Goal: Task Accomplishment & Management: Manage account settings

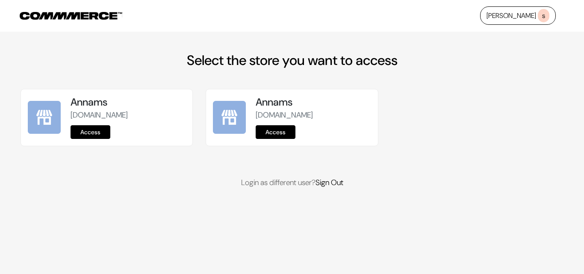
click at [107, 132] on link "Access" at bounding box center [91, 132] width 40 height 14
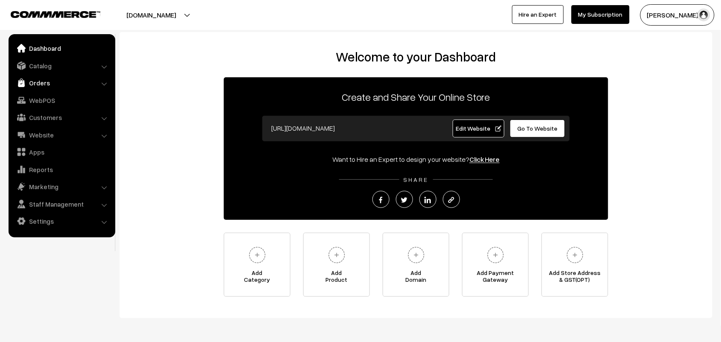
click at [51, 86] on link "Orders" at bounding box center [62, 82] width 102 height 15
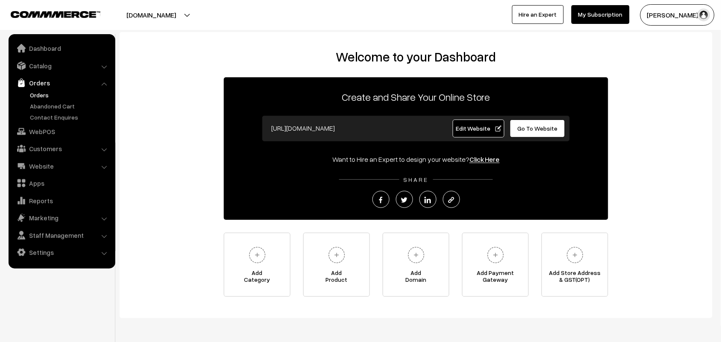
click at [43, 95] on link "Orders" at bounding box center [70, 95] width 85 height 9
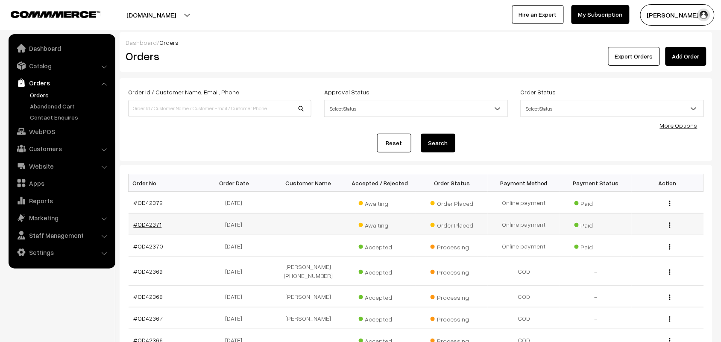
click at [156, 229] on td "#OD42371" at bounding box center [165, 225] width 72 height 22
click at [155, 225] on link "#OD42371" at bounding box center [148, 224] width 28 height 7
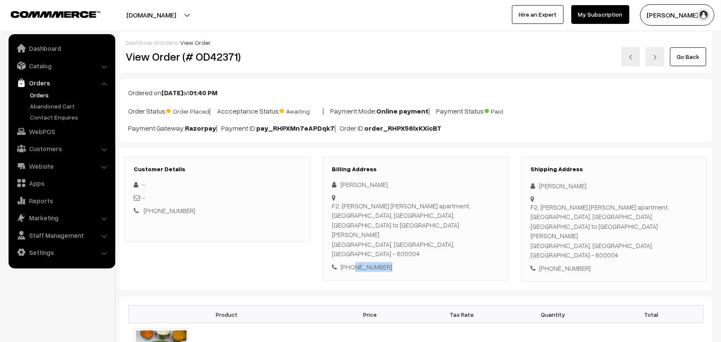
drag, startPoint x: 394, startPoint y: 238, endPoint x: 352, endPoint y: 242, distance: 42.1
click at [352, 262] on div "+91 9731533227" at bounding box center [417, 267] width 168 height 10
copy div "9731533227"
drag, startPoint x: 156, startPoint y: 53, endPoint x: 249, endPoint y: 48, distance: 92.9
click at [249, 48] on div "View Order (# OD42371)" at bounding box center [218, 57] width 198 height 20
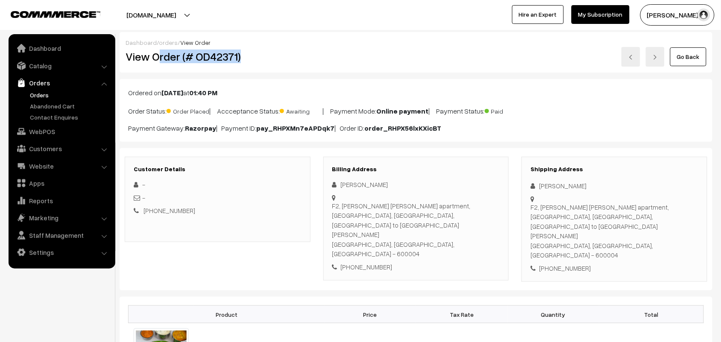
click at [180, 50] on h2 "View Order (# OD42371)" at bounding box center [218, 56] width 185 height 13
drag, startPoint x: 152, startPoint y: 57, endPoint x: 262, endPoint y: 60, distance: 110.3
click at [262, 60] on h2 "View Order (# OD42371)" at bounding box center [218, 56] width 185 height 13
copy h2 "Order (# OD42371)"
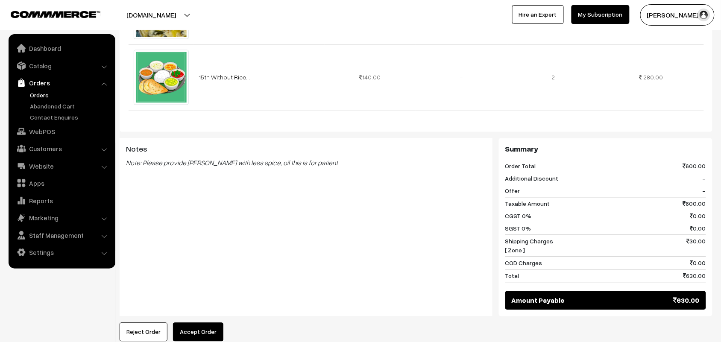
scroll to position [481, 0]
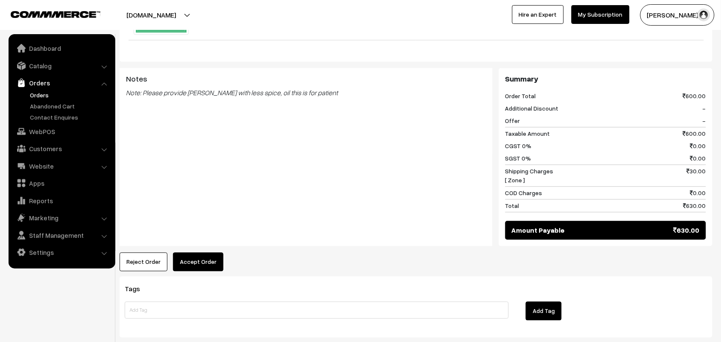
click at [200, 253] on button "Accept Order" at bounding box center [198, 262] width 50 height 19
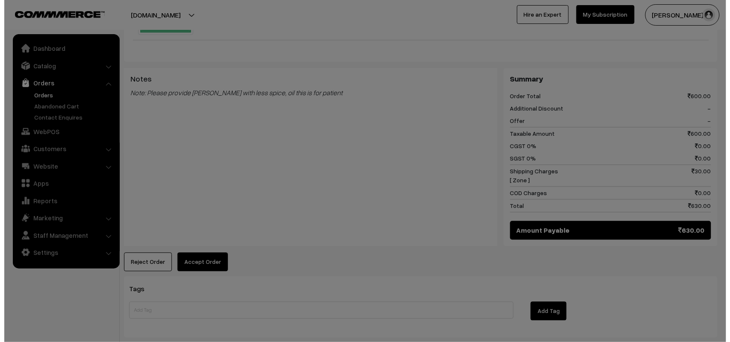
scroll to position [483, 0]
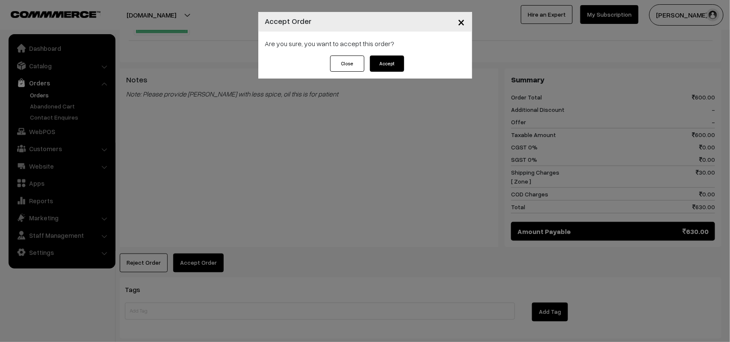
click at [396, 75] on div "Close Accept" at bounding box center [365, 67] width 214 height 23
click at [394, 50] on div "Are you sure, you want to accept this order?" at bounding box center [365, 44] width 214 height 24
click at [389, 63] on button "Accept" at bounding box center [387, 64] width 34 height 16
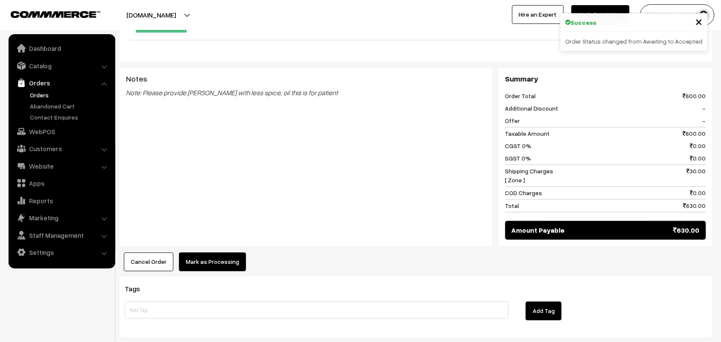
click at [221, 253] on button "Mark as Processing" at bounding box center [212, 262] width 67 height 19
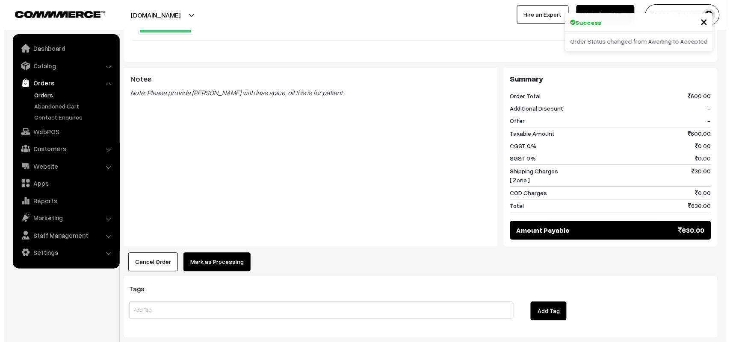
scroll to position [483, 0]
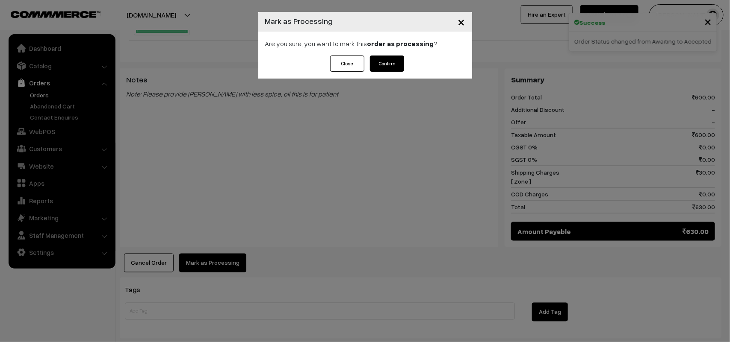
click at [387, 68] on button "Confirm" at bounding box center [387, 64] width 34 height 16
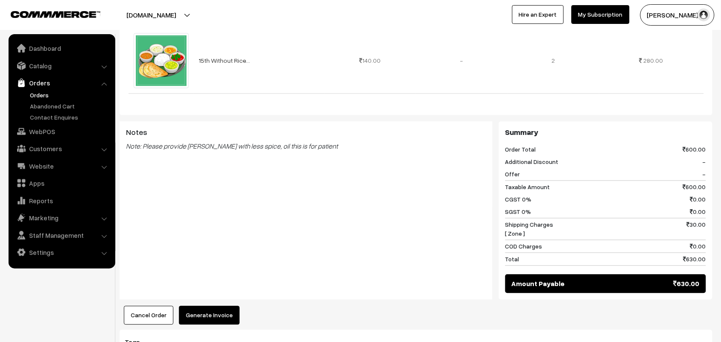
click at [212, 306] on button "Generate Invoice" at bounding box center [209, 315] width 61 height 19
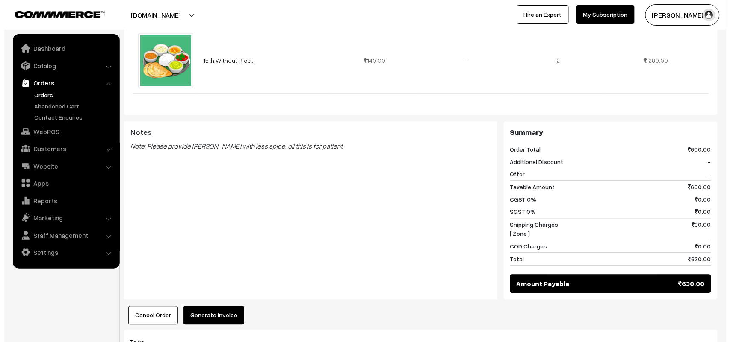
scroll to position [430, 0]
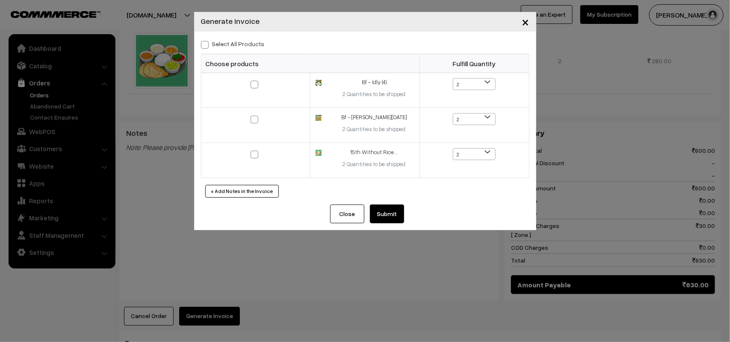
click at [234, 44] on label "Select All Products" at bounding box center [233, 43] width 64 height 9
click at [206, 44] on input "Select All Products" at bounding box center [204, 44] width 6 height 6
checkbox input "true"
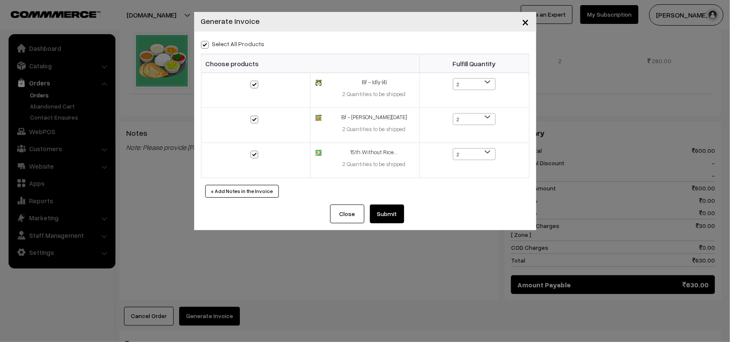
checkbox input "true"
click at [374, 217] on button "Submit" at bounding box center [387, 214] width 34 height 19
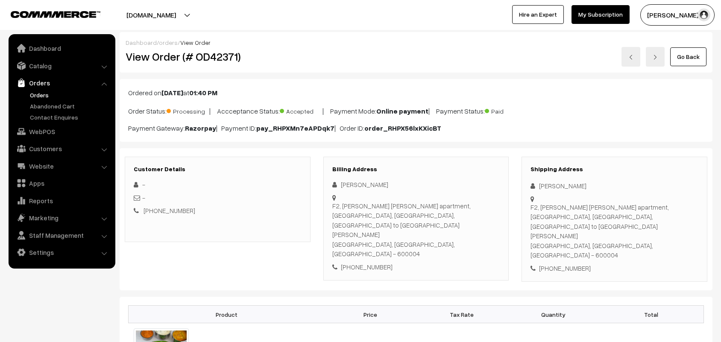
scroll to position [427, 0]
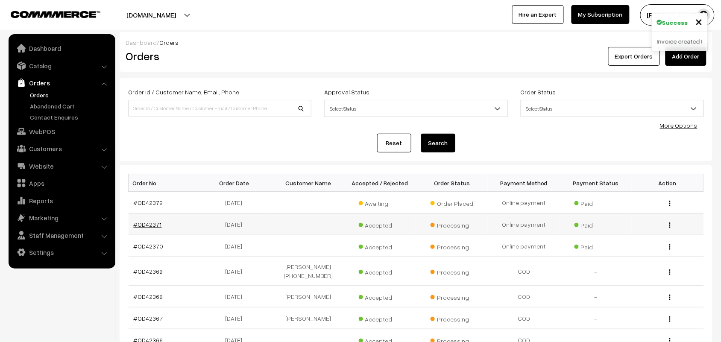
click at [156, 221] on link "#OD42371" at bounding box center [148, 224] width 28 height 7
click at [141, 207] on td "#OD42372" at bounding box center [165, 203] width 72 height 22
click at [144, 199] on link "#OD42372" at bounding box center [148, 202] width 29 height 7
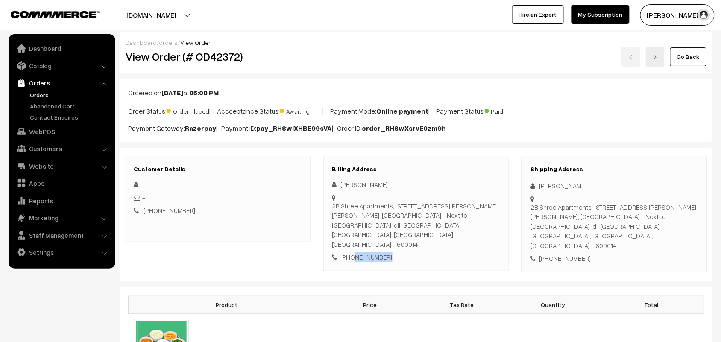
drag, startPoint x: 392, startPoint y: 238, endPoint x: 352, endPoint y: 240, distance: 39.8
click at [352, 253] on div "+91 9820297369" at bounding box center [417, 258] width 168 height 10
copy div "9820297369"
drag, startPoint x: 256, startPoint y: 63, endPoint x: 153, endPoint y: 67, distance: 103.1
click at [153, 67] on div "Dashboard / orders / View Order View Order (# OD42372) Go Back" at bounding box center [416, 52] width 593 height 41
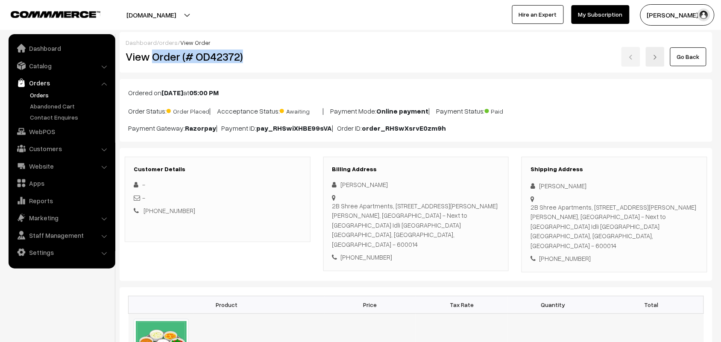
copy h2 "Order (# OD42372)"
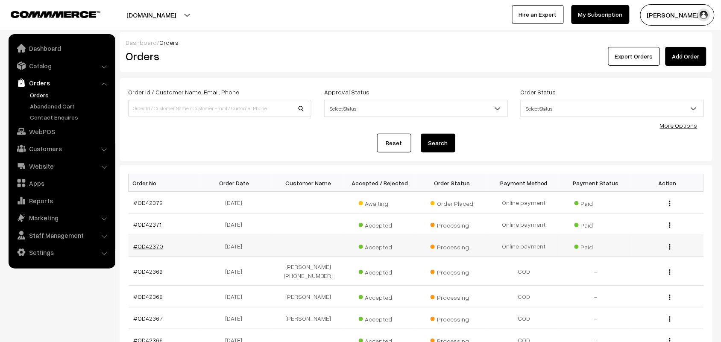
click at [147, 244] on link "#OD42370" at bounding box center [149, 246] width 30 height 7
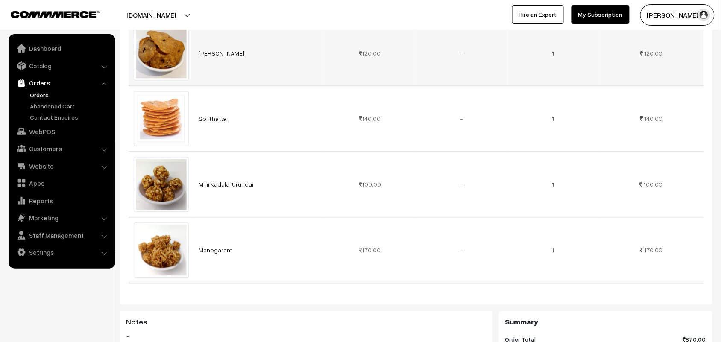
scroll to position [481, 0]
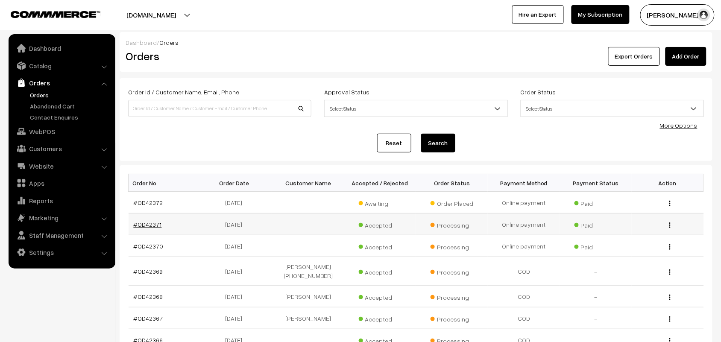
click at [155, 224] on link "#OD42371" at bounding box center [148, 224] width 28 height 7
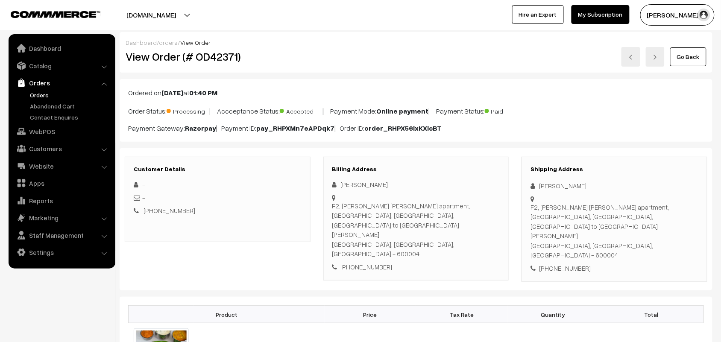
click at [400, 262] on div "[PHONE_NUMBER]" at bounding box center [417, 267] width 168 height 10
drag, startPoint x: 386, startPoint y: 239, endPoint x: 353, endPoint y: 241, distance: 32.9
click at [353, 262] on div "+91 9731533227" at bounding box center [417, 267] width 168 height 10
copy div "9731533227"
click at [60, 131] on link "WebPOS" at bounding box center [62, 131] width 102 height 15
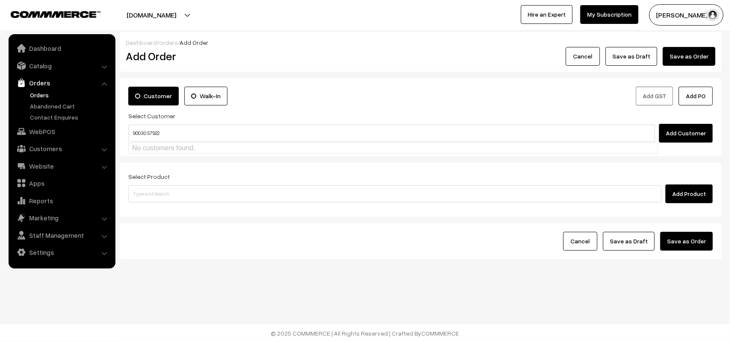
click at [148, 129] on input "90030 57922" at bounding box center [391, 133] width 527 height 17
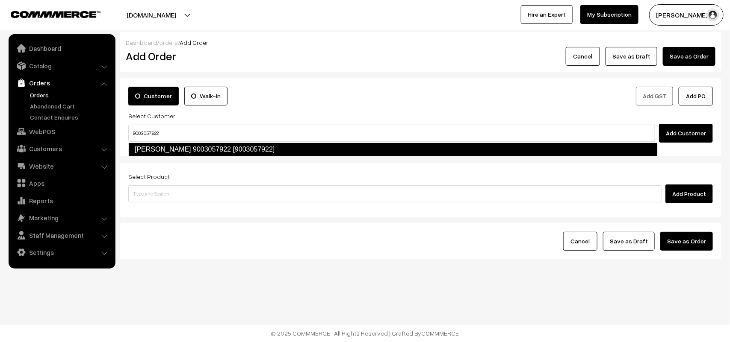
click at [262, 150] on link "[PERSON_NAME] 9003057922 [9003057922]" at bounding box center [392, 150] width 529 height 14
type input "9003057922"
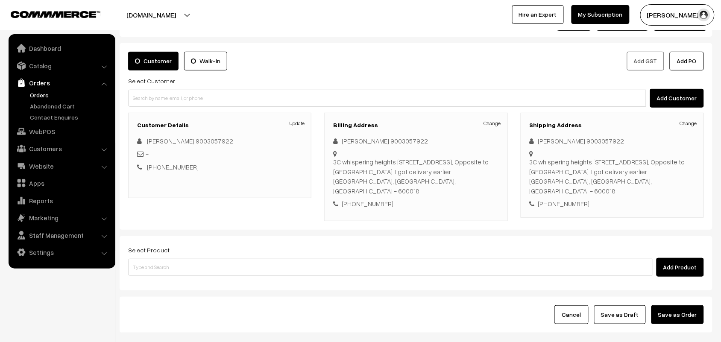
scroll to position [53, 0]
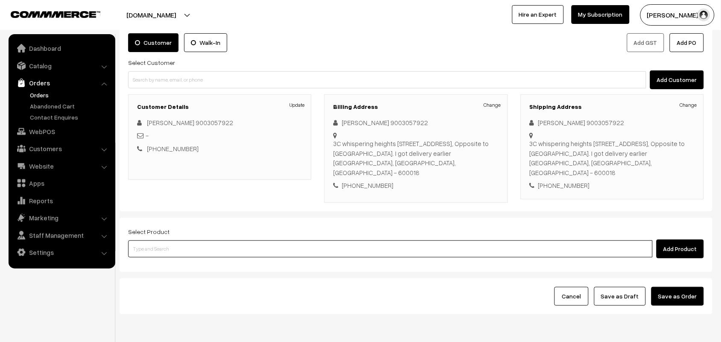
click at [215, 246] on input at bounding box center [390, 249] width 525 height 17
type input "tirunel"
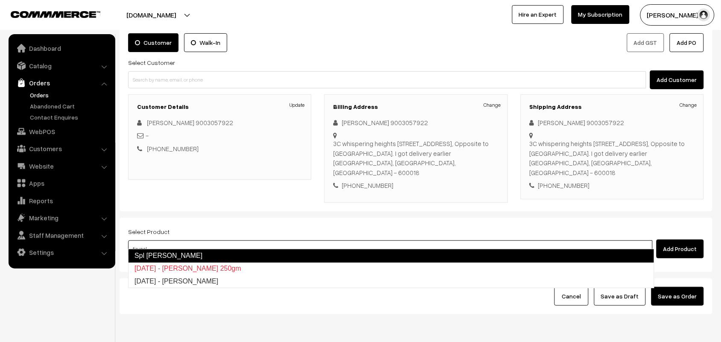
click at [213, 253] on link "Spl Tirunelveli Ghee Halwa" at bounding box center [391, 256] width 527 height 14
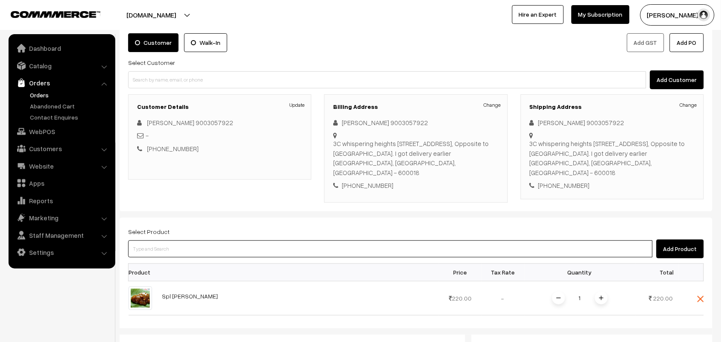
drag, startPoint x: 192, startPoint y: 241, endPoint x: 196, endPoint y: 232, distance: 9.6
click at [192, 241] on input at bounding box center [390, 249] width 525 height 17
type input "b"
type input "mullu mu"
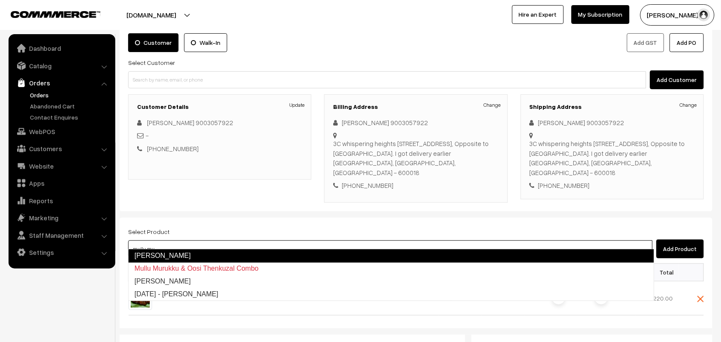
click at [174, 253] on link "[PERSON_NAME]" at bounding box center [391, 256] width 527 height 14
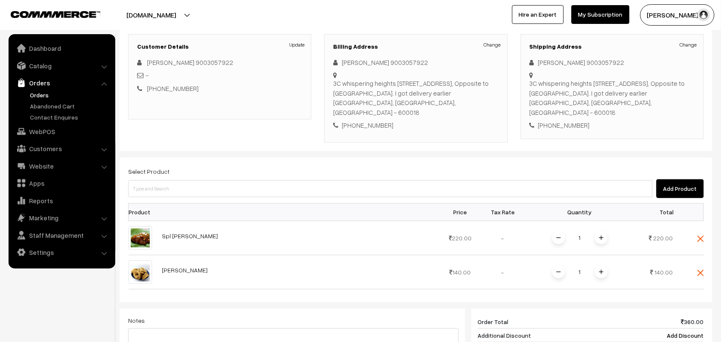
scroll to position [214, 0]
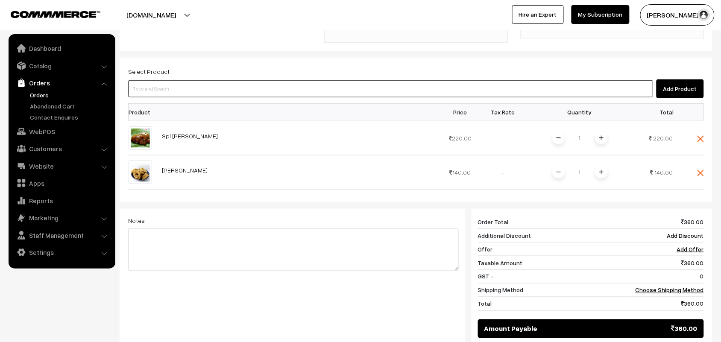
click at [198, 80] on input at bounding box center [390, 88] width 525 height 17
type input "sukku"
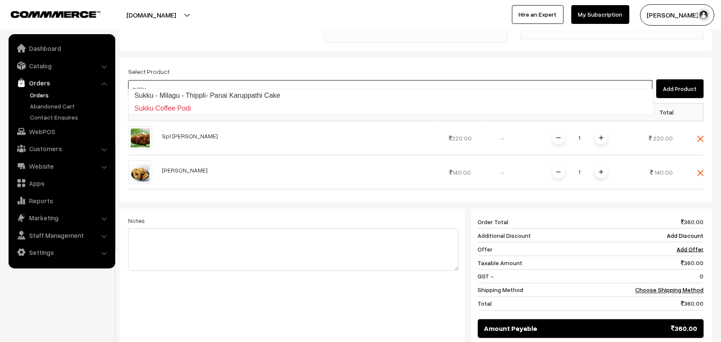
click at [199, 91] on link "Sukku - Milagu - Thippli- Panai Karuppathi Cake" at bounding box center [392, 95] width 526 height 13
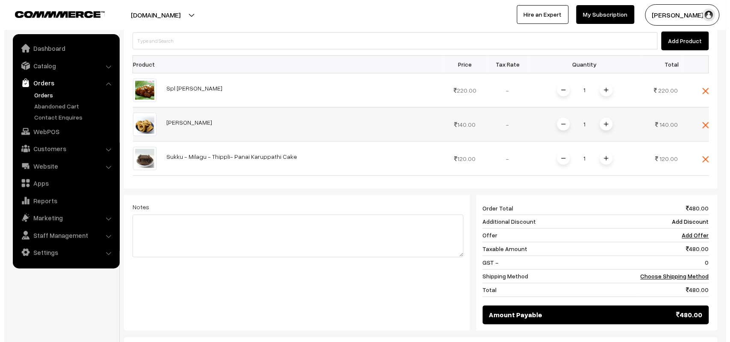
scroll to position [321, 0]
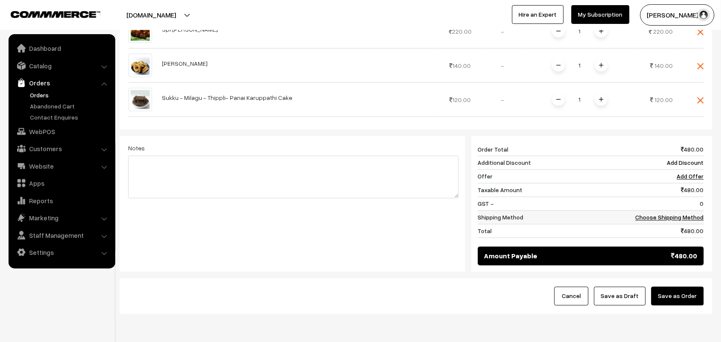
click at [667, 214] on link "Choose Shipping Method" at bounding box center [670, 217] width 68 height 7
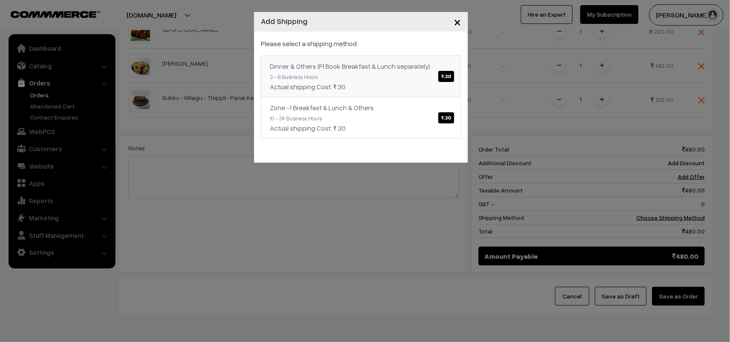
click at [397, 56] on link "Dinner & Others (Pl Book Breakfast & Lunch separately) ₹.30 3 - 8 Business Hour…" at bounding box center [361, 77] width 200 height 42
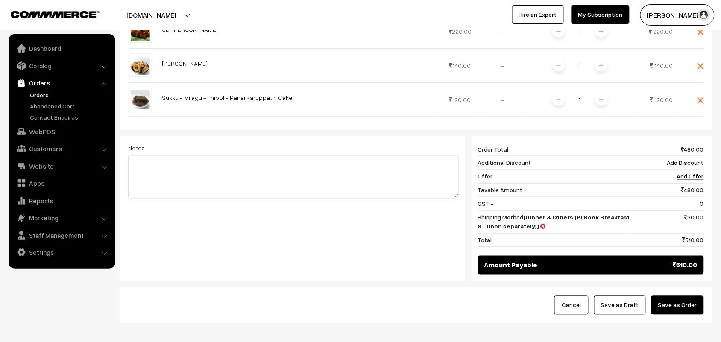
drag, startPoint x: 689, startPoint y: 300, endPoint x: 682, endPoint y: 302, distance: 7.0
click at [687, 301] on button "Save as Order" at bounding box center [678, 305] width 53 height 19
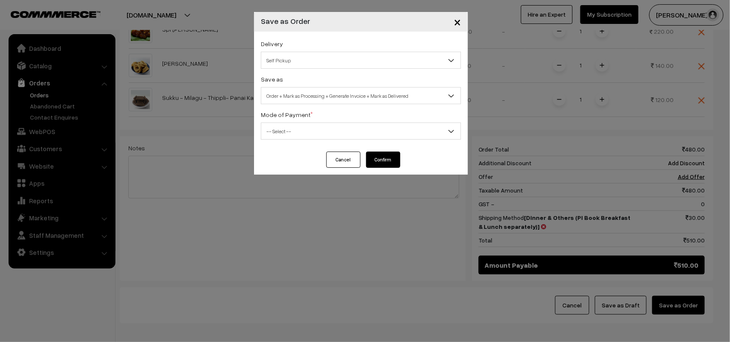
drag, startPoint x: 328, startPoint y: 70, endPoint x: 323, endPoint y: 71, distance: 5.4
click at [327, 69] on div "Delivery Self Pickup Dinner & Others (Pl Book Breakfast & Lunch separately) (₹3…" at bounding box center [361, 92] width 214 height 120
click at [308, 59] on span "Self Pickup" at bounding box center [360, 60] width 199 height 15
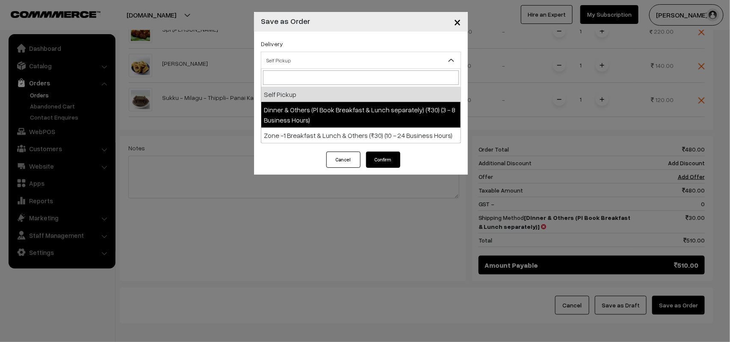
select select "DOP1"
select select "3"
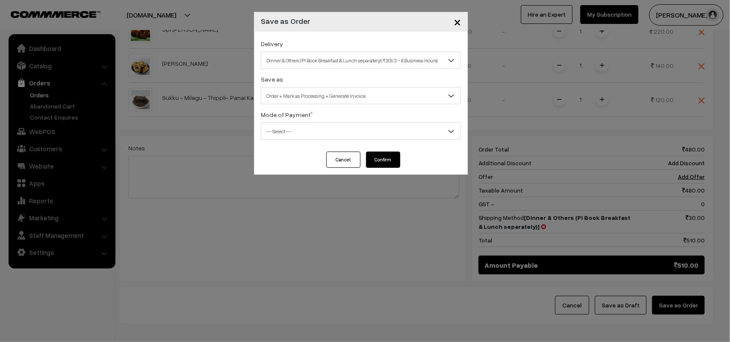
click at [317, 94] on span "Order + Mark as Processing + Generate Invoice" at bounding box center [360, 95] width 199 height 15
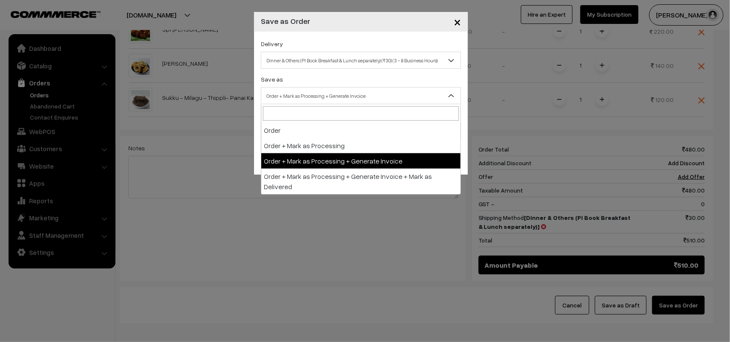
drag, startPoint x: 323, startPoint y: 166, endPoint x: 294, endPoint y: 135, distance: 42.3
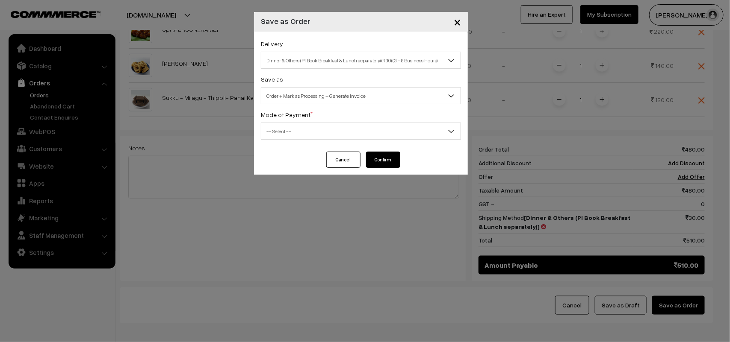
click at [283, 124] on span "-- Select --" at bounding box center [361, 131] width 200 height 17
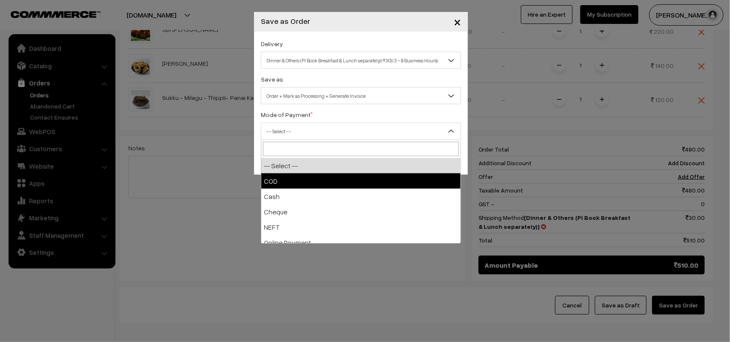
select select "1"
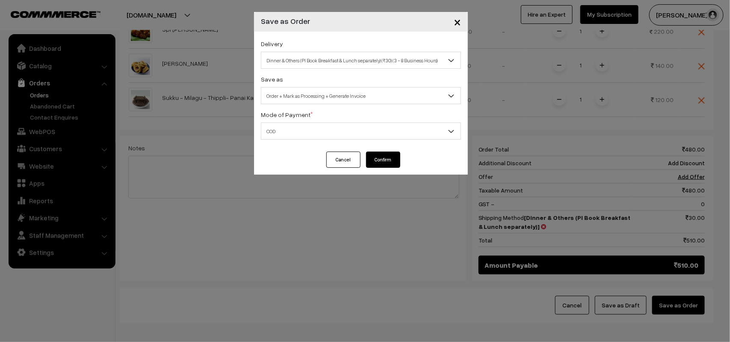
click at [398, 165] on button "Confirm" at bounding box center [383, 160] width 34 height 16
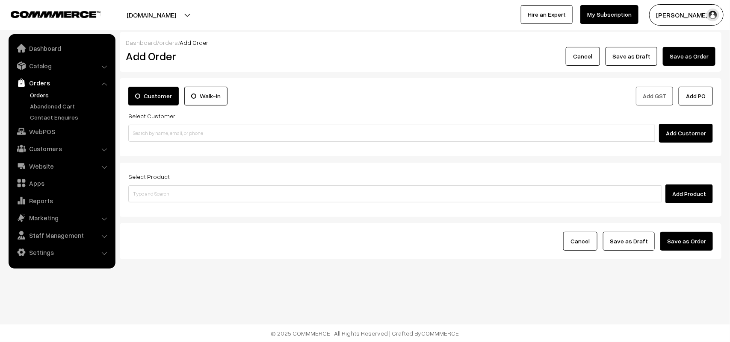
click at [44, 97] on link "Orders" at bounding box center [70, 95] width 85 height 9
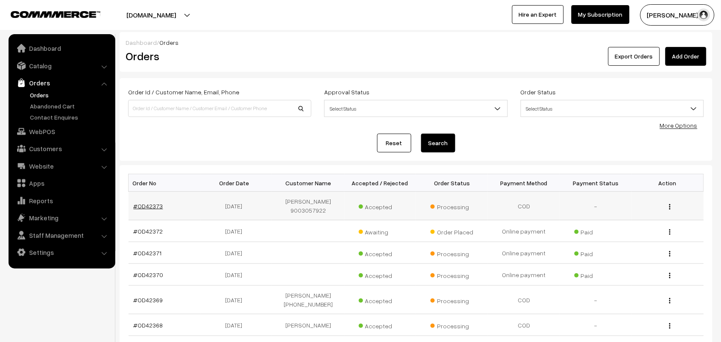
click at [152, 207] on link "#OD42373" at bounding box center [148, 206] width 29 height 7
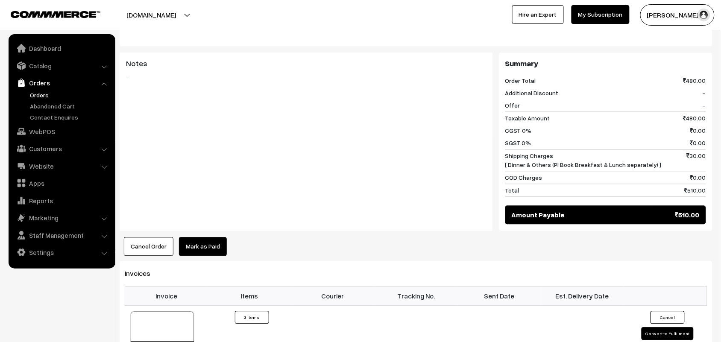
scroll to position [588, 0]
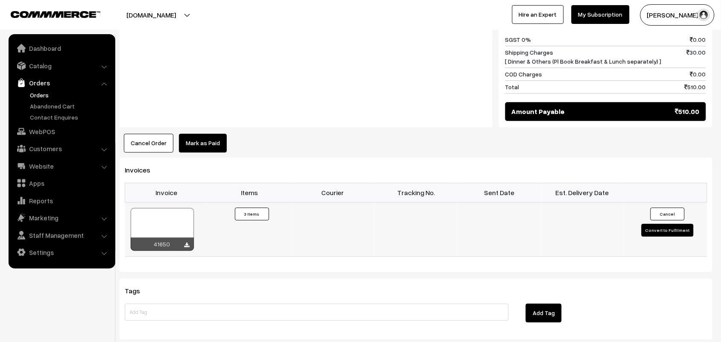
click at [191, 240] on div "41650" at bounding box center [162, 244] width 63 height 13
click at [187, 243] on icon at bounding box center [187, 246] width 5 height 6
click at [55, 133] on link "WebPOS" at bounding box center [62, 131] width 102 height 15
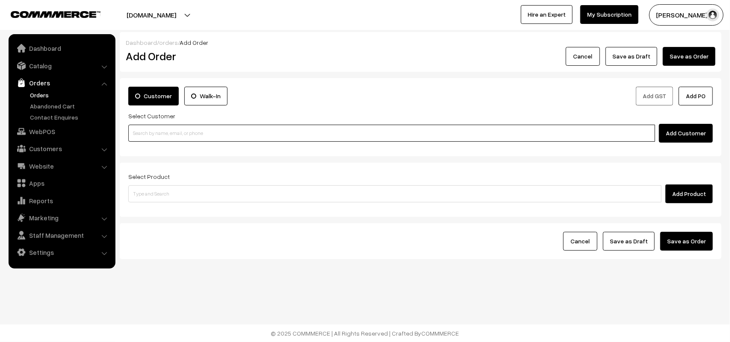
click at [193, 136] on input at bounding box center [391, 133] width 527 height 17
paste input "99629 59466"
click at [148, 127] on input "99629 59466" at bounding box center [391, 133] width 527 height 17
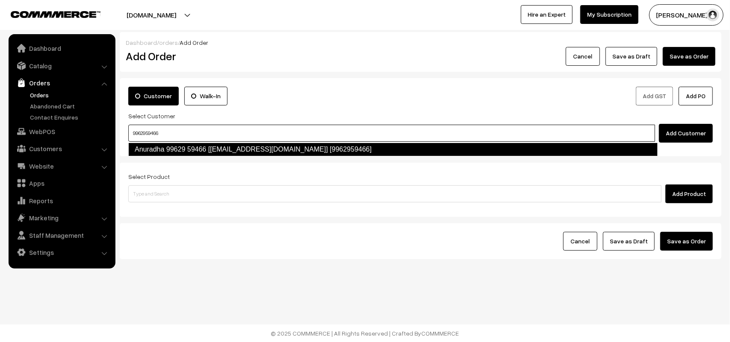
click at [153, 150] on link "Anuradha 99629 59466 [Annams21@gmail.com] [9962959466]" at bounding box center [392, 150] width 529 height 14
type input "9962959466"
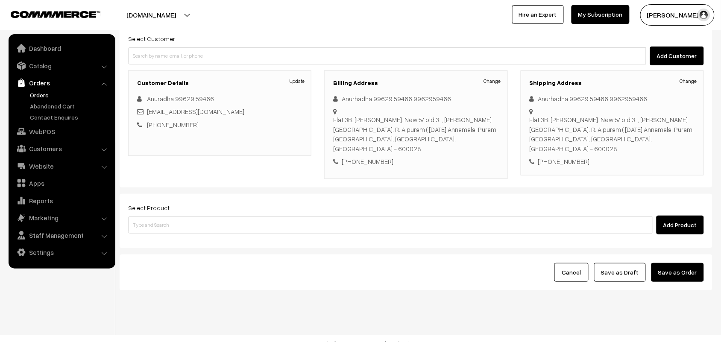
scroll to position [80, 0]
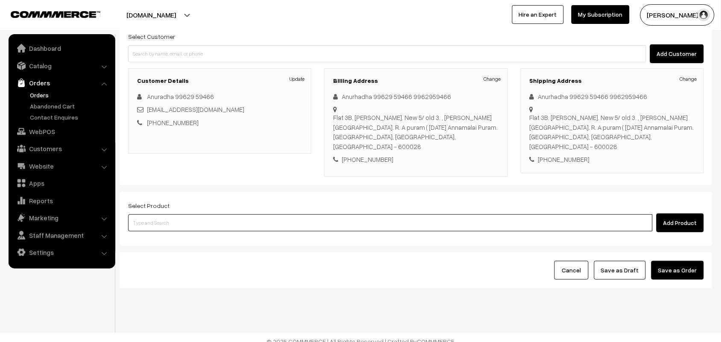
click at [167, 215] on input at bounding box center [390, 223] width 525 height 17
type input "idly"
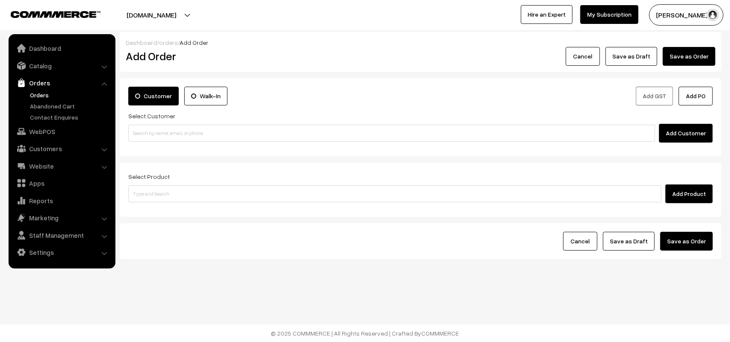
click at [41, 95] on link "Orders" at bounding box center [70, 95] width 85 height 9
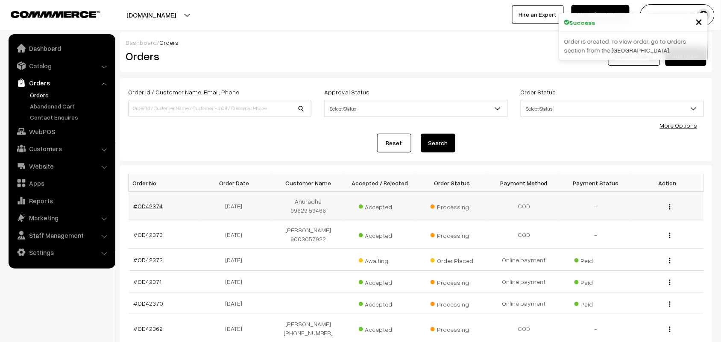
click at [154, 203] on link "#OD42374" at bounding box center [148, 206] width 29 height 7
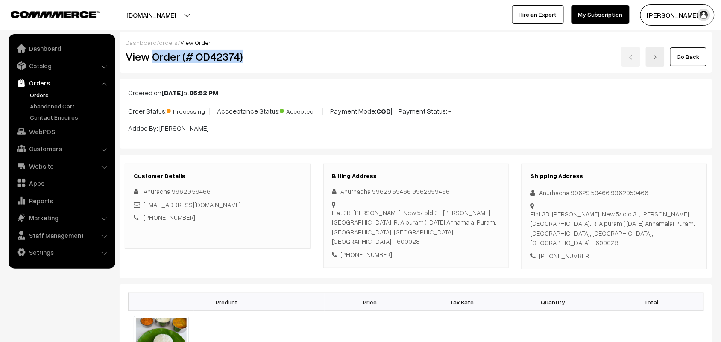
click at [264, 61] on h2 "View Order (# OD42374)" at bounding box center [218, 56] width 185 height 13
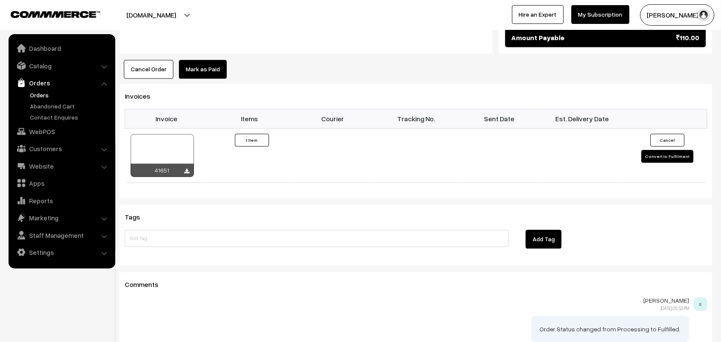
scroll to position [534, 0]
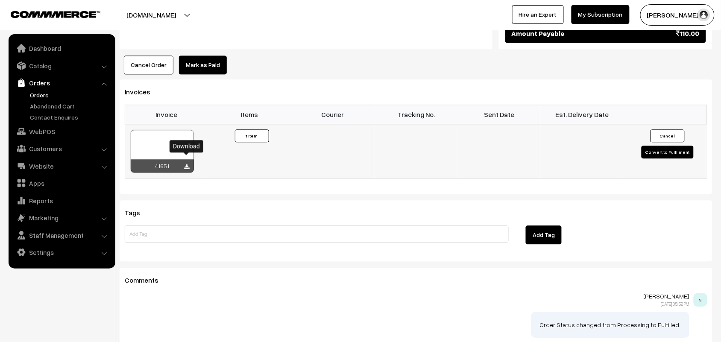
click at [187, 165] on icon at bounding box center [187, 168] width 5 height 6
click at [51, 128] on link "WebPOS" at bounding box center [62, 131] width 102 height 15
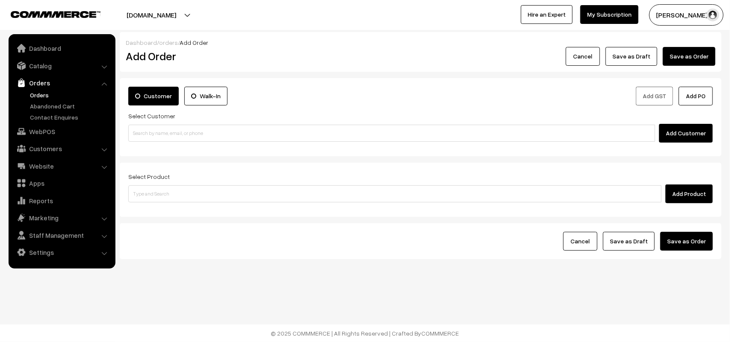
click at [176, 109] on div "Customer Walk-In" at bounding box center [271, 99] width 299 height 24
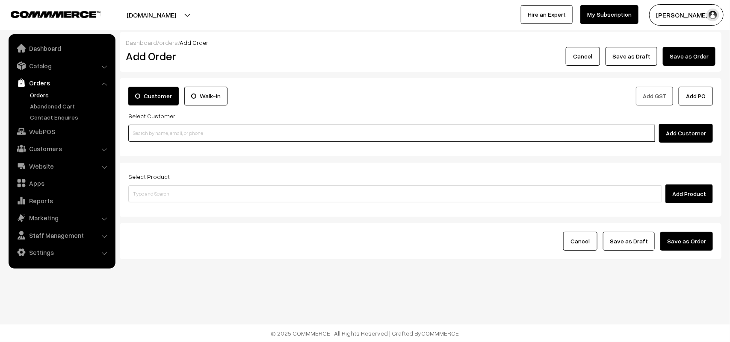
click at [175, 131] on input at bounding box center [391, 133] width 527 height 17
paste input "80561 45454"
click at [146, 129] on input "80561 45454" at bounding box center [391, 133] width 527 height 17
click at [154, 148] on link "Ravi 80561 45454 [8056145454]" at bounding box center [393, 149] width 528 height 13
type input "80561 45454"
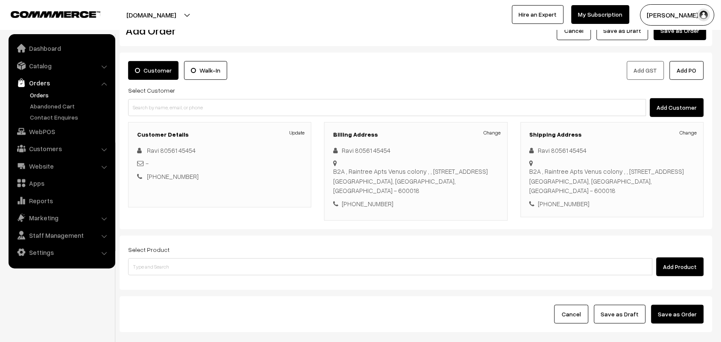
scroll to position [26, 0]
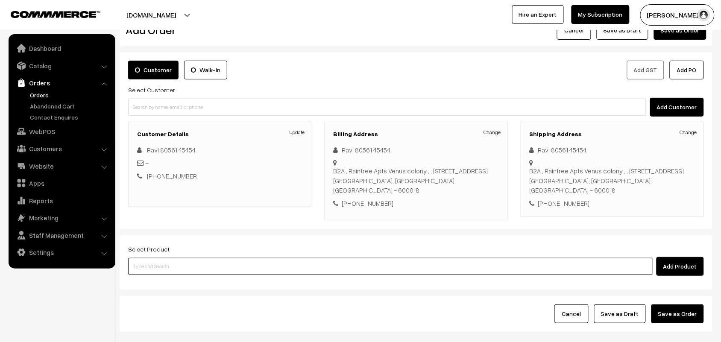
click at [178, 271] on input at bounding box center [390, 266] width 525 height 17
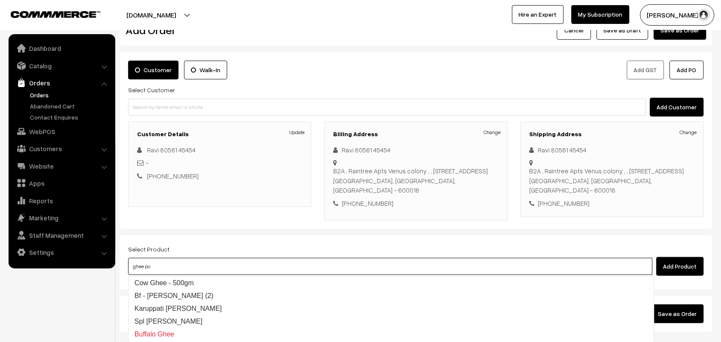
type input "ghee pon"
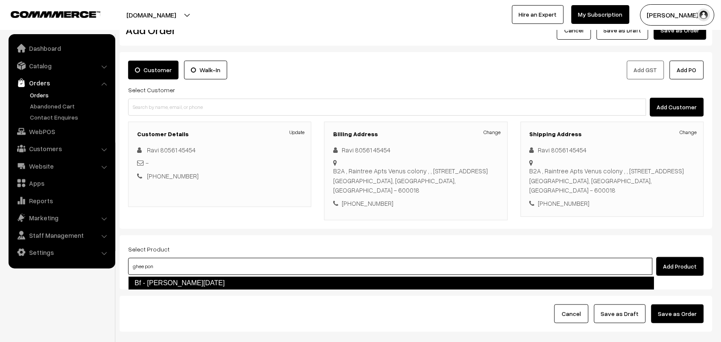
drag, startPoint x: 170, startPoint y: 280, endPoint x: 166, endPoint y: 270, distance: 11.1
click at [170, 281] on link "Bf - [PERSON_NAME][DATE]" at bounding box center [391, 284] width 527 height 14
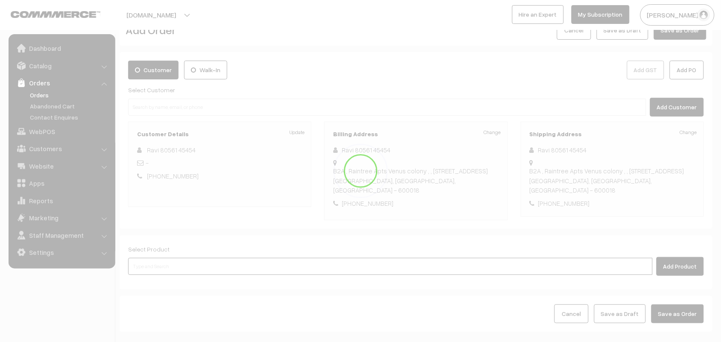
click at [167, 266] on input at bounding box center [390, 266] width 525 height 17
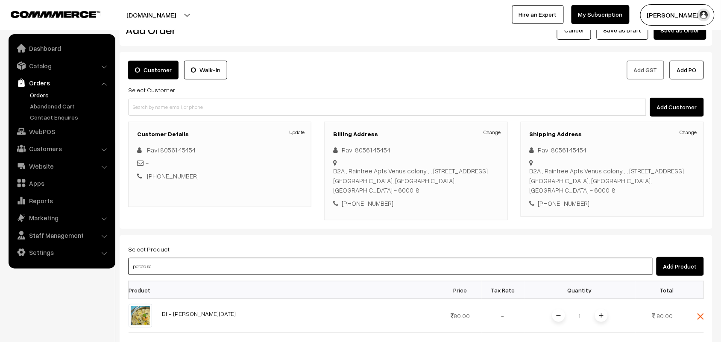
type input "[PERSON_NAME]"
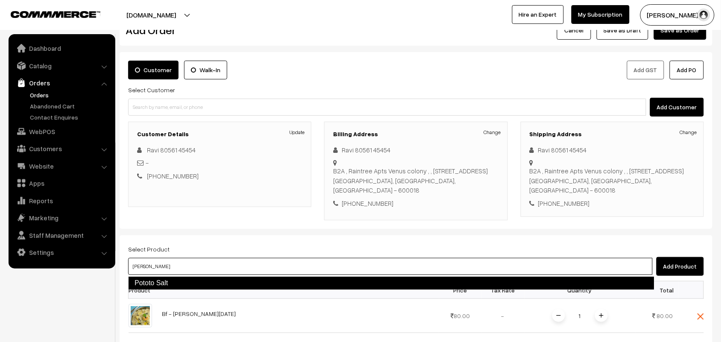
click at [165, 281] on link "Pototo Salt" at bounding box center [391, 284] width 527 height 14
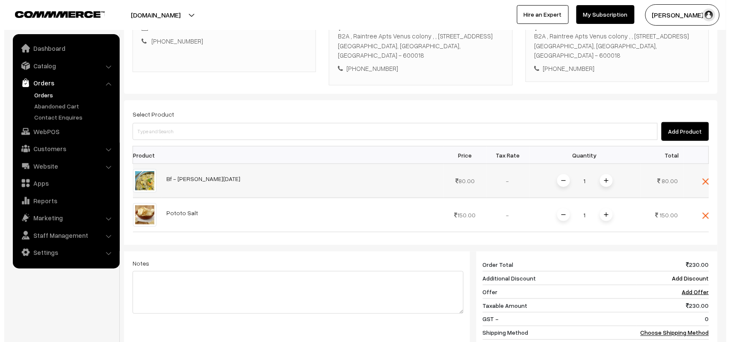
scroll to position [240, 0]
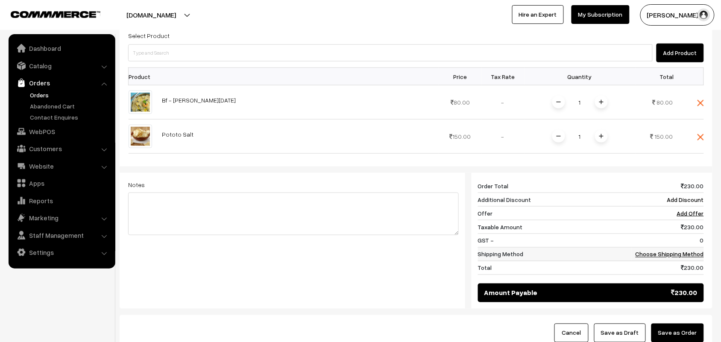
click at [689, 258] on link "Choose Shipping Method" at bounding box center [670, 254] width 68 height 7
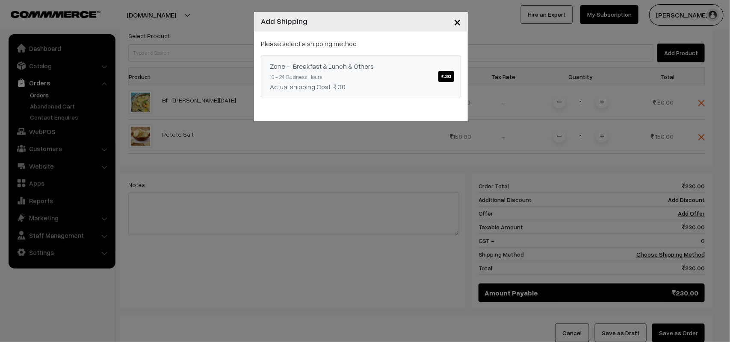
click at [419, 75] on link "Zone -1 Breakfast & Lunch & Others ₹.30 10 - 24 Business Hours Actual shipping …" at bounding box center [361, 77] width 200 height 42
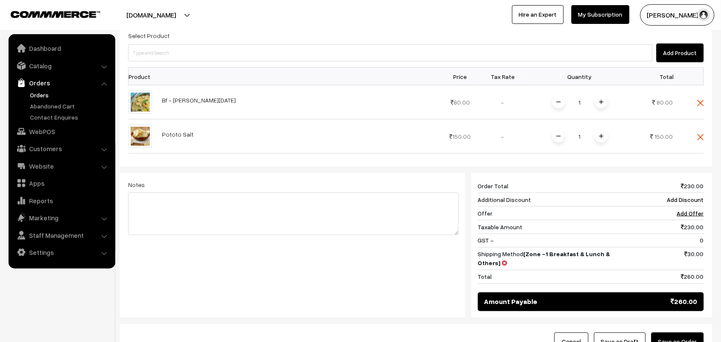
click at [665, 333] on button "Save as Order" at bounding box center [678, 342] width 53 height 19
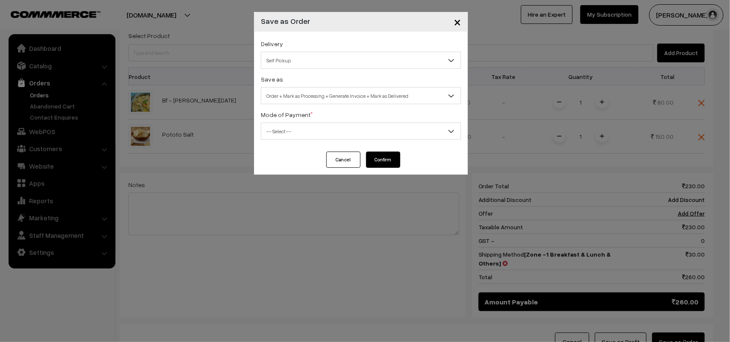
click at [310, 65] on span "Self Pickup" at bounding box center [360, 60] width 199 height 15
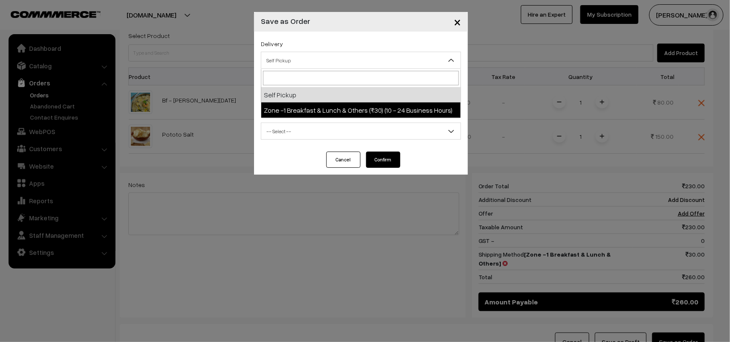
select select "ZON1"
select select "3"
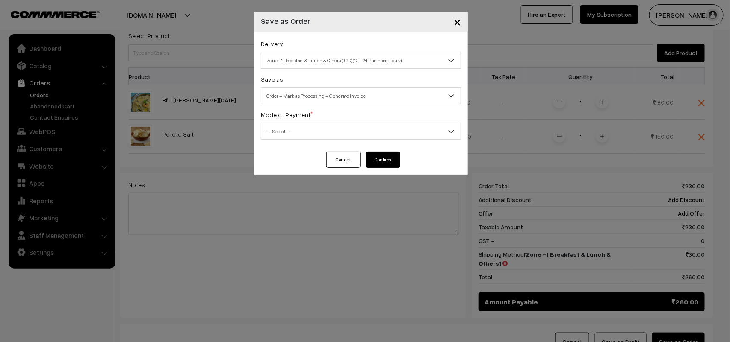
click at [317, 88] on span "Order + Mark as Processing + Generate Invoice" at bounding box center [360, 95] width 199 height 15
click at [292, 129] on span "-- Select --" at bounding box center [360, 131] width 199 height 15
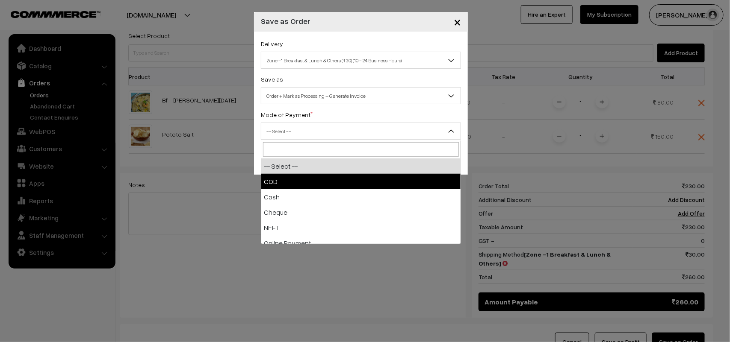
select select "1"
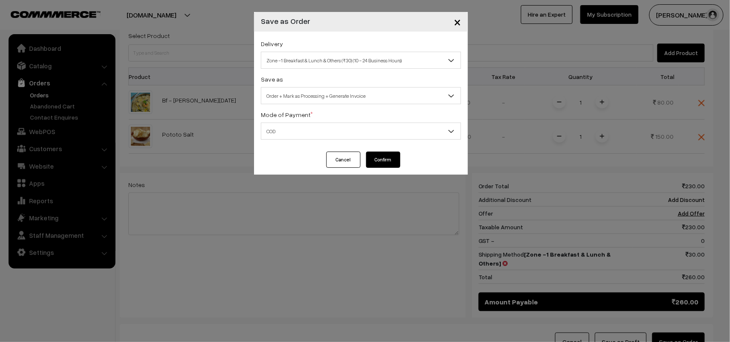
click at [378, 160] on button "Confirm" at bounding box center [383, 160] width 34 height 16
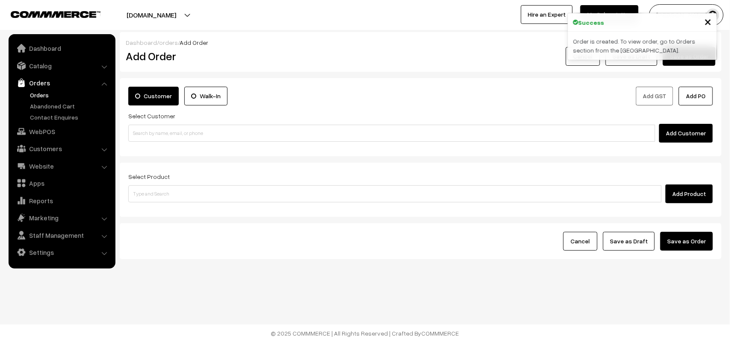
click at [45, 97] on link "Orders" at bounding box center [70, 95] width 85 height 9
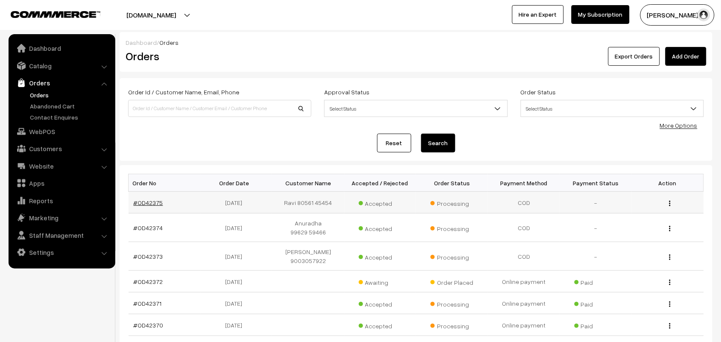
click at [144, 202] on link "#OD42375" at bounding box center [148, 202] width 29 height 7
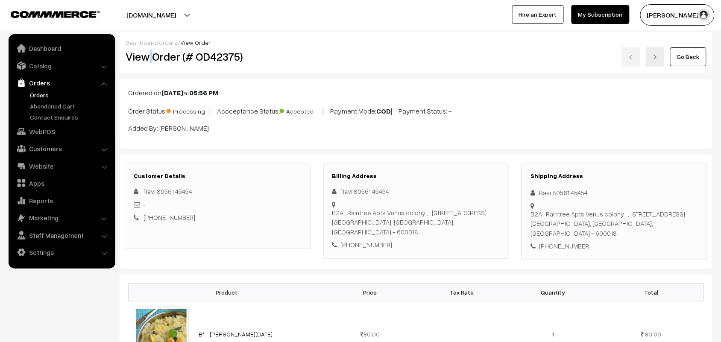
click at [152, 58] on h2 "View Order (# OD42375)" at bounding box center [218, 56] width 185 height 13
click at [152, 55] on h2 "View Order (# OD42375)" at bounding box center [218, 56] width 185 height 13
drag, startPoint x: 152, startPoint y: 56, endPoint x: 278, endPoint y: 55, distance: 125.7
click at [278, 55] on h2 "View Order (# OD42375)" at bounding box center [218, 56] width 185 height 13
copy h2 "Order (# OD42375)"
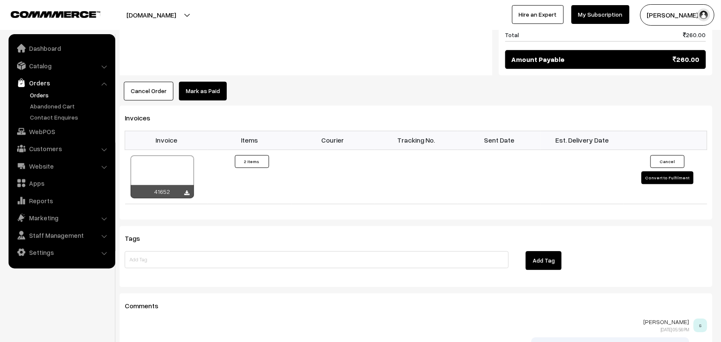
scroll to position [641, 0]
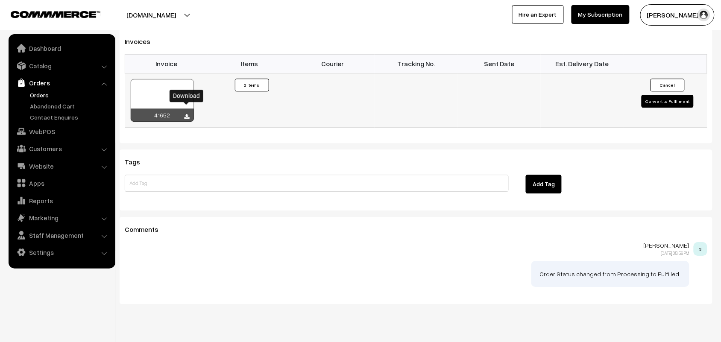
click at [188, 114] on icon at bounding box center [187, 117] width 5 height 6
click at [51, 130] on link "WebPOS" at bounding box center [62, 131] width 102 height 15
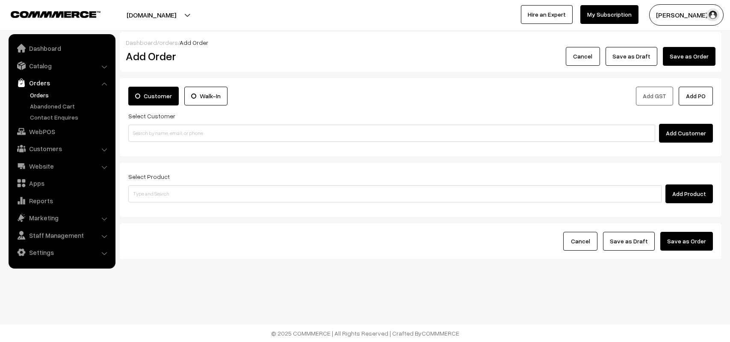
click at [163, 131] on input at bounding box center [391, 133] width 527 height 17
click at [146, 129] on input "96001 56216" at bounding box center [391, 133] width 527 height 17
type input "96001 6216"
click at [57, 152] on link "Customers" at bounding box center [62, 148] width 102 height 15
click at [60, 133] on link "Customers" at bounding box center [70, 129] width 85 height 9
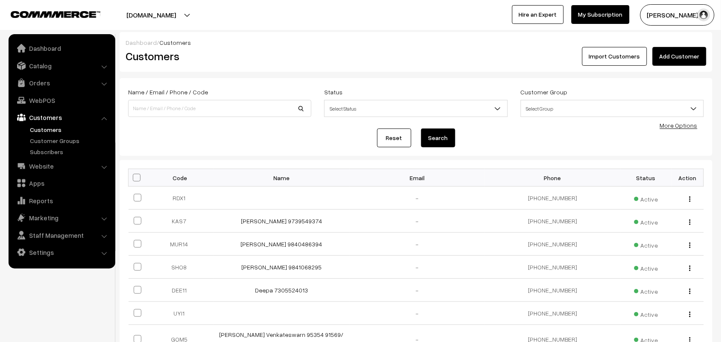
click at [676, 57] on link "Add Customer" at bounding box center [680, 56] width 54 height 19
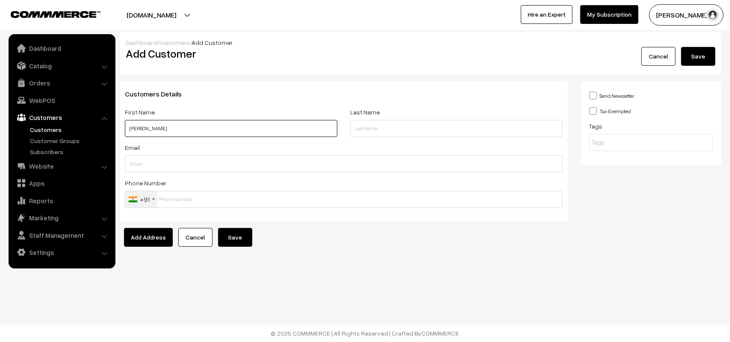
paste input "96001 56216"
type input "[PERSON_NAME] 96001 56216"
click at [189, 195] on input "text" at bounding box center [344, 199] width 438 height 17
paste input "96001 5621"
paste input "text"
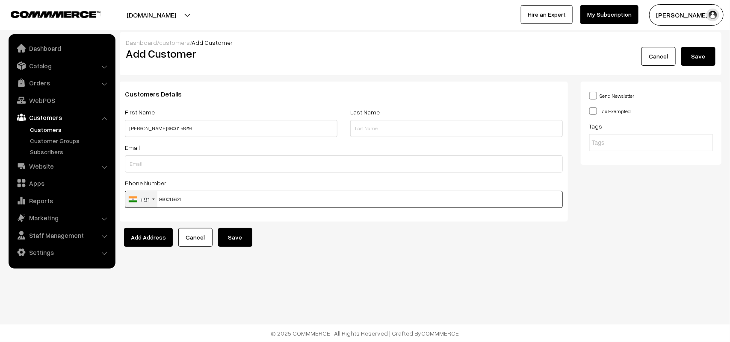
drag, startPoint x: 207, startPoint y: 193, endPoint x: 137, endPoint y: 195, distance: 70.5
click at [137, 195] on div "+91 [GEOGRAPHIC_DATA] +1 [GEOGRAPHIC_DATA] +44 [GEOGRAPHIC_DATA] (‫[GEOGRAPHIC_…" at bounding box center [344, 199] width 438 height 17
click at [199, 194] on input "96001 5621" at bounding box center [344, 199] width 438 height 17
click at [174, 201] on input "96001 5621" at bounding box center [344, 199] width 438 height 17
type input "9600156216"
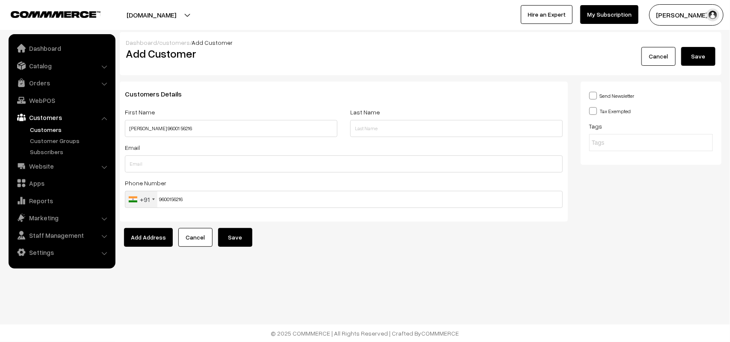
click at [238, 240] on button "Save" at bounding box center [235, 237] width 34 height 19
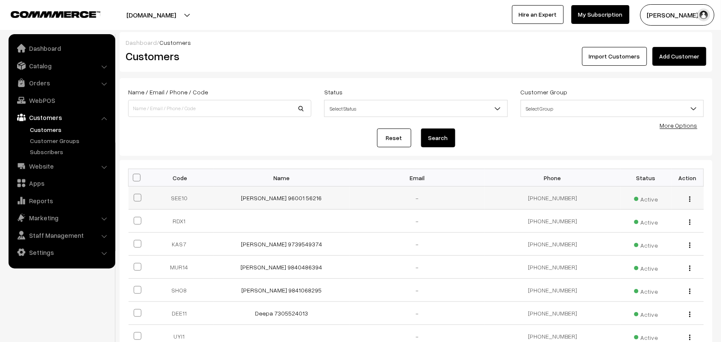
click at [274, 204] on td "[PERSON_NAME] 96001 56216" at bounding box center [281, 198] width 135 height 23
click at [276, 201] on link "[PERSON_NAME] 96001 56216" at bounding box center [281, 197] width 81 height 7
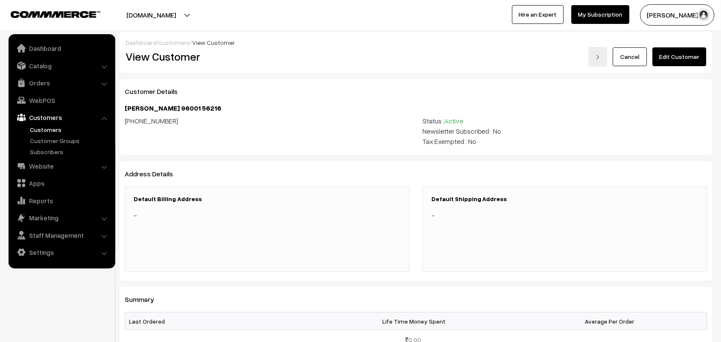
click at [680, 53] on link "Edit Customer" at bounding box center [680, 56] width 54 height 19
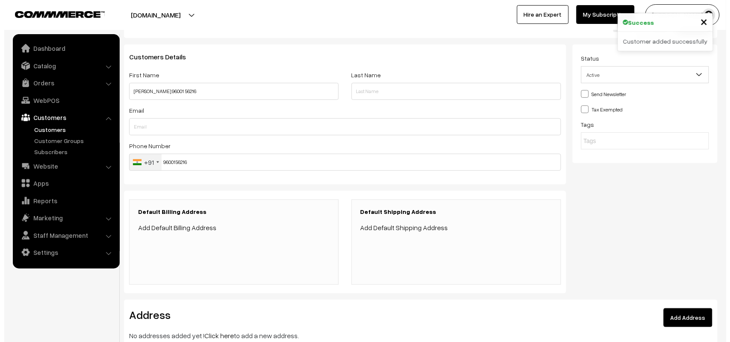
scroll to position [53, 0]
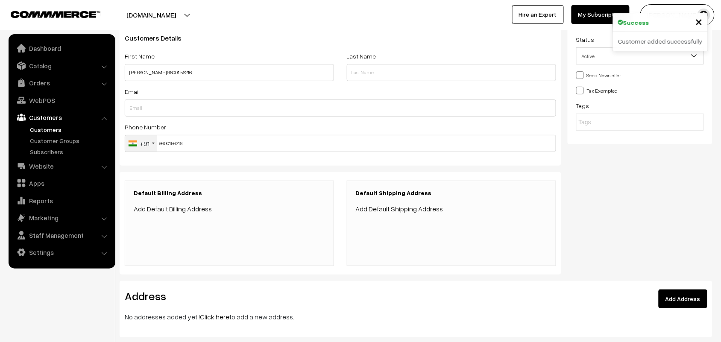
click at [191, 209] on link "Add Default Billing Address" at bounding box center [173, 209] width 78 height 9
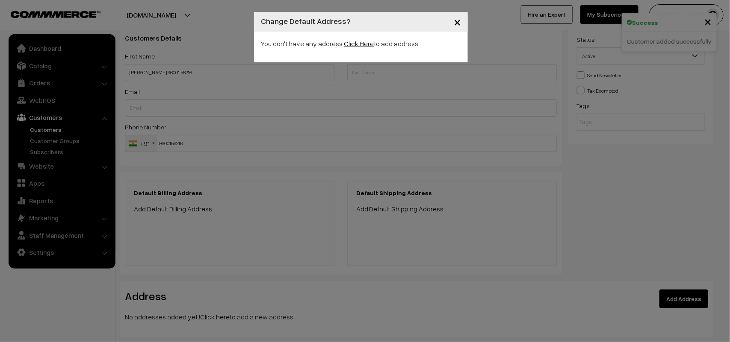
click at [368, 45] on link "Click Here" at bounding box center [359, 43] width 30 height 9
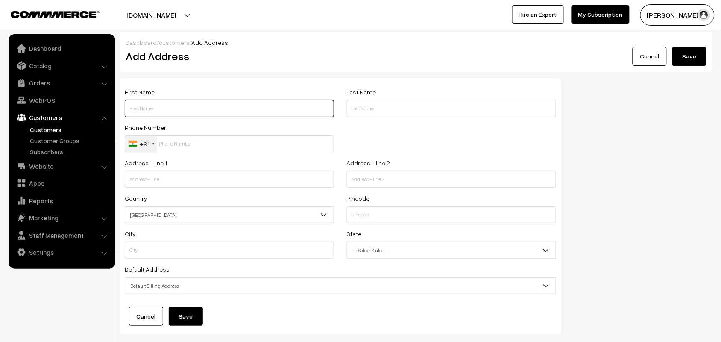
click at [206, 111] on input "text" at bounding box center [229, 108] width 209 height 17
paste input "96001 56216"
type input "[PERSON_NAME] 96001 56216"
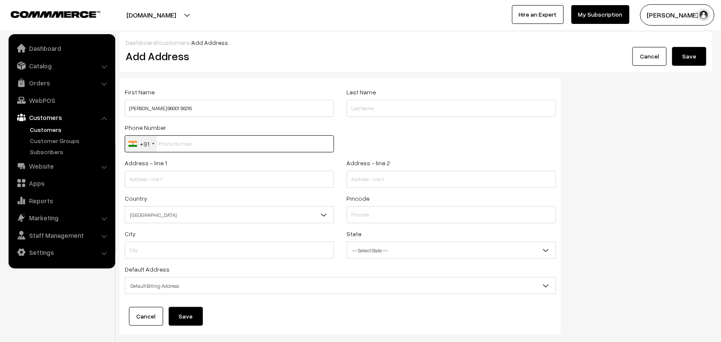
click at [204, 150] on input "text" at bounding box center [229, 143] width 209 height 17
paste input "96001 5621"
type input "9600156216"
click at [40, 80] on link "Orders" at bounding box center [62, 82] width 102 height 15
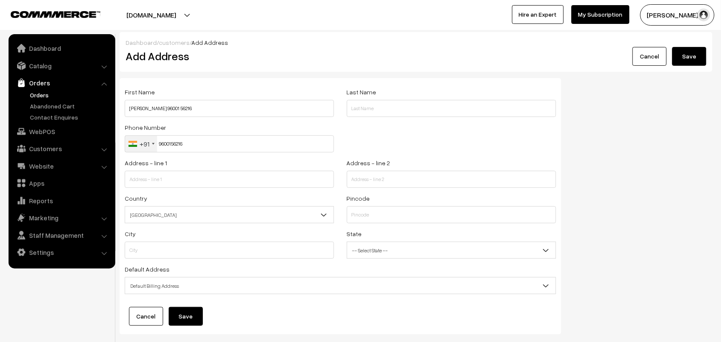
click at [42, 92] on link "Orders" at bounding box center [70, 95] width 85 height 9
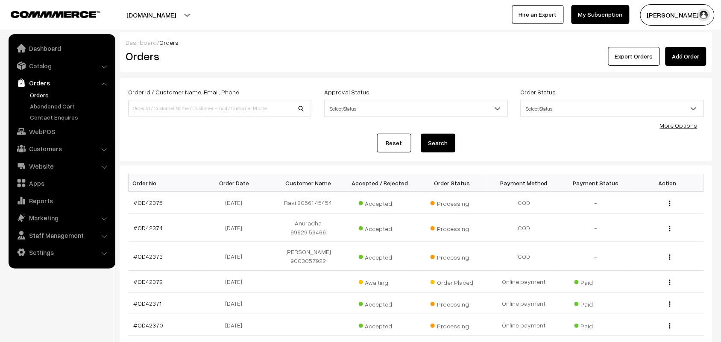
click at [42, 92] on link "Orders" at bounding box center [70, 95] width 85 height 9
click at [180, 111] on input at bounding box center [219, 108] width 183 height 17
paste input "96001 56216"
click at [147, 103] on input "96001 56216" at bounding box center [219, 108] width 183 height 17
type input "9600156216"
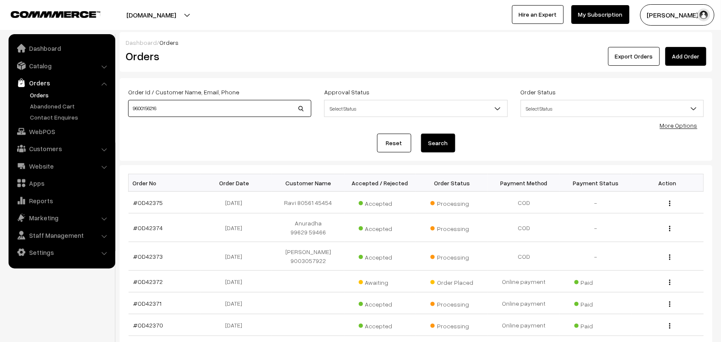
click at [421, 134] on button "Search" at bounding box center [438, 143] width 34 height 19
click at [43, 130] on link "WebPOS" at bounding box center [62, 131] width 102 height 15
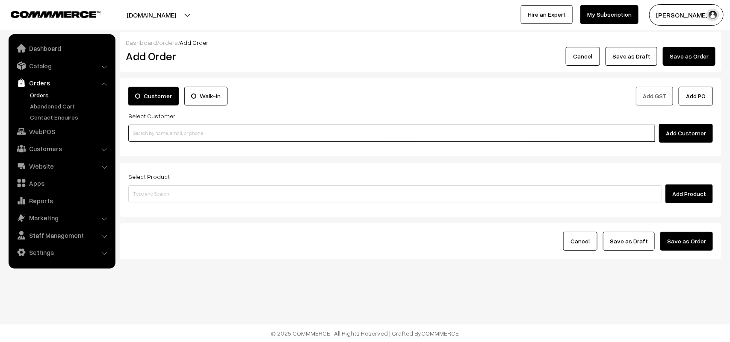
click at [169, 127] on input at bounding box center [391, 133] width 527 height 17
paste input "96001 56216"
click at [147, 144] on link "[PERSON_NAME] 96001 56216 [9600156216]" at bounding box center [393, 149] width 528 height 13
type input "96001 56216"
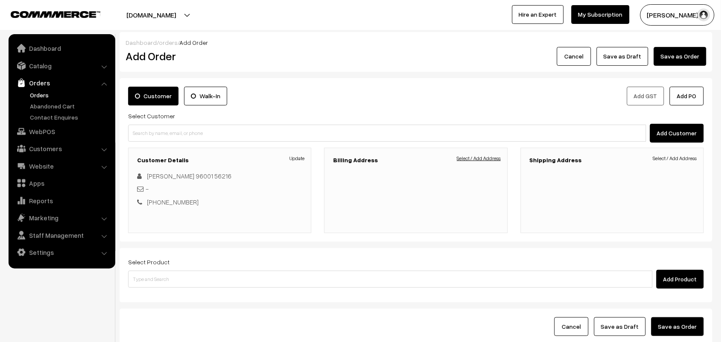
click at [490, 162] on link "Select / Add Address" at bounding box center [479, 159] width 44 height 8
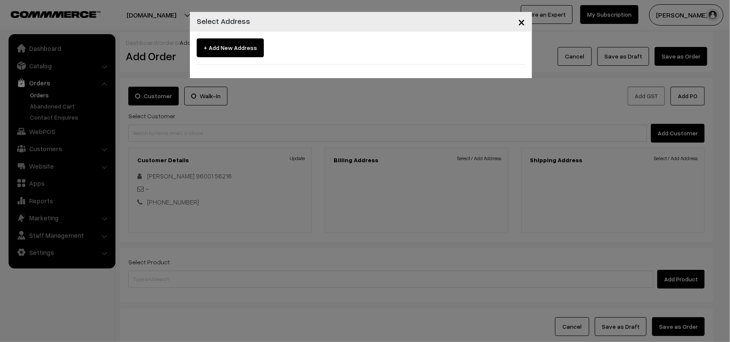
click at [522, 23] on span "×" at bounding box center [521, 22] width 7 height 16
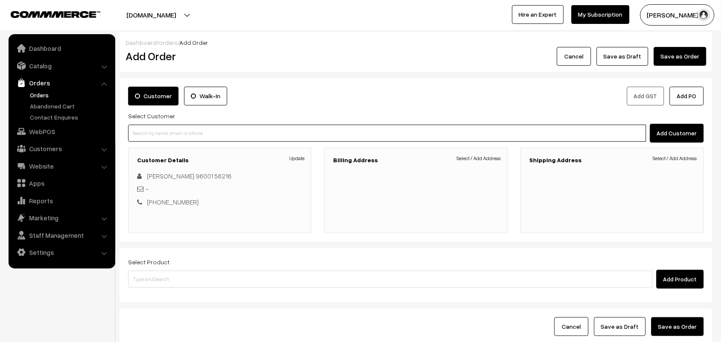
click at [149, 131] on input at bounding box center [387, 133] width 518 height 17
paste input "96001 56216"
type input "96001 56216"
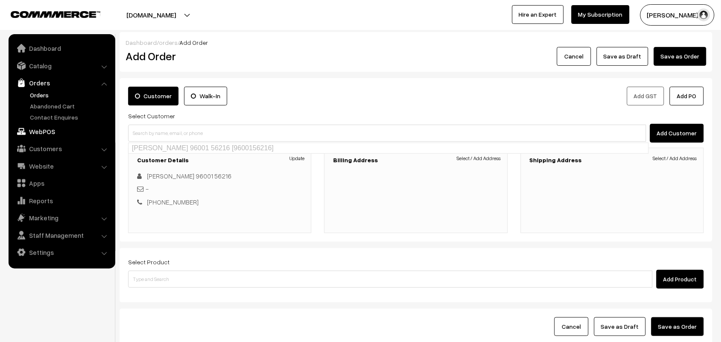
click at [41, 134] on link "WebPOS" at bounding box center [62, 131] width 102 height 15
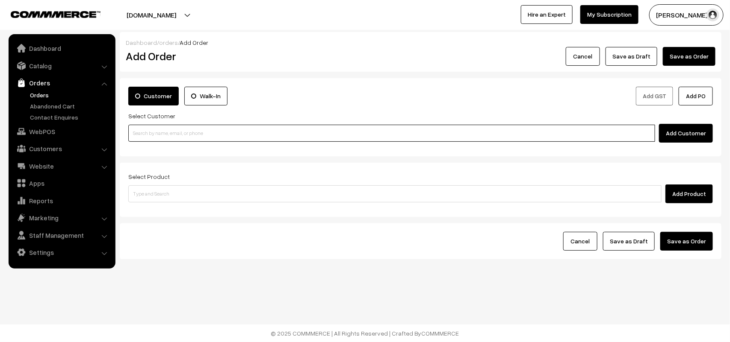
click at [173, 133] on input at bounding box center [391, 133] width 527 height 17
paste input "96001 56216"
click at [146, 127] on input "96001 56216" at bounding box center [391, 133] width 527 height 17
click at [179, 130] on input "9600156216" at bounding box center [391, 133] width 527 height 17
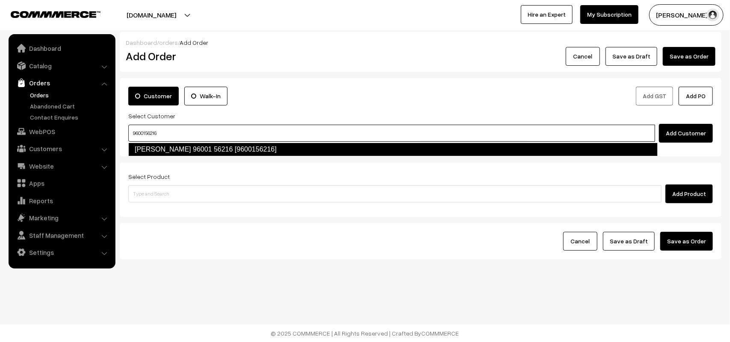
click at [180, 148] on link "Seetha Raghavan 96001 56216 [9600156216]" at bounding box center [392, 150] width 529 height 14
type input "9600156216"
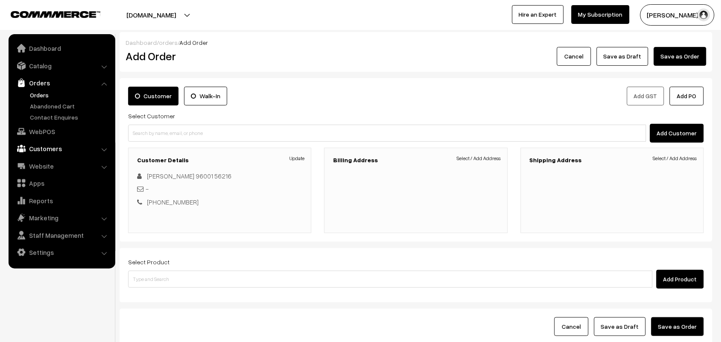
click at [46, 150] on link "Customers" at bounding box center [62, 148] width 102 height 15
click at [63, 130] on link "Customers" at bounding box center [70, 129] width 85 height 9
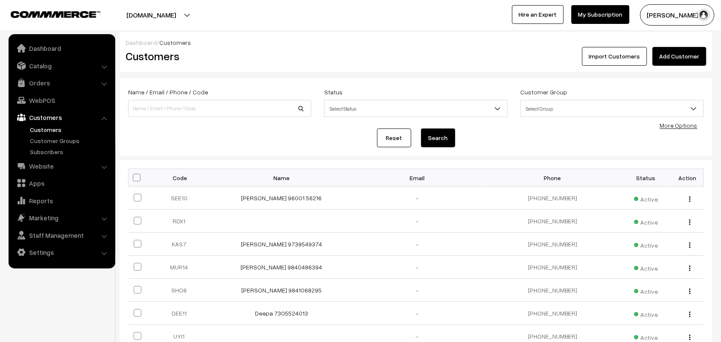
click at [684, 52] on link "Add Customer" at bounding box center [680, 56] width 54 height 19
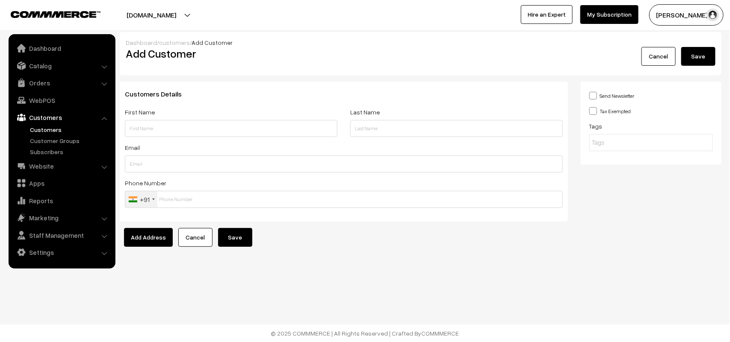
click at [194, 124] on input "text" at bounding box center [231, 128] width 212 height 17
type input "[PERSON_NAME] 99405 46632"
click at [201, 202] on input "text" at bounding box center [344, 199] width 438 height 17
paste input "99405 4663"
type input "9940546632"
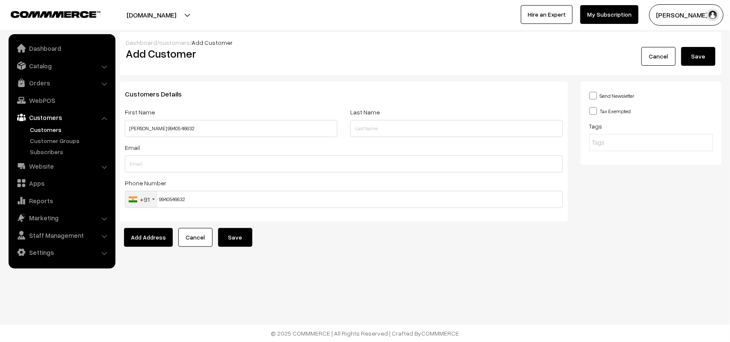
click at [229, 233] on button "Save" at bounding box center [235, 237] width 34 height 19
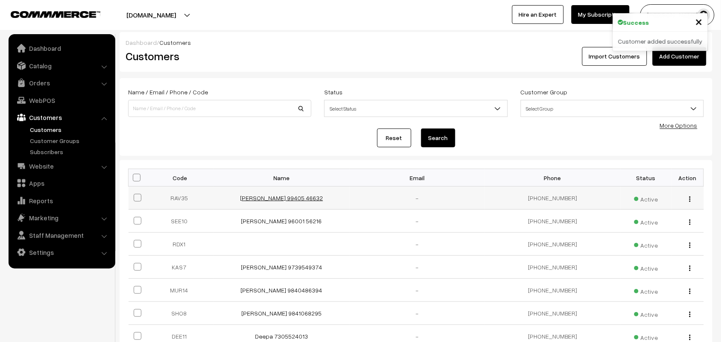
click at [268, 197] on link "[PERSON_NAME] 99405 46632" at bounding box center [281, 197] width 83 height 7
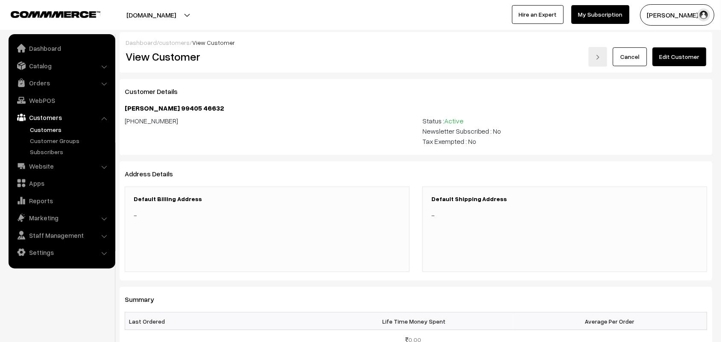
click at [686, 54] on link "Edit Customer" at bounding box center [680, 56] width 54 height 19
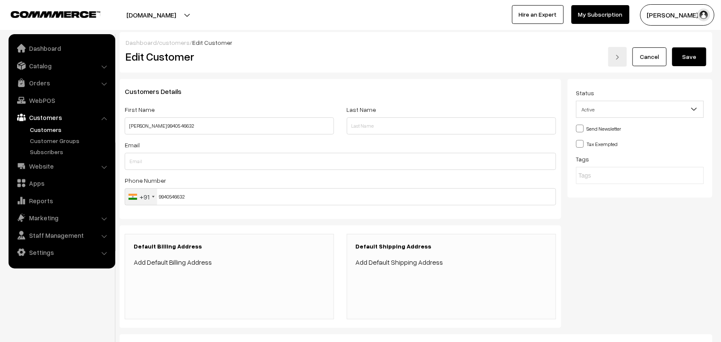
click at [186, 263] on link "Add Default Billing Address" at bounding box center [173, 262] width 78 height 9
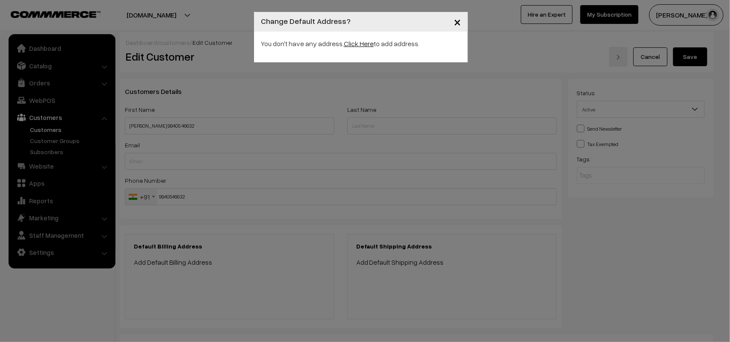
click at [358, 46] on link "Click Here" at bounding box center [359, 43] width 30 height 9
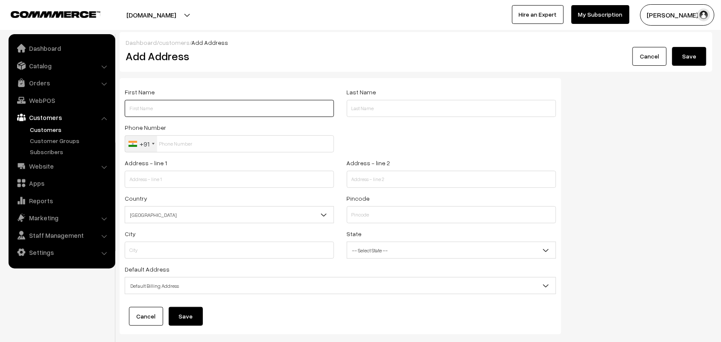
click at [200, 108] on input "text" at bounding box center [229, 108] width 209 height 17
paste input "99405 46632"
type input "Ravishankaran 99405 46632"
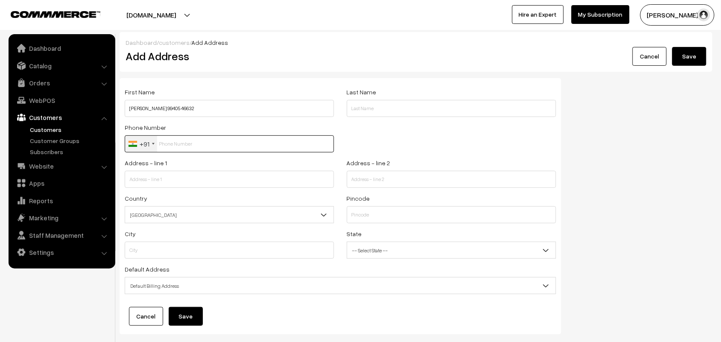
click at [178, 141] on input "text" at bounding box center [229, 143] width 209 height 17
paste input "99405 4663"
type input "9940546632"
click at [176, 176] on input "text" at bounding box center [229, 179] width 209 height 17
paste input "Sri laxmi grahalaya 1st floor 24/25 ambethkar street"
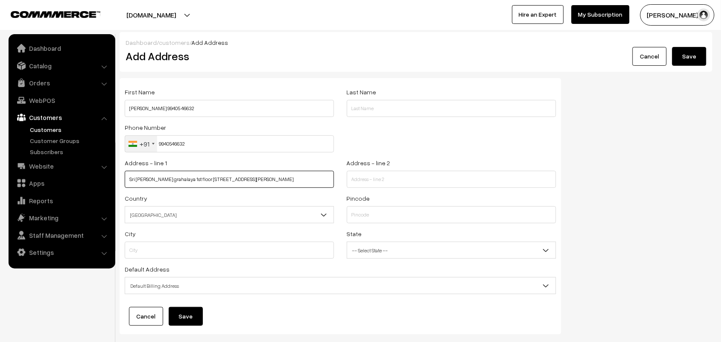
type input "Sri laxmi grahalaya 1st floor 24/25 ambethkar street"
click at [427, 185] on input "text" at bounding box center [451, 179] width 209 height 17
paste input "Gandhi nager, dhasardhapuram Saligramam, chennai -93"
drag, startPoint x: 485, startPoint y: 180, endPoint x: 445, endPoint y: 175, distance: 40.0
click at [445, 175] on input "Gandhi nager, dhasardhapuram Saligramam, chennai -93" at bounding box center [451, 179] width 209 height 17
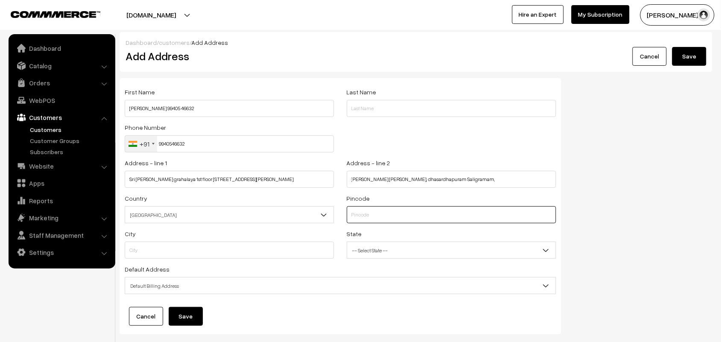
click at [387, 219] on input "text" at bounding box center [451, 214] width 209 height 17
click at [456, 177] on input "Gandhi nager, dhasardhapuram Saligramam," at bounding box center [451, 179] width 209 height 17
type input "Gandhi nager, dhasardhapuram Saligramam, Near Fish Market"
click at [415, 209] on input "text" at bounding box center [451, 214] width 209 height 17
type input "600093"
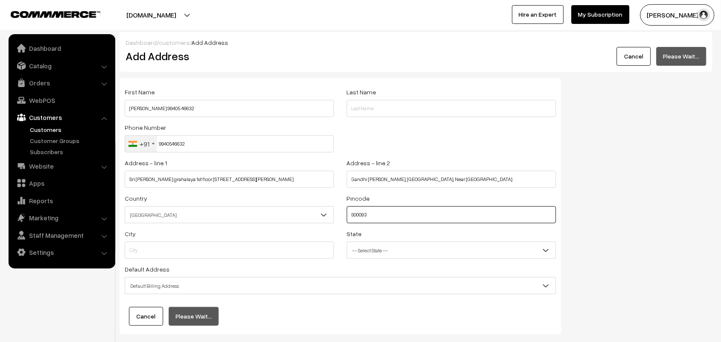
type input "Chennai"
select select "Tamil Nadu"
type input "600093"
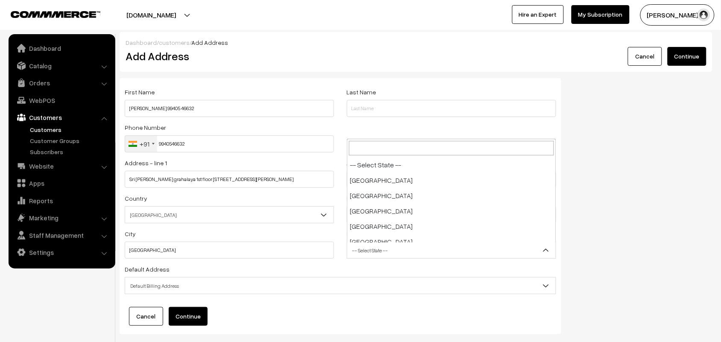
click at [375, 252] on span "-- Select State --" at bounding box center [451, 250] width 209 height 15
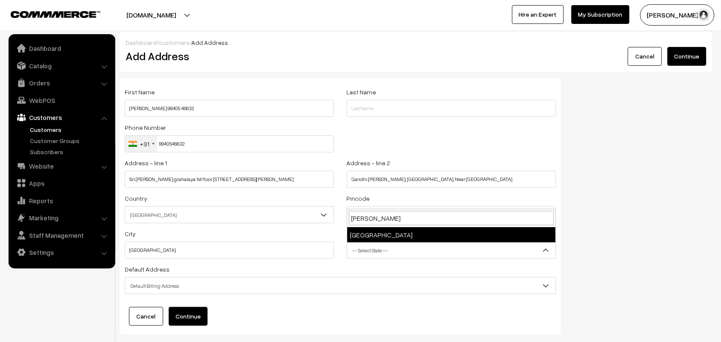
type input "tamil"
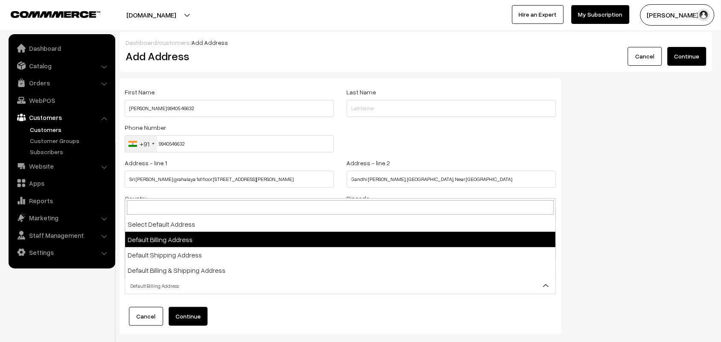
click at [193, 290] on span "Default Billing Address" at bounding box center [340, 286] width 431 height 15
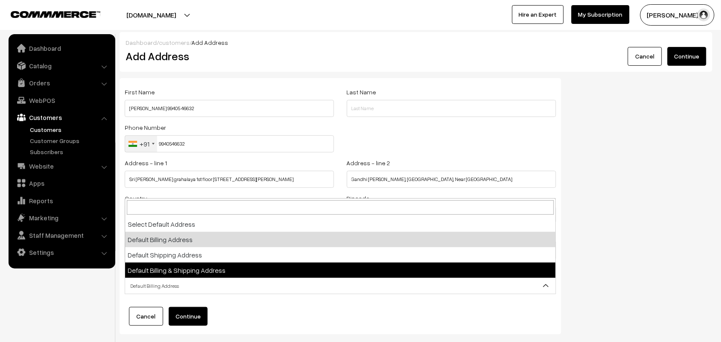
select select "3"
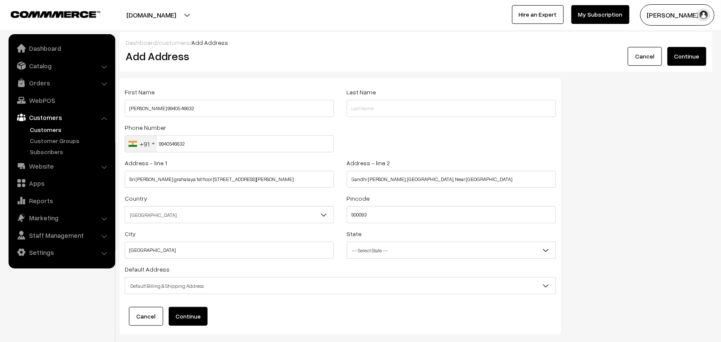
click at [199, 308] on div "First Name Ravishankaran 99405 46632 Last Name Phone Number +91 United States +…" at bounding box center [341, 206] width 442 height 256
click at [191, 318] on button "Continue" at bounding box center [188, 316] width 39 height 19
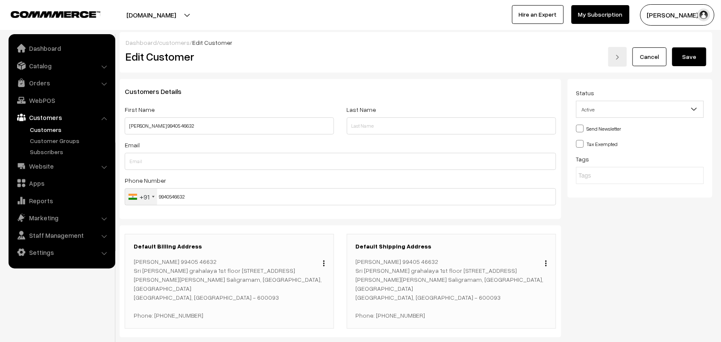
click at [684, 61] on button "Save" at bounding box center [690, 56] width 34 height 19
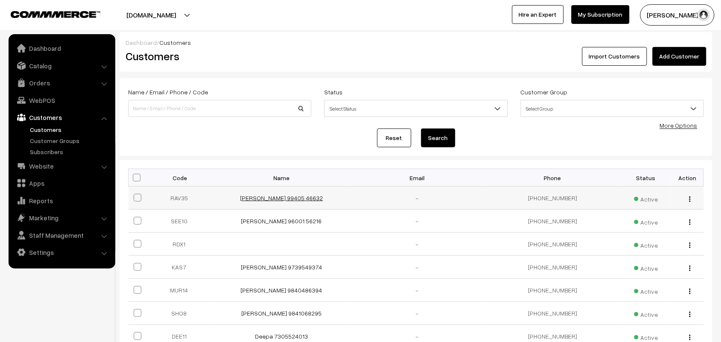
click at [278, 197] on link "[PERSON_NAME] 99405 46632" at bounding box center [281, 197] width 83 height 7
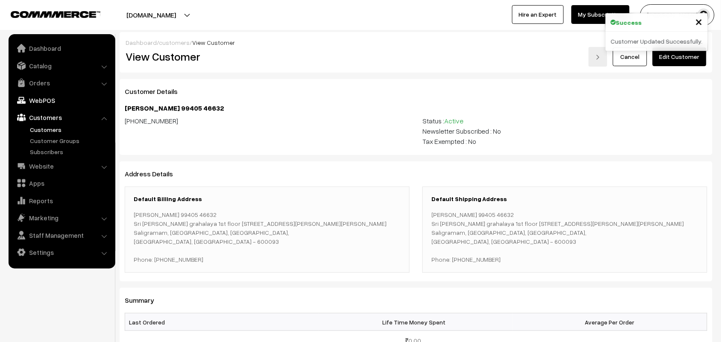
click at [38, 97] on link "WebPOS" at bounding box center [62, 100] width 102 height 15
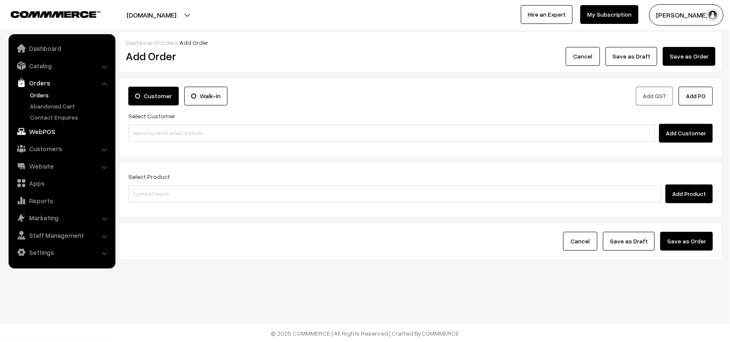
click at [69, 133] on link "WebPOS" at bounding box center [62, 131] width 102 height 15
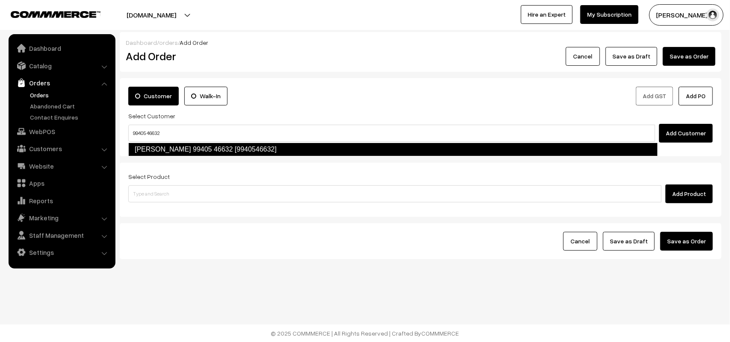
click at [157, 153] on link "[PERSON_NAME] 99405 46632 [9940546632]" at bounding box center [392, 150] width 529 height 14
type input "99405 46632"
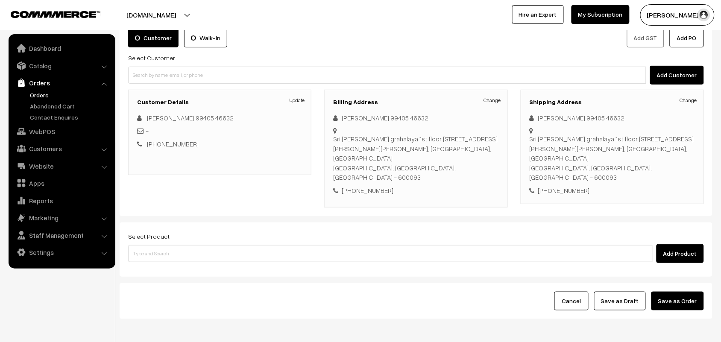
scroll to position [80, 0]
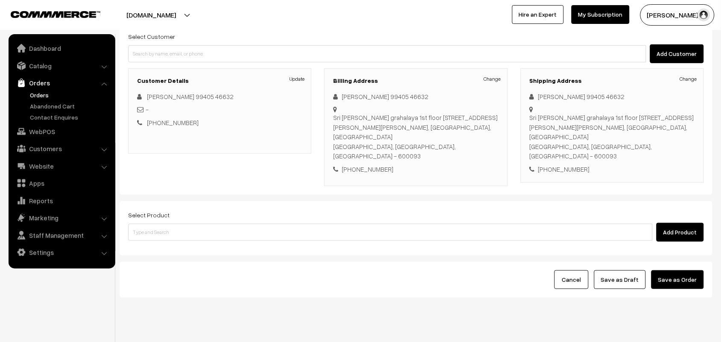
click at [203, 223] on div "Add Product" at bounding box center [416, 232] width 576 height 19
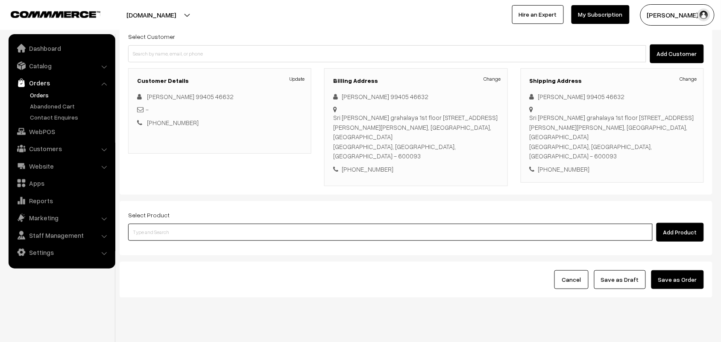
click at [203, 224] on input at bounding box center [390, 232] width 525 height 17
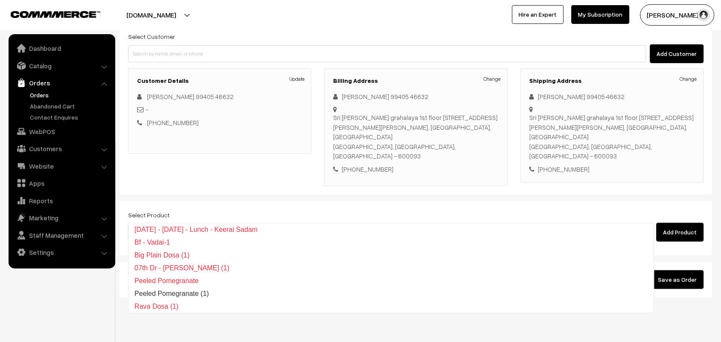
type input "15th wi"
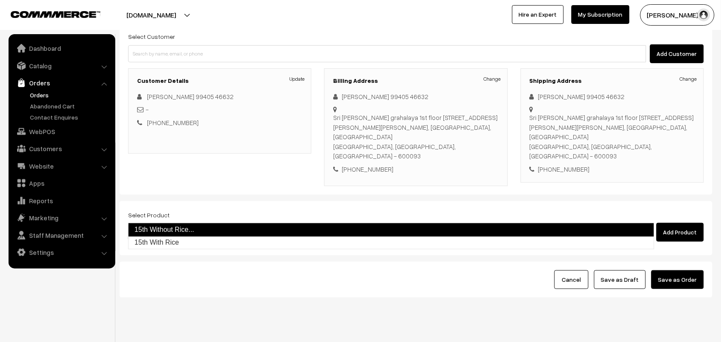
click at [200, 225] on link "15th Without Rice..." at bounding box center [391, 230] width 527 height 14
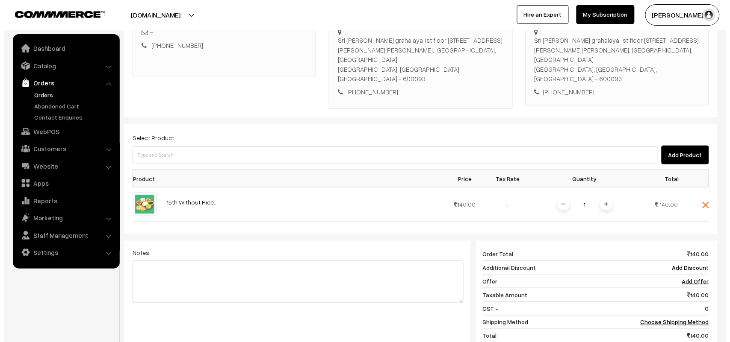
scroll to position [240, 0]
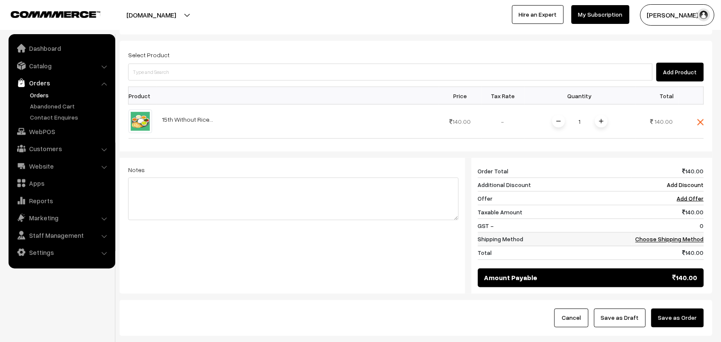
click at [683, 236] on link "Choose Shipping Method" at bounding box center [670, 239] width 68 height 7
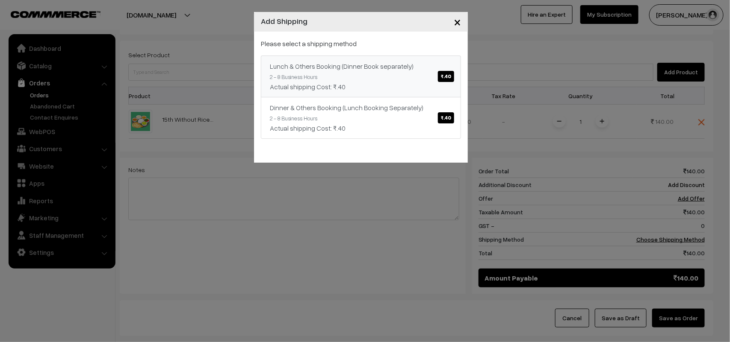
click at [419, 94] on link "Lunch & Others Booking (Dinner Book separately) ₹.40 2 - 8 Business Hours Actua…" at bounding box center [361, 77] width 200 height 42
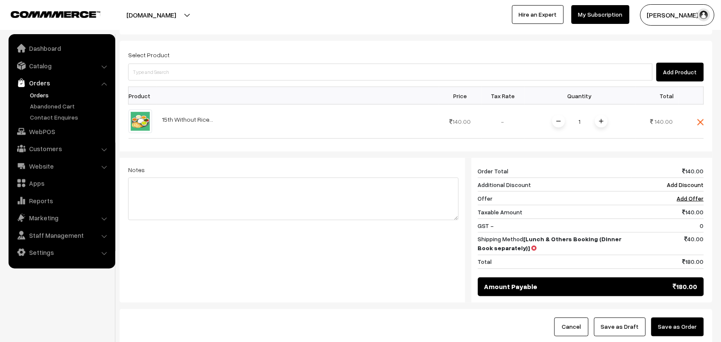
click at [676, 318] on button "Save as Order" at bounding box center [678, 327] width 53 height 19
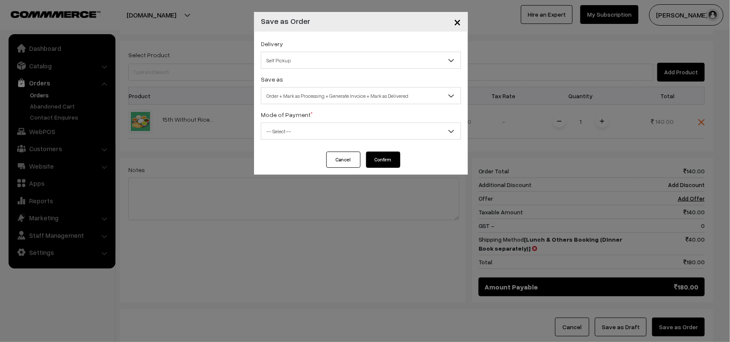
click at [287, 65] on span "Self Pickup" at bounding box center [360, 60] width 199 height 15
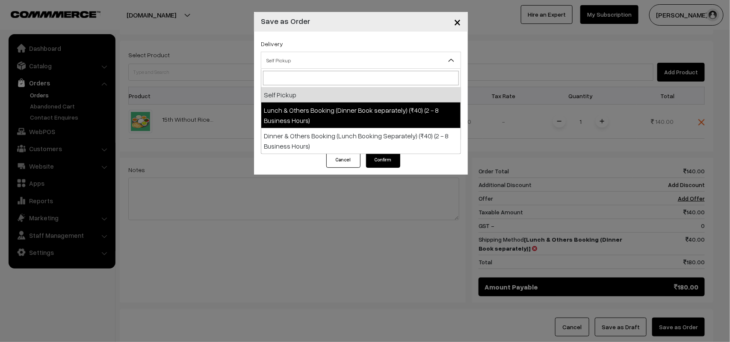
select select "LOB1"
select select "3"
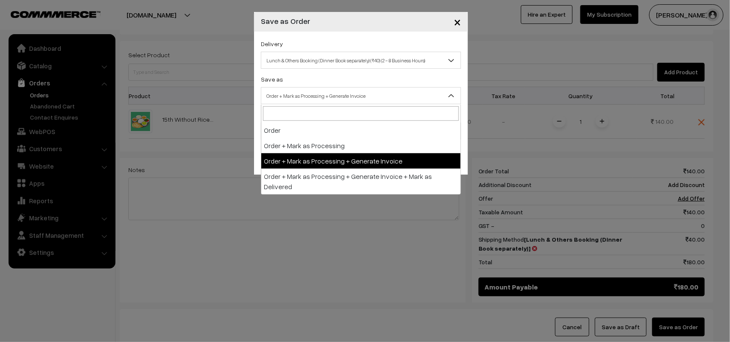
click at [322, 97] on span "Order + Mark as Processing + Generate Invoice" at bounding box center [360, 95] width 199 height 15
drag, startPoint x: 330, startPoint y: 157, endPoint x: 288, endPoint y: 127, distance: 51.7
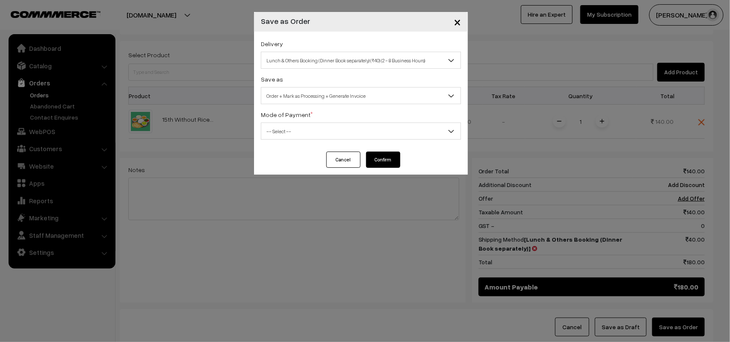
click at [288, 127] on span "-- Select --" at bounding box center [360, 131] width 199 height 15
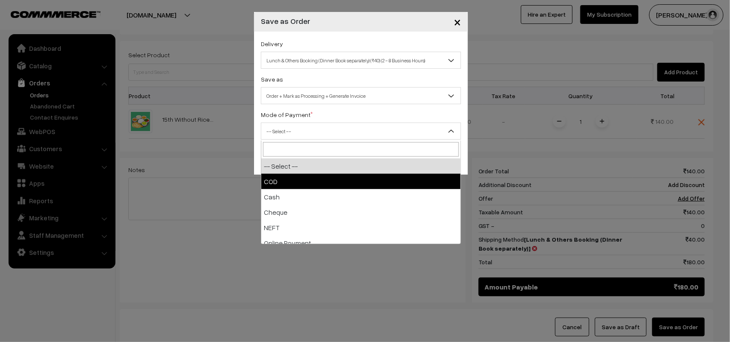
drag, startPoint x: 276, startPoint y: 179, endPoint x: 396, endPoint y: 171, distance: 120.4
select select "1"
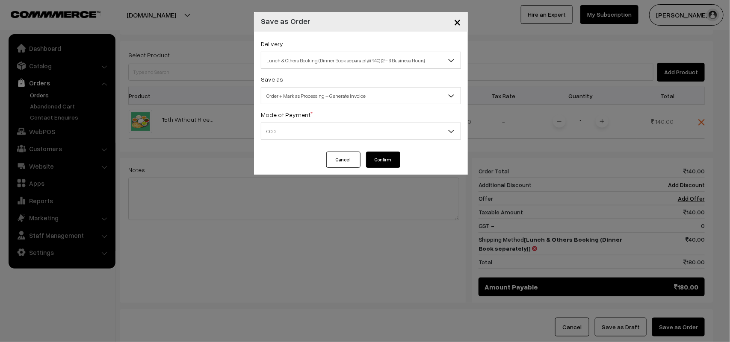
click at [392, 157] on button "Confirm" at bounding box center [383, 160] width 34 height 16
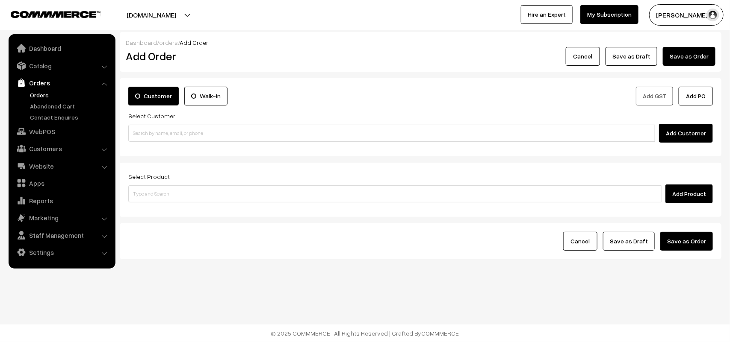
click at [43, 91] on link "Orders" at bounding box center [70, 95] width 85 height 9
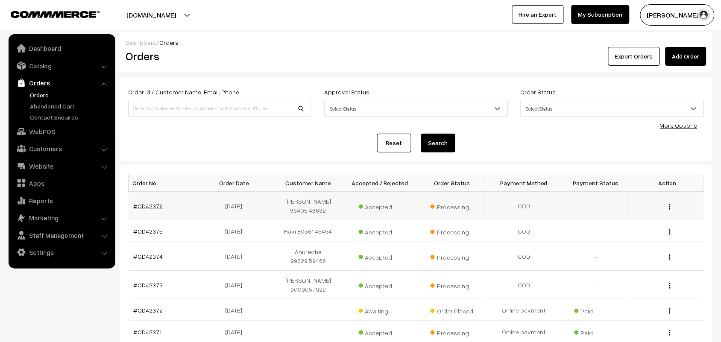
click at [158, 206] on link "#OD42376" at bounding box center [148, 206] width 29 height 7
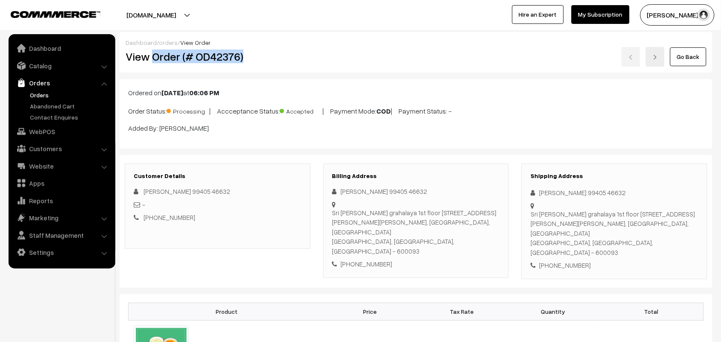
drag, startPoint x: 155, startPoint y: 54, endPoint x: 264, endPoint y: 59, distance: 109.1
click at [264, 58] on h2 "View Order (# OD42376)" at bounding box center [218, 56] width 185 height 13
copy h2 "Order (# OD42376)"
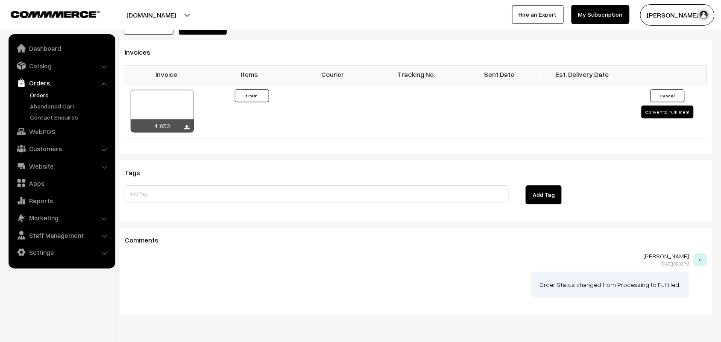
scroll to position [588, 0]
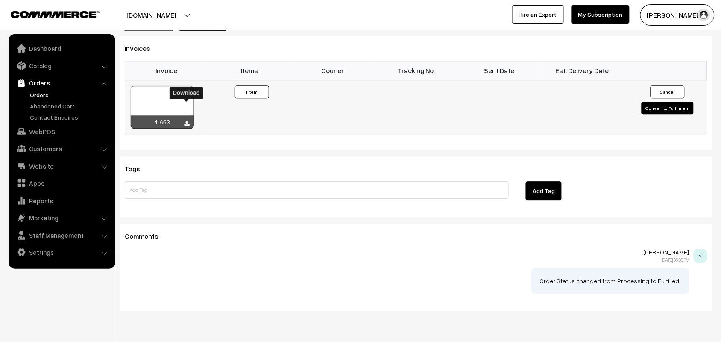
click at [185, 121] on icon at bounding box center [187, 124] width 5 height 6
click at [37, 93] on link "Orders" at bounding box center [70, 95] width 85 height 9
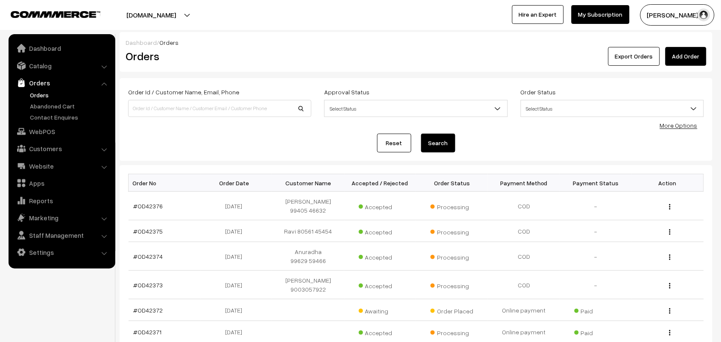
click at [41, 92] on link "Orders" at bounding box center [70, 95] width 85 height 9
click at [42, 97] on link "Orders" at bounding box center [70, 95] width 85 height 9
click at [35, 92] on link "Orders" at bounding box center [70, 95] width 85 height 9
click at [46, 128] on link "WebPOS" at bounding box center [62, 131] width 102 height 15
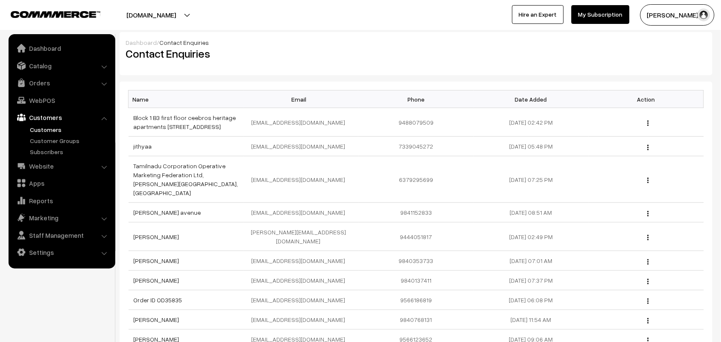
click at [42, 130] on link "Customers" at bounding box center [70, 129] width 85 height 9
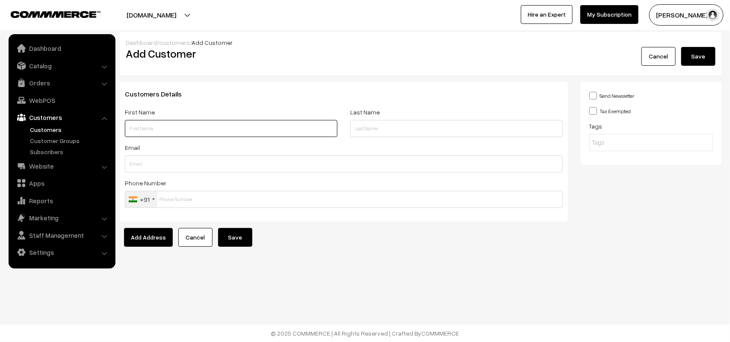
type input "a"
paste input "96001 56216"
type input "Pargavi Raghavan 96001 56216"
click at [210, 193] on input "text" at bounding box center [344, 199] width 438 height 17
paste input "96001 5621"
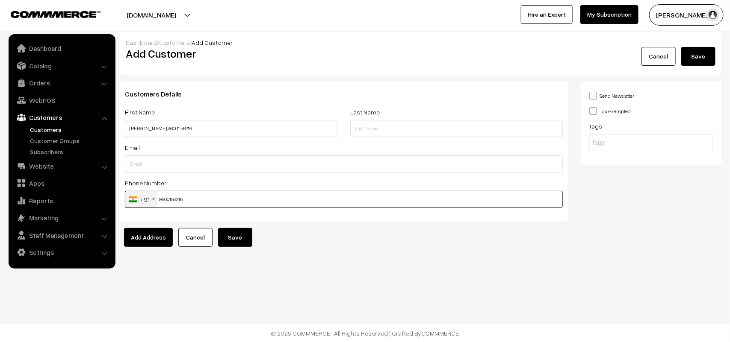
type input "9600156216"
click at [232, 241] on button "Save" at bounding box center [235, 237] width 34 height 19
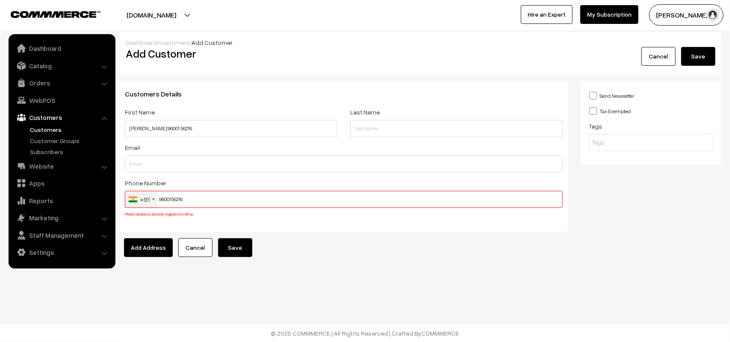
click at [51, 130] on link "Customers" at bounding box center [70, 129] width 85 height 9
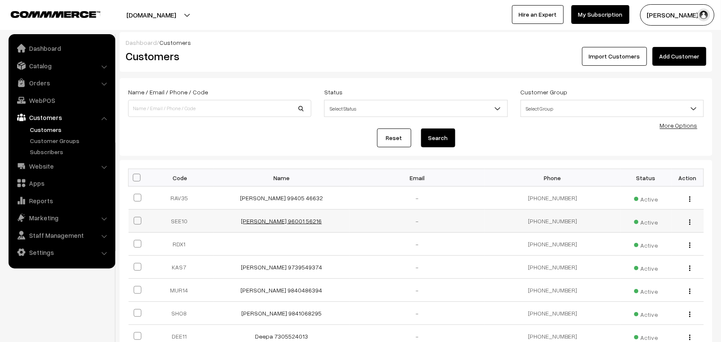
click at [280, 224] on link "[PERSON_NAME] 96001 56216" at bounding box center [281, 221] width 81 height 7
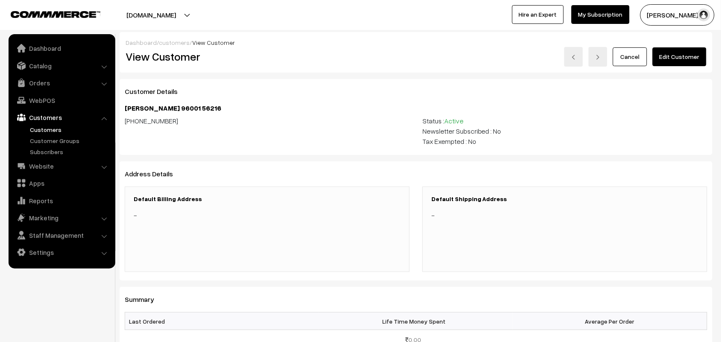
click at [667, 52] on link "Edit Customer" at bounding box center [680, 56] width 54 height 19
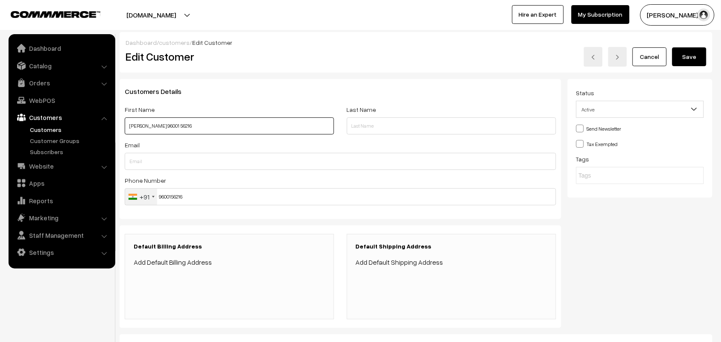
drag, startPoint x: 144, startPoint y: 124, endPoint x: 127, endPoint y: 124, distance: 17.1
click at [127, 124] on input "Seetha Raghavan 96001 56216" at bounding box center [229, 126] width 209 height 17
type input "Bargavi Raghavan 96001 56216"
click at [688, 54] on button "Save" at bounding box center [690, 56] width 34 height 19
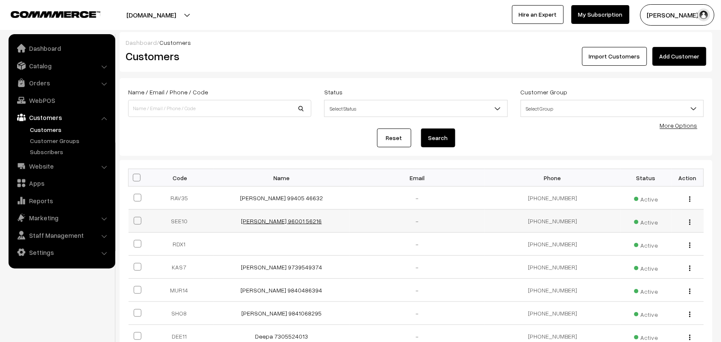
click at [262, 221] on link "[PERSON_NAME] 96001 56216" at bounding box center [281, 221] width 81 height 7
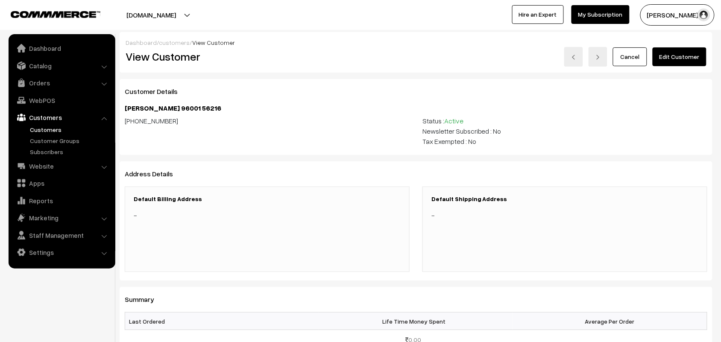
click at [677, 47] on link "Edit Customer" at bounding box center [680, 56] width 54 height 19
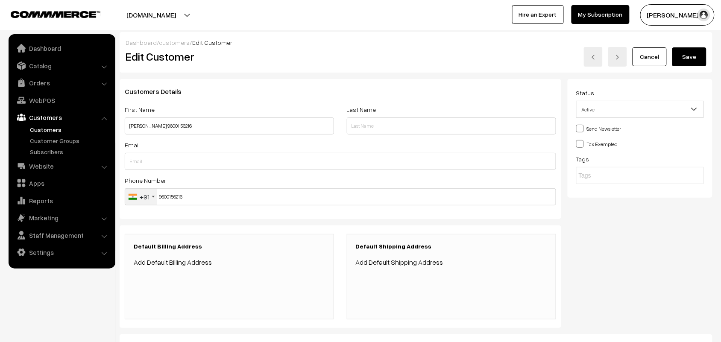
click at [176, 264] on link "Add Default Billing Address" at bounding box center [173, 262] width 78 height 9
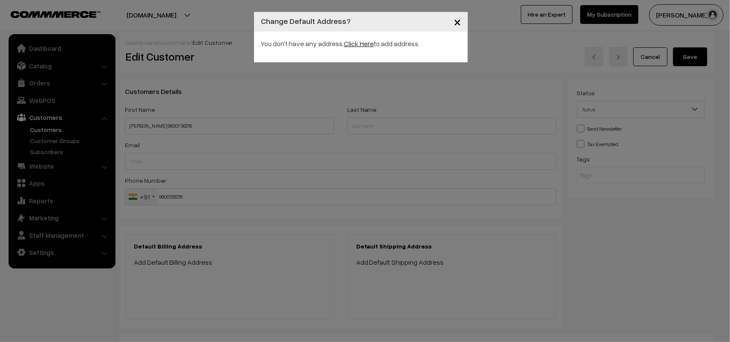
click at [353, 43] on link "Click Here" at bounding box center [359, 43] width 30 height 9
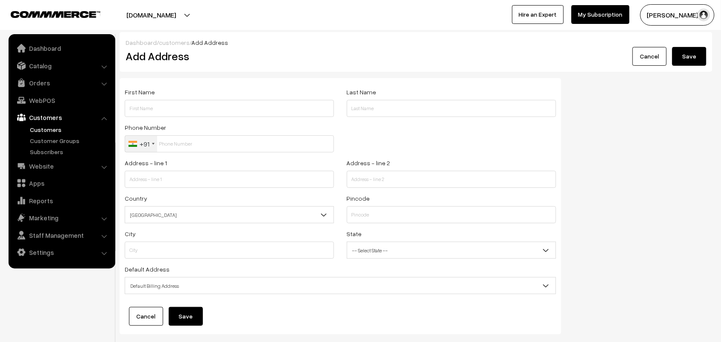
click at [172, 120] on div "First Name" at bounding box center [229, 104] width 222 height 35
click at [172, 114] on input "text" at bounding box center [229, 108] width 209 height 17
click at [133, 108] on input "[PERSON_NAME]" at bounding box center [229, 108] width 209 height 17
click at [240, 99] on div "First Name [PERSON_NAME]" at bounding box center [229, 102] width 209 height 30
click at [236, 104] on input "[PERSON_NAME]" at bounding box center [229, 108] width 209 height 17
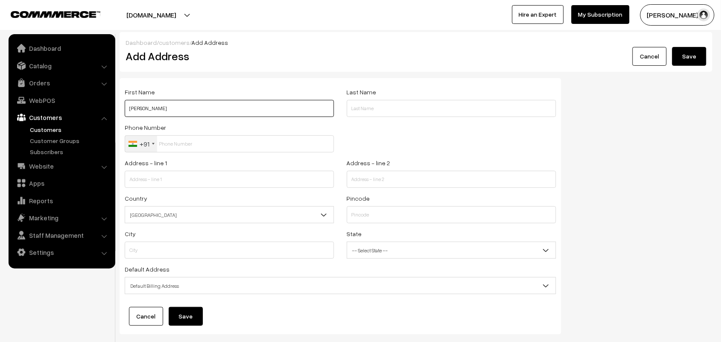
paste input "96001 56216"
type input "Bhargavi Raghavan 96001 56216"
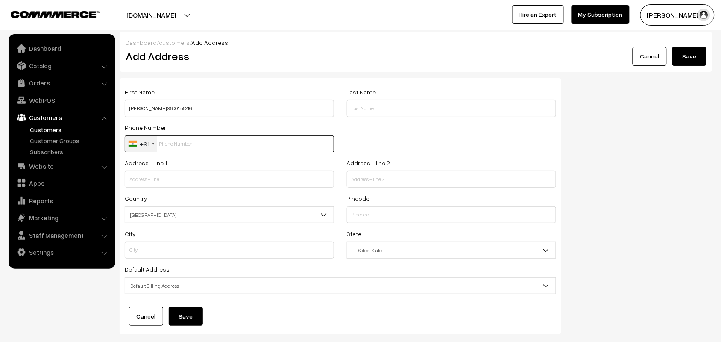
click at [174, 150] on input "text" at bounding box center [229, 143] width 209 height 17
paste input "96001 5621"
type input "9600156216"
click at [176, 180] on input "text" at bounding box center [229, 179] width 209 height 17
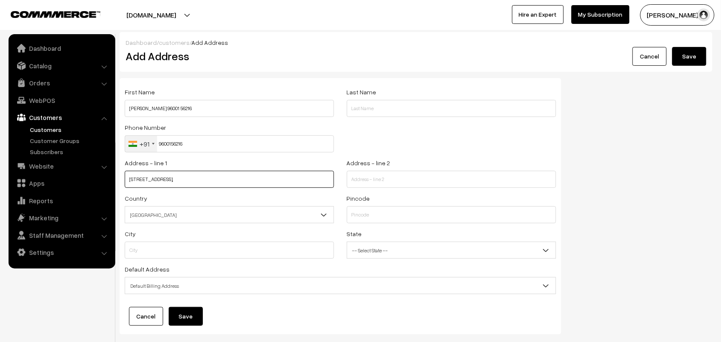
type input "No.3, 7th Cross Street,"
type input "Karpagan Gardens, Adyar"
click at [219, 105] on input "Bhargavi Raghavan 96001 56216" at bounding box center [229, 108] width 209 height 17
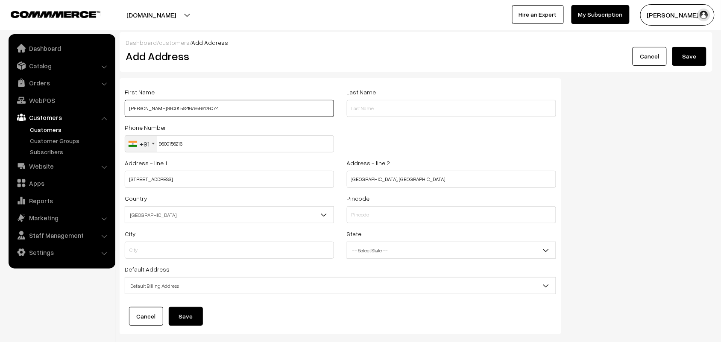
drag, startPoint x: 171, startPoint y: 106, endPoint x: 197, endPoint y: 106, distance: 25.6
click at [197, 106] on input "Bhargavi Raghavan 96001 56216/9566126074" at bounding box center [229, 108] width 209 height 17
paste input "96001 56216"
type input "[PERSON_NAME] 9566126074/ 96001 56216"
click at [411, 218] on input "text" at bounding box center [451, 214] width 209 height 17
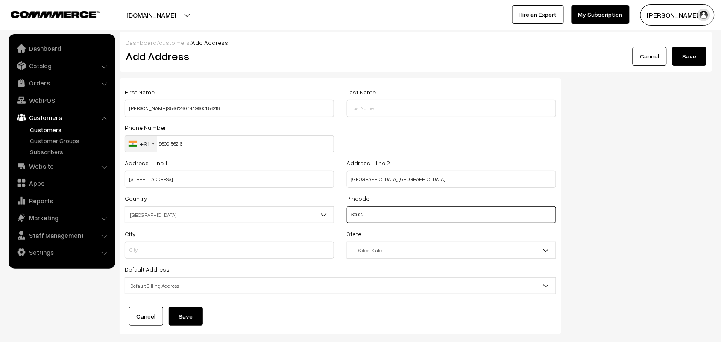
type input "600020"
type input "Chennai"
select select "[GEOGRAPHIC_DATA]"
type input "600020"
click at [397, 251] on span "-- Select State --" at bounding box center [451, 250] width 209 height 15
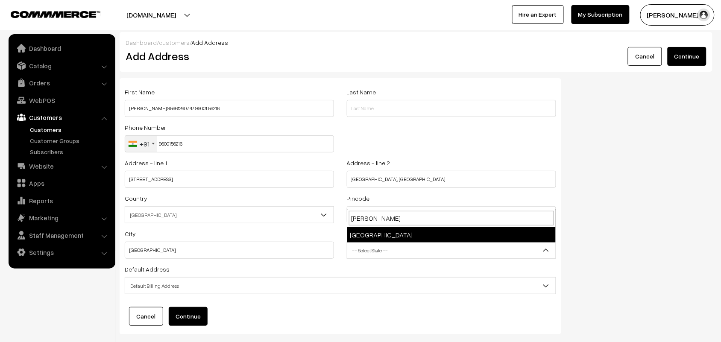
type input "tamil"
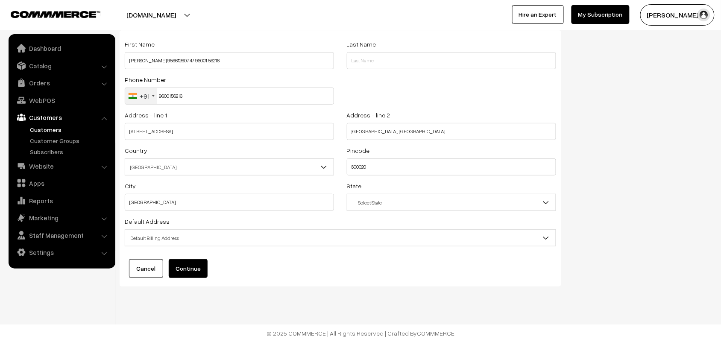
scroll to position [49, 0]
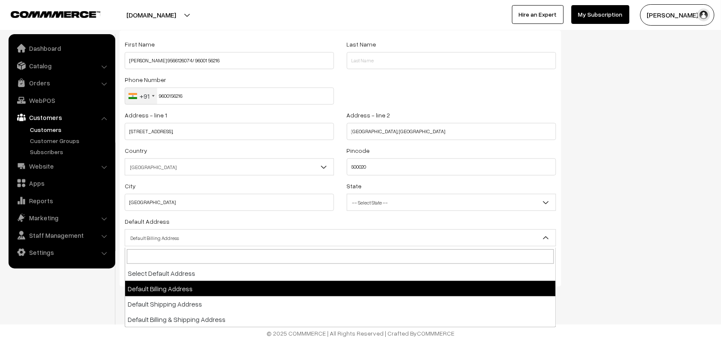
click at [192, 230] on span "Default Billing Address" at bounding box center [341, 238] width 432 height 17
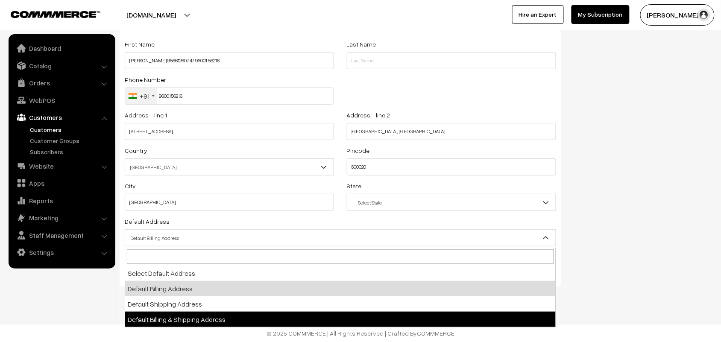
select select "3"
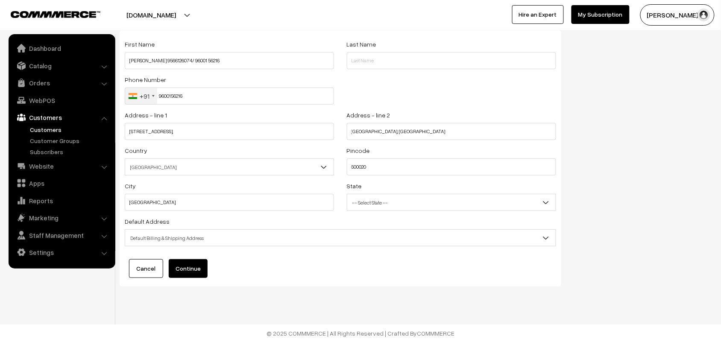
click at [191, 269] on button "Continue" at bounding box center [188, 268] width 39 height 19
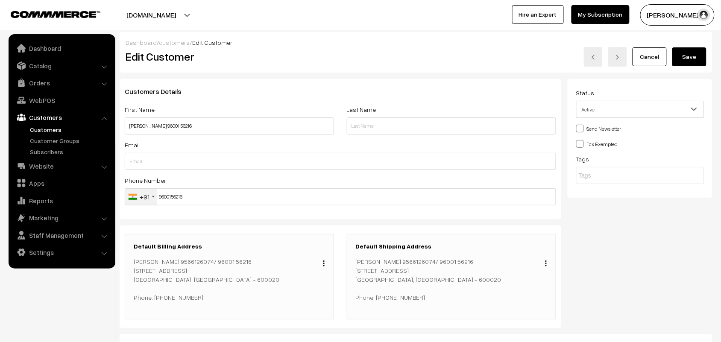
click at [685, 55] on button "Save" at bounding box center [690, 56] width 34 height 19
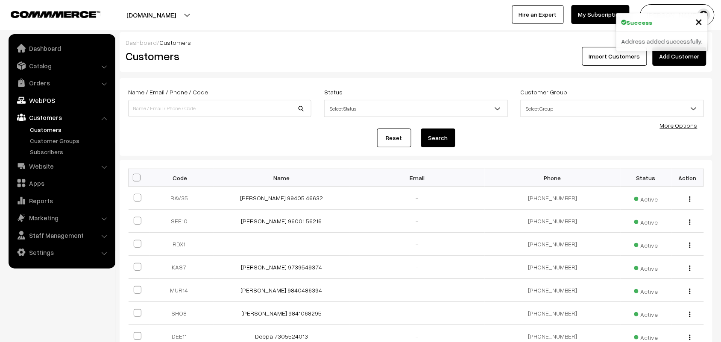
click at [48, 97] on link "WebPOS" at bounding box center [62, 100] width 102 height 15
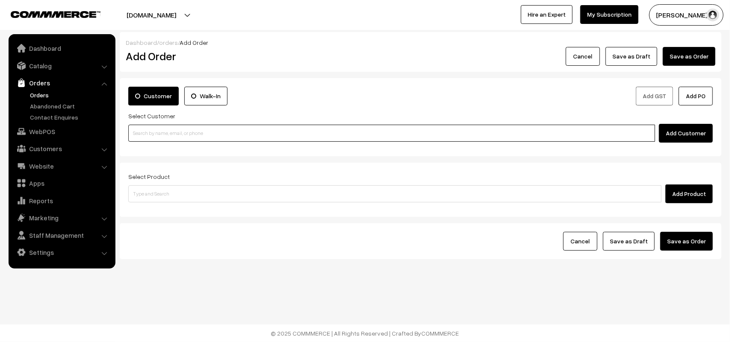
click at [178, 135] on input at bounding box center [391, 133] width 527 height 17
paste input "96001 56216"
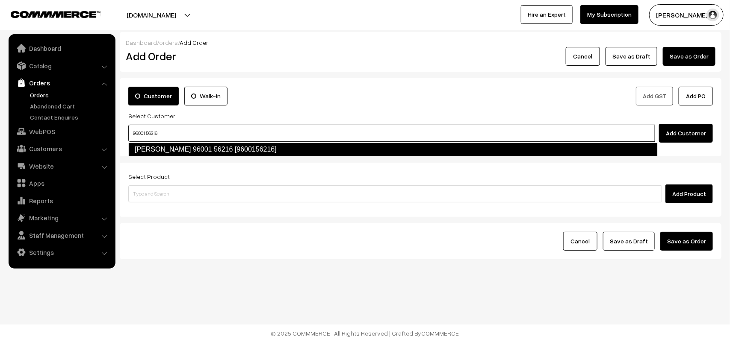
click at [167, 146] on link "Bargavi Raghavan 96001 56216 [9600156216]" at bounding box center [392, 150] width 529 height 14
type input "96001 56216"
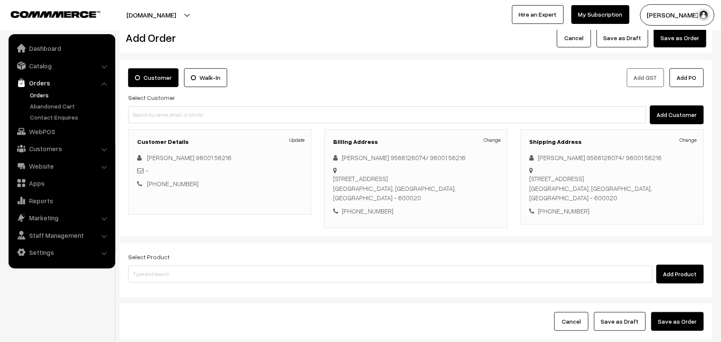
scroll to position [65, 0]
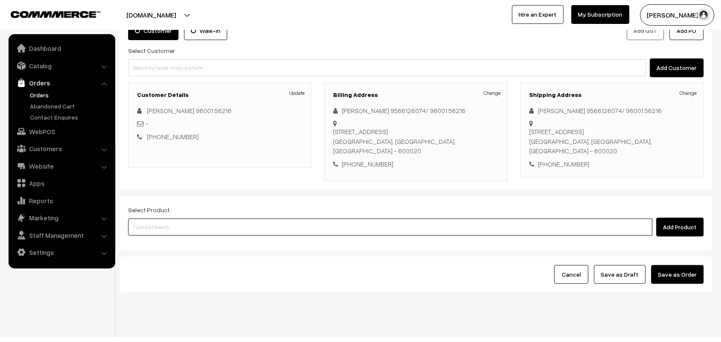
click at [206, 219] on input at bounding box center [390, 227] width 525 height 17
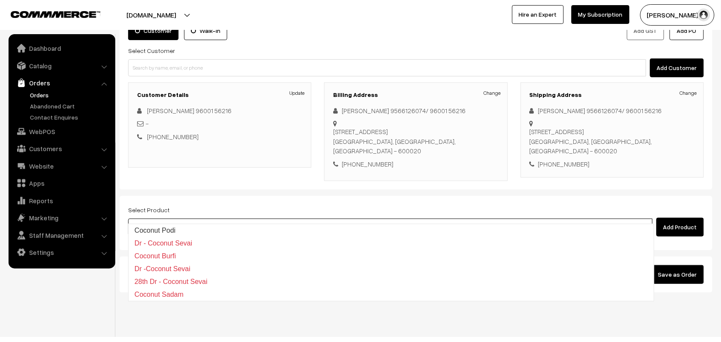
type input "coconut sa"
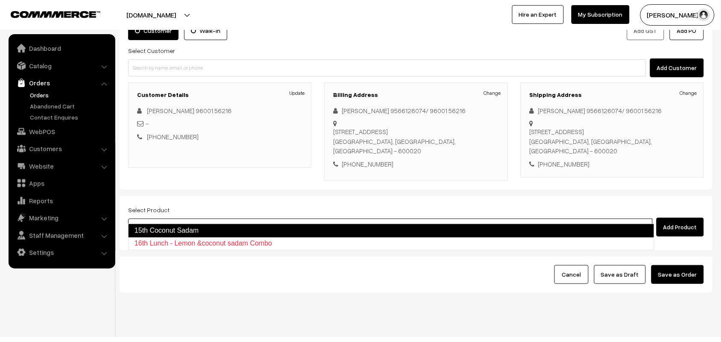
click at [197, 231] on link "15th Coconut Sadam" at bounding box center [391, 231] width 527 height 14
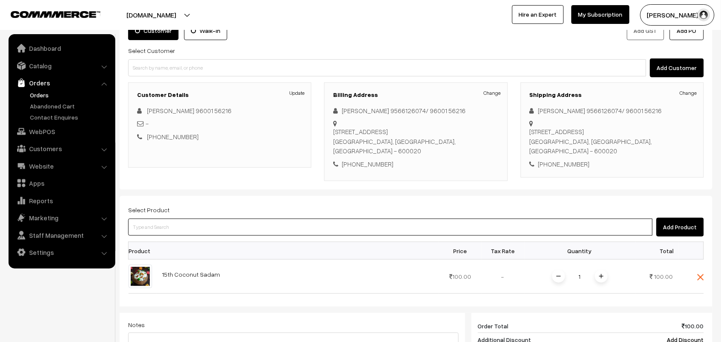
click at [270, 219] on input at bounding box center [390, 227] width 525 height 17
type input "Tomato Ra"
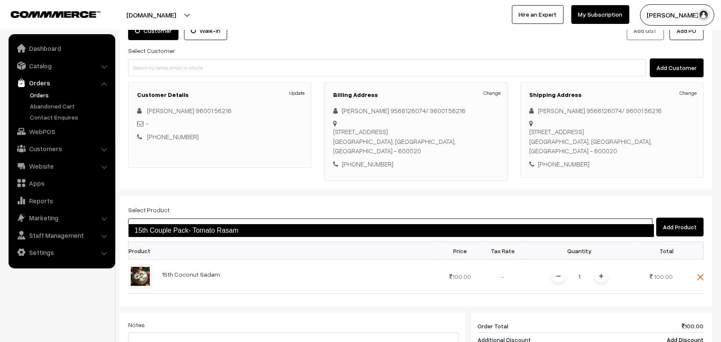
click at [237, 227] on link "15th Couple Pack- Tomato Rasam" at bounding box center [391, 231] width 527 height 14
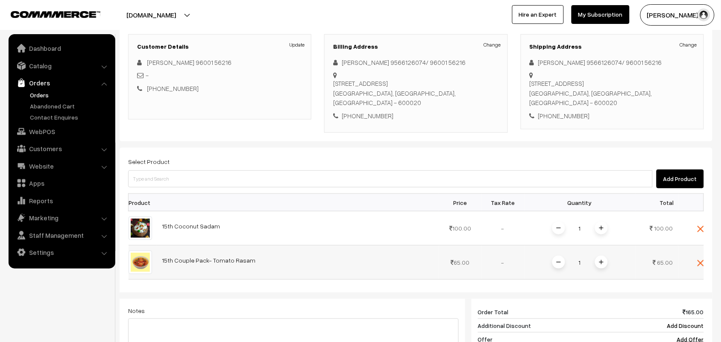
scroll to position [172, 0]
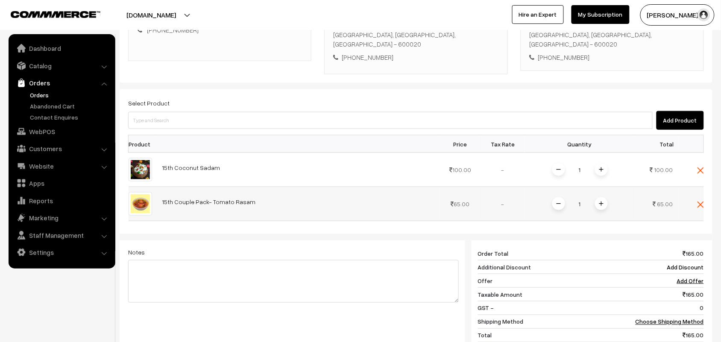
click at [595, 197] on span at bounding box center [601, 203] width 13 height 13
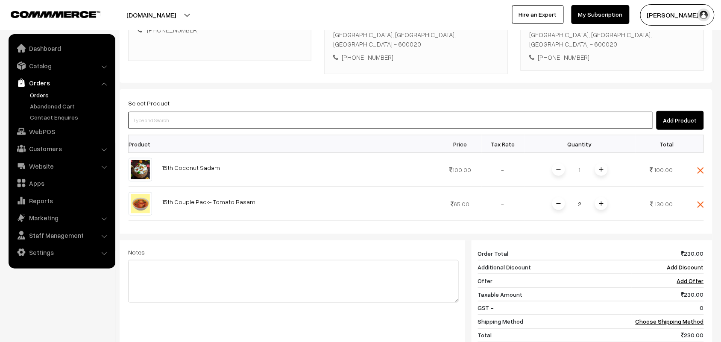
click at [180, 115] on input at bounding box center [390, 120] width 525 height 17
type input "Kootu"
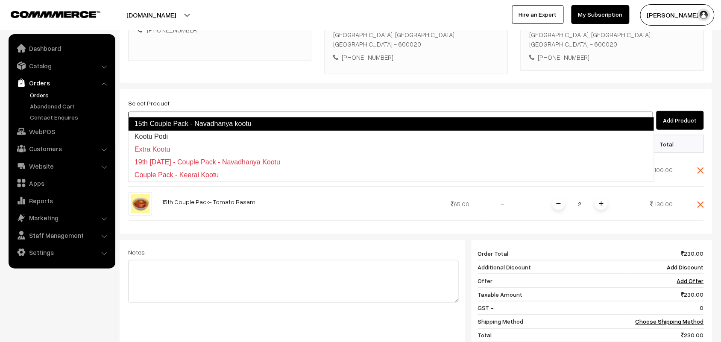
click at [191, 123] on link "15th Couple Pack - Navadhanya kootu" at bounding box center [391, 124] width 527 height 14
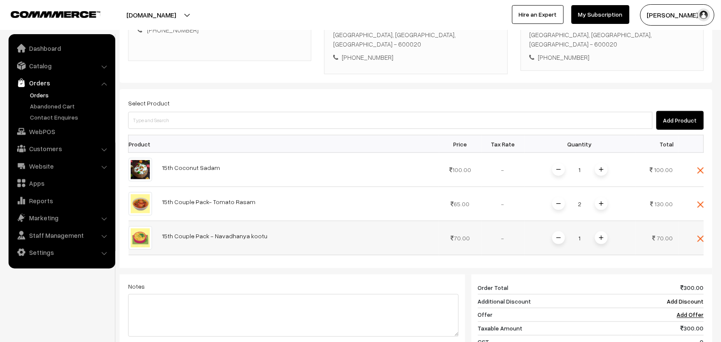
click at [601, 232] on span at bounding box center [601, 238] width 13 height 13
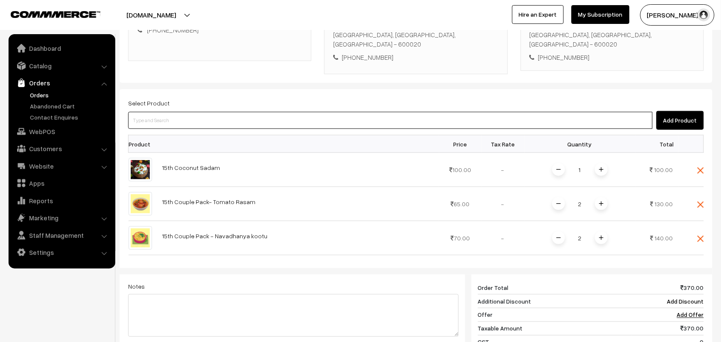
click at [199, 112] on input at bounding box center [390, 120] width 525 height 17
type input "Sambar"
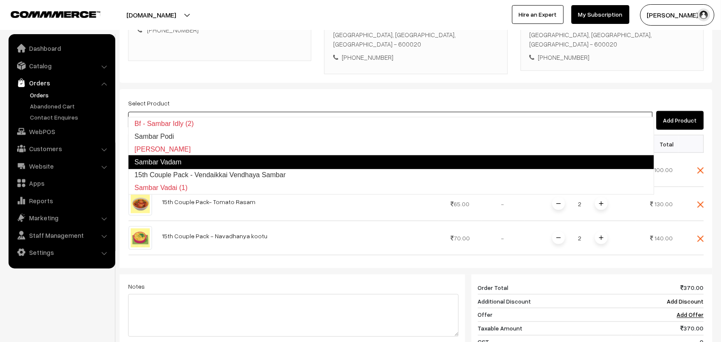
click at [218, 175] on link "15th Couple Pack - Vendaikkai Vendhaya Sambar" at bounding box center [392, 175] width 526 height 13
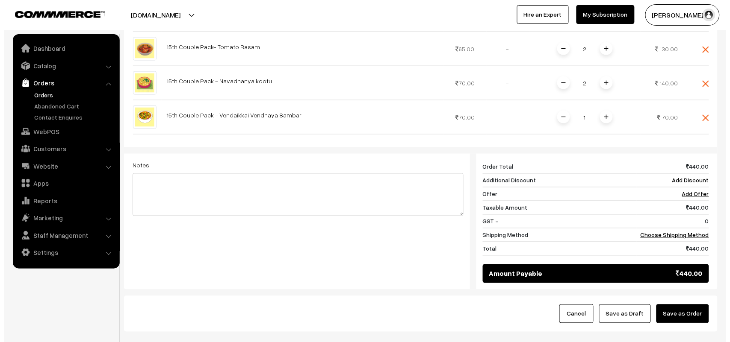
scroll to position [333, 0]
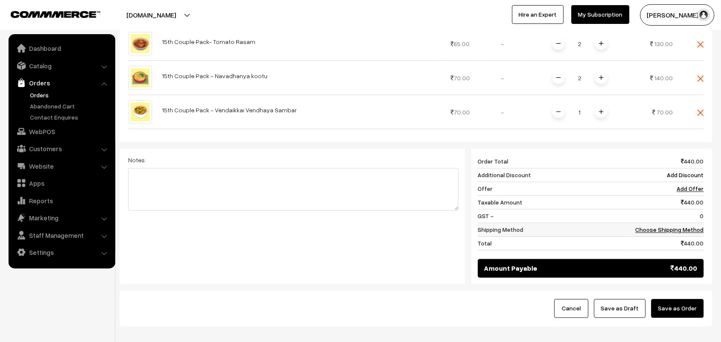
click at [685, 224] on td "Choose Shipping Method" at bounding box center [668, 231] width 72 height 14
click at [680, 227] on link "Choose Shipping Method" at bounding box center [670, 230] width 68 height 7
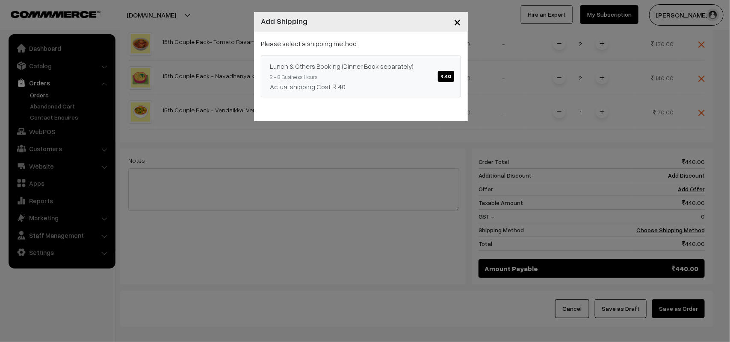
click at [355, 65] on div "Lunch & Others Booking (Dinner Book separately) ₹.40" at bounding box center [361, 66] width 182 height 10
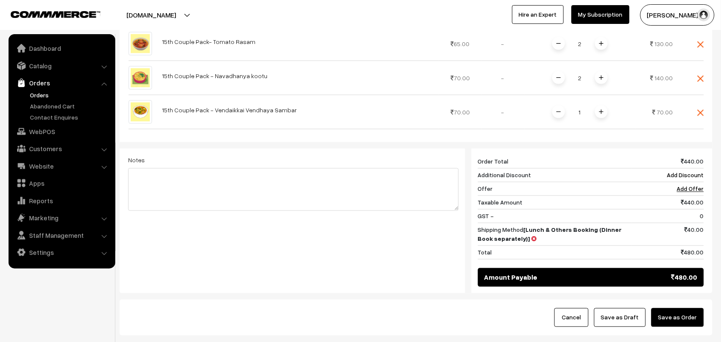
click at [680, 309] on button "Save as Order" at bounding box center [678, 318] width 53 height 19
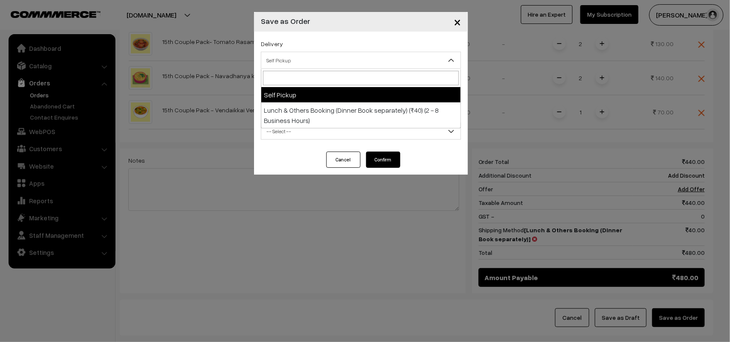
click at [311, 56] on span "Self Pickup" at bounding box center [360, 60] width 199 height 15
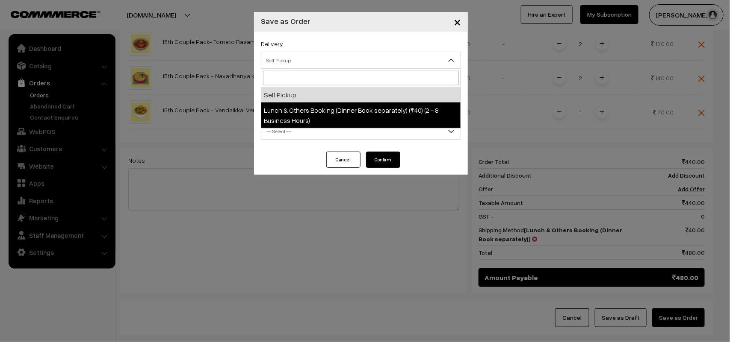
select select "LOB1"
select select "3"
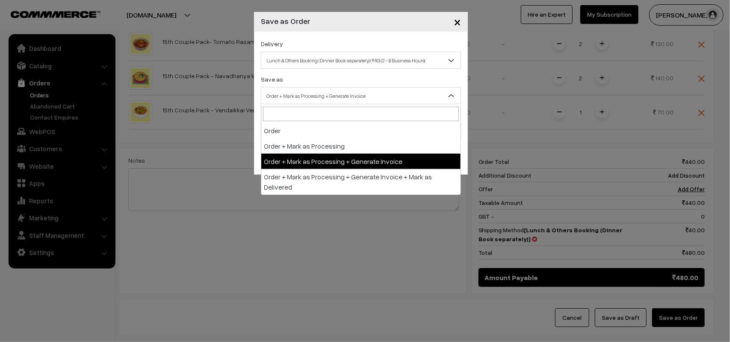
click at [317, 100] on span "Order + Mark as Processing + Generate Invoice" at bounding box center [360, 95] width 199 height 15
drag, startPoint x: 327, startPoint y: 163, endPoint x: 298, endPoint y: 142, distance: 36.4
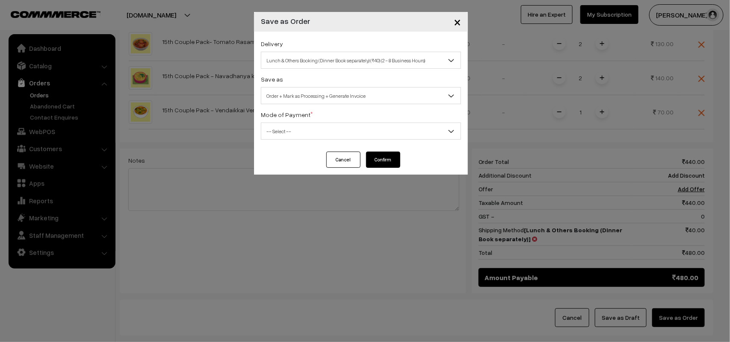
click at [281, 132] on span "-- Select --" at bounding box center [360, 131] width 199 height 15
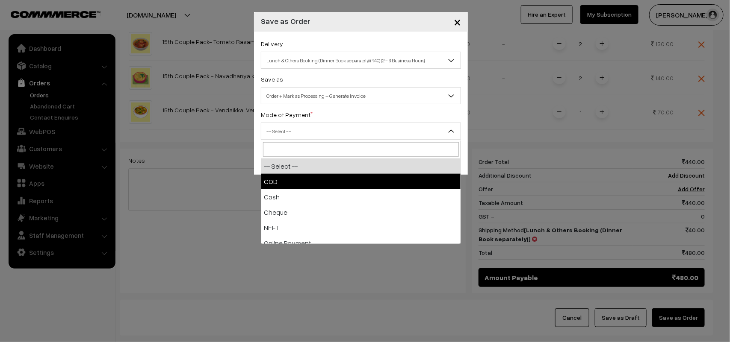
select select "1"
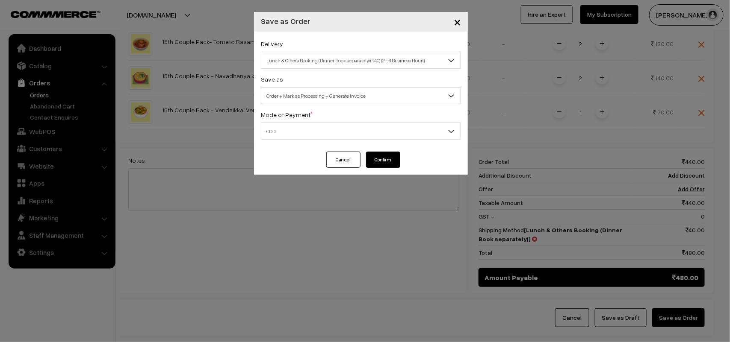
click at [387, 157] on button "Confirm" at bounding box center [383, 160] width 34 height 16
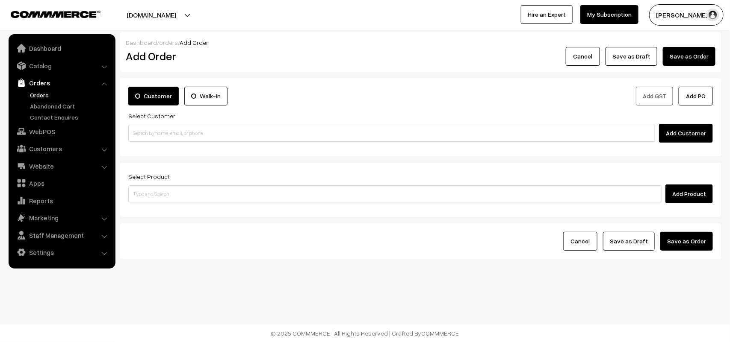
click at [43, 95] on link "Orders" at bounding box center [70, 95] width 85 height 9
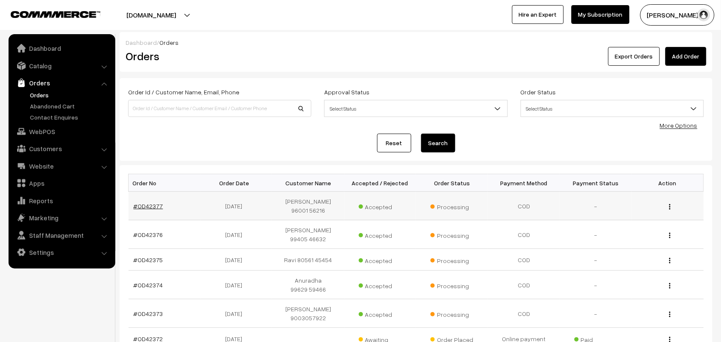
click at [159, 206] on link "#OD42377" at bounding box center [148, 206] width 29 height 7
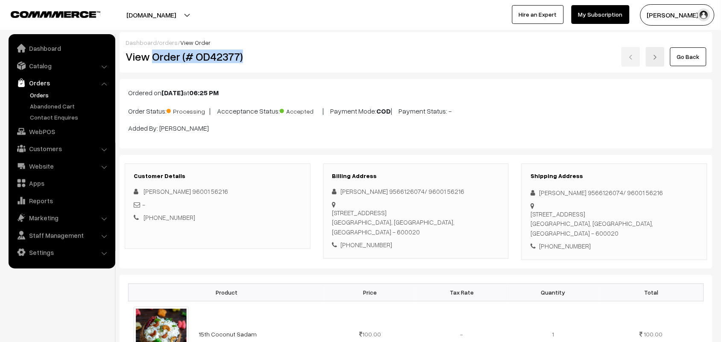
drag, startPoint x: 0, startPoint y: 0, endPoint x: 276, endPoint y: 60, distance: 282.1
click at [275, 59] on h2 "View Order (# OD42377)" at bounding box center [218, 56] width 185 height 13
copy h2 "Order (# OD42377)"
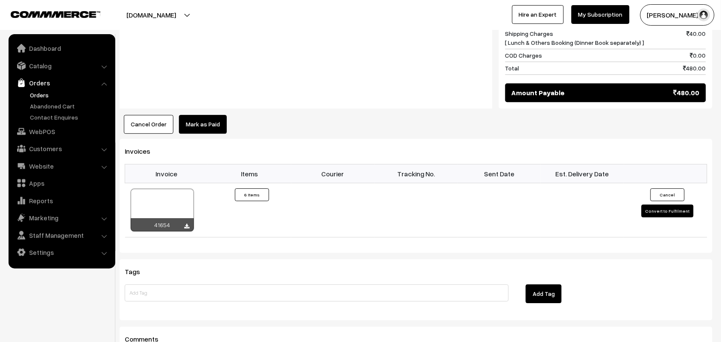
scroll to position [748, 0]
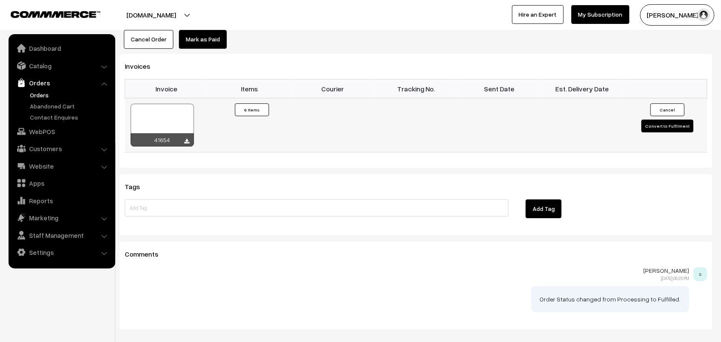
click at [190, 135] on div "41654" at bounding box center [162, 139] width 63 height 13
click at [188, 139] on icon at bounding box center [187, 142] width 5 height 6
click at [53, 131] on link "WebPOS" at bounding box center [62, 131] width 102 height 15
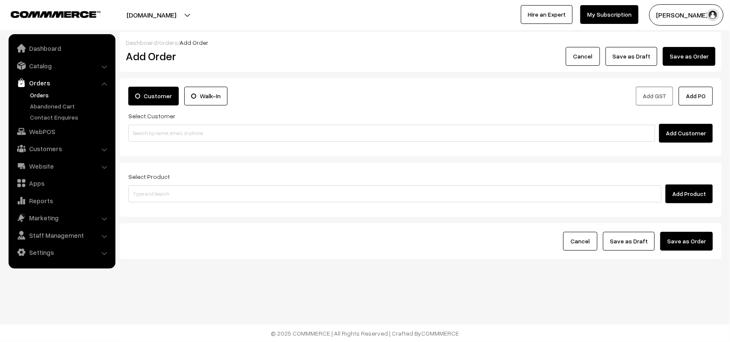
click at [212, 144] on div "Customer Walk-In Add GST Add PO Select Customer Add Customer" at bounding box center [420, 117] width 601 height 78
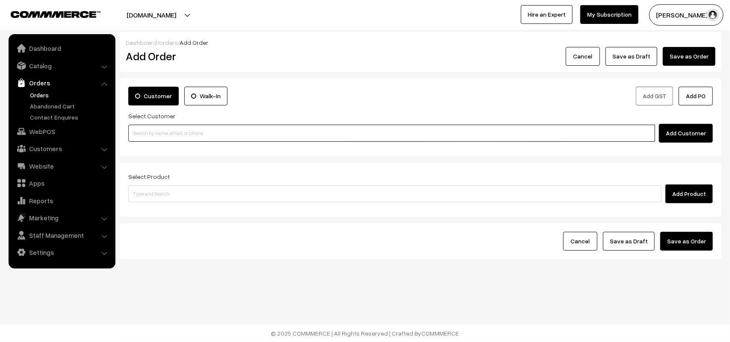
click at [149, 129] on input at bounding box center [391, 133] width 527 height 17
paste input "80561 03008"
click at [146, 130] on input "80561 03008" at bounding box center [391, 133] width 527 height 17
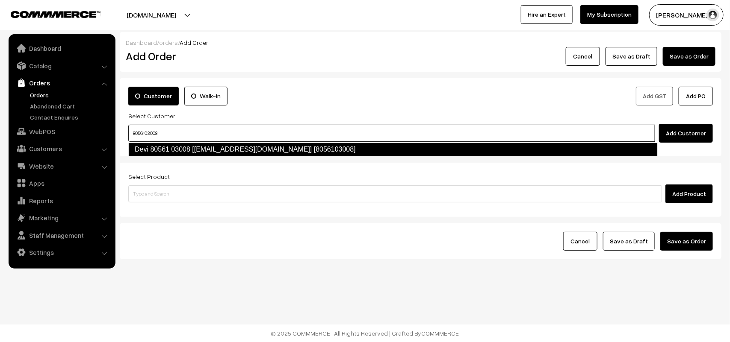
click at [174, 154] on link "Devi 80561 03008 [[EMAIL_ADDRESS][DOMAIN_NAME]] [8056103008]" at bounding box center [392, 150] width 529 height 14
type input "8056103008"
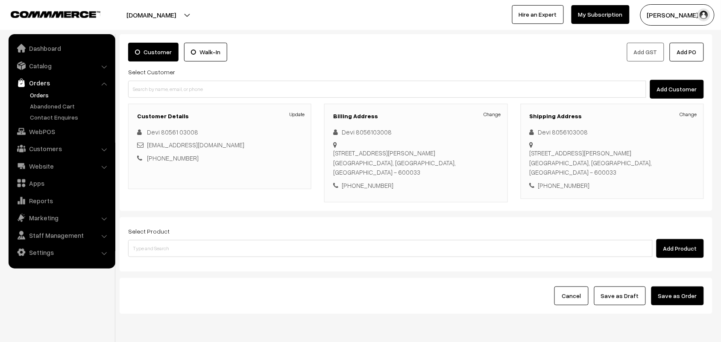
scroll to position [80, 0]
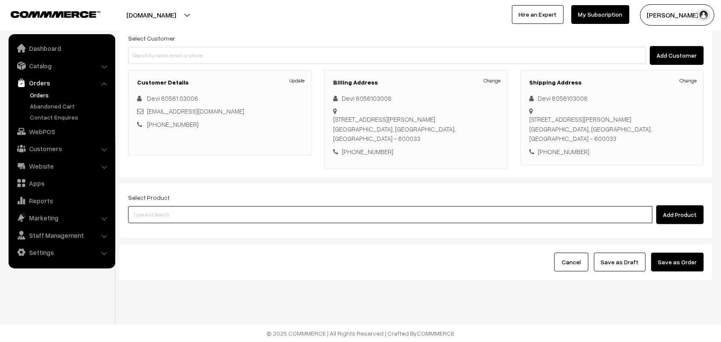
drag, startPoint x: 152, startPoint y: 219, endPoint x: 144, endPoint y: 219, distance: 7.3
click at [150, 219] on input at bounding box center [390, 214] width 525 height 17
type input "cow ghee"
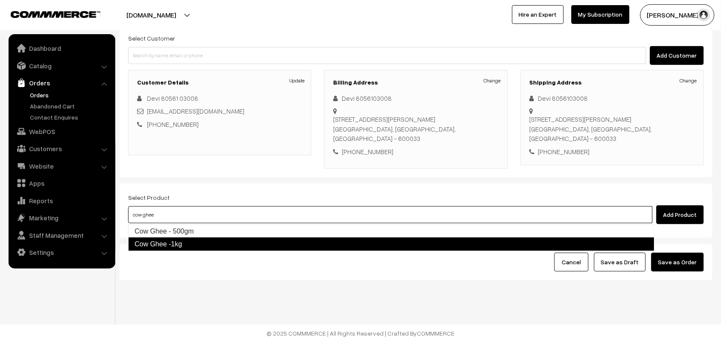
click at [170, 240] on link "Cow Ghee -1kg" at bounding box center [391, 245] width 527 height 14
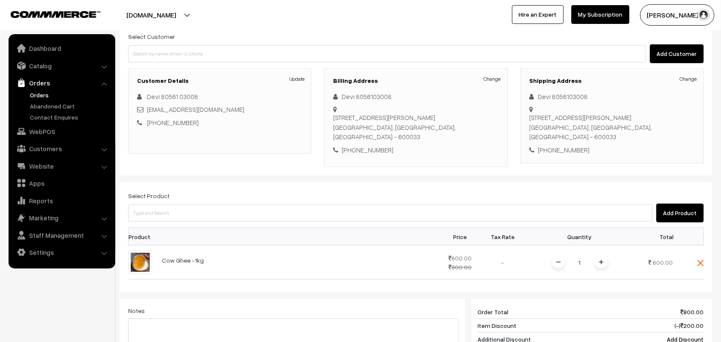
click at [189, 225] on div "Select Product Add Product Product Price Tax Rate Quantity Total 1" at bounding box center [416, 315] width 593 height 267
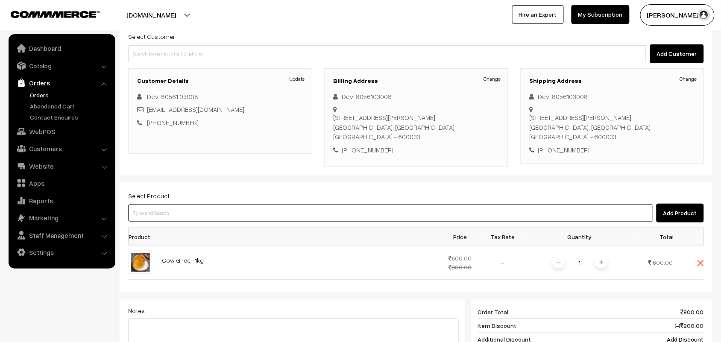
click at [188, 221] on input at bounding box center [390, 213] width 525 height 17
type input "then"
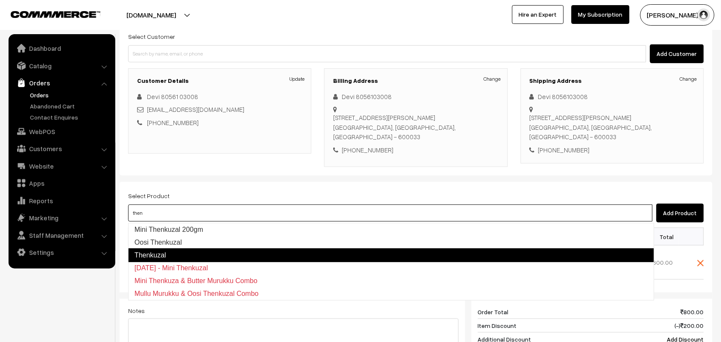
drag, startPoint x: 173, startPoint y: 228, endPoint x: 165, endPoint y: 253, distance: 26.2
click at [165, 253] on ul "Mini Thenkuzal 200gm Oosi Thenkuzal Thenkuzal Diwali - Mini Thenkuzal Mini Then…" at bounding box center [391, 262] width 527 height 78
click at [165, 253] on link "Thenkuzal" at bounding box center [391, 256] width 527 height 14
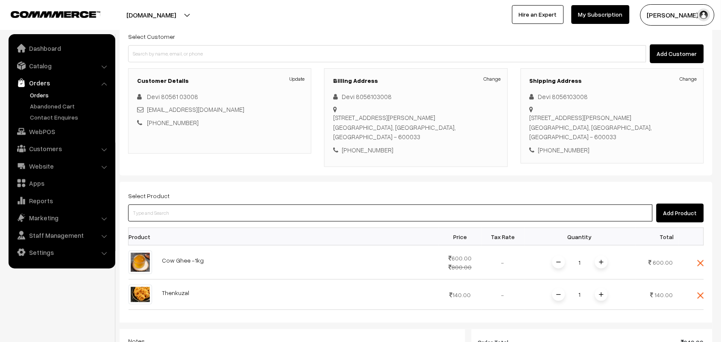
click at [162, 217] on input at bounding box center [390, 213] width 525 height 17
type input "2 sutt"
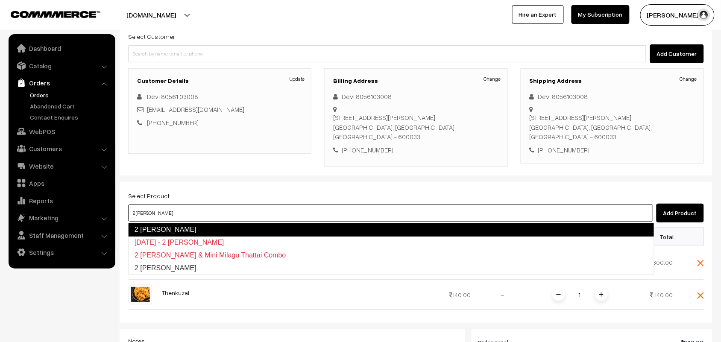
drag, startPoint x: 165, startPoint y: 227, endPoint x: 174, endPoint y: 224, distance: 8.7
click at [166, 227] on link "2 Suttu Murukku" at bounding box center [391, 230] width 527 height 14
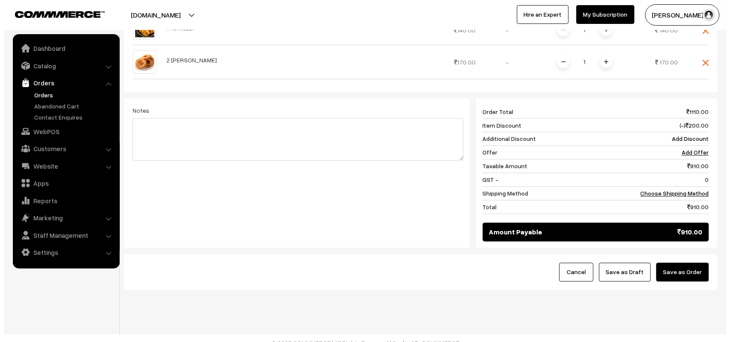
scroll to position [347, 0]
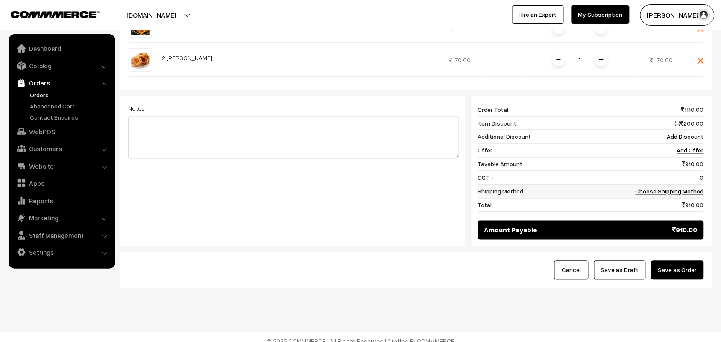
click at [682, 195] on link "Choose Shipping Method" at bounding box center [670, 191] width 68 height 7
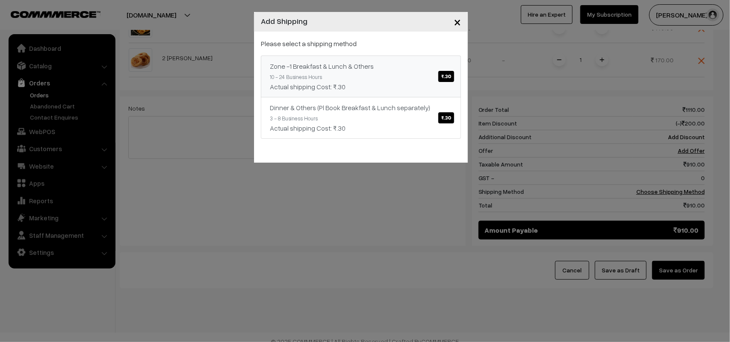
click at [410, 90] on div "Actual shipping Cost: ₹.30" at bounding box center [361, 87] width 182 height 10
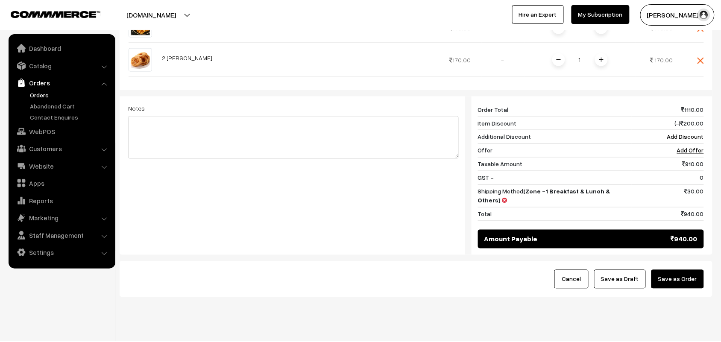
click at [653, 277] on div "Cancel Save as Draft Save as Order" at bounding box center [416, 279] width 576 height 19
click at [668, 274] on button "Save as Order" at bounding box center [678, 279] width 53 height 19
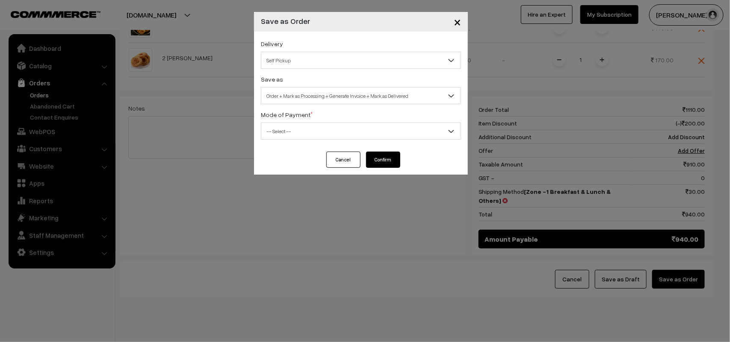
click at [332, 65] on span "Self Pickup" at bounding box center [360, 60] width 199 height 15
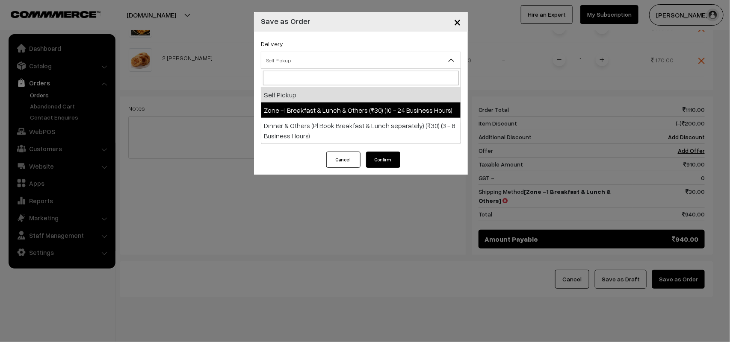
select select "ZON1"
select select "3"
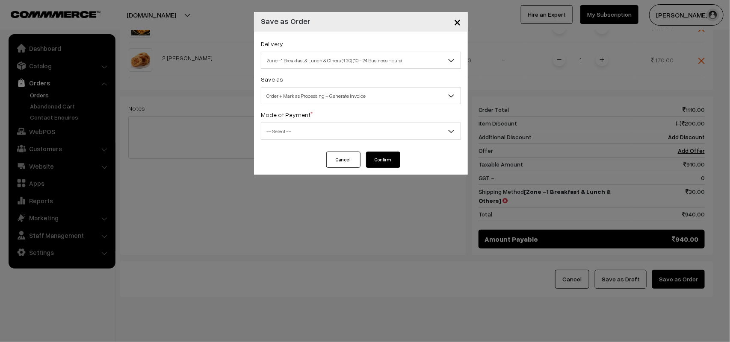
click at [343, 99] on span "Order + Mark as Processing + Generate Invoice" at bounding box center [360, 95] width 199 height 15
click at [279, 133] on span "-- Select --" at bounding box center [360, 131] width 199 height 15
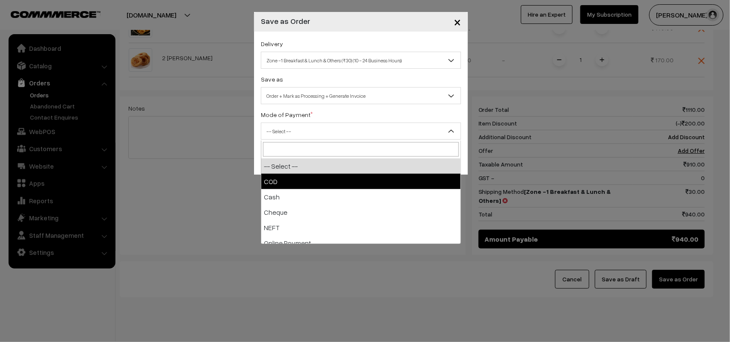
select select "1"
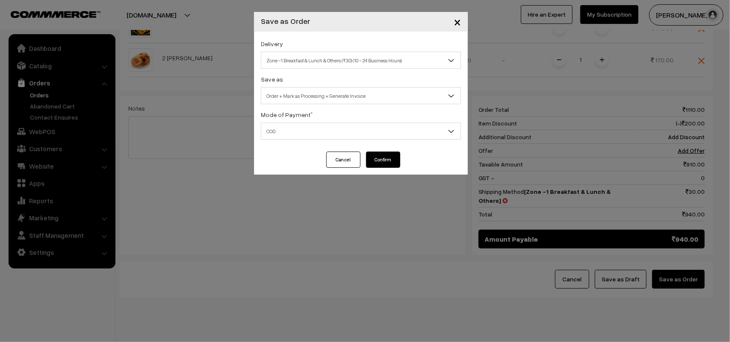
click at [366, 165] on button "Confirm" at bounding box center [383, 160] width 34 height 16
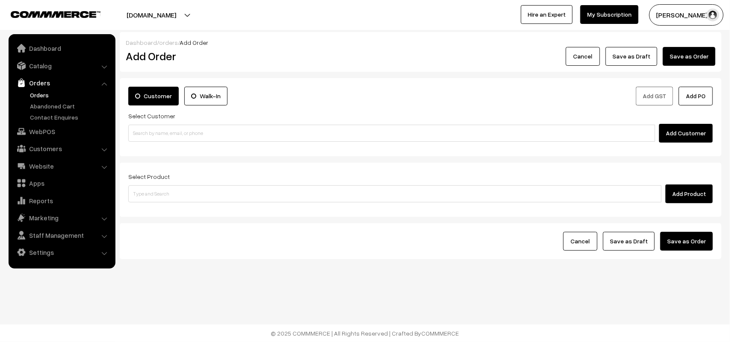
click at [40, 96] on link "Orders" at bounding box center [70, 95] width 85 height 9
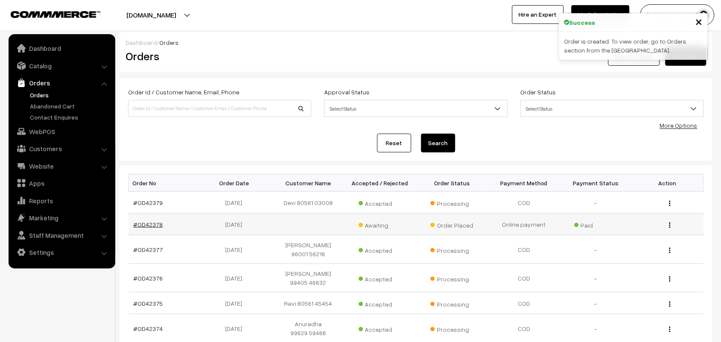
click at [154, 227] on link "#OD42378" at bounding box center [148, 224] width 29 height 7
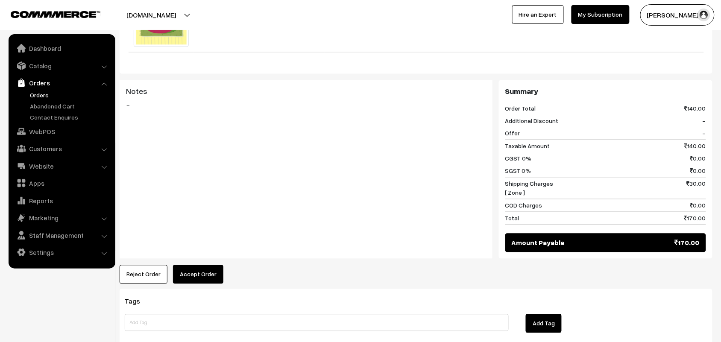
drag, startPoint x: 221, startPoint y: 262, endPoint x: 215, endPoint y: 262, distance: 5.6
click at [215, 265] on button "Accept Order" at bounding box center [198, 274] width 50 height 19
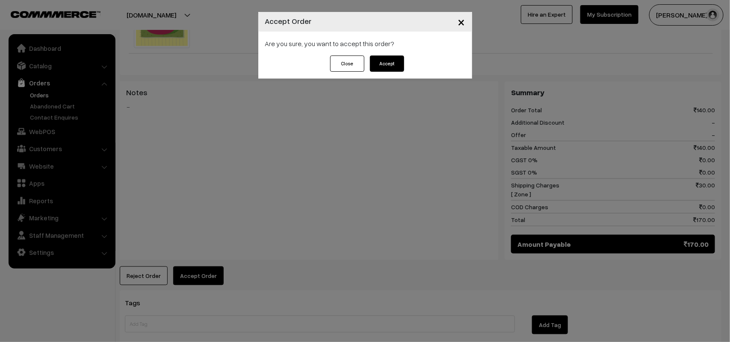
click at [211, 262] on body "Thank you for showing interest. Our team will call you shortly. Close annamfood…" at bounding box center [365, 17] width 730 height 782
click at [392, 86] on div "× Accept Order Are you sure, you want to accept this order? Close Accept" at bounding box center [365, 171] width 730 height 342
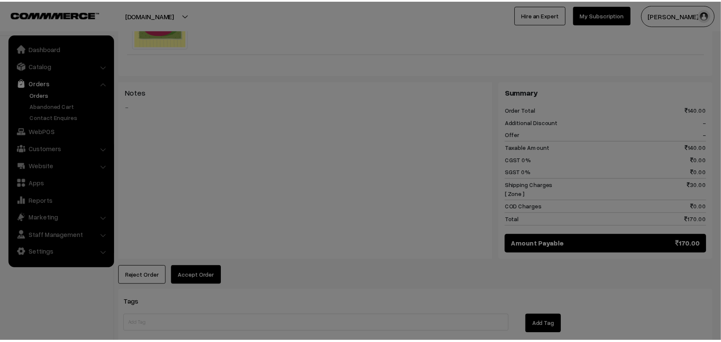
scroll to position [374, 0]
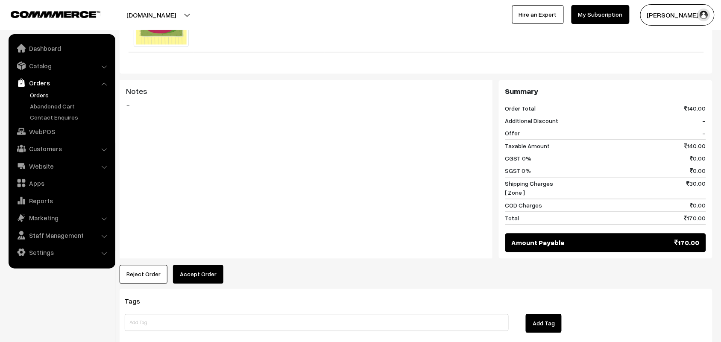
click at [187, 268] on button "Accept Order" at bounding box center [198, 274] width 50 height 19
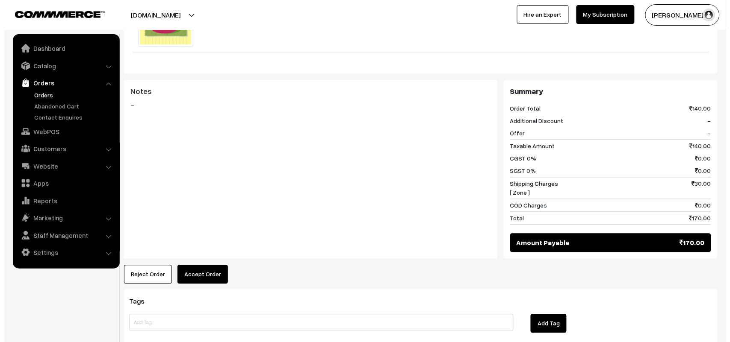
scroll to position [374, 0]
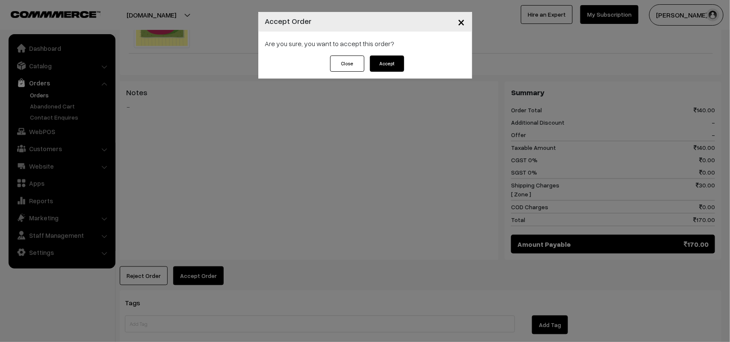
click at [398, 71] on button "Accept" at bounding box center [387, 64] width 34 height 16
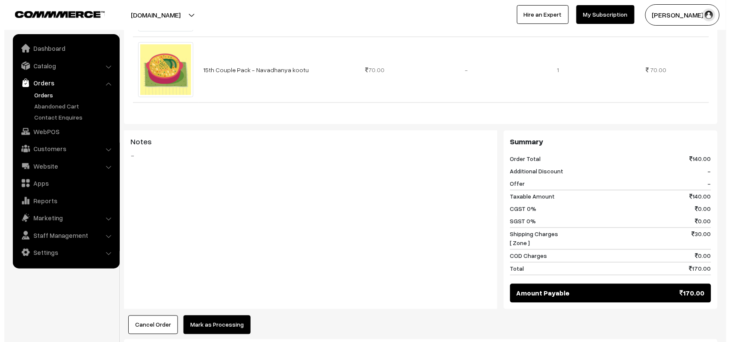
scroll to position [427, 0]
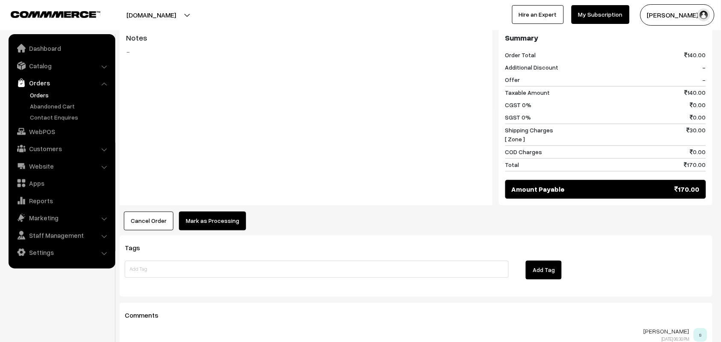
click at [229, 218] on button "Mark as Processing" at bounding box center [212, 221] width 67 height 19
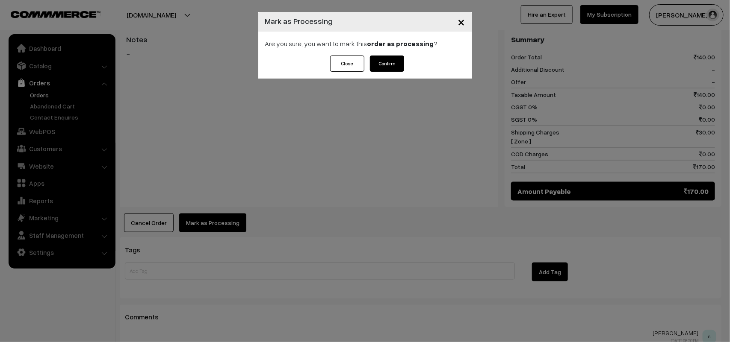
click at [383, 59] on button "Confirm" at bounding box center [387, 64] width 34 height 16
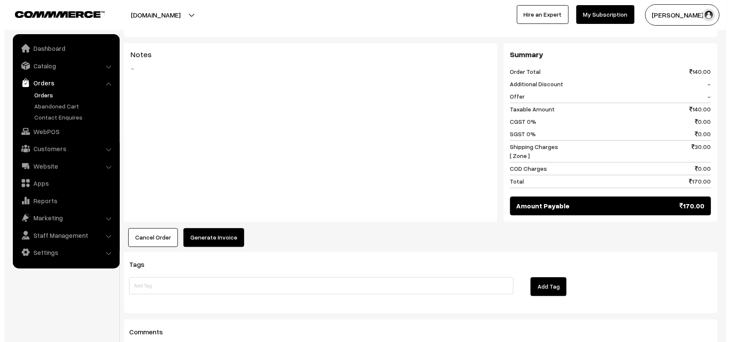
scroll to position [427, 0]
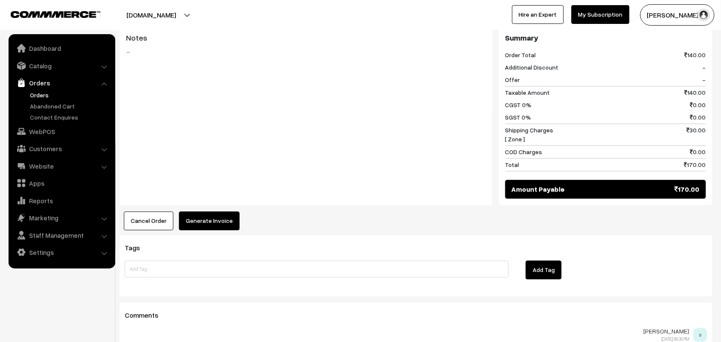
click at [208, 214] on button "Generate Invoice" at bounding box center [209, 221] width 61 height 19
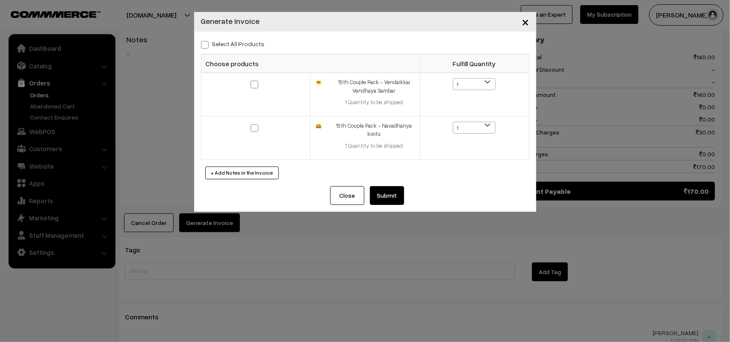
click at [229, 43] on label "Select All Products" at bounding box center [233, 43] width 64 height 9
click at [206, 43] on input "Select All Products" at bounding box center [204, 44] width 6 height 6
checkbox input "true"
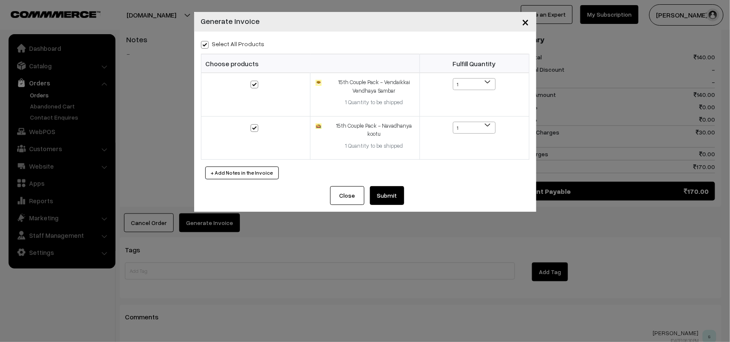
click at [384, 195] on button "Submit" at bounding box center [387, 195] width 34 height 19
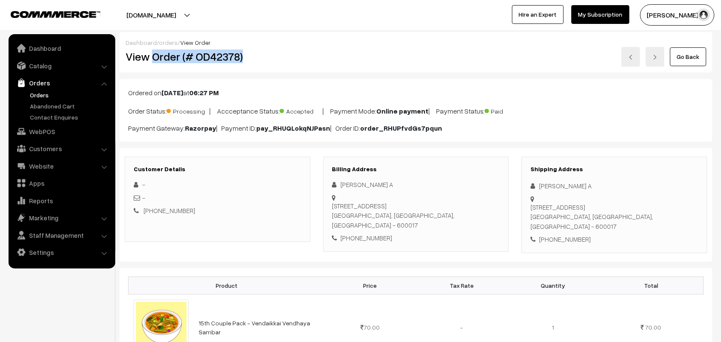
drag, startPoint x: 153, startPoint y: 58, endPoint x: 307, endPoint y: 71, distance: 154.4
click at [307, 71] on div "Dashboard / orders / View Order View Order (# OD42378) Go Back" at bounding box center [416, 52] width 593 height 41
copy h2 "Order (# OD42378)"
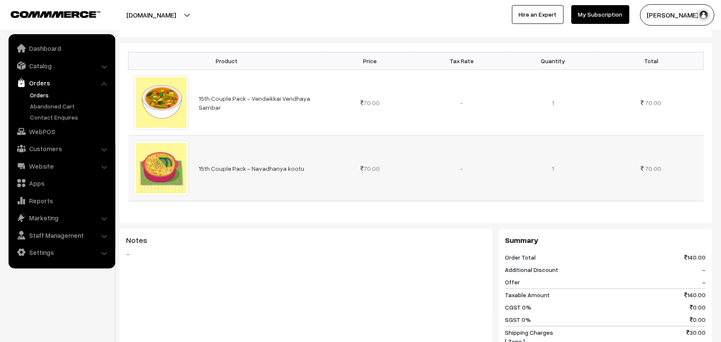
scroll to position [160, 0]
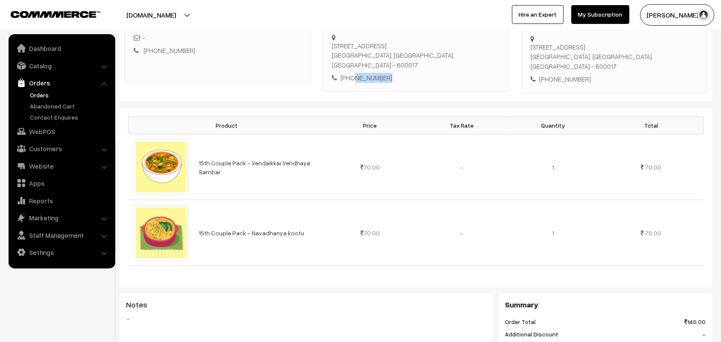
drag, startPoint x: 383, startPoint y: 62, endPoint x: 352, endPoint y: 61, distance: 31.6
click at [352, 73] on div "[PHONE_NUMBER]" at bounding box center [417, 78] width 168 height 10
copy div "9884034314"
click at [35, 93] on link "Orders" at bounding box center [70, 95] width 85 height 9
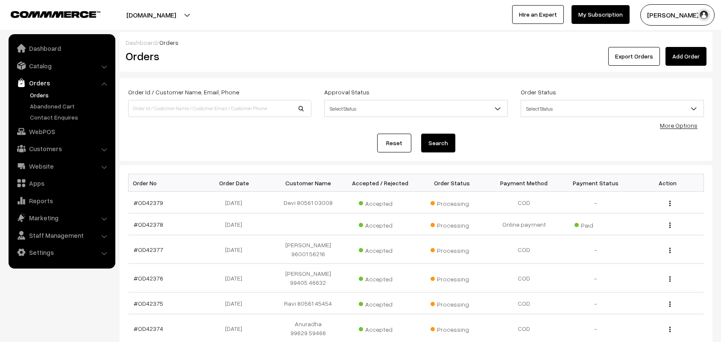
scroll to position [53, 0]
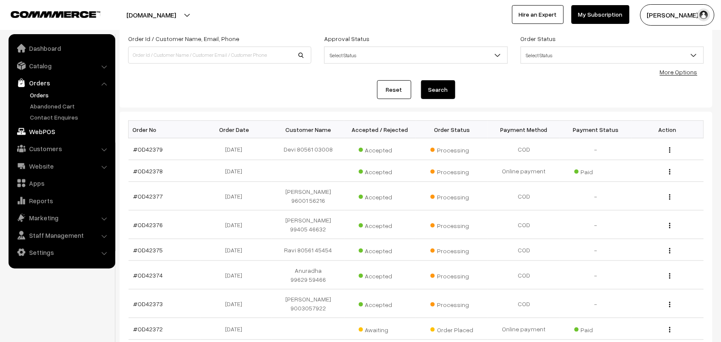
click at [62, 131] on link "WebPOS" at bounding box center [62, 131] width 102 height 15
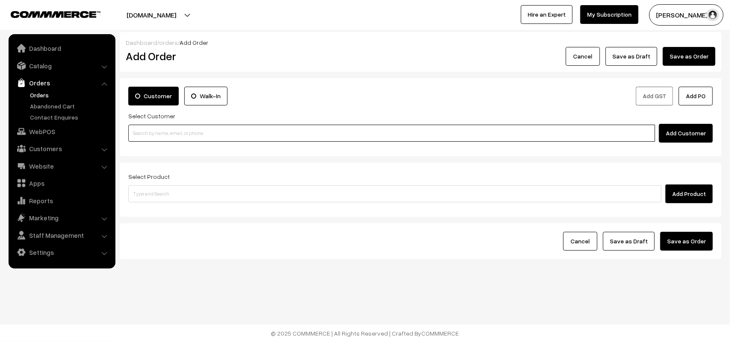
click at [188, 141] on input at bounding box center [391, 133] width 527 height 17
paste input "94443 56220"
click at [153, 144] on link "Ramanujam 94443 56220 [9444356220]" at bounding box center [393, 149] width 528 height 13
type input "94443 56220"
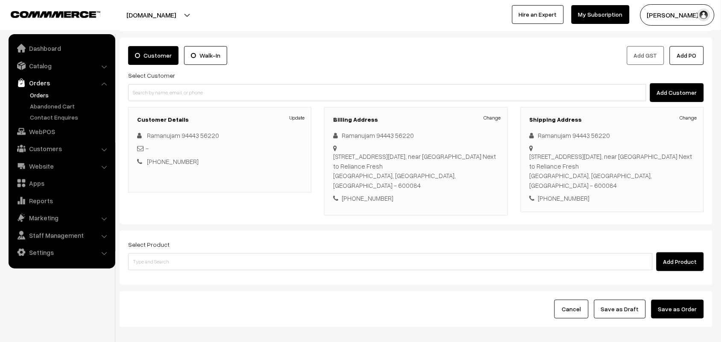
scroll to position [80, 0]
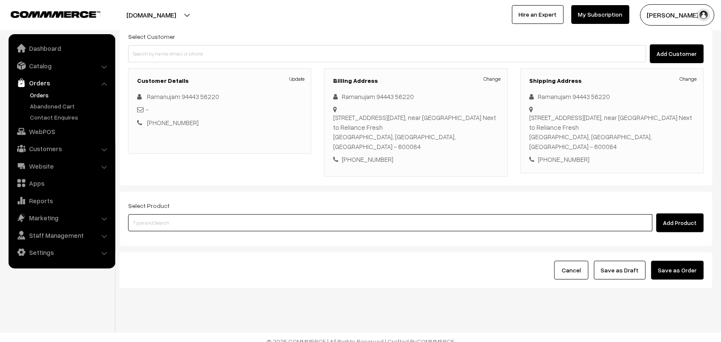
click at [212, 218] on input at bounding box center [390, 223] width 525 height 17
type input "15th wi"
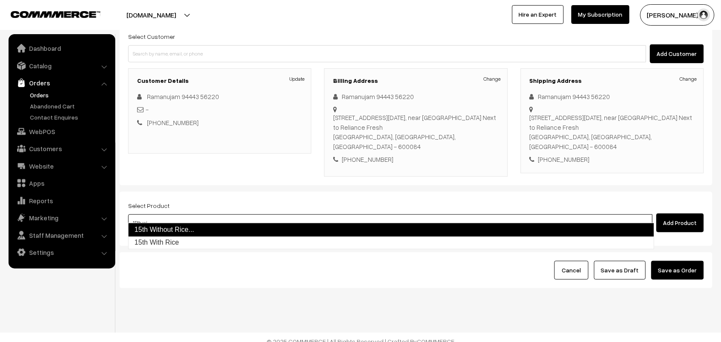
click at [208, 227] on link "15th Without Rice..." at bounding box center [391, 230] width 527 height 14
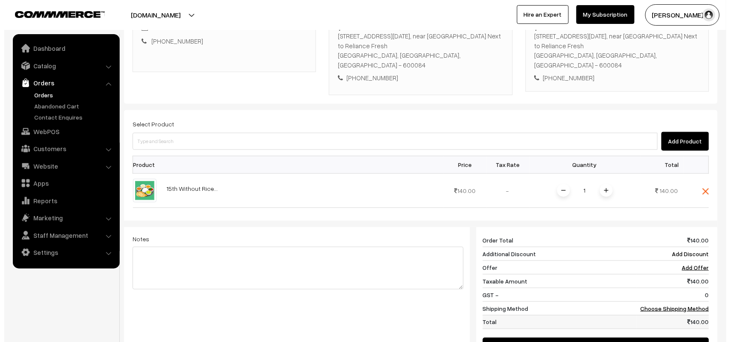
scroll to position [279, 0]
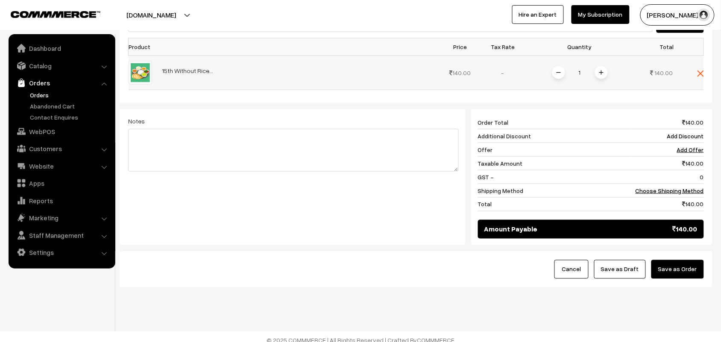
click at [598, 66] on span at bounding box center [601, 72] width 13 height 13
click at [656, 187] on link "Choose Shipping Method" at bounding box center [670, 190] width 68 height 7
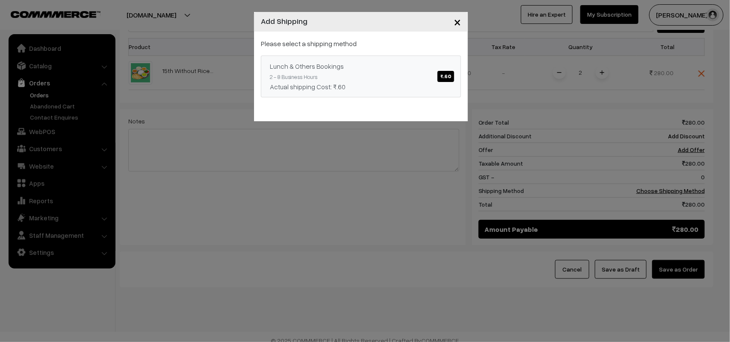
click at [430, 78] on link "Lunch & Others Bookings ₹.60 2 - 8 Business Hours Actual shipping Cost: ₹.60" at bounding box center [361, 77] width 200 height 42
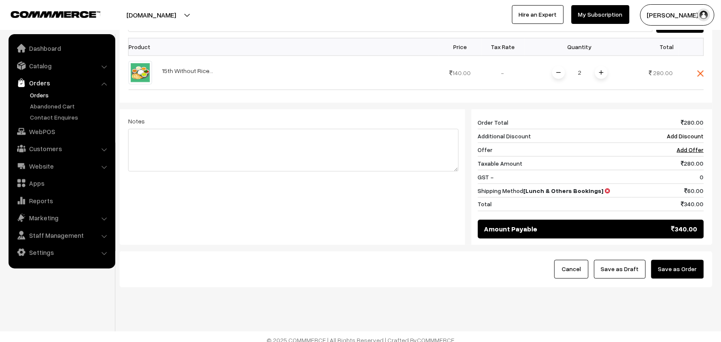
click at [664, 262] on button "Save as Order" at bounding box center [678, 269] width 53 height 19
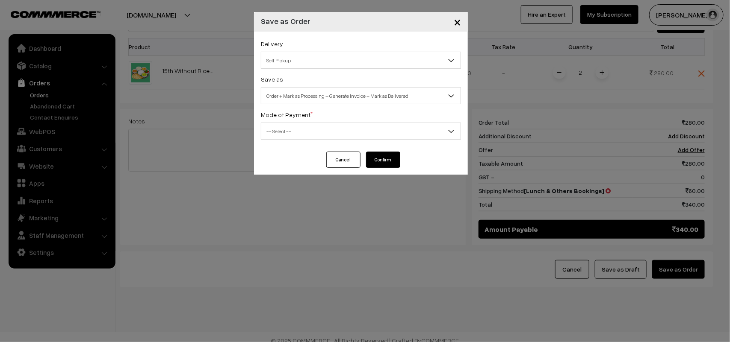
click at [292, 61] on span "Self Pickup" at bounding box center [360, 60] width 199 height 15
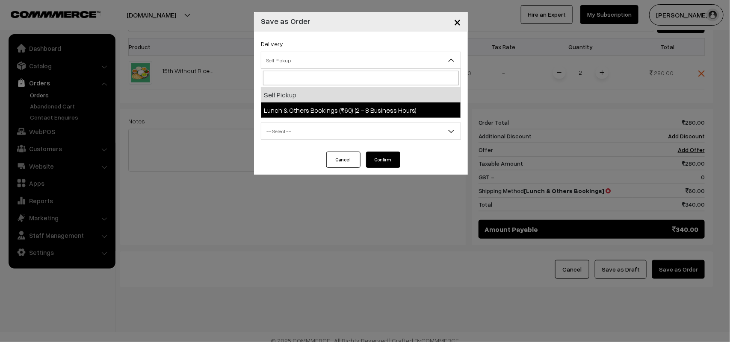
select select "LOB3"
select select "3"
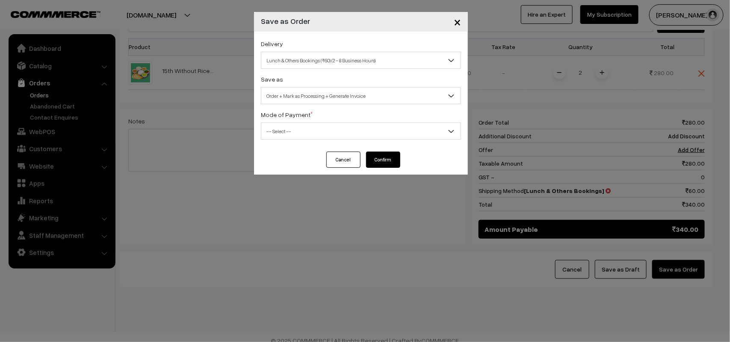
click at [305, 93] on span "Order + Mark as Processing + Generate Invoice" at bounding box center [360, 95] width 199 height 15
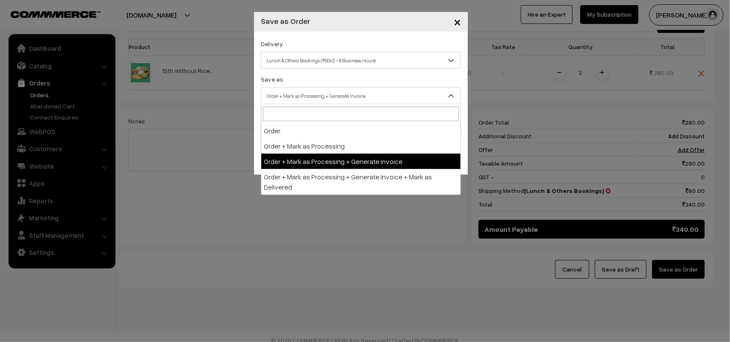
drag, startPoint x: 324, startPoint y: 159, endPoint x: 292, endPoint y: 137, distance: 39.0
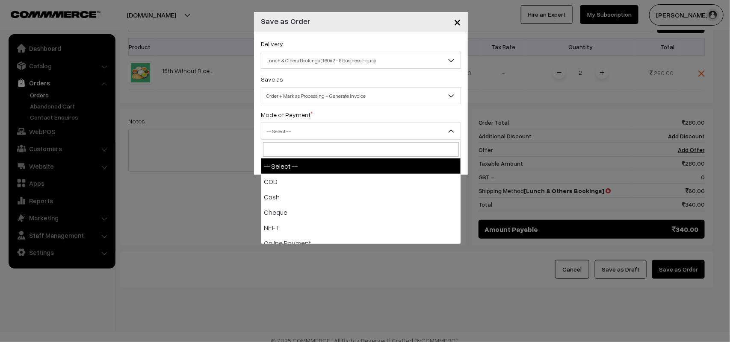
click at [291, 135] on span "-- Select --" at bounding box center [360, 131] width 199 height 15
select select "1"
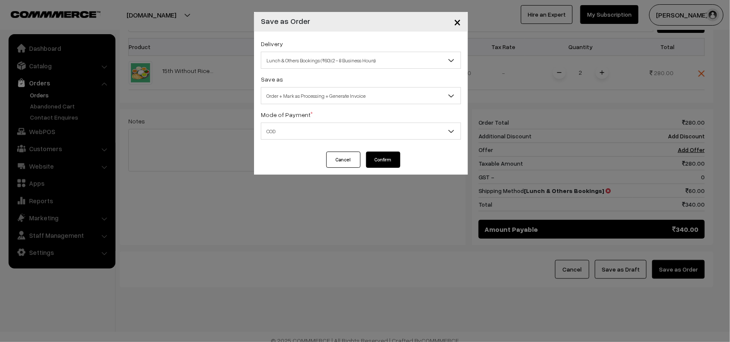
click at [379, 159] on button "Confirm" at bounding box center [383, 160] width 34 height 16
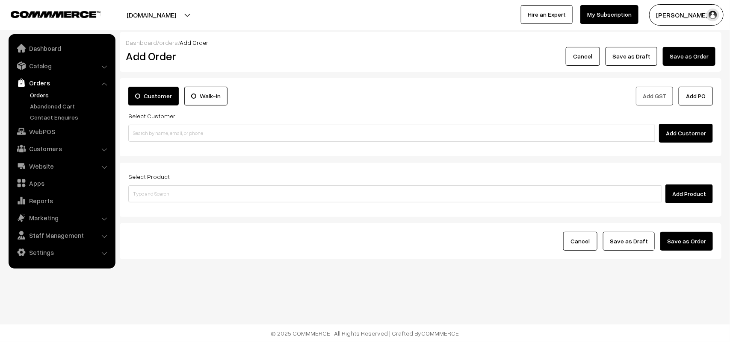
click at [43, 93] on link "Orders" at bounding box center [70, 95] width 85 height 9
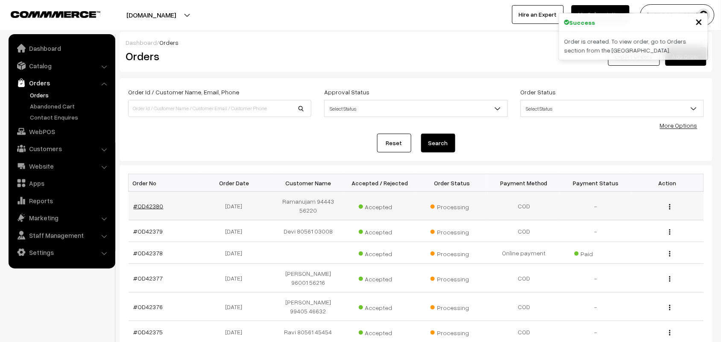
click at [146, 206] on link "#OD42380" at bounding box center [149, 206] width 30 height 7
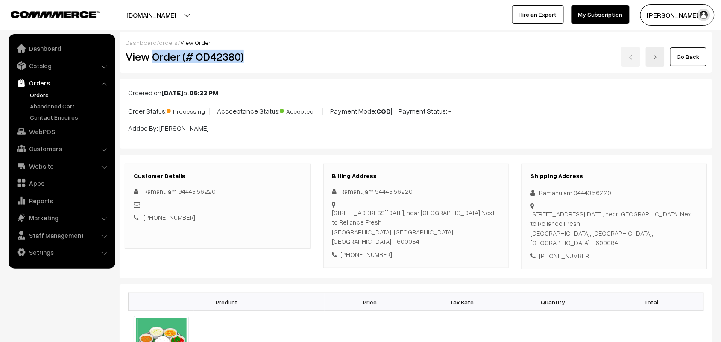
drag, startPoint x: 155, startPoint y: 54, endPoint x: 264, endPoint y: 62, distance: 109.7
click at [264, 62] on h2 "View Order (# OD42380)" at bounding box center [218, 56] width 185 height 13
copy h2 "Order (# OD42380)"
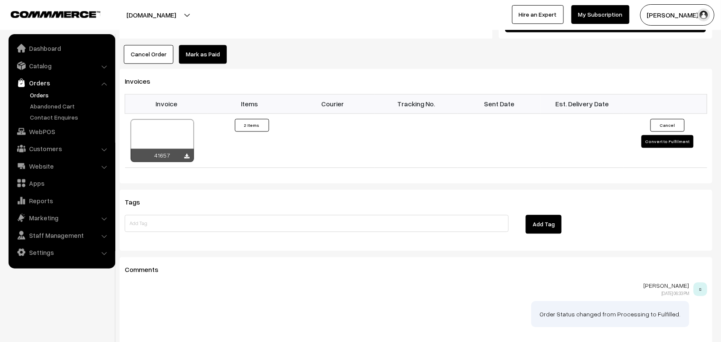
scroll to position [595, 0]
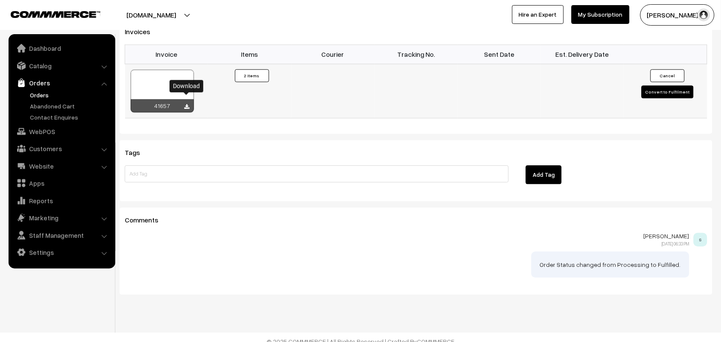
click at [187, 104] on icon at bounding box center [187, 107] width 5 height 6
click at [41, 92] on link "Orders" at bounding box center [70, 95] width 85 height 9
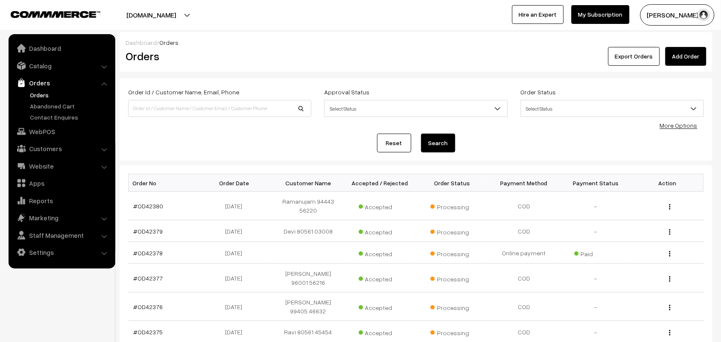
click at [37, 97] on link "Orders" at bounding box center [70, 95] width 85 height 9
click at [43, 95] on link "Orders" at bounding box center [70, 95] width 85 height 9
click at [39, 93] on link "Orders" at bounding box center [70, 95] width 85 height 9
click at [44, 91] on link "Orders" at bounding box center [70, 95] width 85 height 9
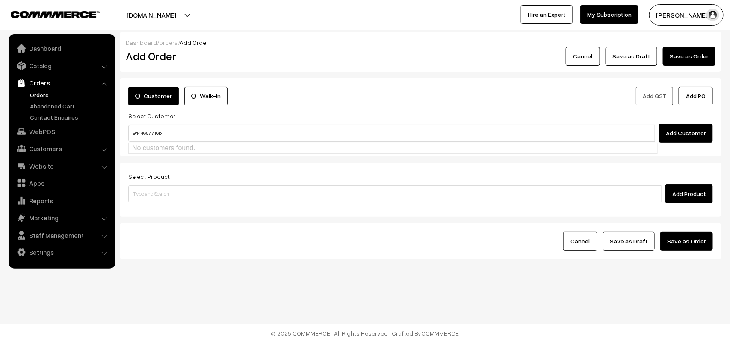
type input "9444657716b"
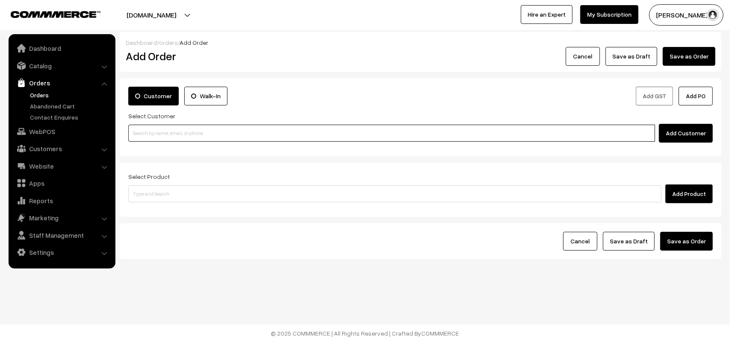
click at [198, 133] on input at bounding box center [391, 133] width 527 height 17
paste input "94446 57716"
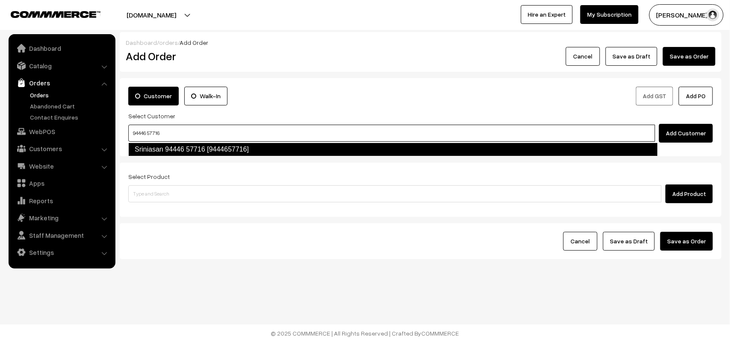
click at [154, 156] on link "Sriniasan 94446 57716 [9444657716]" at bounding box center [392, 150] width 529 height 14
type input "94446 57716"
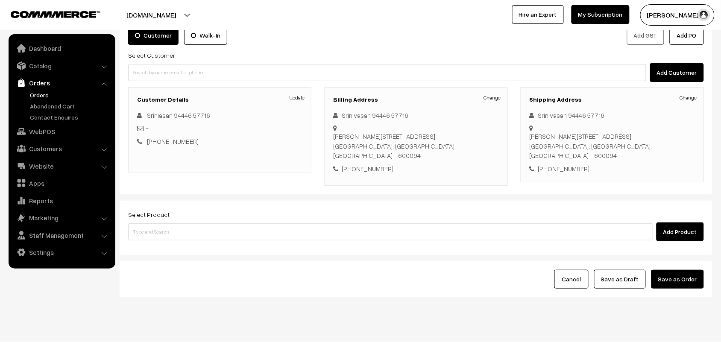
scroll to position [80, 0]
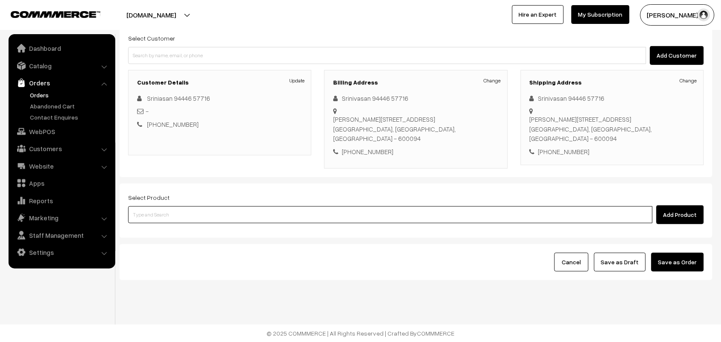
click at [186, 218] on input at bounding box center [390, 214] width 525 height 17
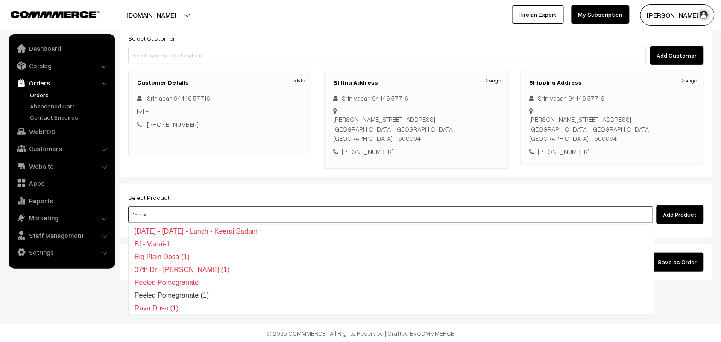
type input "15th wi"
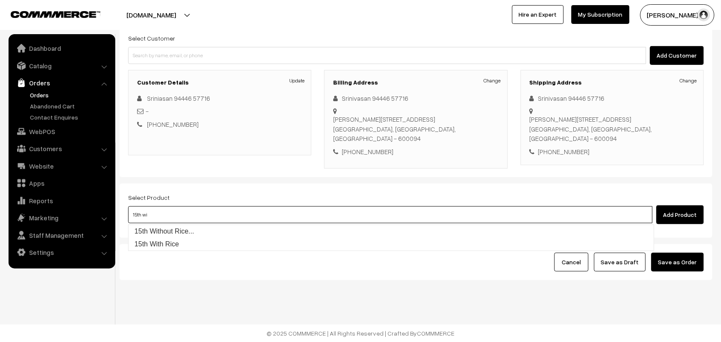
click at [179, 225] on link "15th Without Rice..." at bounding box center [392, 231] width 526 height 13
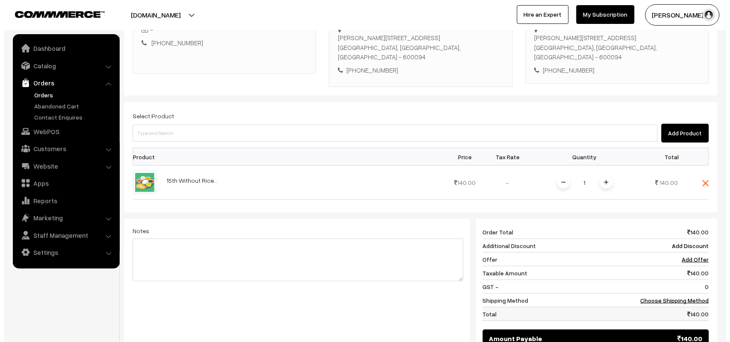
scroll to position [240, 0]
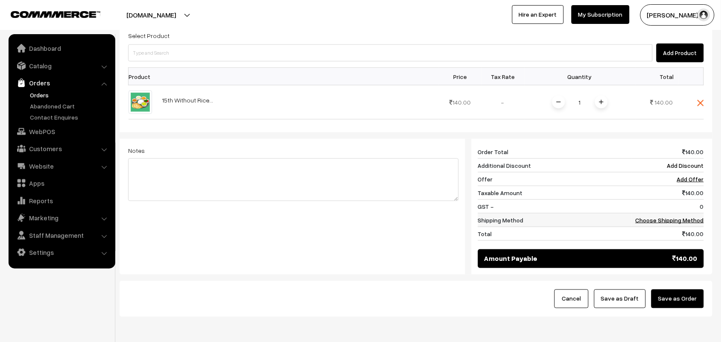
click at [646, 226] on td "Choose Shipping Method" at bounding box center [668, 221] width 72 height 14
click at [668, 217] on td "Choose Shipping Method" at bounding box center [668, 221] width 72 height 14
click at [665, 221] on link "Choose Shipping Method" at bounding box center [670, 220] width 68 height 7
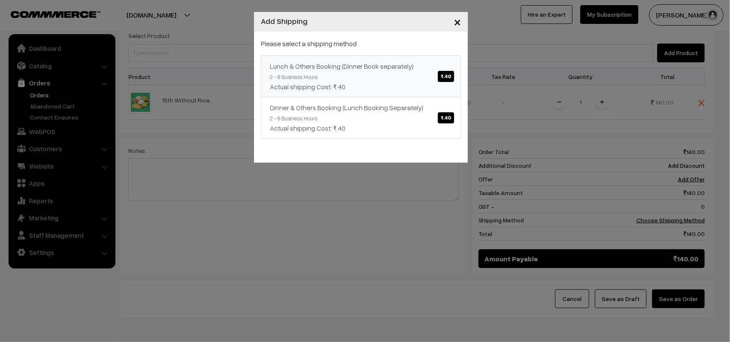
click at [340, 75] on link "Lunch & Others Booking (Dinner Book separately) ₹.40 2 - 8 Business Hours Actua…" at bounding box center [361, 77] width 200 height 42
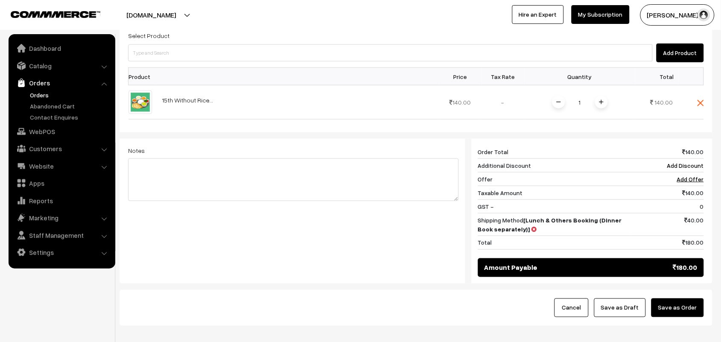
click at [699, 308] on button "Save as Order" at bounding box center [678, 308] width 53 height 19
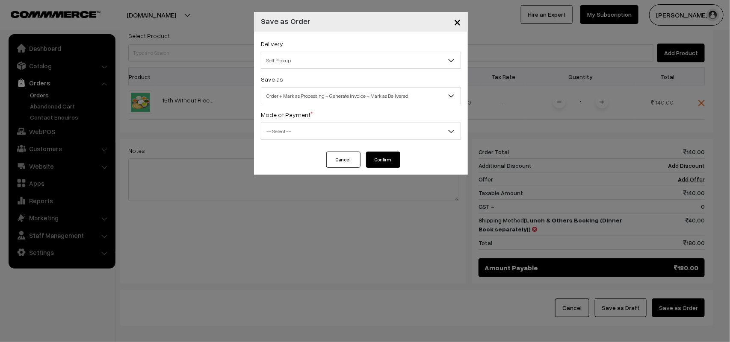
click at [289, 65] on span "Self Pickup" at bounding box center [360, 60] width 199 height 15
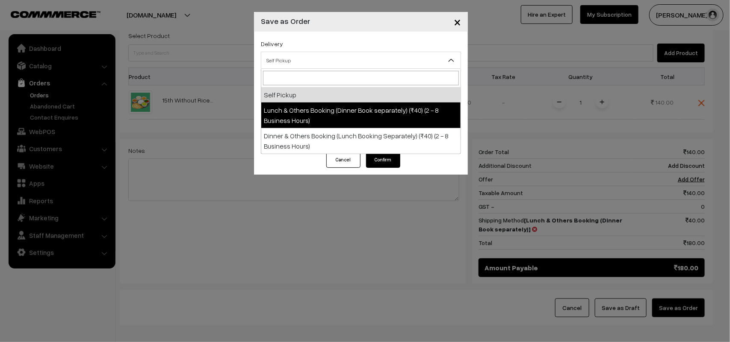
select select "LOB1"
select select "3"
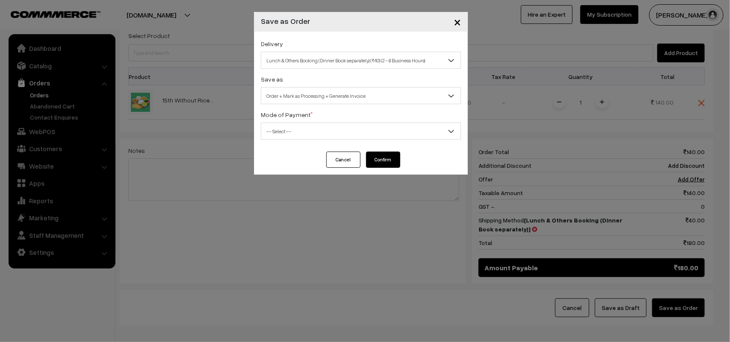
click at [321, 108] on div "Delivery Self Pickup Lunch & Others Booking (Dinner Book separately) (₹40) (2 -…" at bounding box center [361, 92] width 214 height 120
click at [327, 106] on div "Delivery Self Pickup Lunch & Others Booking (Dinner Book separately) (₹40) (2 -…" at bounding box center [361, 92] width 214 height 120
click at [332, 101] on span "Order + Mark as Processing + Generate Invoice" at bounding box center [360, 95] width 199 height 15
click at [304, 143] on div "Delivery Self Pickup Lunch & Others Booking (Dinner Book separately) (₹40) (2 -…" at bounding box center [361, 92] width 214 height 120
click at [296, 133] on span "-- Select --" at bounding box center [360, 131] width 199 height 15
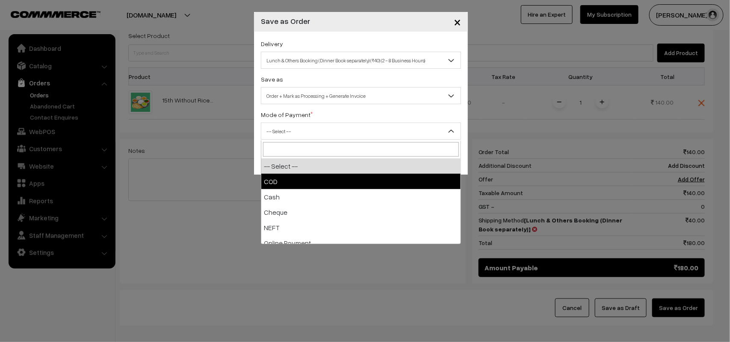
select select "1"
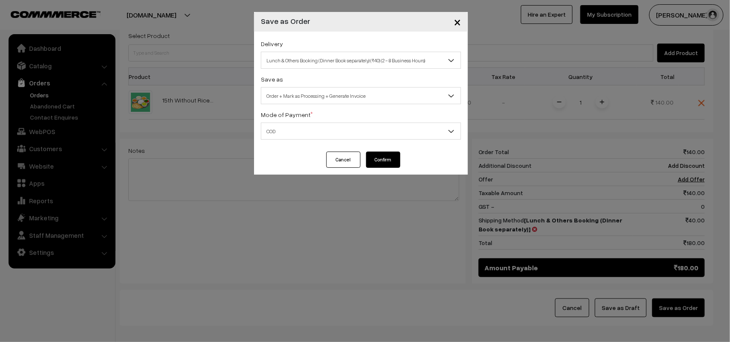
click at [388, 165] on button "Confirm" at bounding box center [383, 160] width 34 height 16
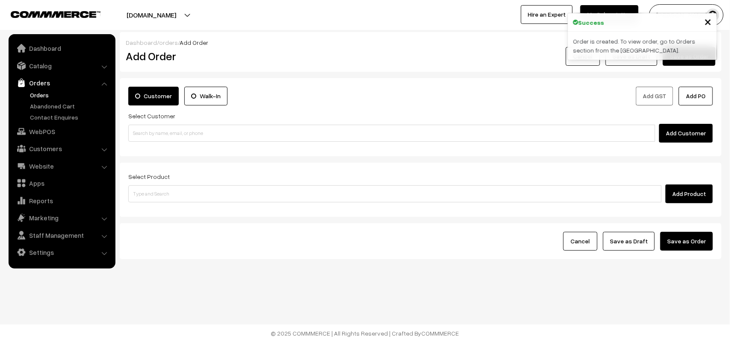
click at [43, 94] on link "Orders" at bounding box center [70, 95] width 85 height 9
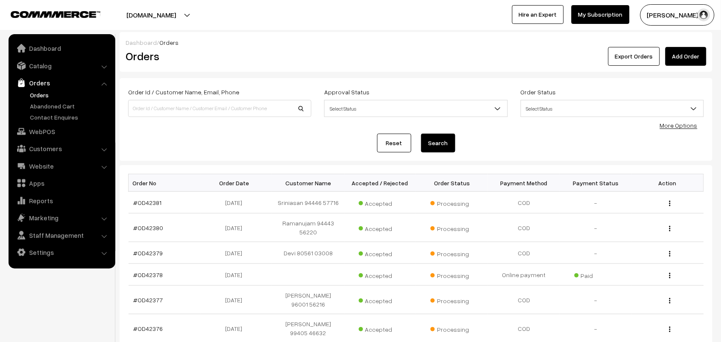
click at [139, 200] on link "#OD42381" at bounding box center [148, 202] width 28 height 7
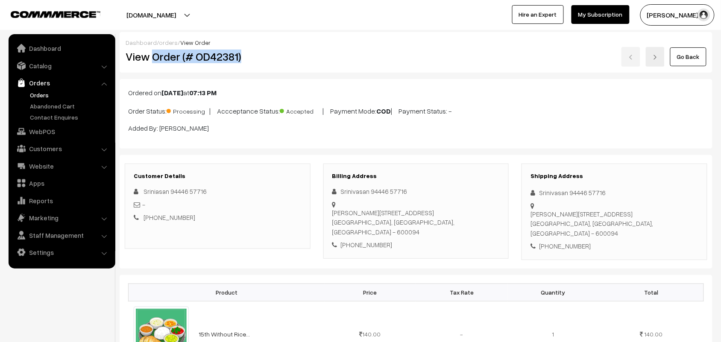
click at [250, 60] on h2 "View Order (# OD42381)" at bounding box center [218, 56] width 185 height 13
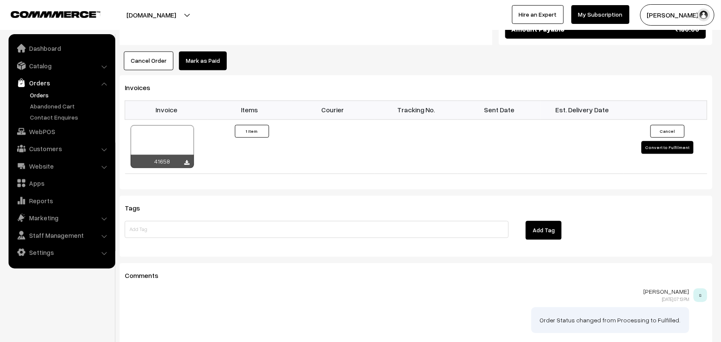
scroll to position [595, 0]
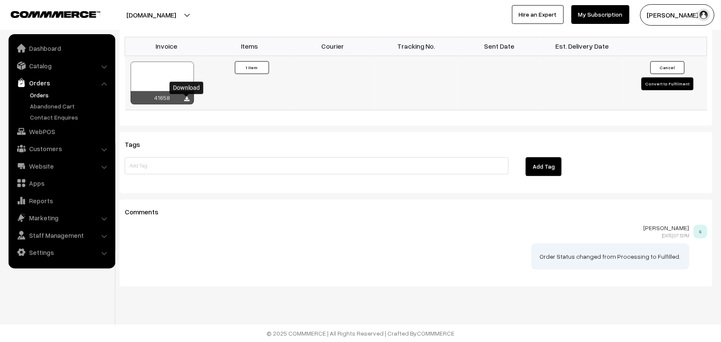
click at [185, 97] on icon at bounding box center [187, 100] width 5 height 6
click at [58, 132] on link "WebPOS" at bounding box center [62, 131] width 102 height 15
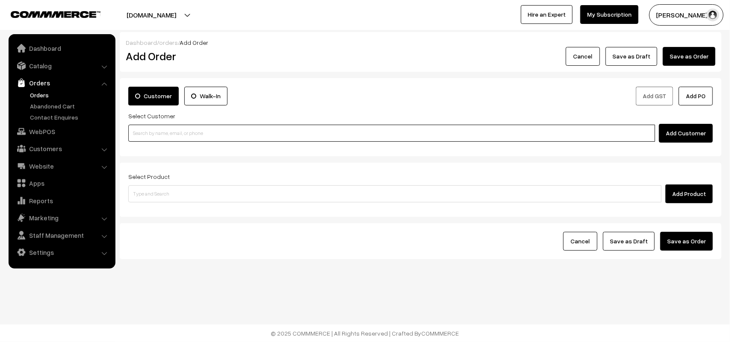
click at [202, 135] on input at bounding box center [391, 133] width 527 height 17
paste input "98401 40417"
click at [144, 127] on input "98401 40417" at bounding box center [391, 133] width 527 height 17
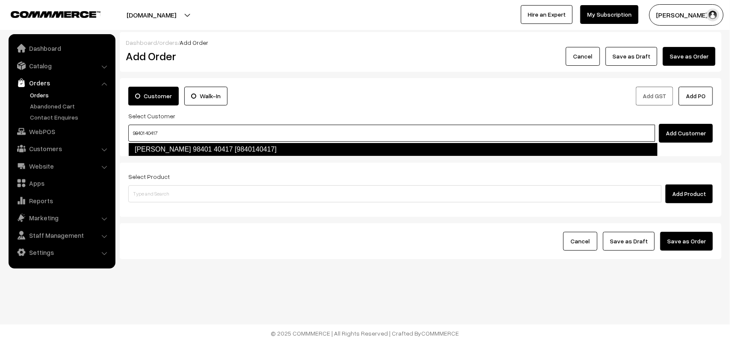
click at [153, 151] on link "[PERSON_NAME] 98401 40417 [9840140417]" at bounding box center [392, 150] width 529 height 14
type input "98401 40417"
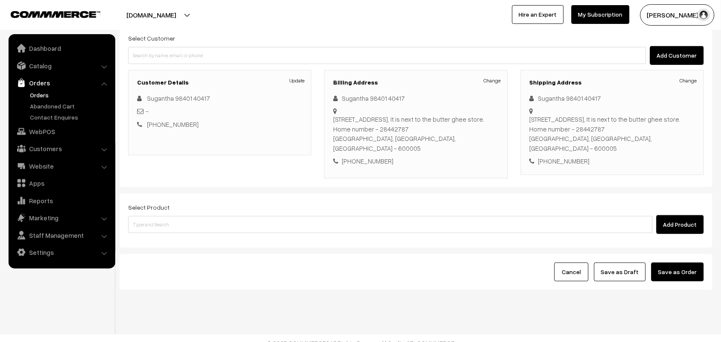
scroll to position [80, 0]
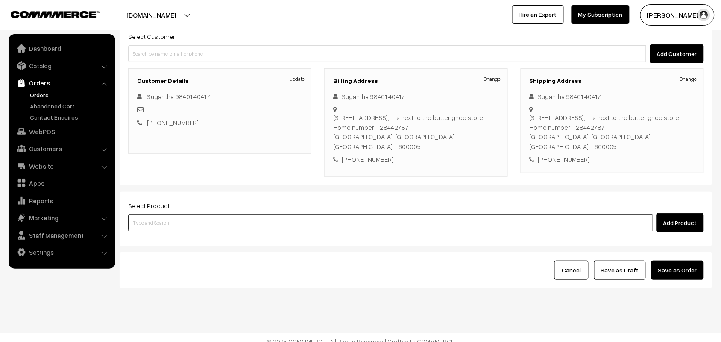
click at [170, 215] on input at bounding box center [390, 223] width 525 height 17
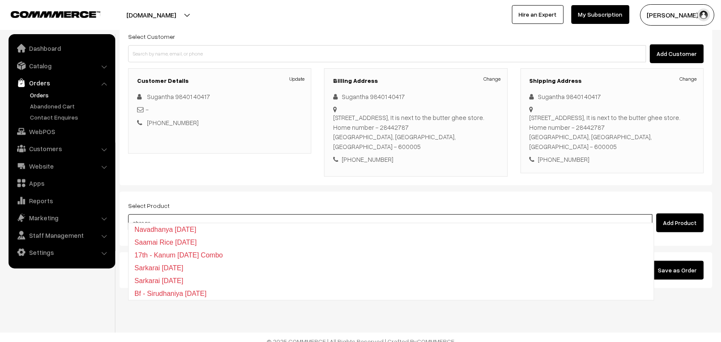
type input "ghee pon"
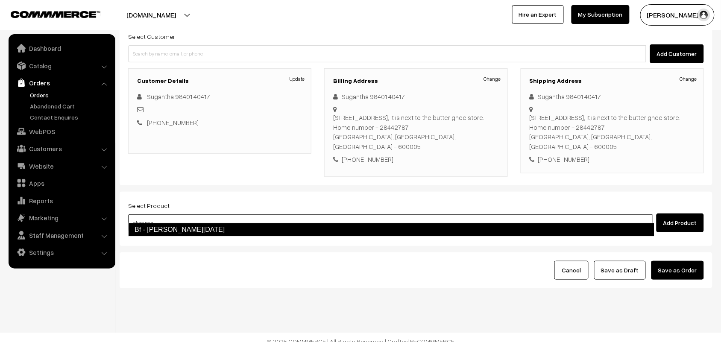
click at [172, 231] on link "Bf - [PERSON_NAME][DATE]" at bounding box center [391, 230] width 527 height 14
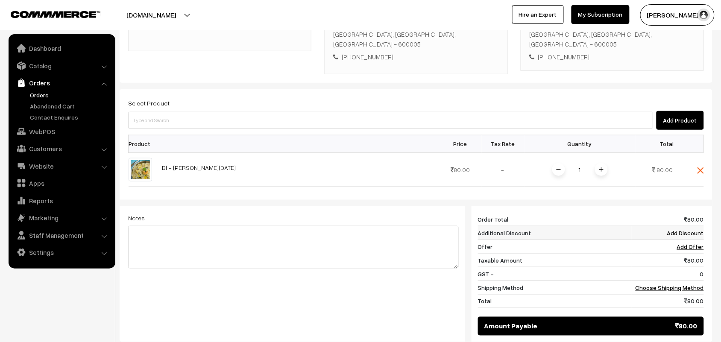
scroll to position [186, 0]
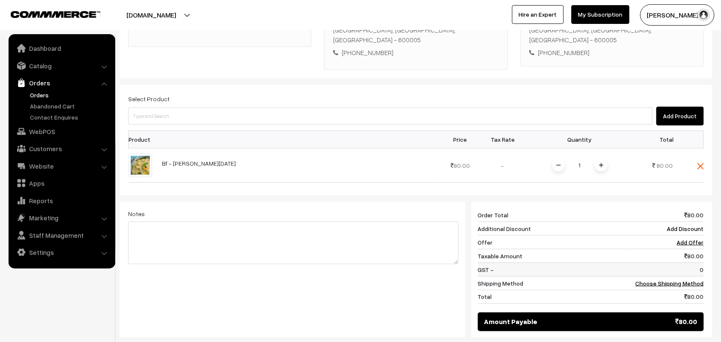
drag, startPoint x: 674, startPoint y: 270, endPoint x: 648, endPoint y: 261, distance: 28.1
click at [674, 277] on td "Choose Shipping Method" at bounding box center [668, 284] width 72 height 14
click at [659, 280] on link "Choose Shipping Method" at bounding box center [670, 283] width 68 height 7
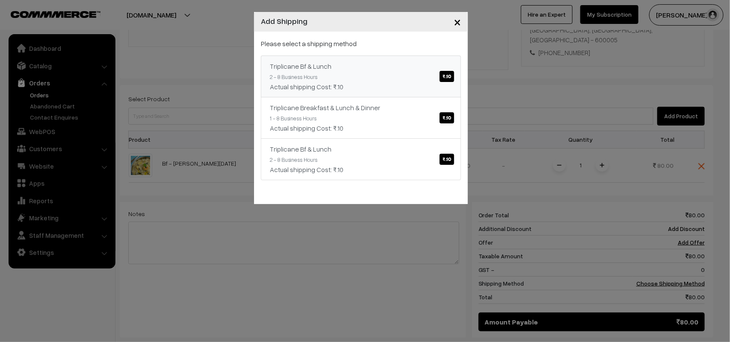
click at [368, 71] on link "Triplicane Bf & Lunch ₹.10 2 - 8 Business Hours Actual shipping Cost: ₹.10" at bounding box center [361, 77] width 200 height 42
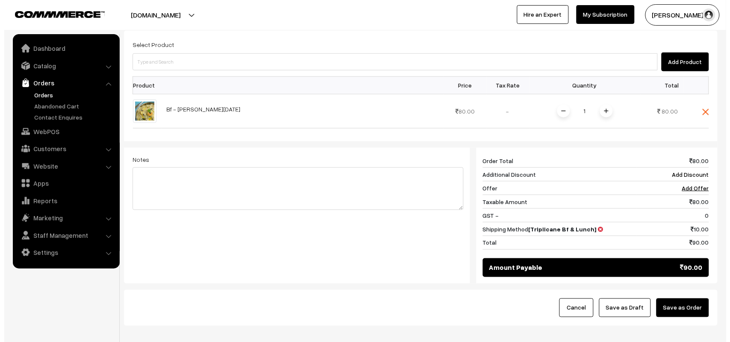
scroll to position [279, 0]
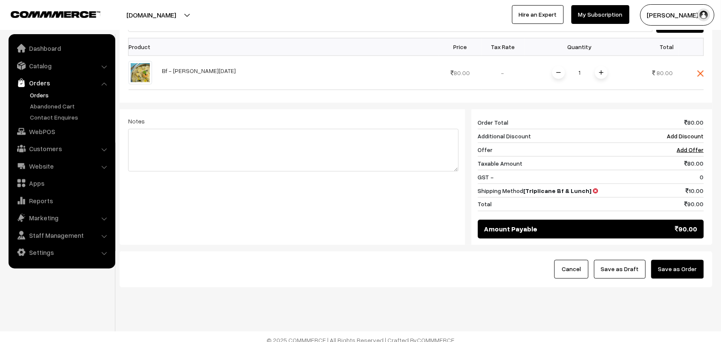
click at [690, 266] on button "Save as Order" at bounding box center [678, 269] width 53 height 19
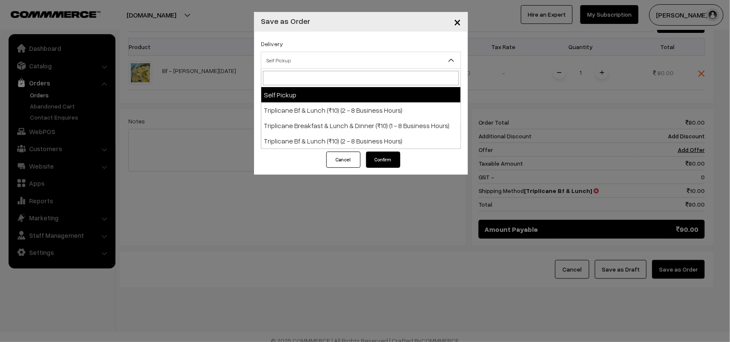
click at [306, 60] on span "Self Pickup" at bounding box center [360, 60] width 199 height 15
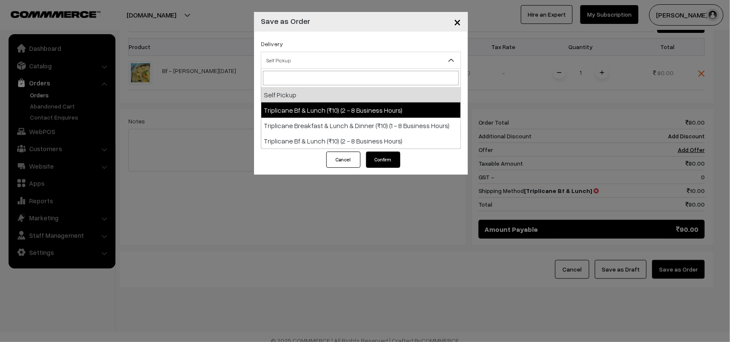
select select "TO1"
select select "3"
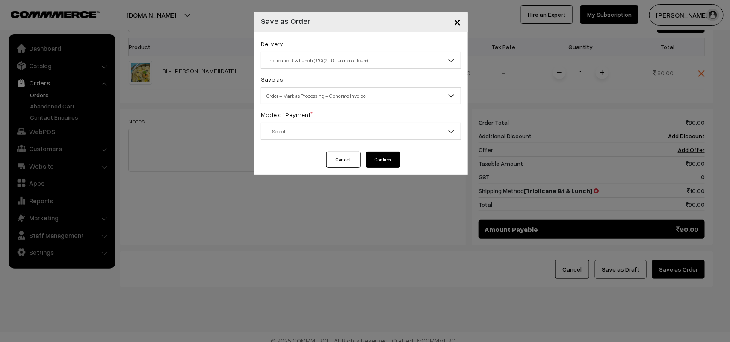
click at [330, 101] on span "Order + Mark as Processing + Generate Invoice" at bounding box center [360, 95] width 199 height 15
click at [311, 131] on span "-- Select --" at bounding box center [360, 131] width 199 height 15
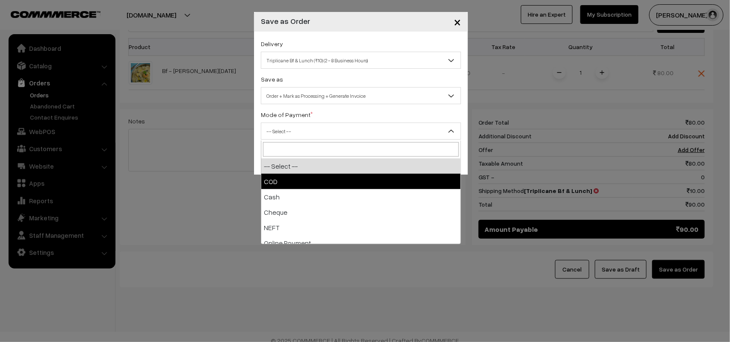
select select "1"
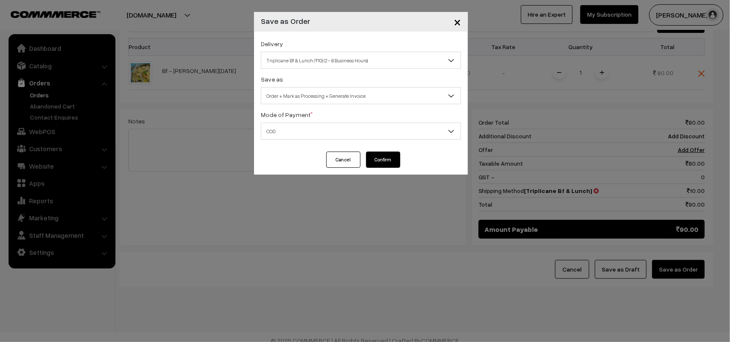
click at [383, 162] on button "Confirm" at bounding box center [383, 160] width 34 height 16
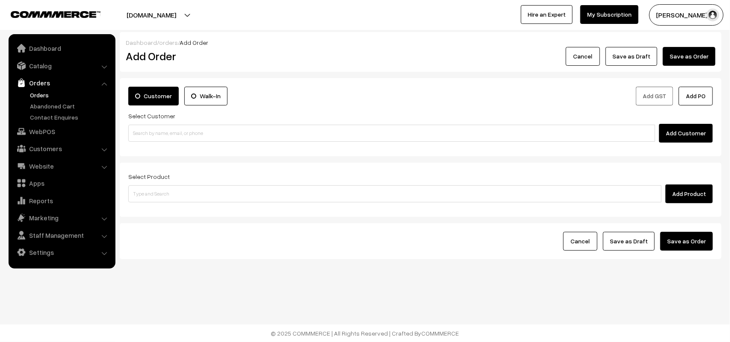
click at [46, 94] on link "Orders" at bounding box center [70, 95] width 85 height 9
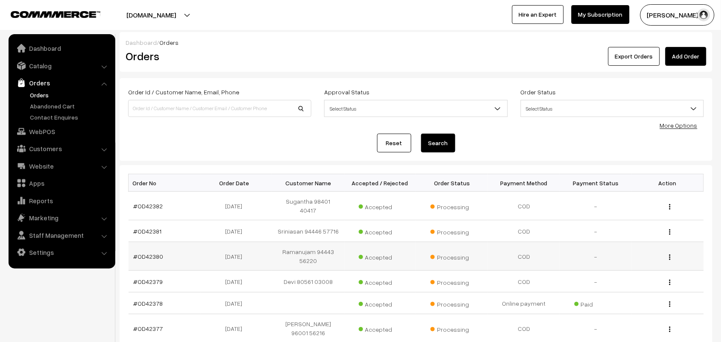
click at [567, 248] on td "-" at bounding box center [596, 256] width 72 height 29
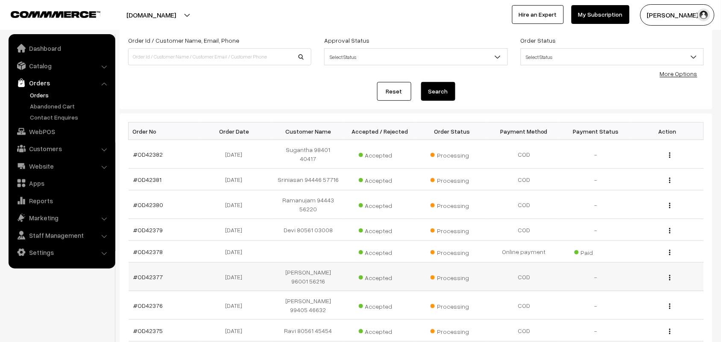
scroll to position [107, 0]
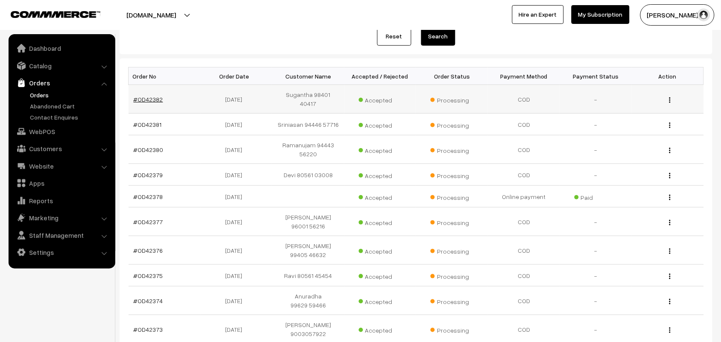
click at [144, 96] on link "#OD42382" at bounding box center [148, 99] width 29 height 7
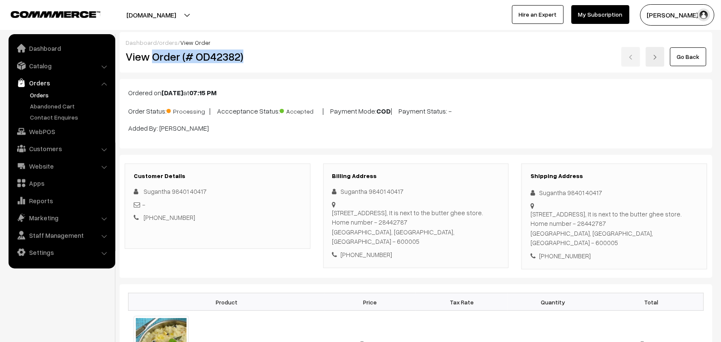
click at [294, 52] on h2 "View Order (# OD42382)" at bounding box center [218, 56] width 185 height 13
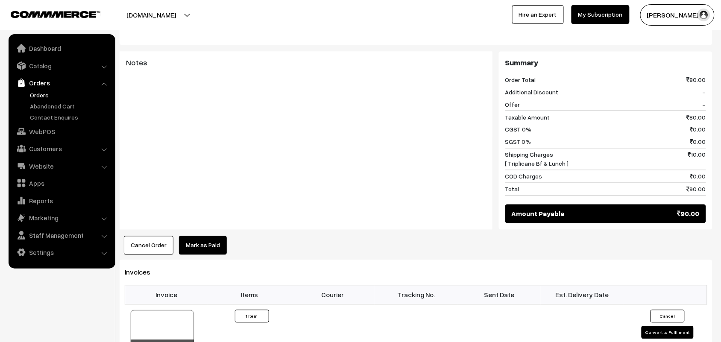
scroll to position [427, 0]
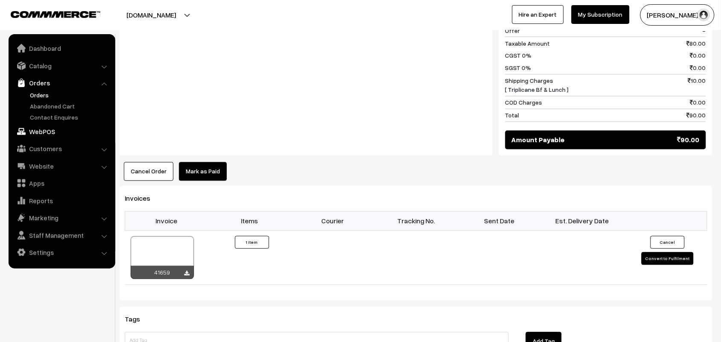
click at [47, 134] on link "WebPOS" at bounding box center [62, 131] width 102 height 15
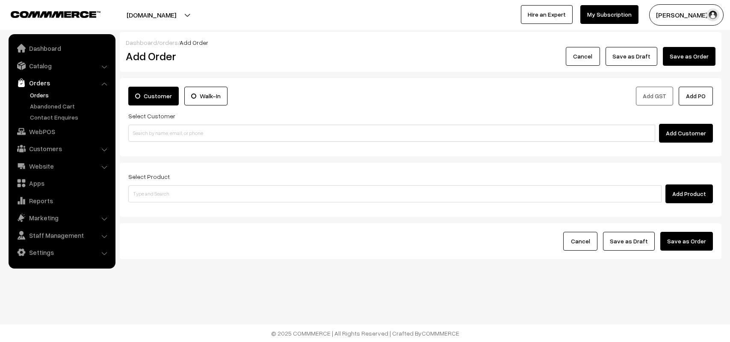
click at [189, 130] on input at bounding box center [391, 133] width 527 height 17
click at [152, 140] on input "98401 40417" at bounding box center [391, 133] width 527 height 17
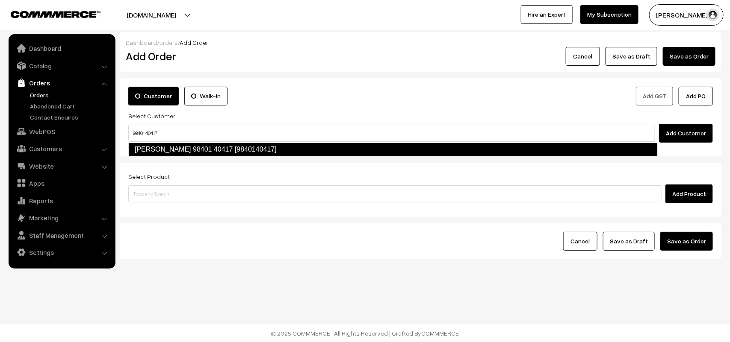
click at [156, 144] on link "Sugantha 98401 40417 [9840140417]" at bounding box center [392, 150] width 529 height 14
type input "98401 40417"
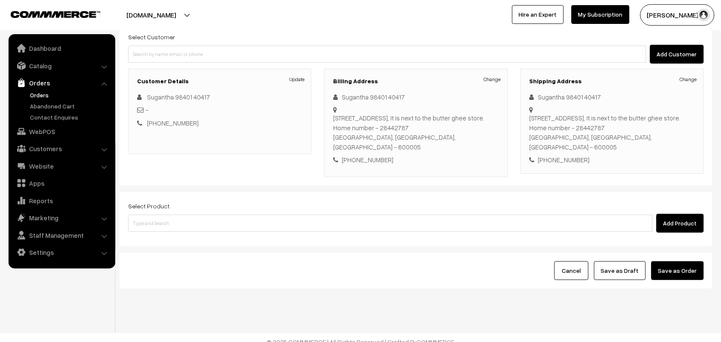
scroll to position [80, 0]
drag, startPoint x: 152, startPoint y: 205, endPoint x: 148, endPoint y: 191, distance: 14.1
click at [152, 204] on div "Select Product Add Product" at bounding box center [416, 216] width 576 height 32
click at [149, 201] on label "Select Product" at bounding box center [148, 205] width 41 height 9
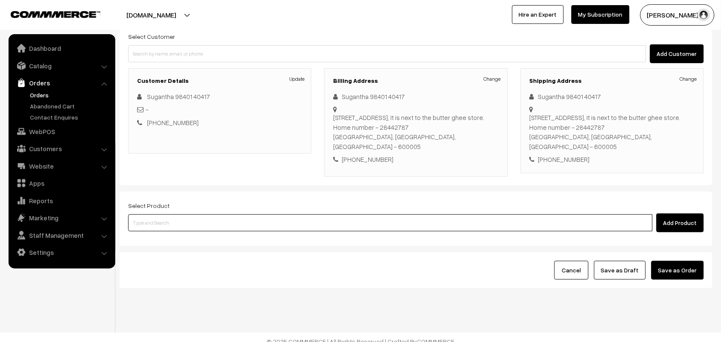
click at [149, 215] on input at bounding box center [390, 223] width 525 height 17
type input "idiyap"
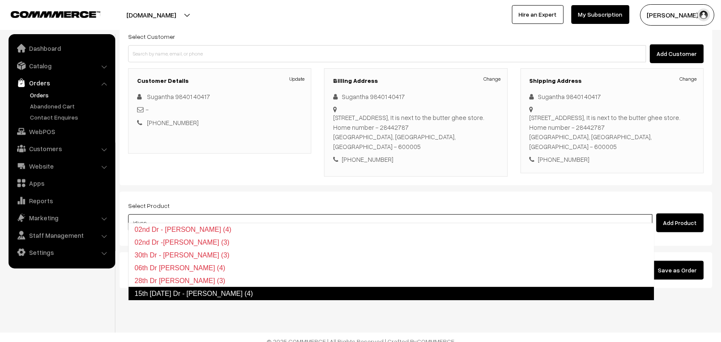
click at [198, 292] on link "15th Monday Dr - Idiyappam (4)" at bounding box center [391, 294] width 527 height 14
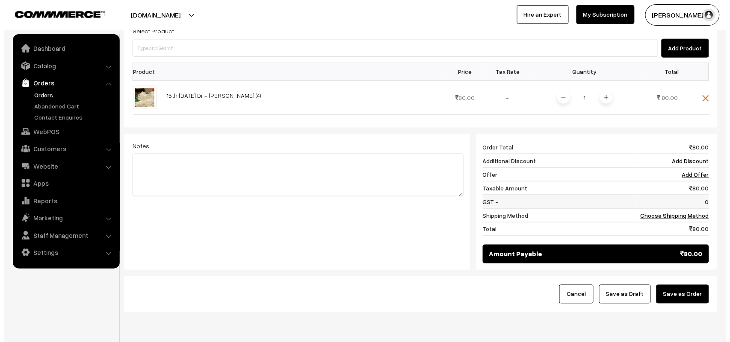
scroll to position [271, 0]
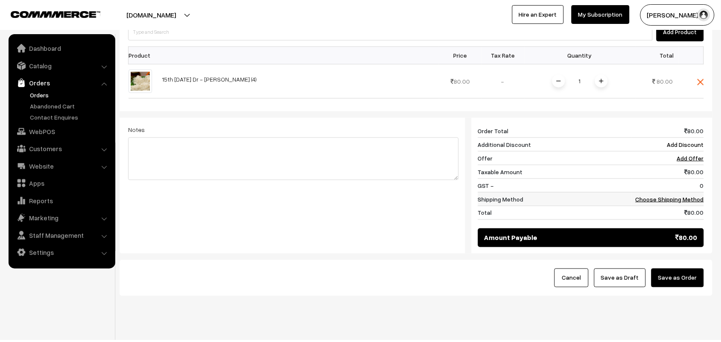
click at [673, 196] on link "Choose Shipping Method" at bounding box center [670, 199] width 68 height 7
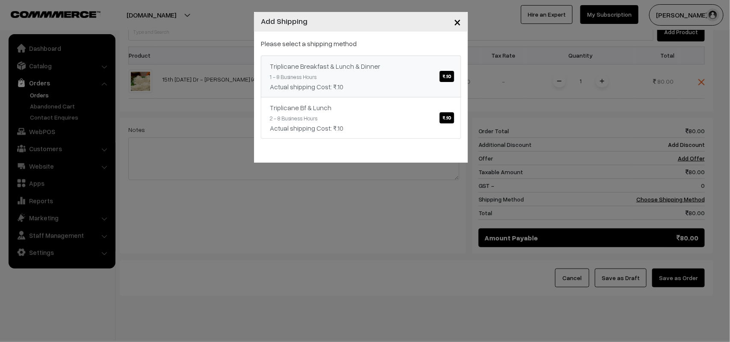
click at [399, 79] on link "Triplicane Breakfast & Lunch & Dinner ₹.10 1 - 8 Business Hours Actual shipping…" at bounding box center [361, 77] width 200 height 42
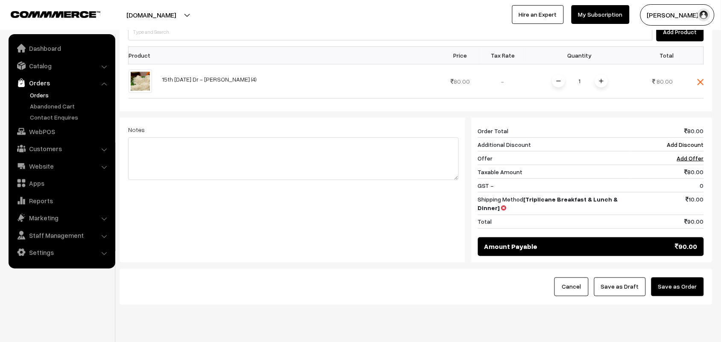
click at [675, 282] on button "Save as Order" at bounding box center [678, 287] width 53 height 19
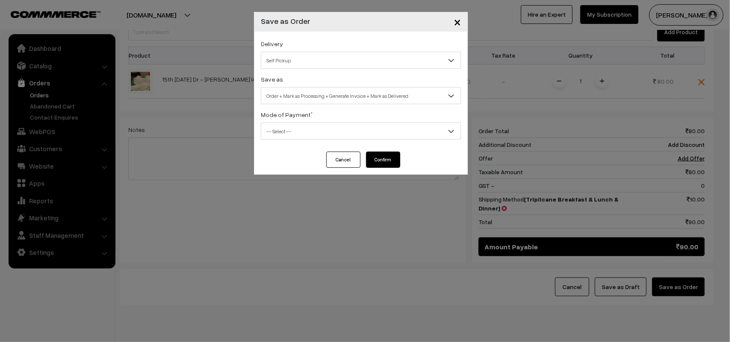
click at [282, 59] on span "Self Pickup" at bounding box center [360, 60] width 199 height 15
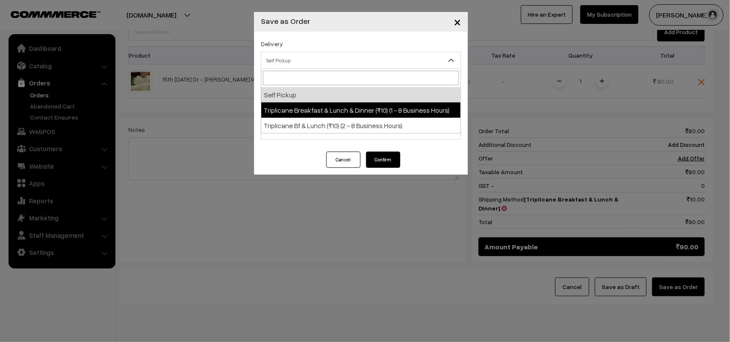
select select "TBL1"
select select "3"
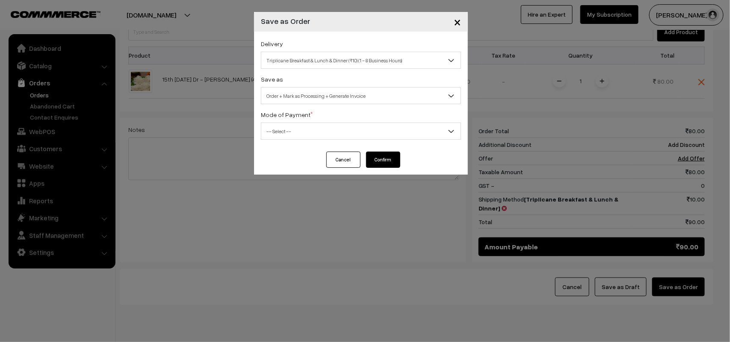
click at [321, 91] on span "Order + Mark as Processing + Generate Invoice" at bounding box center [360, 95] width 199 height 15
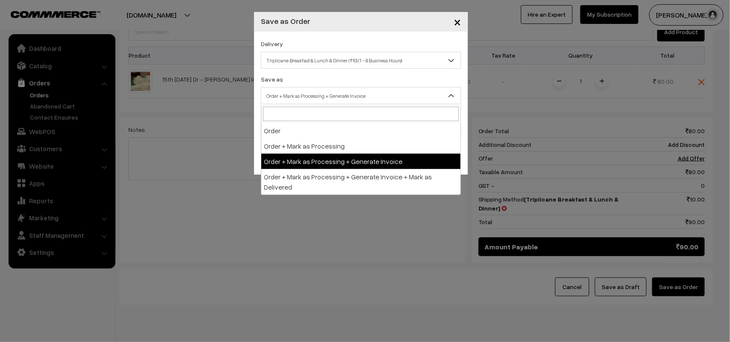
click at [285, 137] on span "-- Select --" at bounding box center [360, 131] width 199 height 15
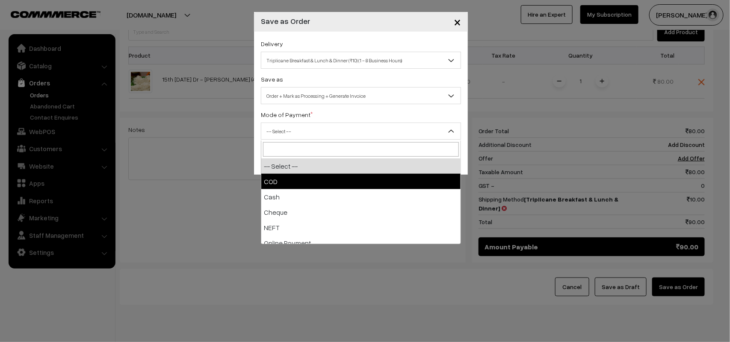
select select "1"
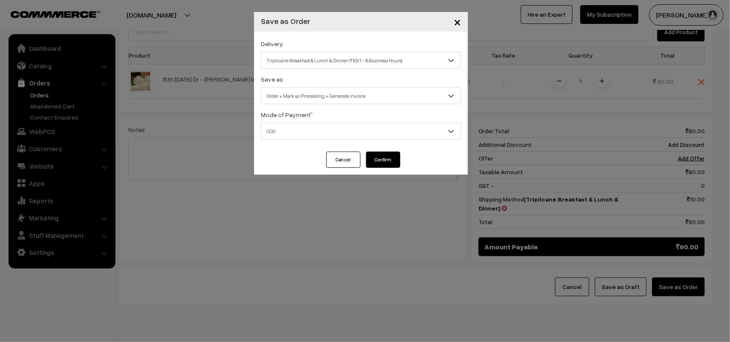
click at [375, 157] on button "Confirm" at bounding box center [383, 160] width 34 height 16
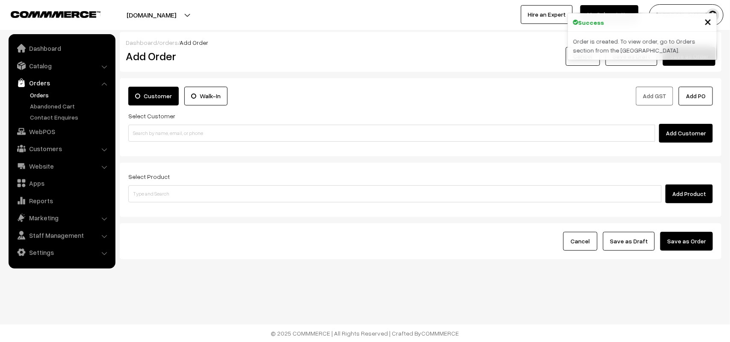
click at [40, 94] on link "Orders" at bounding box center [70, 95] width 85 height 9
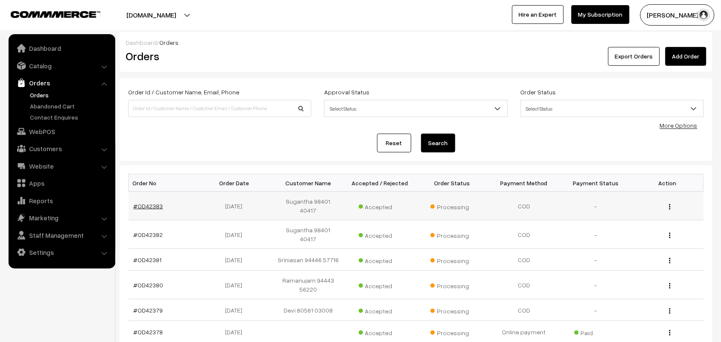
click at [156, 203] on link "#OD42383" at bounding box center [148, 206] width 29 height 7
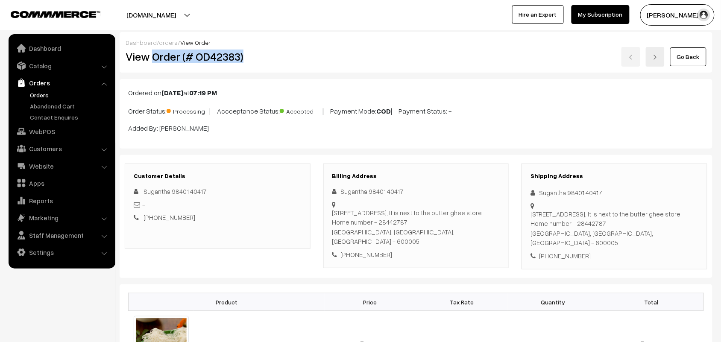
click at [260, 58] on h2 "View Order (# OD42383)" at bounding box center [218, 56] width 185 height 13
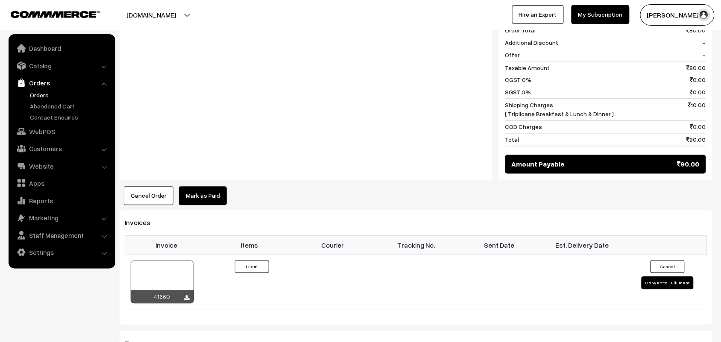
scroll to position [481, 0]
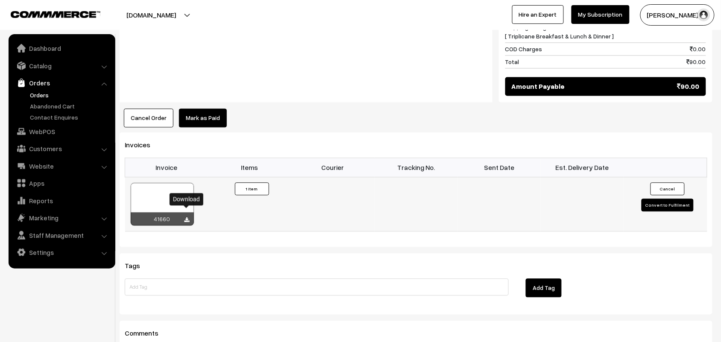
click at [185, 218] on icon at bounding box center [187, 221] width 5 height 6
click at [41, 90] on li "Orders Orders" at bounding box center [62, 98] width 103 height 47
click at [38, 96] on link "Orders" at bounding box center [70, 95] width 85 height 9
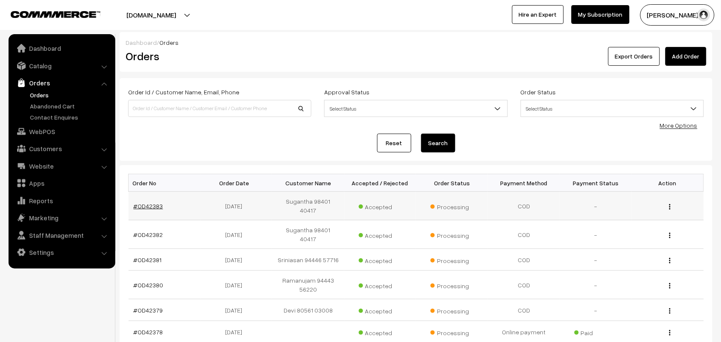
click at [149, 203] on link "#OD42383" at bounding box center [148, 206] width 29 height 7
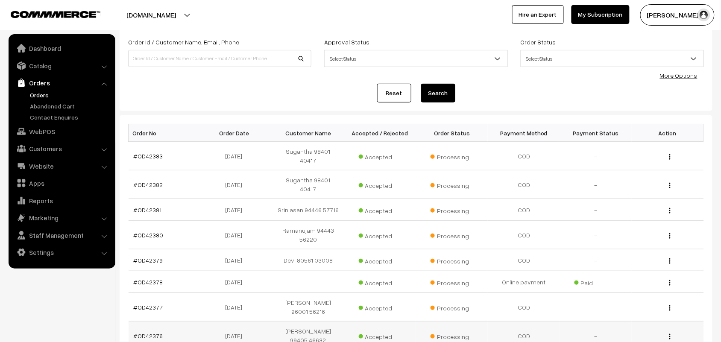
scroll to position [159, 0]
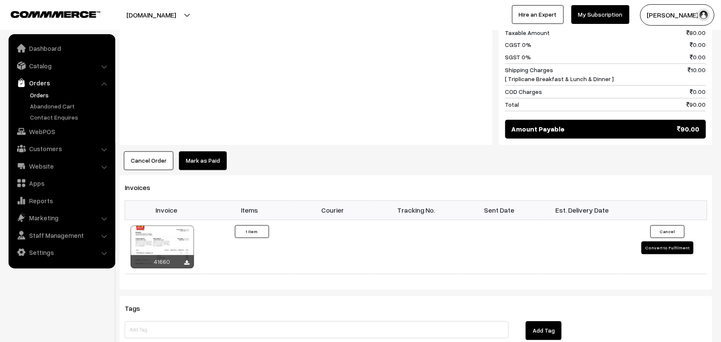
scroll to position [534, 0]
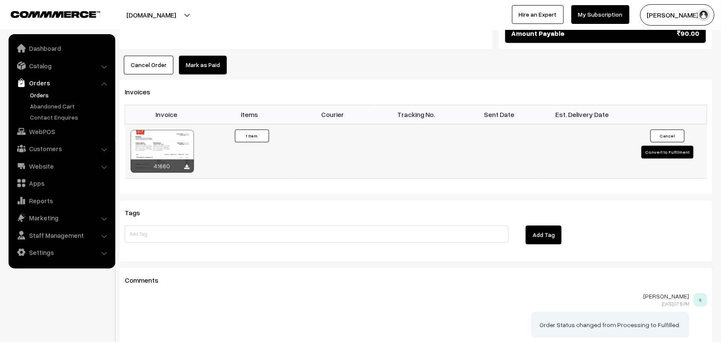
click at [189, 160] on div "41660" at bounding box center [162, 165] width 63 height 13
click at [188, 165] on icon at bounding box center [187, 168] width 5 height 6
click at [38, 92] on link "Orders" at bounding box center [70, 95] width 85 height 9
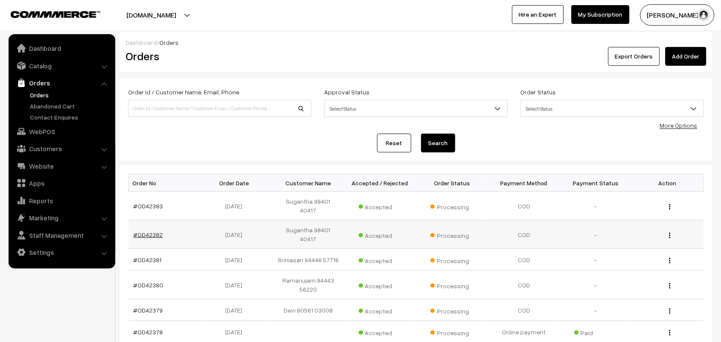
click at [152, 231] on link "#OD42382" at bounding box center [148, 234] width 29 height 7
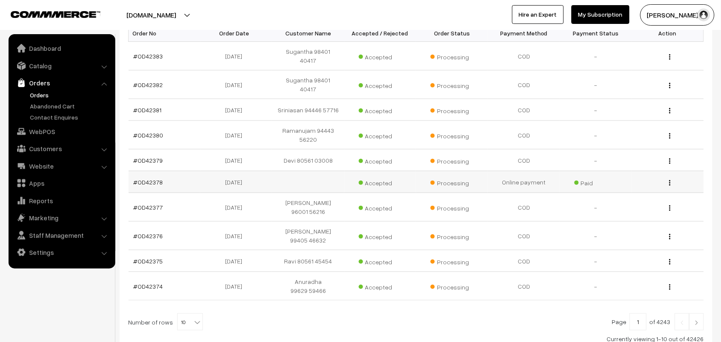
scroll to position [197, 0]
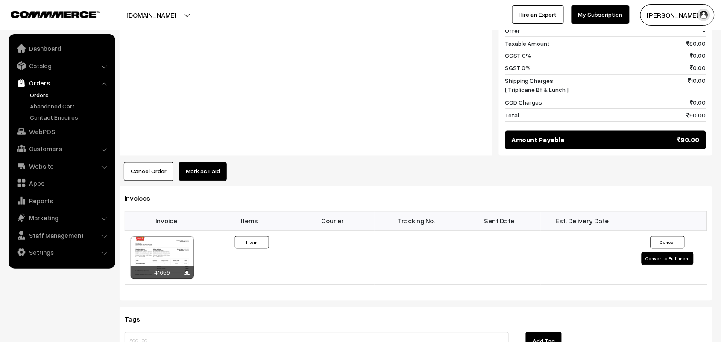
scroll to position [595, 0]
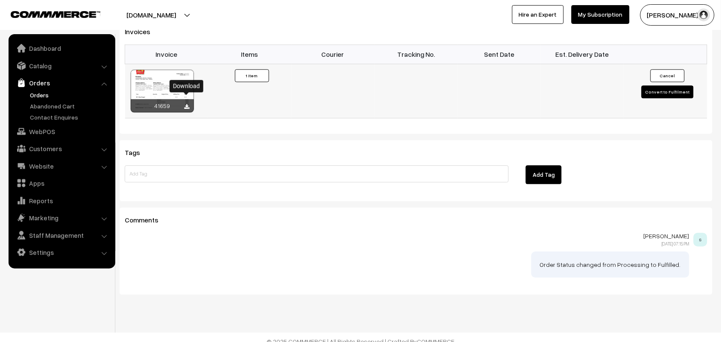
click at [187, 104] on icon at bounding box center [187, 107] width 5 height 6
click at [52, 133] on link "WebPOS" at bounding box center [62, 131] width 102 height 15
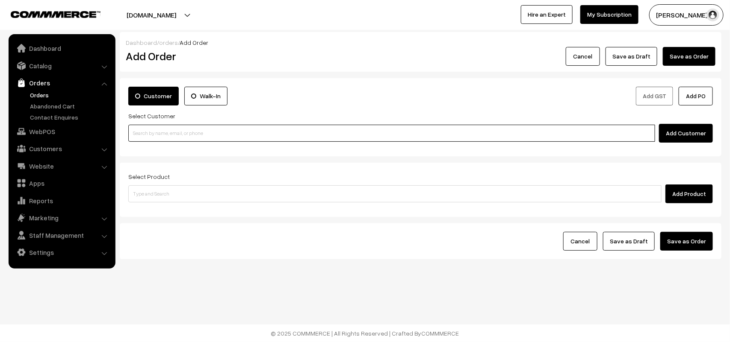
click at [152, 127] on input at bounding box center [391, 133] width 527 height 17
paste input "98844 61761"
click at [148, 129] on input "98844 61761" at bounding box center [391, 133] width 527 height 17
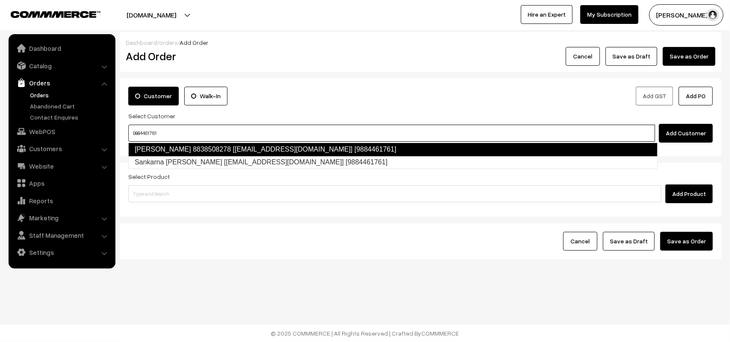
click at [168, 150] on link "[PERSON_NAME] 8838508278 [[EMAIL_ADDRESS][DOMAIN_NAME]] [9884461761]" at bounding box center [392, 150] width 529 height 14
type input "9884461761"
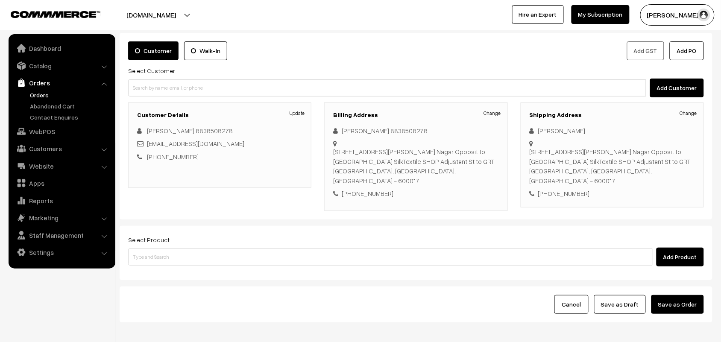
scroll to position [80, 0]
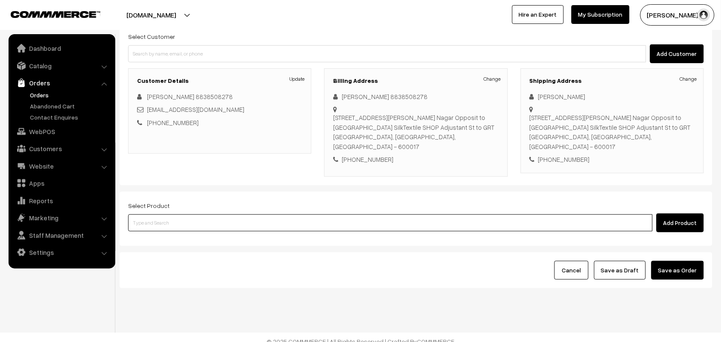
click at [175, 215] on input at bounding box center [390, 223] width 525 height 17
type input "idly"
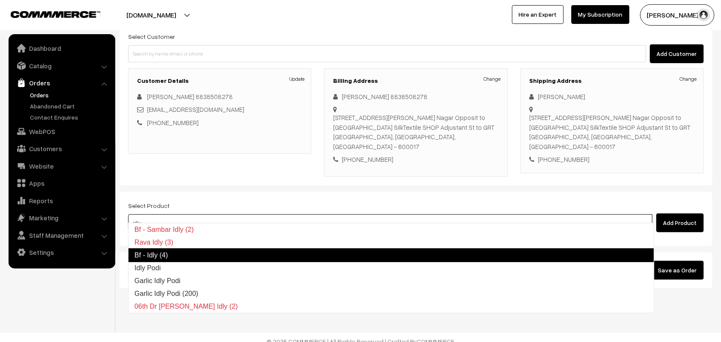
click at [152, 258] on link "Bf - Idly (4)" at bounding box center [391, 256] width 527 height 14
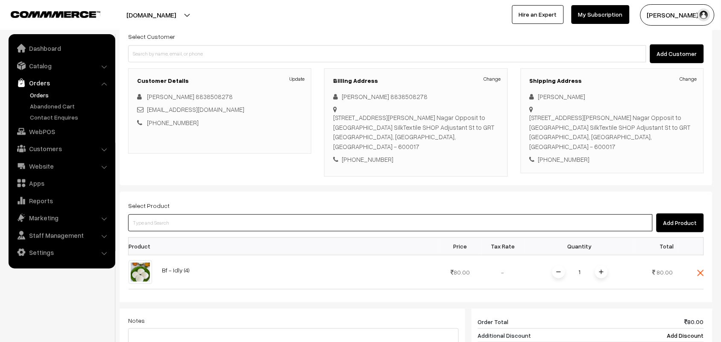
click at [199, 219] on input at bounding box center [390, 223] width 525 height 17
type input "plain do"
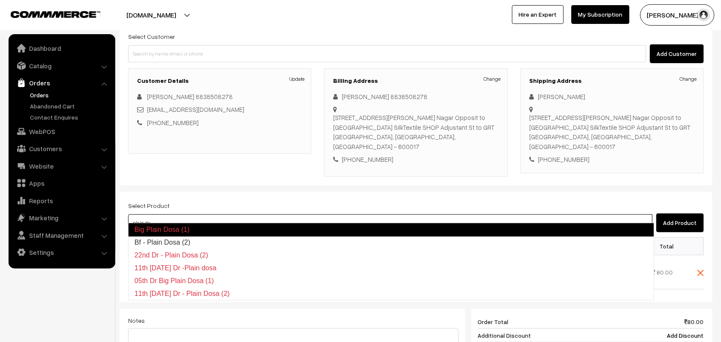
click at [191, 241] on link "Bf - Plain Dosa (2)" at bounding box center [392, 242] width 526 height 13
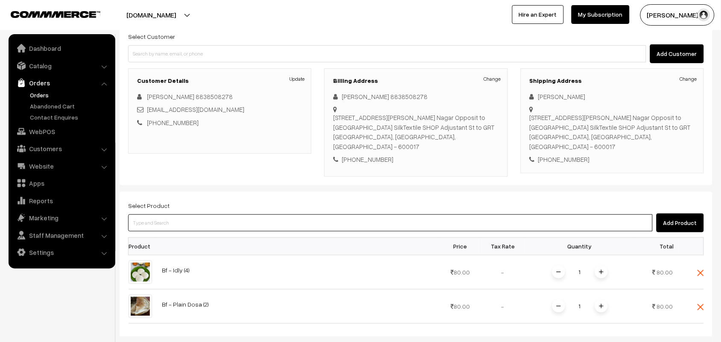
click at [153, 216] on input at bounding box center [390, 223] width 525 height 17
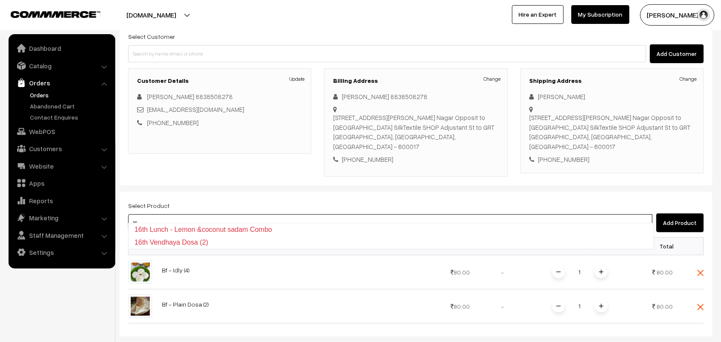
type input "1"
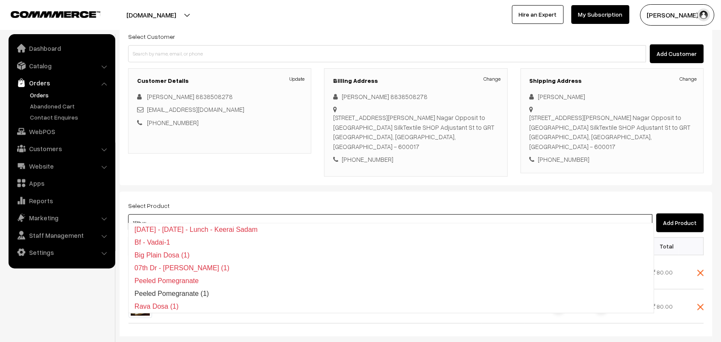
type input "15th wi"
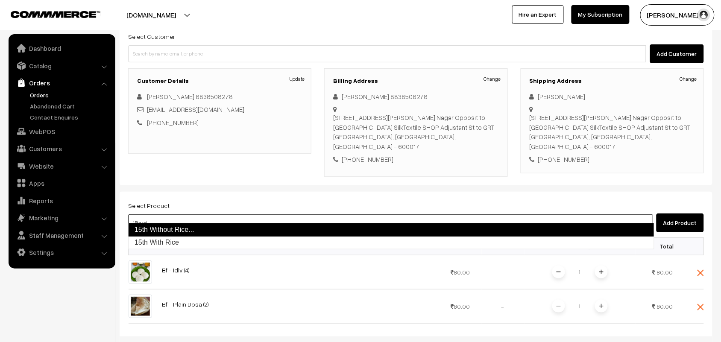
click at [156, 231] on link "15th Without Rice..." at bounding box center [391, 230] width 527 height 14
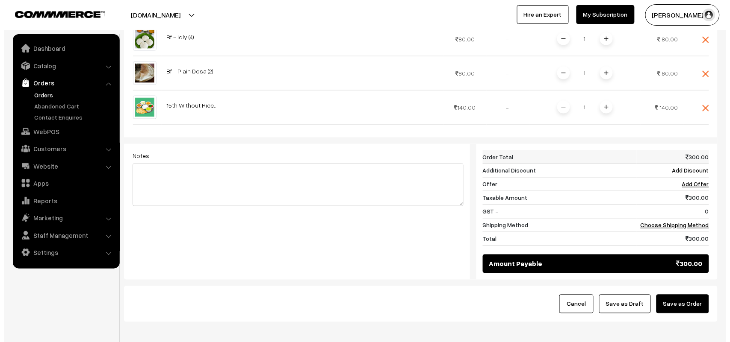
scroll to position [294, 0]
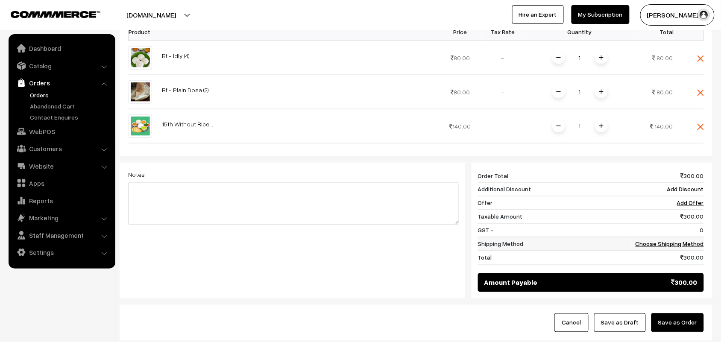
click at [657, 241] on link "Choose Shipping Method" at bounding box center [670, 244] width 68 height 7
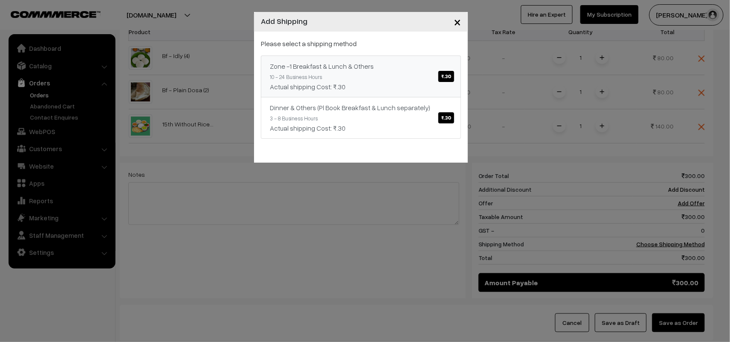
click at [404, 80] on link "Zone -1 Breakfast & Lunch & Others ₹.30 10 - 24 Business Hours Actual shipping …" at bounding box center [361, 77] width 200 height 42
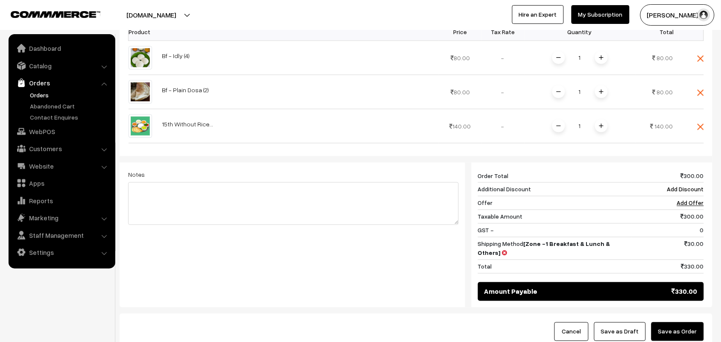
click at [671, 323] on button "Save as Order" at bounding box center [678, 332] width 53 height 19
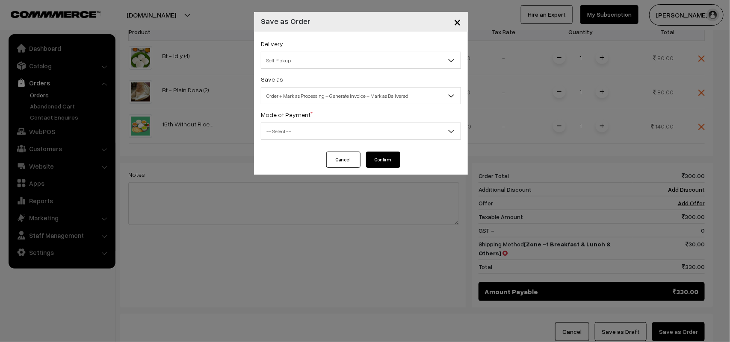
click at [315, 65] on span "Self Pickup" at bounding box center [360, 60] width 199 height 15
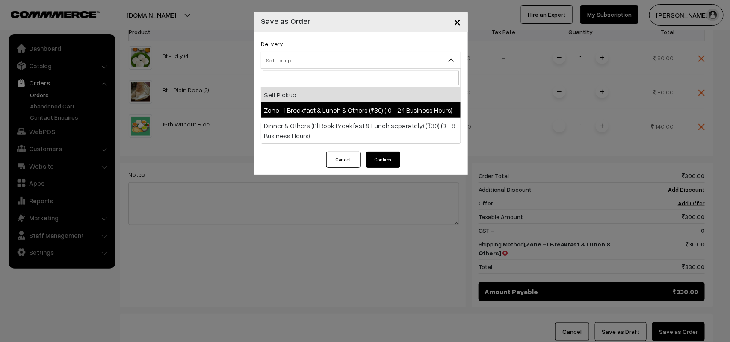
select select "ZON1"
select select "3"
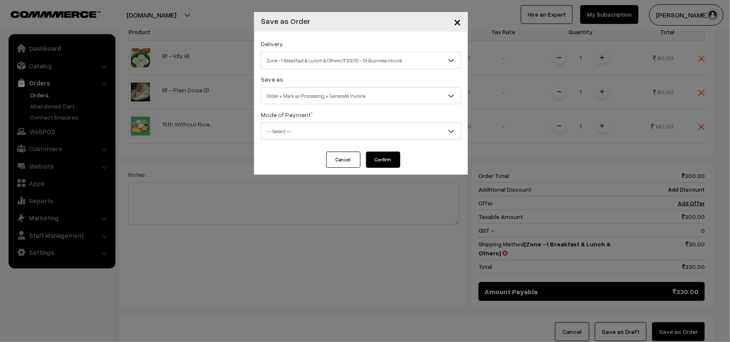
click at [322, 92] on span "Order + Mark as Processing + Generate Invoice" at bounding box center [360, 95] width 199 height 15
click at [284, 135] on span "-- Select --" at bounding box center [360, 131] width 199 height 15
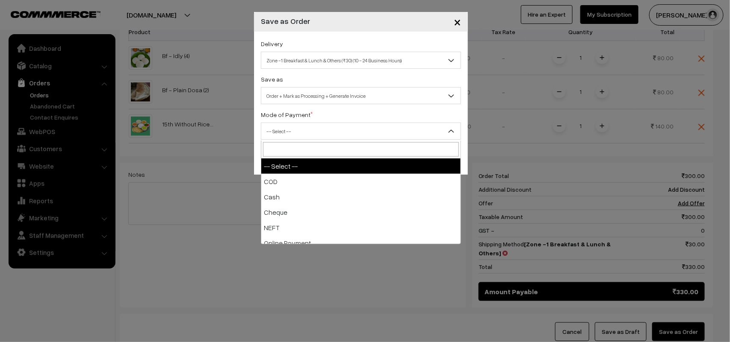
select select "1"
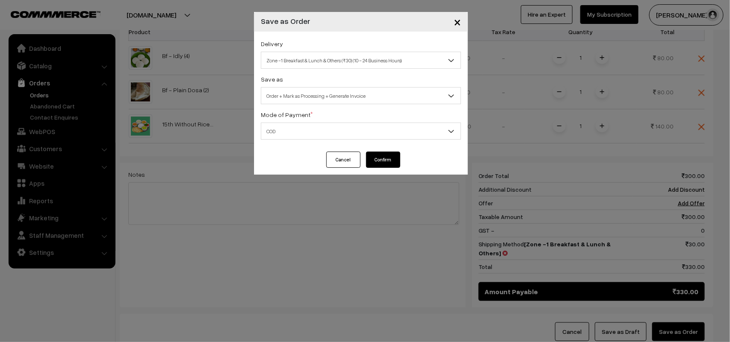
click at [389, 155] on button "Confirm" at bounding box center [383, 160] width 34 height 16
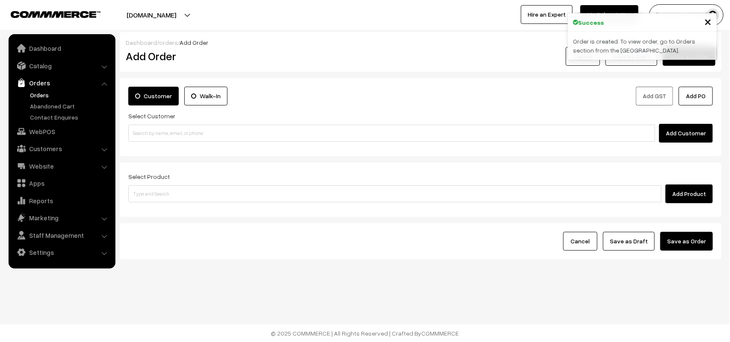
click at [38, 97] on link "Orders" at bounding box center [70, 95] width 85 height 9
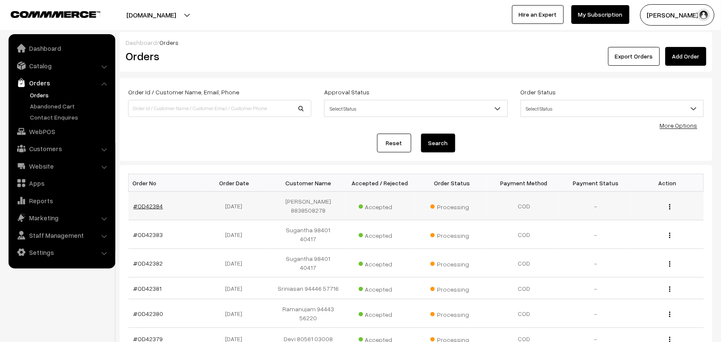
click at [145, 208] on link "#OD42384" at bounding box center [148, 206] width 29 height 7
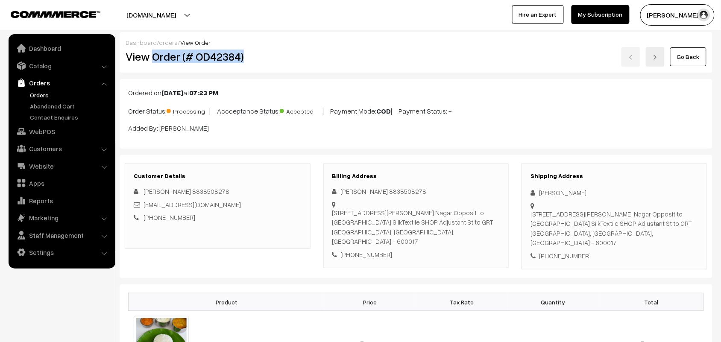
drag, startPoint x: 153, startPoint y: 54, endPoint x: 295, endPoint y: 56, distance: 142.4
click at [295, 56] on h2 "View Order (# OD42384)" at bounding box center [218, 56] width 185 height 13
copy h2 "Order (# OD42384)"
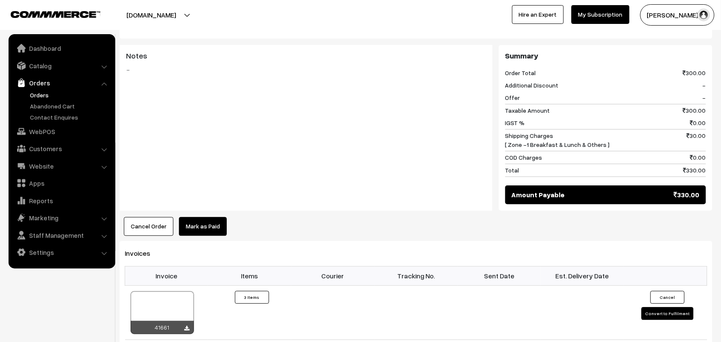
scroll to position [534, 0]
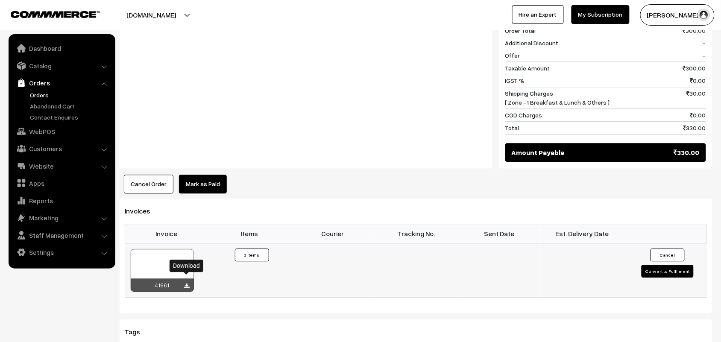
click at [189, 284] on icon at bounding box center [187, 287] width 5 height 6
click at [52, 133] on link "WebPOS" at bounding box center [62, 131] width 102 height 15
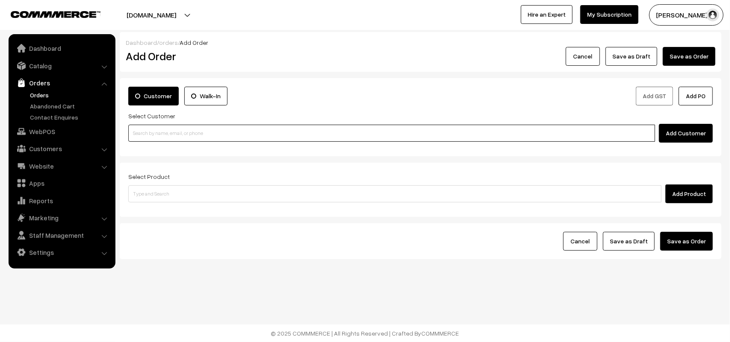
click at [180, 140] on input at bounding box center [391, 133] width 527 height 17
paste input "97898 19061"
click at [146, 128] on input "97898 19061" at bounding box center [391, 133] width 527 height 17
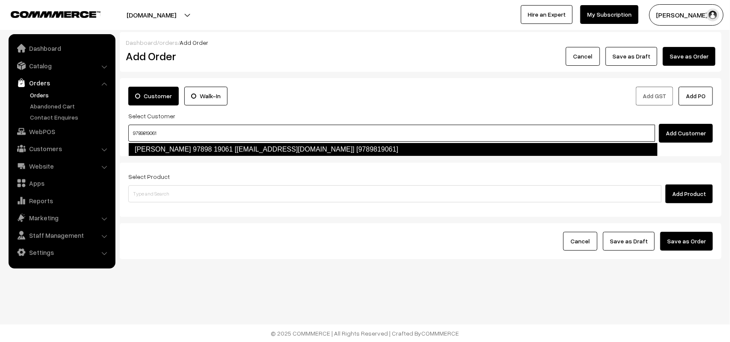
click at [191, 154] on link "Krishnamoorthy 97898 19061 [test294@gmail.com] [9789819061]" at bounding box center [392, 150] width 529 height 14
type input "9789819061"
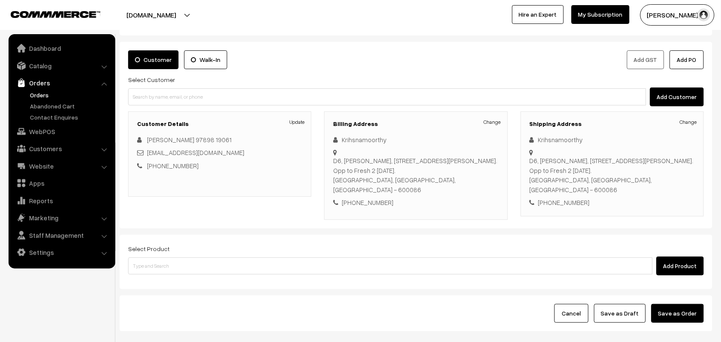
scroll to position [80, 0]
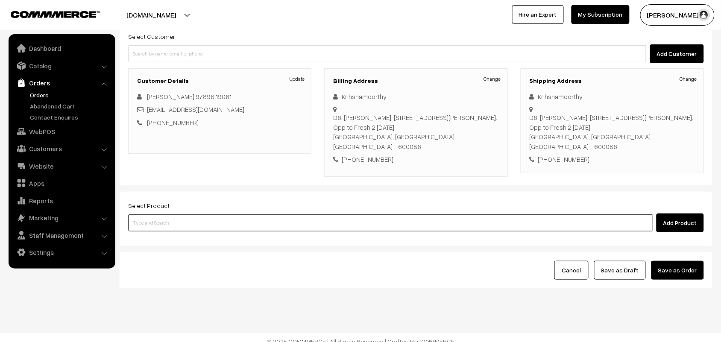
click at [148, 215] on input at bounding box center [390, 223] width 525 height 17
type input "plain do"
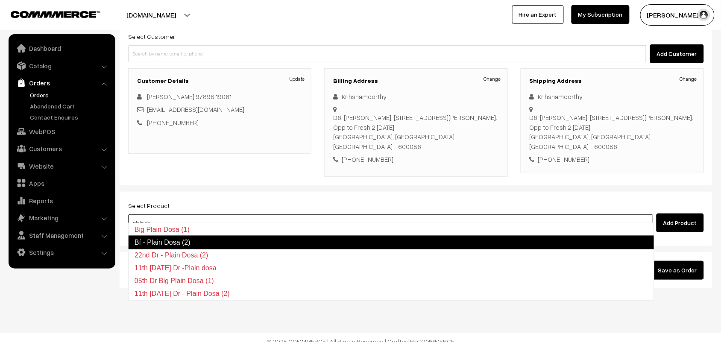
click at [169, 241] on link "Bf - Plain Dosa (2)" at bounding box center [391, 243] width 527 height 14
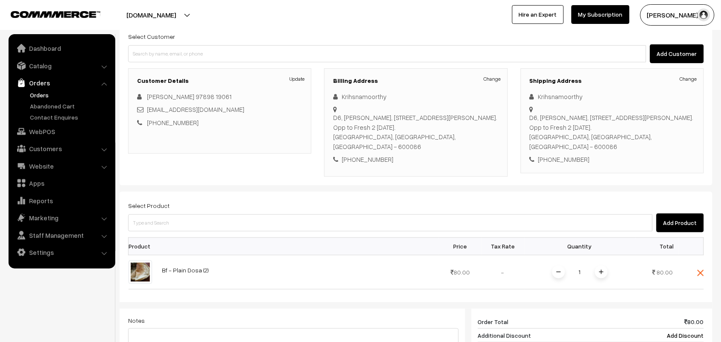
click at [600, 266] on span at bounding box center [601, 272] width 13 height 13
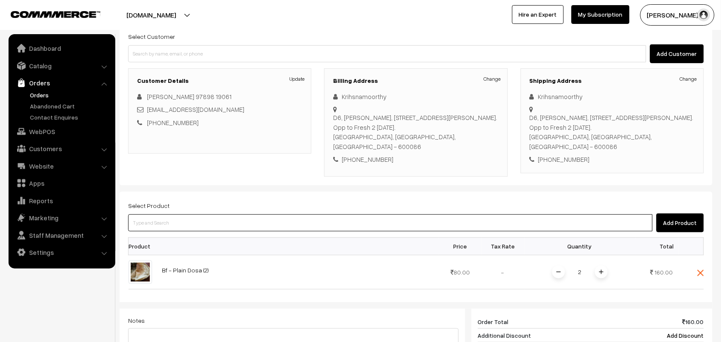
click at [201, 215] on input at bounding box center [390, 223] width 525 height 17
type input "puliy"
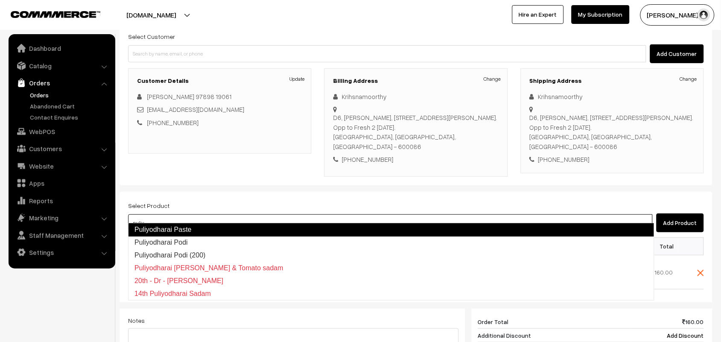
click at [200, 232] on link "Puliyodharai Paste" at bounding box center [391, 230] width 527 height 14
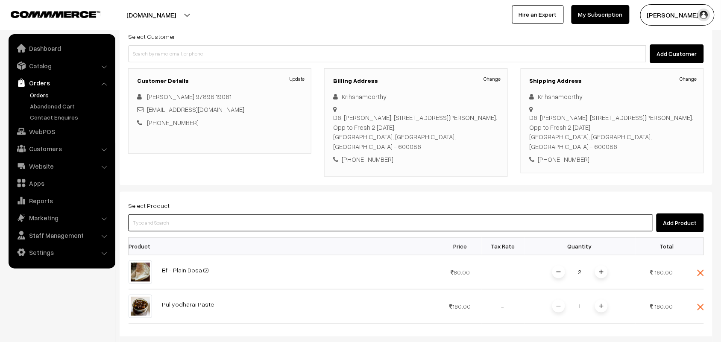
click at [182, 216] on input at bounding box center [390, 223] width 525 height 17
type input "idly po"
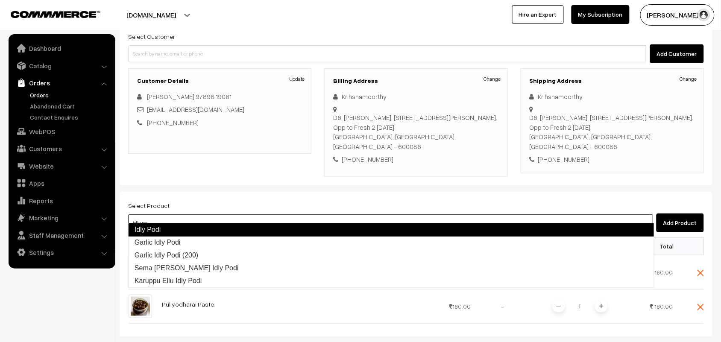
click at [171, 230] on link "Idly Podi" at bounding box center [391, 230] width 527 height 14
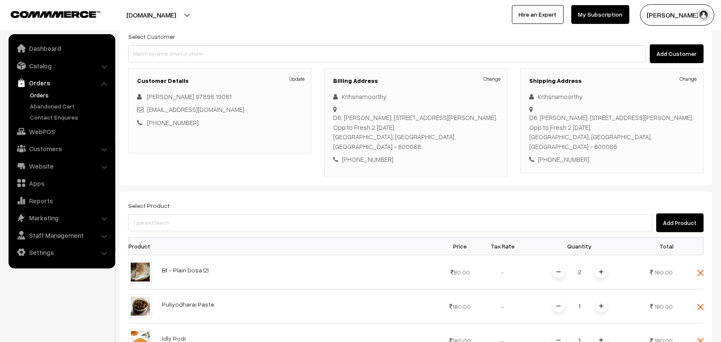
scroll to position [240, 0]
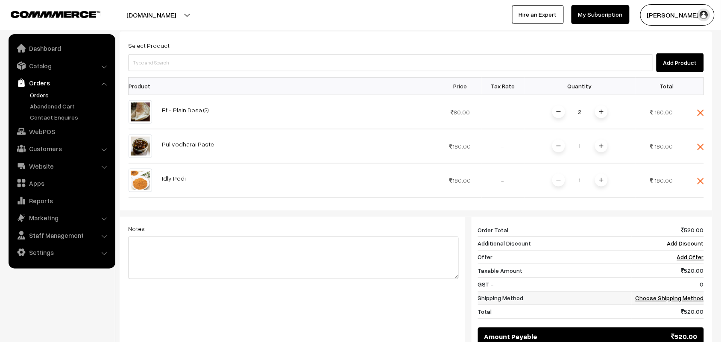
click at [669, 295] on link "Choose Shipping Method" at bounding box center [670, 298] width 68 height 7
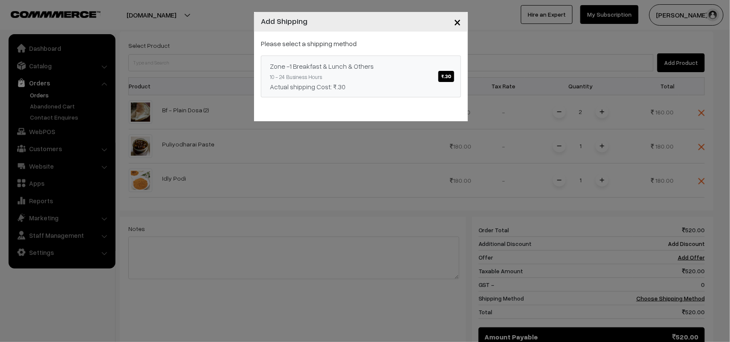
click at [442, 77] on span "₹.30" at bounding box center [446, 76] width 16 height 11
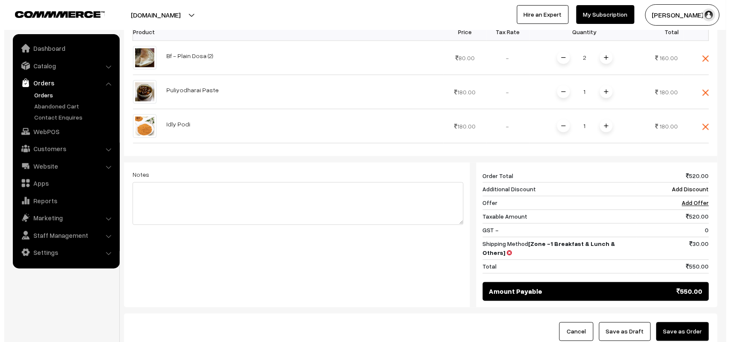
scroll to position [347, 0]
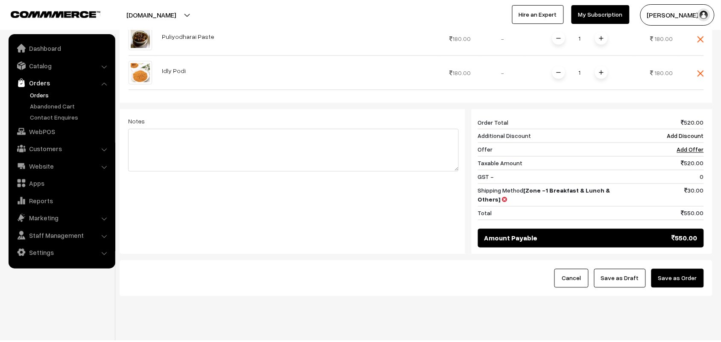
click at [691, 269] on button "Save as Order" at bounding box center [678, 278] width 53 height 19
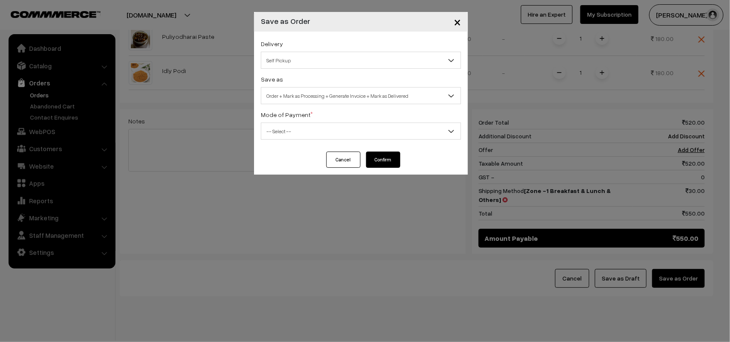
click at [297, 68] on span "Self Pickup" at bounding box center [360, 60] width 199 height 15
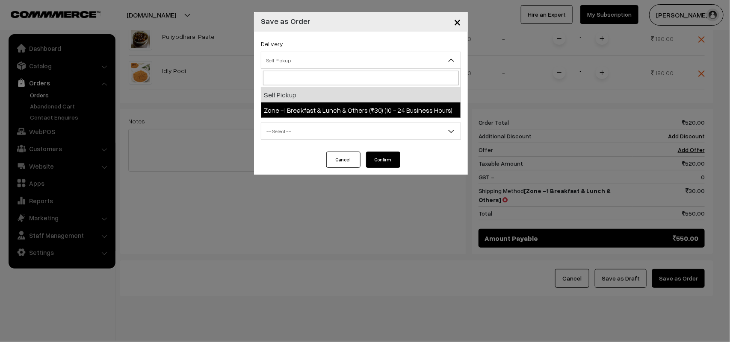
select select "ZON1"
select select "3"
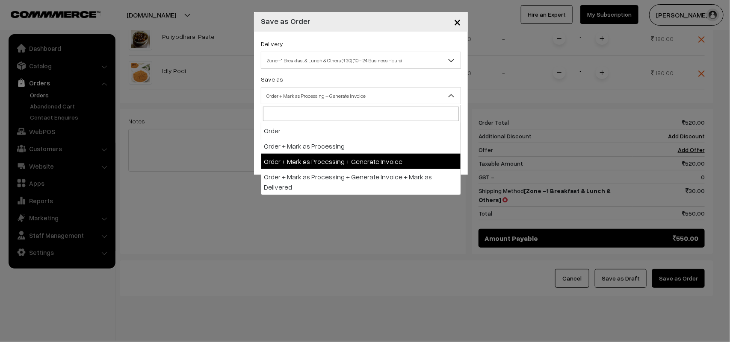
click at [317, 92] on span "Order + Mark as Processing + Generate Invoice" at bounding box center [360, 95] width 199 height 15
drag, startPoint x: 330, startPoint y: 155, endPoint x: 298, endPoint y: 134, distance: 37.9
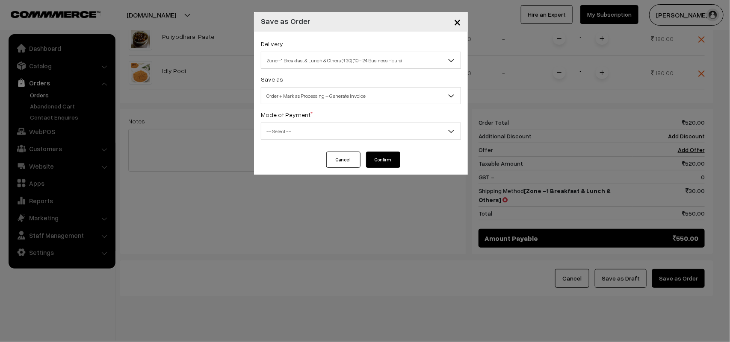
drag, startPoint x: 295, startPoint y: 127, endPoint x: 295, endPoint y: 139, distance: 12.4
click at [294, 127] on span "-- Select --" at bounding box center [360, 131] width 199 height 15
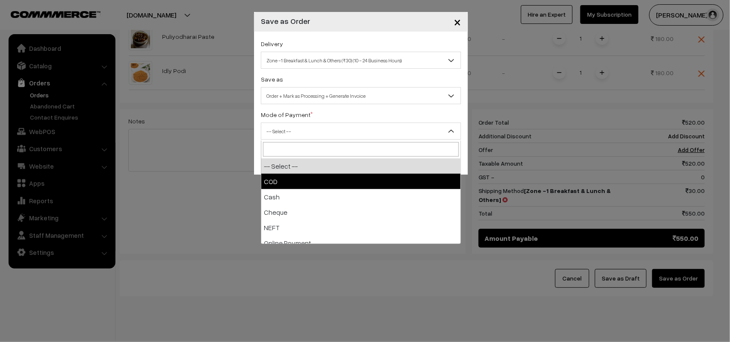
drag, startPoint x: 289, startPoint y: 174, endPoint x: 306, endPoint y: 176, distance: 17.7
select select "1"
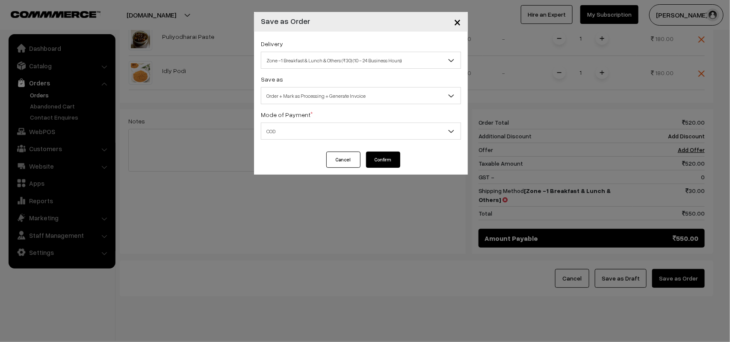
click at [382, 157] on button "Confirm" at bounding box center [383, 160] width 34 height 16
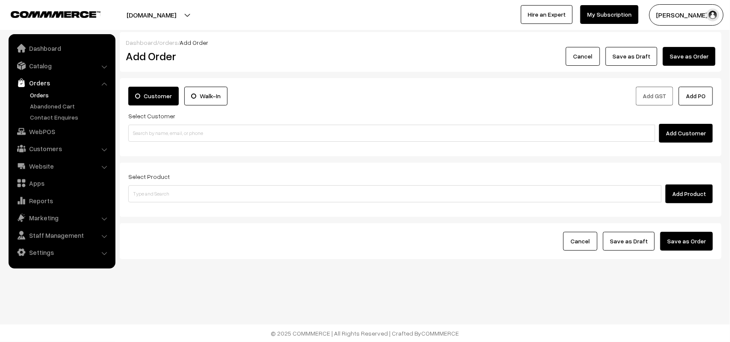
click at [43, 91] on link "Orders" at bounding box center [70, 95] width 85 height 9
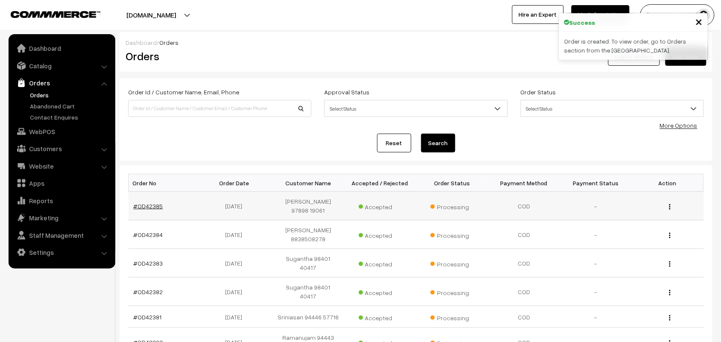
click at [150, 206] on link "#OD42385" at bounding box center [148, 206] width 29 height 7
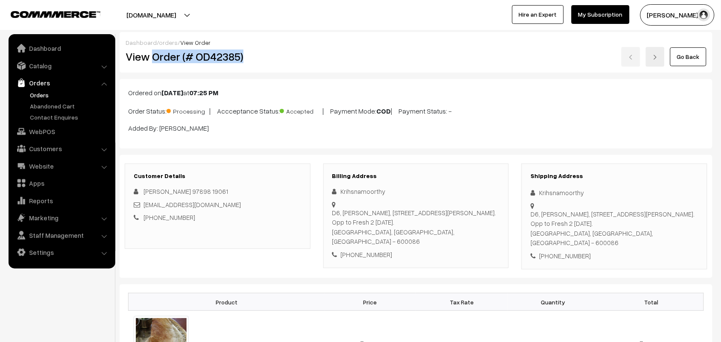
click at [300, 68] on div "Dashboard / orders / View Order View Order (# OD42385) Go Back" at bounding box center [416, 52] width 593 height 41
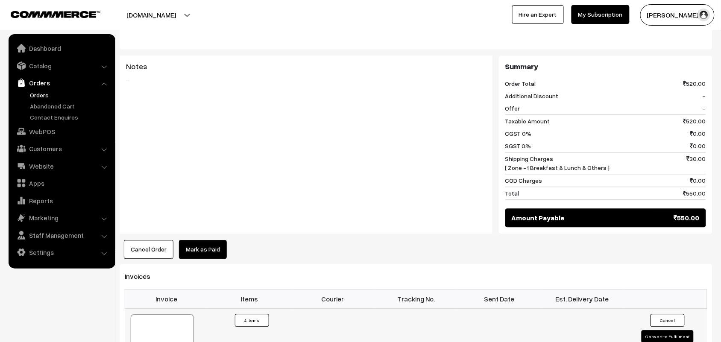
scroll to position [588, 0]
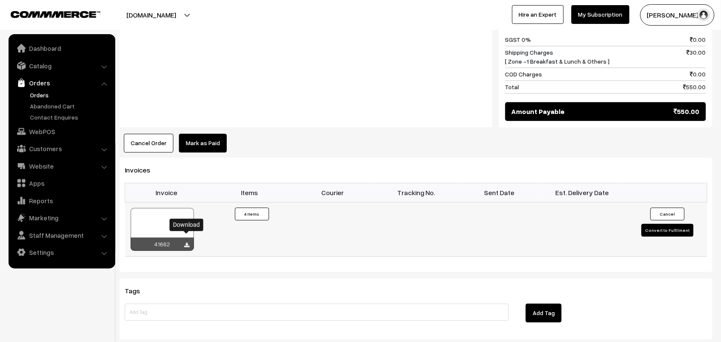
click at [187, 243] on icon at bounding box center [187, 246] width 5 height 6
click at [47, 144] on link "Customers" at bounding box center [62, 148] width 102 height 15
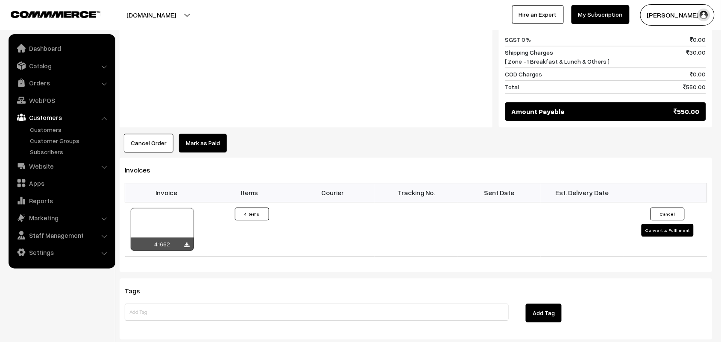
click at [51, 123] on link "Customers" at bounding box center [62, 117] width 102 height 15
click at [50, 126] on link "Customers" at bounding box center [70, 129] width 85 height 9
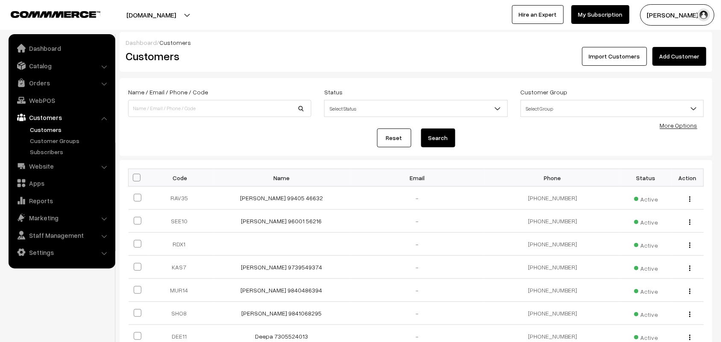
click at [672, 52] on link "Add Customer" at bounding box center [680, 56] width 54 height 19
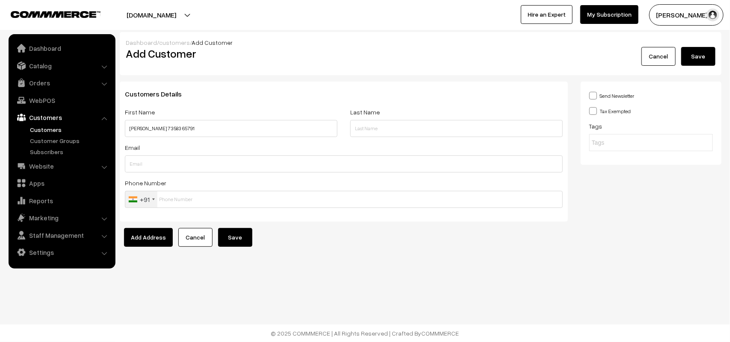
type input "[PERSON_NAME] 73583 65791"
click at [191, 203] on input "text" at bounding box center [344, 199] width 438 height 17
paste input "73583 6579"
type input "7358365791"
click at [236, 239] on button "Save" at bounding box center [235, 237] width 34 height 19
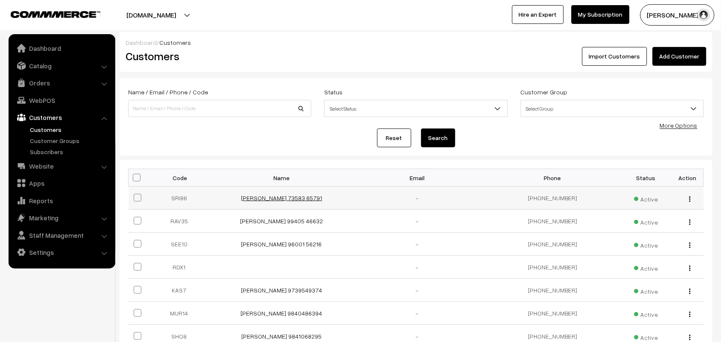
click at [281, 197] on link "[PERSON_NAME] 73583 65791" at bounding box center [281, 197] width 81 height 7
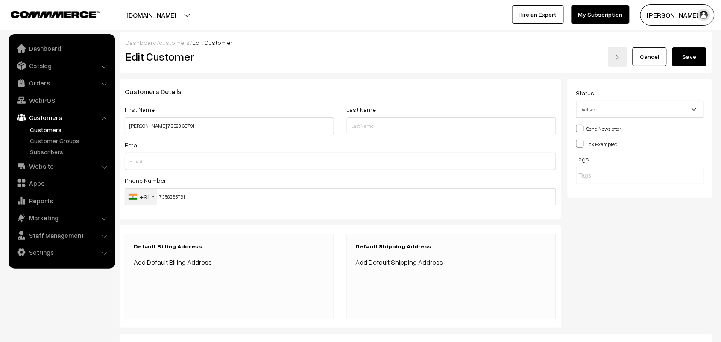
click at [188, 259] on link "Add Default Billing Address" at bounding box center [173, 262] width 78 height 9
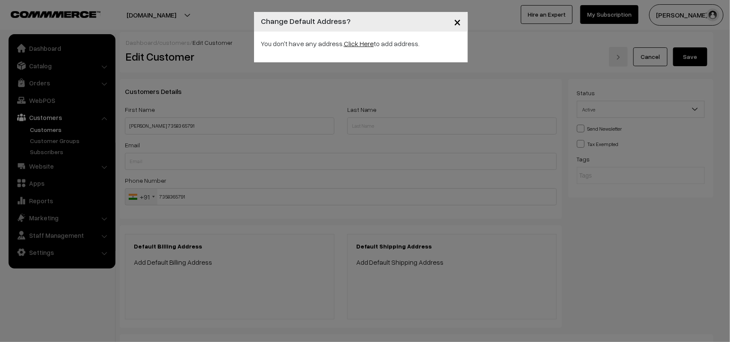
click at [360, 46] on link "Click Here" at bounding box center [359, 43] width 30 height 9
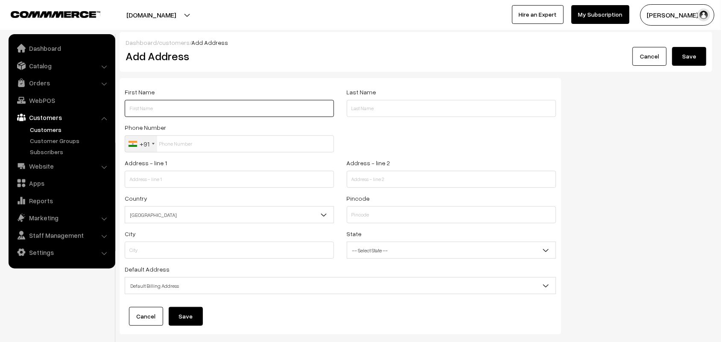
click at [179, 106] on input "text" at bounding box center [229, 108] width 209 height 17
type input "[PERSON_NAME] 73583 65791"
click at [197, 184] on input "text" at bounding box center [229, 179] width 209 height 17
paste input "20/595, Ground floor,15th St, Sector 4, K. K. Nagar,"
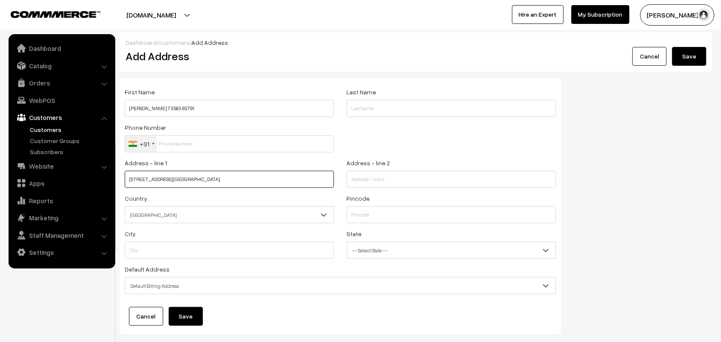
type input "20/595, Ground floor,15th St, Sector 4, K. K. Nagar,"
drag, startPoint x: 182, startPoint y: 108, endPoint x: 148, endPoint y: 107, distance: 33.8
click at [148, 107] on input "[PERSON_NAME] 73583 65791" at bounding box center [229, 108] width 209 height 17
drag, startPoint x: 145, startPoint y: 107, endPoint x: 170, endPoint y: 150, distance: 49.9
click at [145, 107] on input "[PERSON_NAME] 73583 65791" at bounding box center [229, 108] width 209 height 17
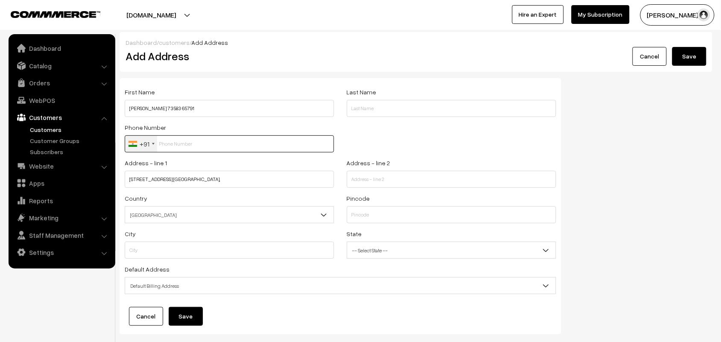
drag, startPoint x: 178, startPoint y: 149, endPoint x: 185, endPoint y: 146, distance: 7.7
click at [178, 149] on input "text" at bounding box center [229, 143] width 209 height 17
paste input "73583 657"
type input "7358365791"
click at [381, 206] on div "Pincode" at bounding box center [451, 208] width 209 height 30
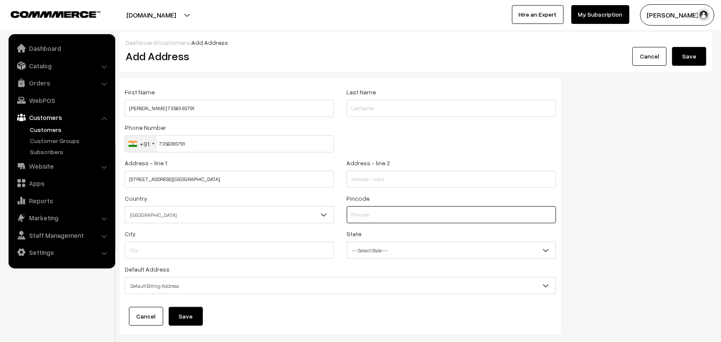
click at [382, 217] on input "text" at bounding box center [451, 214] width 209 height 17
type input "7"
type input "600078"
type input "Chennai"
select select "[GEOGRAPHIC_DATA]"
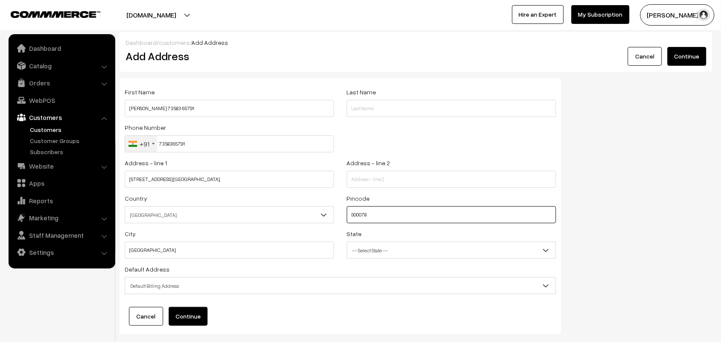
type input "600078"
click at [405, 251] on span "-- Select State --" at bounding box center [451, 250] width 209 height 15
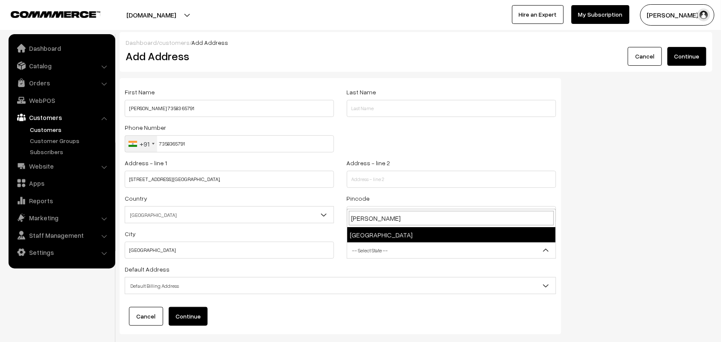
type input "tamil"
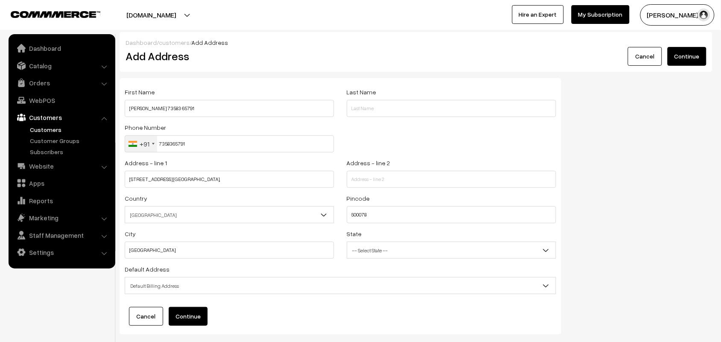
click at [403, 250] on span "-- Select State --" at bounding box center [451, 250] width 209 height 15
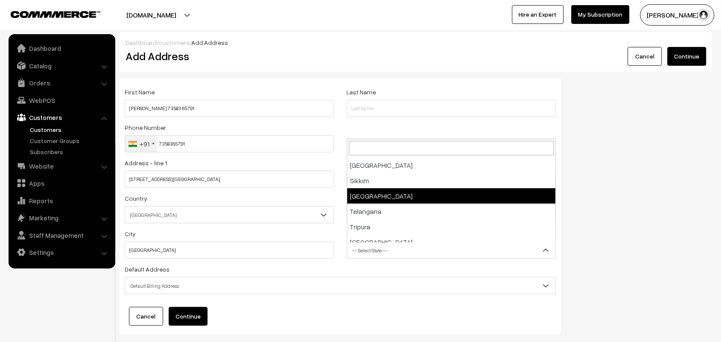
type input "t"
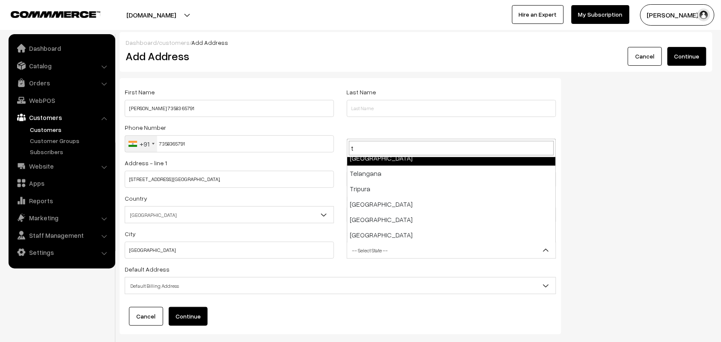
scroll to position [99, 0]
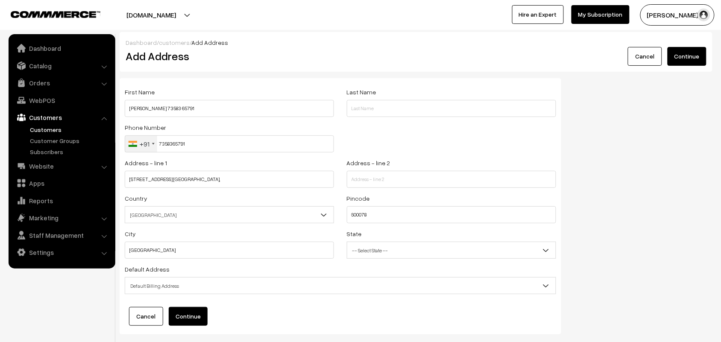
click at [403, 250] on span "-- Select State --" at bounding box center [451, 250] width 209 height 15
click at [159, 291] on span "Default Billing Address" at bounding box center [340, 286] width 431 height 15
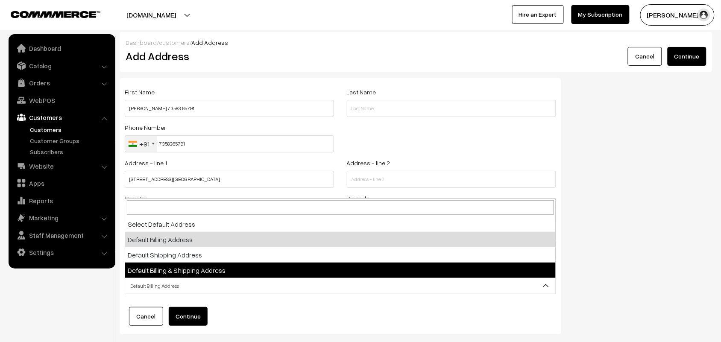
select select "3"
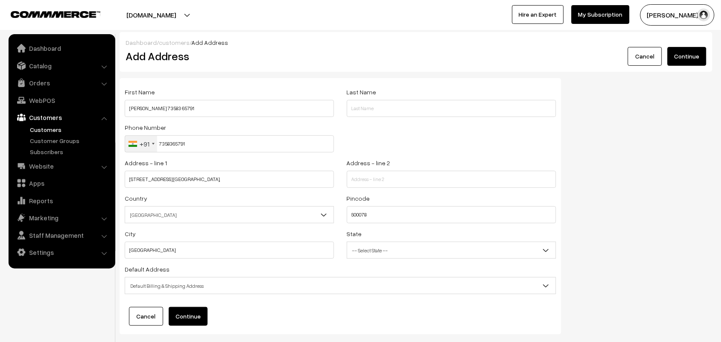
click at [191, 315] on button "Continue" at bounding box center [188, 316] width 39 height 19
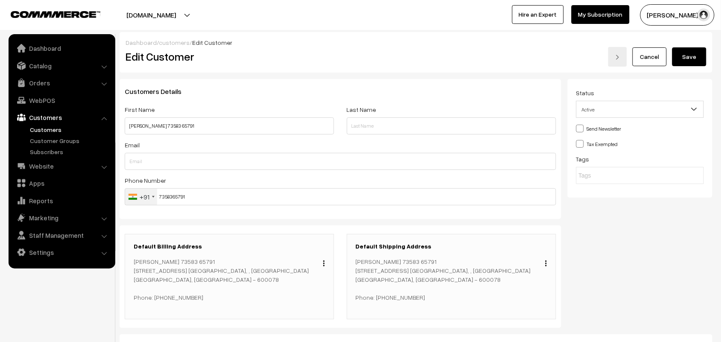
click at [691, 58] on button "Save" at bounding box center [690, 56] width 34 height 19
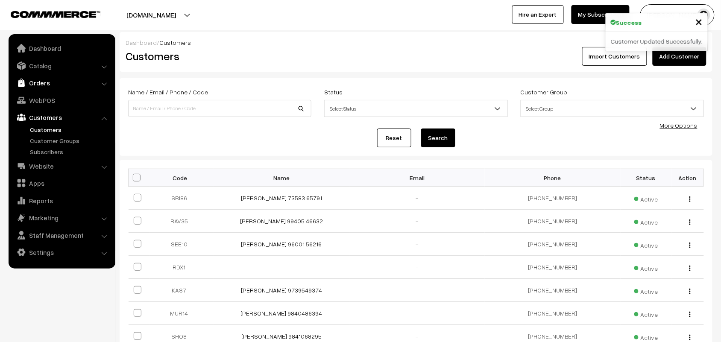
click at [44, 88] on link "Orders" at bounding box center [62, 82] width 102 height 15
click at [42, 130] on link "WebPOS" at bounding box center [62, 131] width 102 height 15
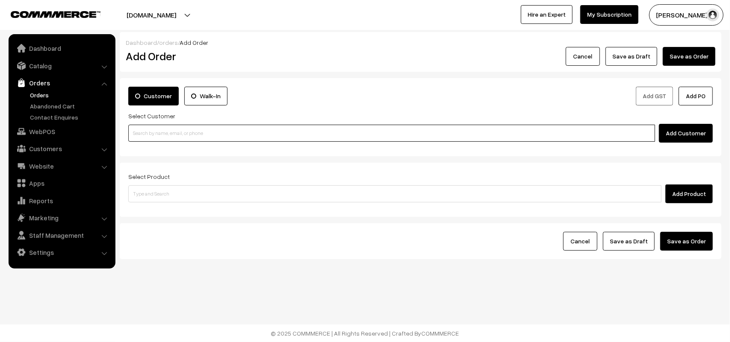
click at [161, 141] on input at bounding box center [391, 133] width 527 height 17
paste input "73583 65791"
click at [160, 145] on link "Srinidhi 73583 65791 [7358365791]" at bounding box center [393, 149] width 528 height 13
type input "73583 65791"
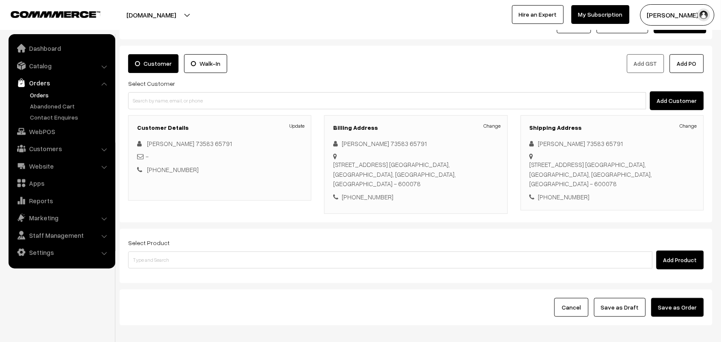
scroll to position [65, 0]
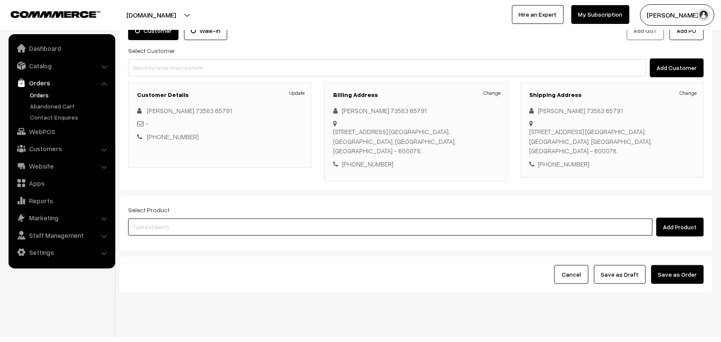
drag, startPoint x: 189, startPoint y: 215, endPoint x: 197, endPoint y: 200, distance: 16.2
click at [193, 219] on input at bounding box center [390, 227] width 525 height 17
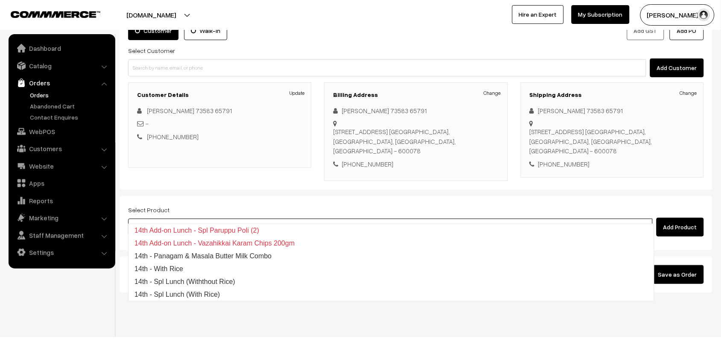
type input "15th wi"
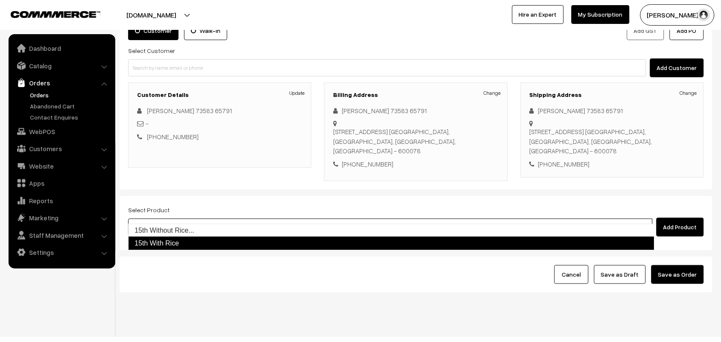
click at [187, 242] on link "15th With Rice" at bounding box center [391, 244] width 527 height 14
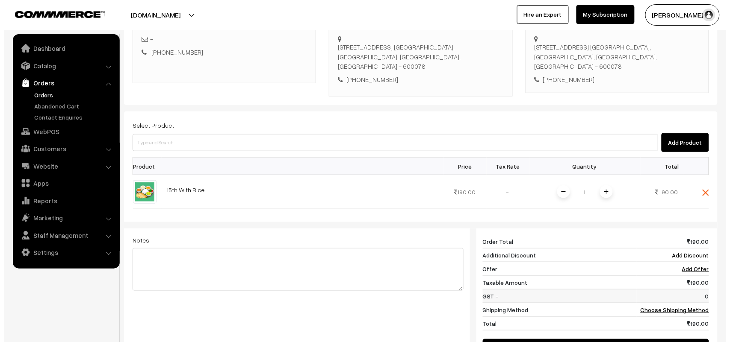
scroll to position [226, 0]
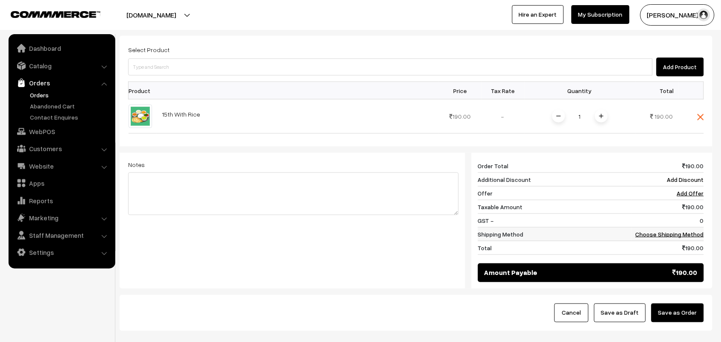
click at [667, 231] on link "Choose Shipping Method" at bounding box center [670, 234] width 68 height 7
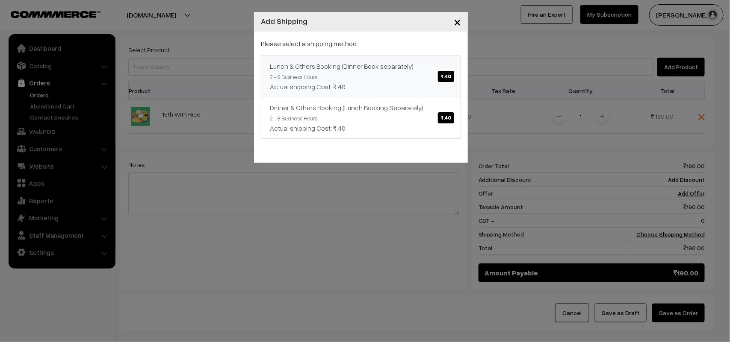
click at [407, 93] on link "Lunch & Others Booking (Dinner Book separately) ₹.40 2 - 8 Business Hours Actua…" at bounding box center [361, 77] width 200 height 42
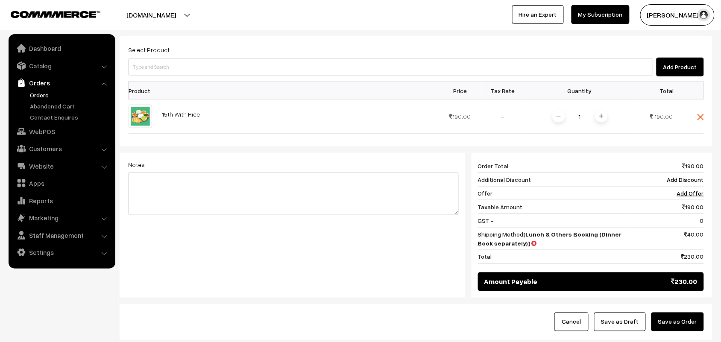
click at [686, 304] on div "Cancel Save as Draft Save as Order" at bounding box center [416, 322] width 593 height 36
click at [673, 313] on button "Save as Order" at bounding box center [678, 322] width 53 height 19
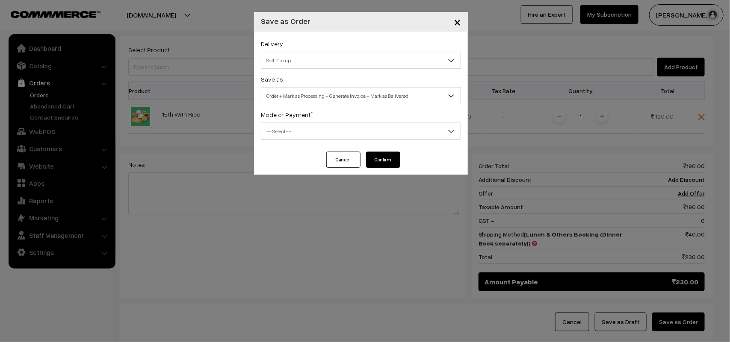
click at [301, 60] on span "Self Pickup" at bounding box center [360, 60] width 199 height 15
select select "LOB1"
select select "3"
click at [320, 103] on span "Order + Mark as Processing + Generate Invoice" at bounding box center [360, 95] width 199 height 15
click at [286, 133] on span "-- Select --" at bounding box center [360, 131] width 199 height 15
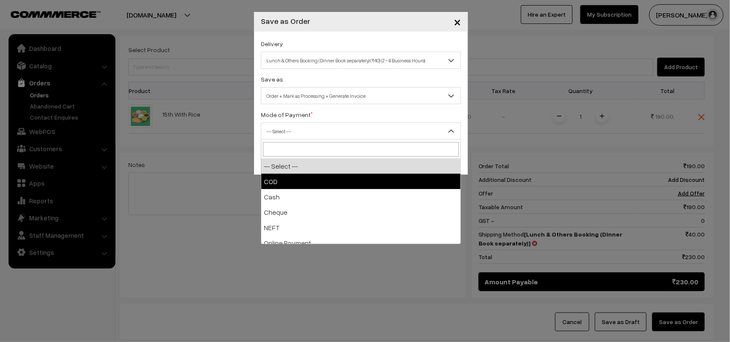
drag, startPoint x: 284, startPoint y: 182, endPoint x: 362, endPoint y: 182, distance: 77.8
select select "1"
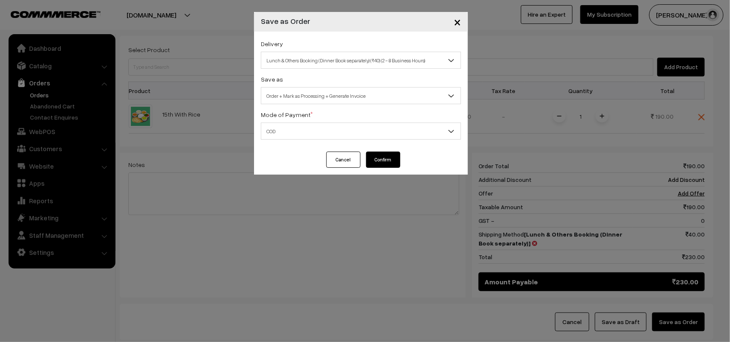
click at [388, 159] on button "Confirm" at bounding box center [383, 160] width 34 height 16
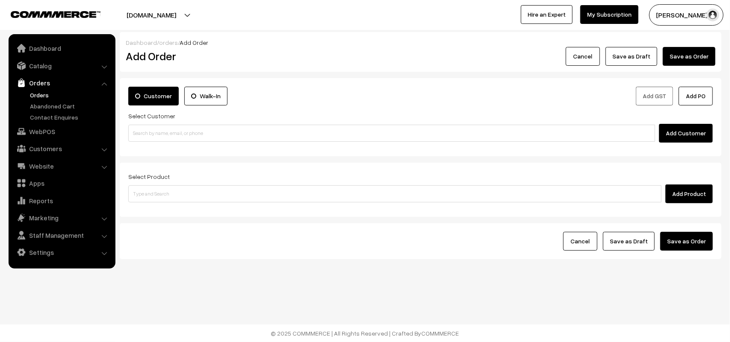
click at [46, 92] on link "Orders" at bounding box center [70, 95] width 85 height 9
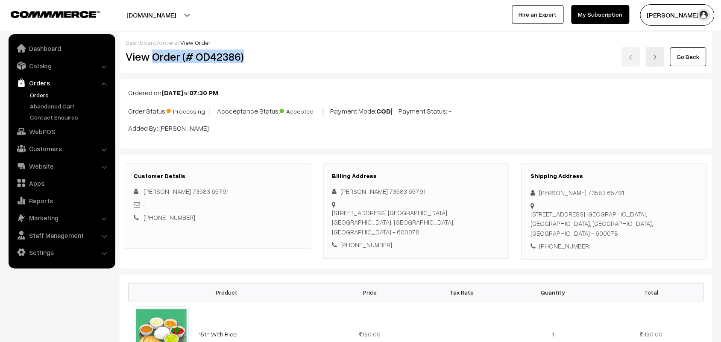
click at [265, 58] on h2 "View Order (# OD42386)" at bounding box center [218, 56] width 185 height 13
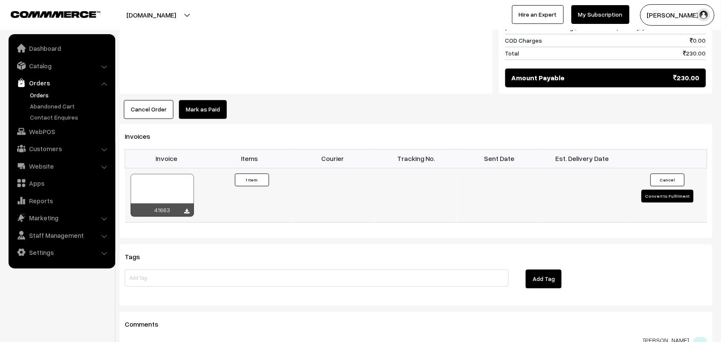
scroll to position [481, 0]
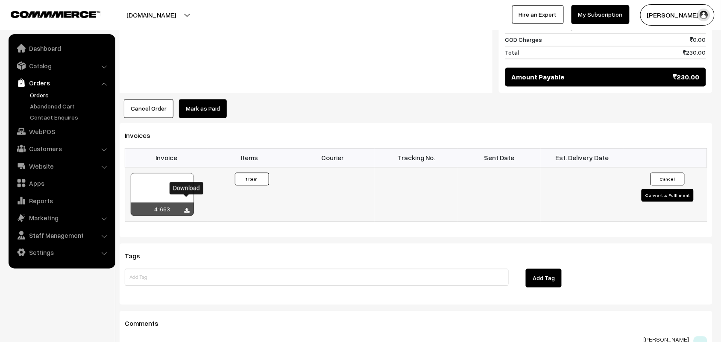
click at [186, 209] on icon at bounding box center [187, 212] width 5 height 6
click at [53, 132] on link "WebPOS" at bounding box center [62, 131] width 102 height 15
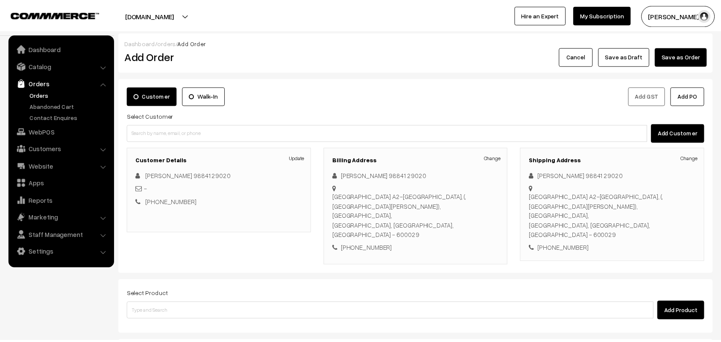
scroll to position [53, 0]
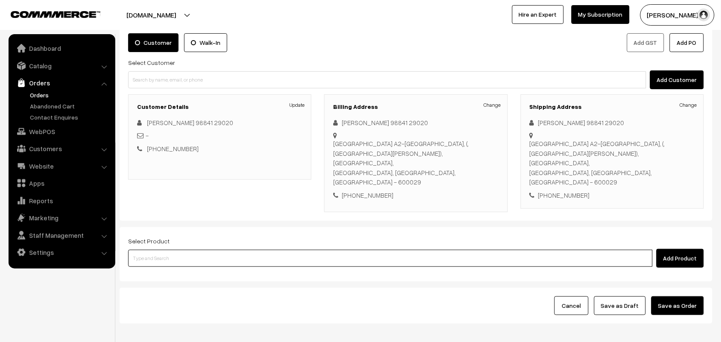
click at [207, 250] on input at bounding box center [390, 258] width 525 height 17
type input "thenku"
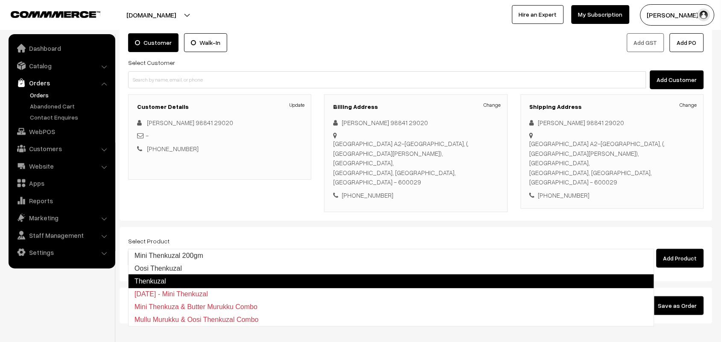
click at [175, 278] on link "Thenkuzal" at bounding box center [391, 282] width 527 height 14
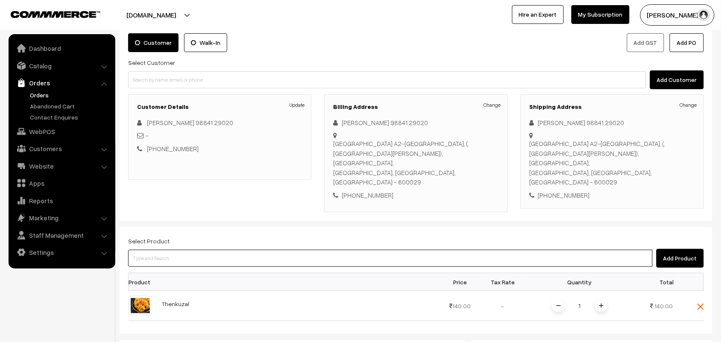
click at [171, 250] on input at bounding box center [390, 258] width 525 height 17
type input "ribbon"
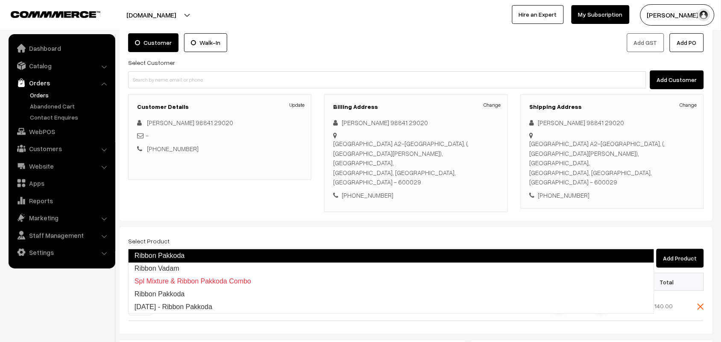
click at [182, 251] on link "Ribbon Pakkoda" at bounding box center [391, 256] width 527 height 14
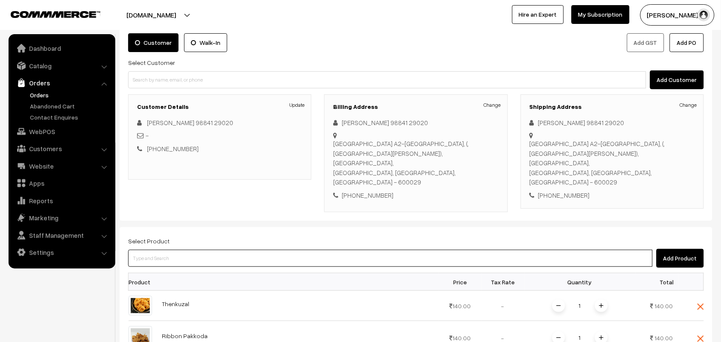
click at [156, 250] on input at bounding box center [390, 258] width 525 height 17
type input "jack"
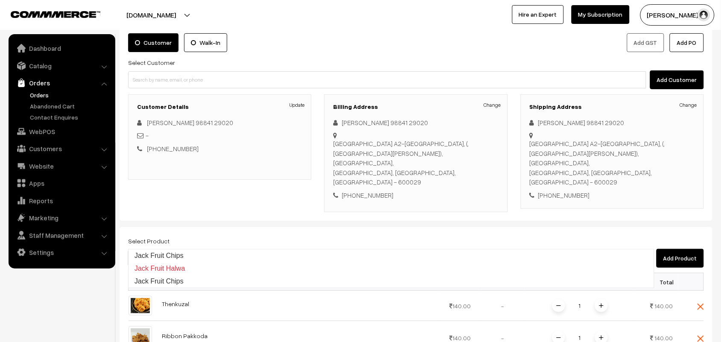
click at [156, 252] on link "Jack Fruit Chips" at bounding box center [392, 256] width 526 height 13
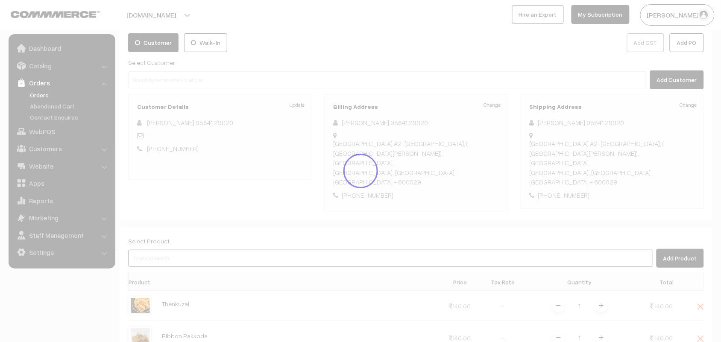
click at [153, 250] on input at bounding box center [390, 258] width 525 height 17
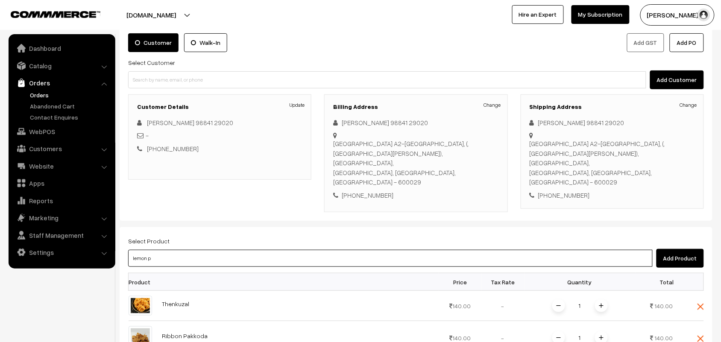
type input "lemon pi"
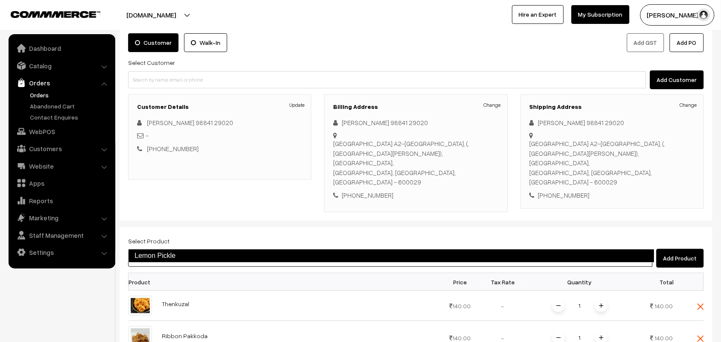
click at [193, 260] on link "Lemon Pickle" at bounding box center [391, 256] width 527 height 14
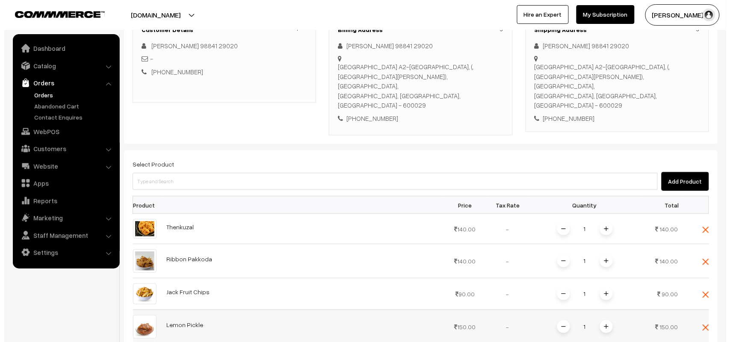
scroll to position [267, 0]
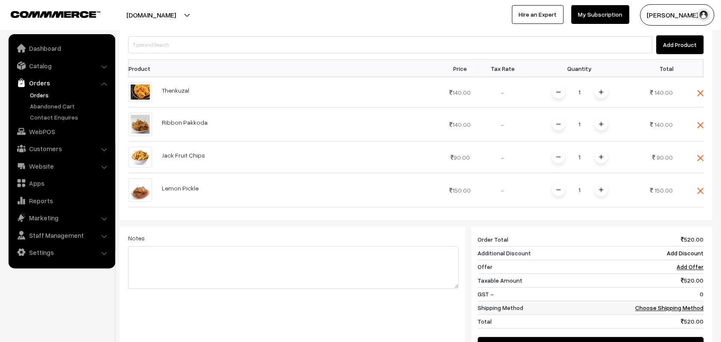
click at [684, 301] on td "Choose Shipping Method" at bounding box center [668, 308] width 72 height 14
click at [655, 305] on link "Choose Shipping Method" at bounding box center [670, 308] width 68 height 7
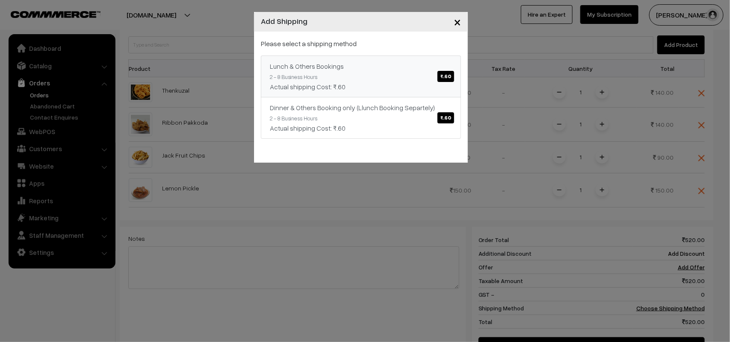
click at [311, 75] on small "2 - 8 Business Hours" at bounding box center [293, 77] width 47 height 7
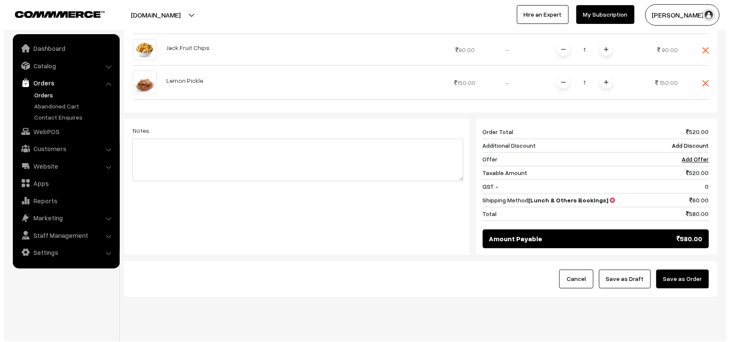
scroll to position [375, 0]
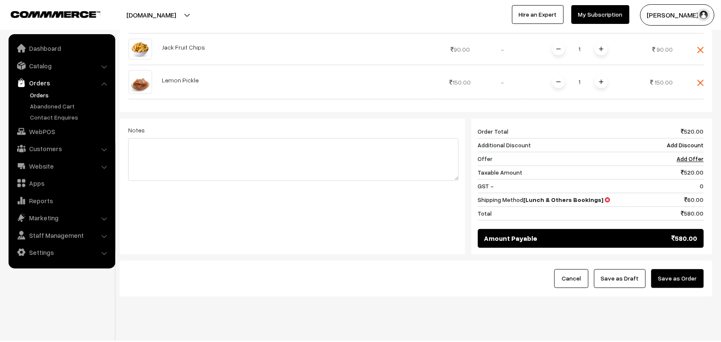
click at [693, 270] on button "Save as Order" at bounding box center [678, 279] width 53 height 19
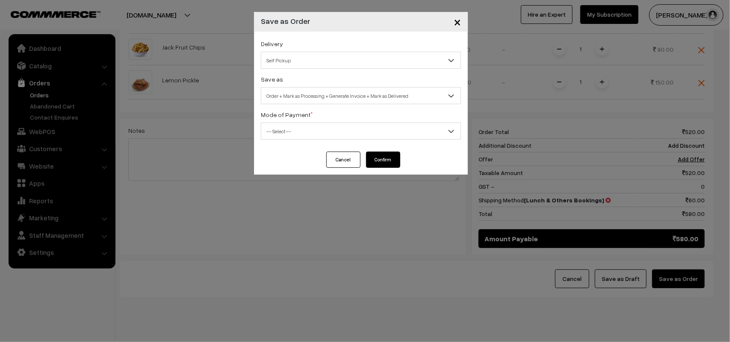
click at [308, 61] on span "Self Pickup" at bounding box center [360, 60] width 199 height 15
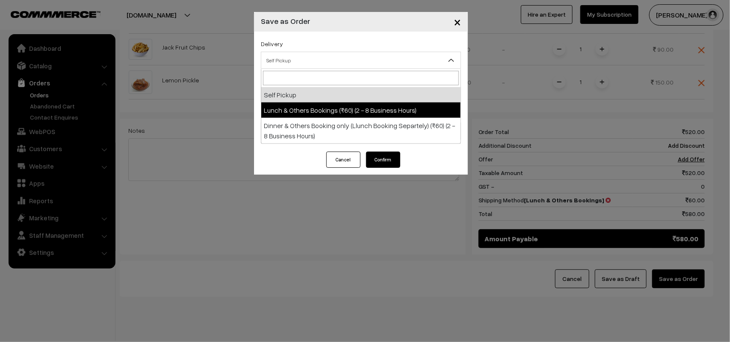
select select "LOB3"
select select "3"
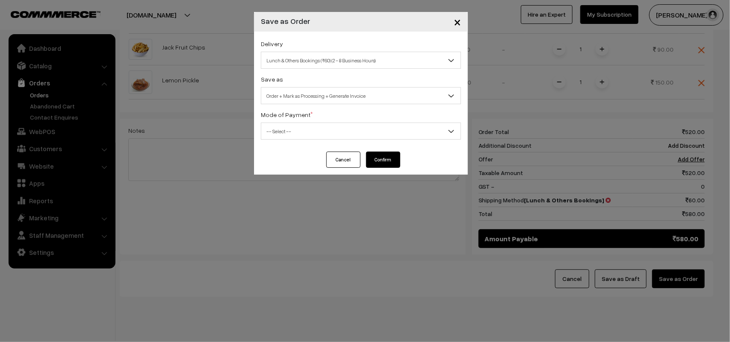
click at [331, 103] on span "Order + Mark as Processing + Generate Invoice" at bounding box center [360, 95] width 199 height 15
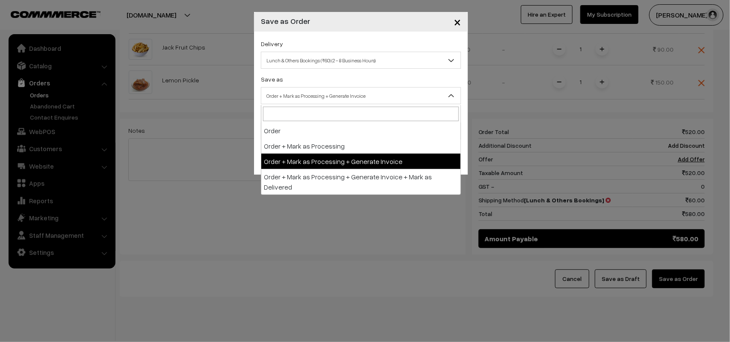
drag, startPoint x: 339, startPoint y: 156, endPoint x: 327, endPoint y: 154, distance: 12.2
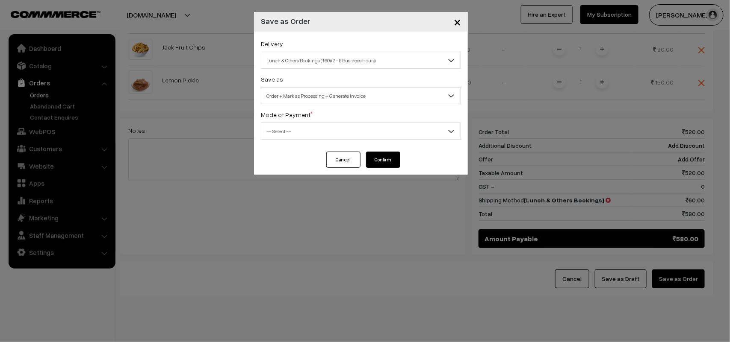
click at [284, 139] on span "-- Select --" at bounding box center [360, 131] width 199 height 15
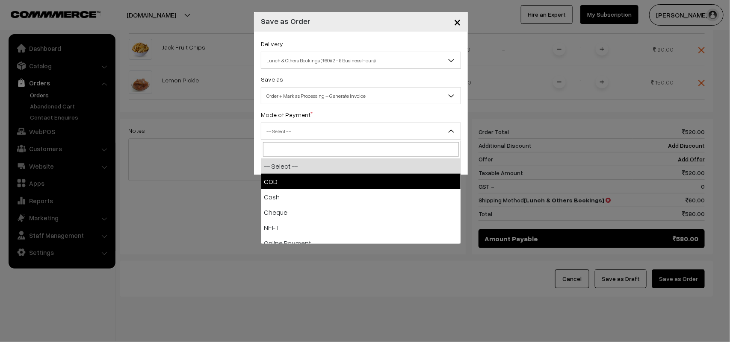
drag, startPoint x: 282, startPoint y: 182, endPoint x: 368, endPoint y: 187, distance: 86.5
select select "1"
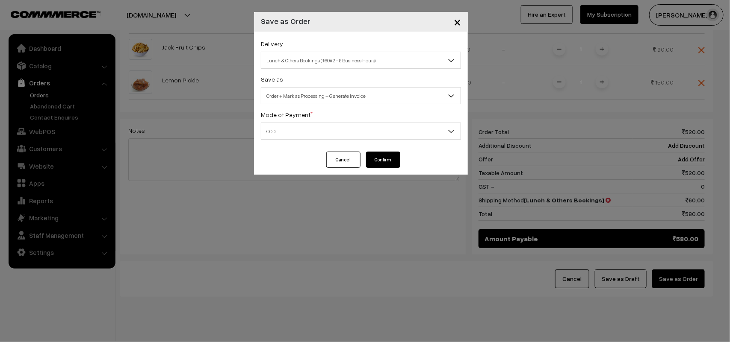
click at [386, 150] on div "Delivery Self Pickup Lunch & Others Bookings (₹60) (2 - 8 Business Hours) Dinne…" at bounding box center [361, 92] width 214 height 120
click at [392, 162] on button "Confirm" at bounding box center [383, 160] width 34 height 16
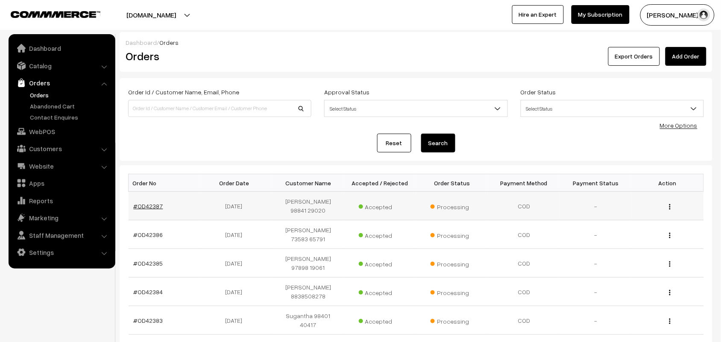
click at [149, 205] on link "#OD42387" at bounding box center [148, 206] width 29 height 7
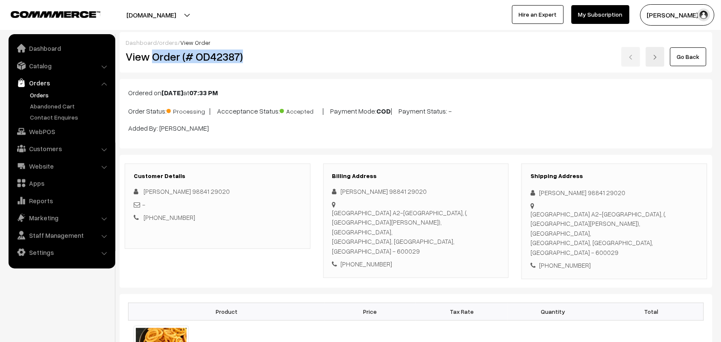
drag, startPoint x: 0, startPoint y: 0, endPoint x: 271, endPoint y: 56, distance: 277.0
click at [271, 56] on h2 "View Order (# OD42387)" at bounding box center [218, 56] width 185 height 13
copy h2 "Order (# OD42387)"
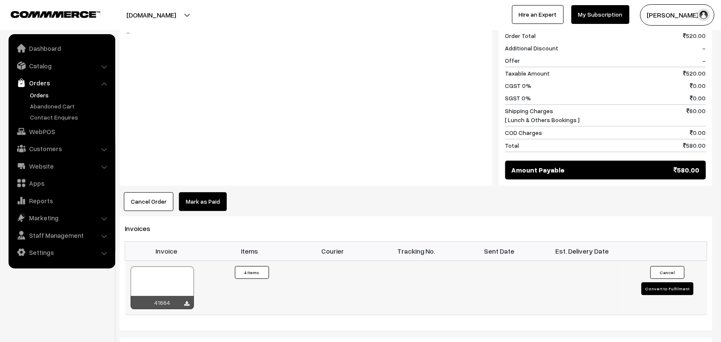
scroll to position [588, 0]
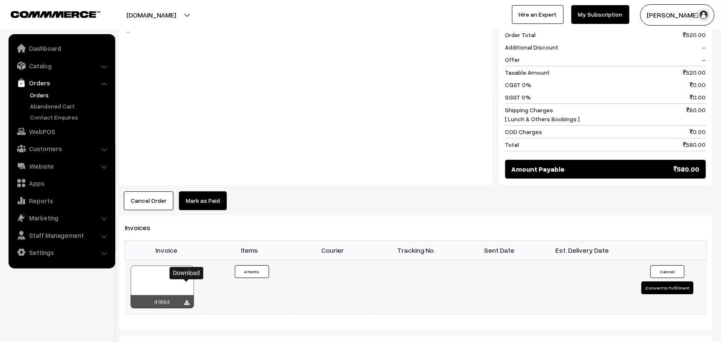
click at [188, 300] on icon at bounding box center [187, 303] width 5 height 6
click at [44, 144] on link "Customers" at bounding box center [62, 148] width 102 height 15
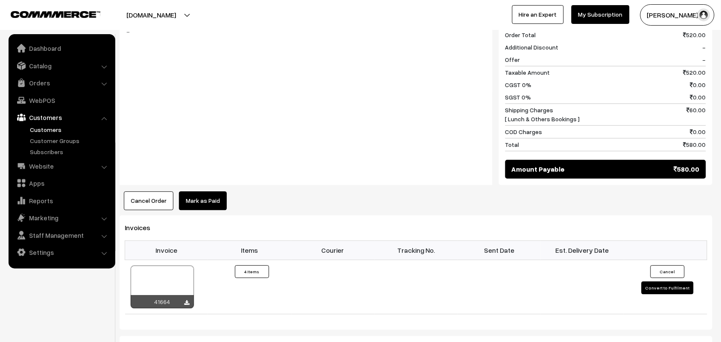
click at [42, 128] on link "Customers" at bounding box center [70, 129] width 85 height 9
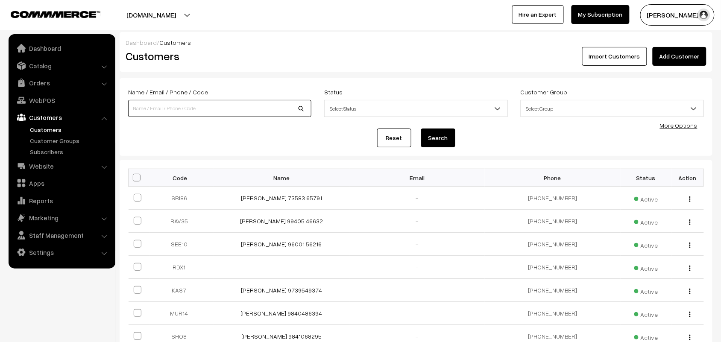
click at [186, 117] on input at bounding box center [219, 108] width 183 height 17
type input "k"
type input "jayara"
click at [421, 129] on button "Search" at bounding box center [438, 138] width 34 height 19
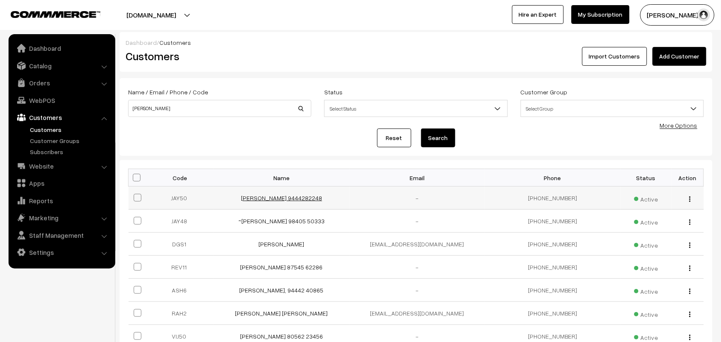
click at [264, 197] on link "[PERSON_NAME] 9444282248" at bounding box center [281, 197] width 81 height 7
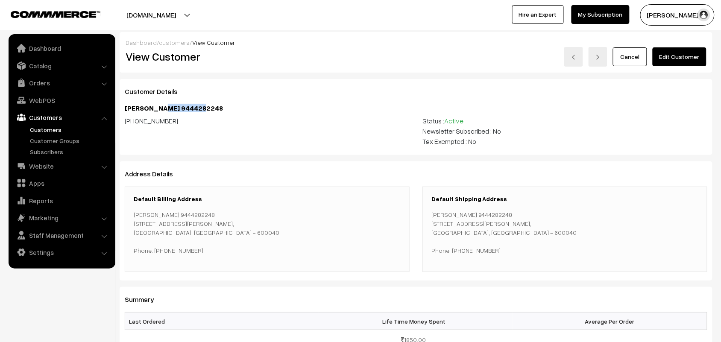
drag, startPoint x: 206, startPoint y: 108, endPoint x: 287, endPoint y: 207, distance: 127.9
click at [159, 105] on h4 "[PERSON_NAME] 9444282248" at bounding box center [416, 108] width 583 height 8
copy h4 "9444282248"
click at [38, 100] on link "WebPOS" at bounding box center [62, 100] width 102 height 15
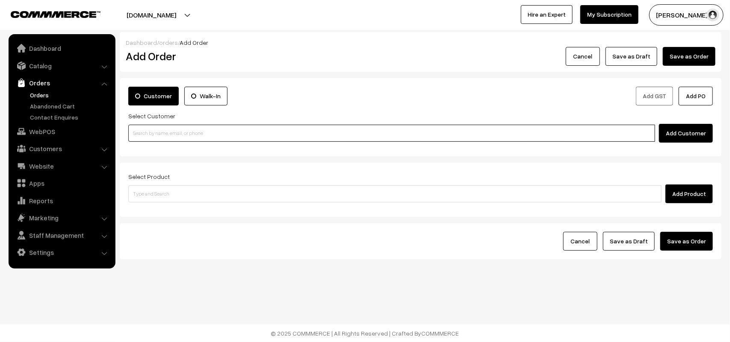
click at [172, 134] on input at bounding box center [391, 133] width 527 height 17
paste input "9444282248"
click at [156, 144] on link "jayaraman 9444282248 [9444282248]" at bounding box center [393, 149] width 528 height 13
type input "9444282248"
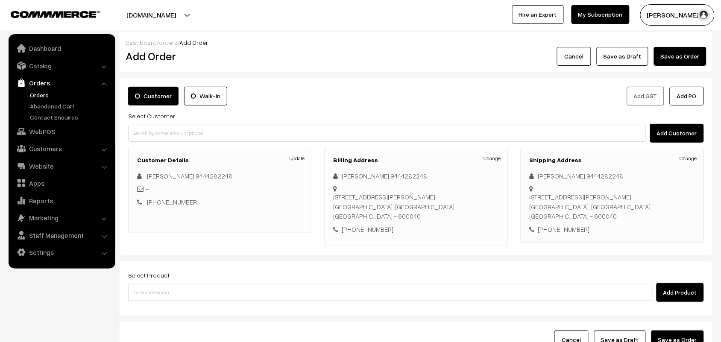
scroll to position [65, 0]
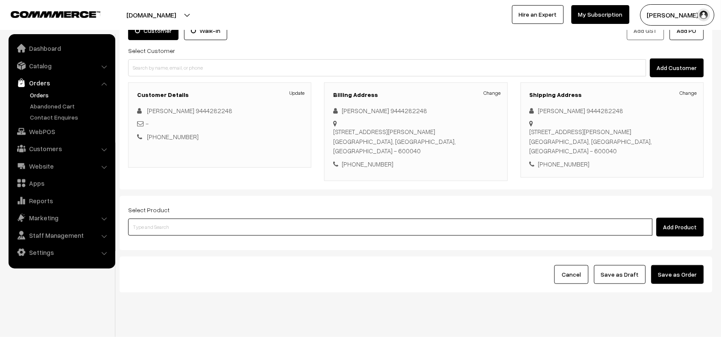
click at [167, 219] on input at bounding box center [390, 227] width 525 height 17
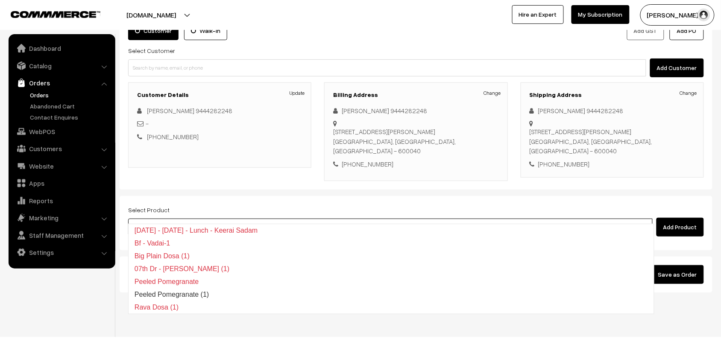
type input "15th wi"
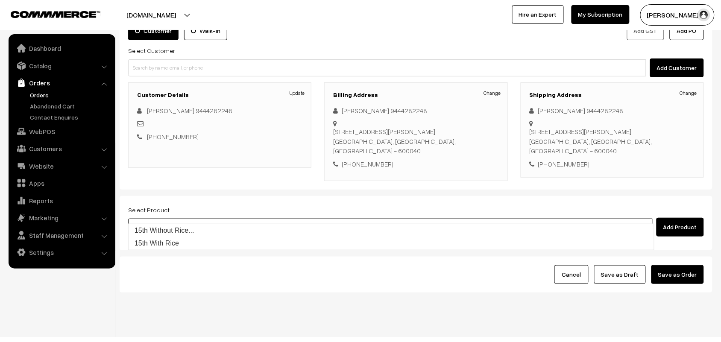
click at [178, 223] on input "15th wi" at bounding box center [390, 227] width 525 height 17
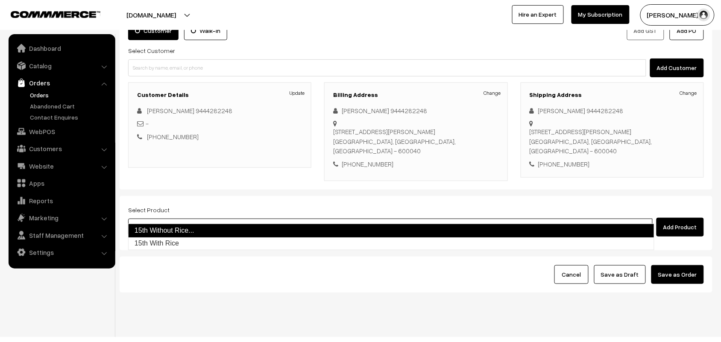
click at [178, 230] on link "15th Without Rice..." at bounding box center [391, 231] width 527 height 14
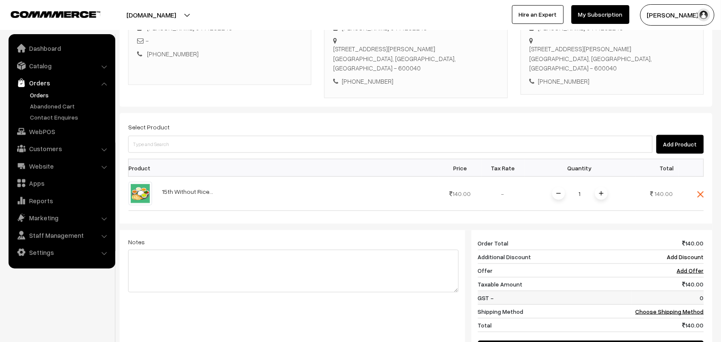
scroll to position [172, 0]
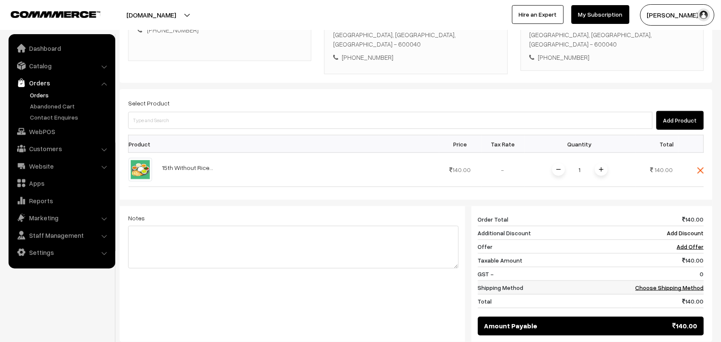
click at [675, 284] on link "Choose Shipping Method" at bounding box center [670, 287] width 68 height 7
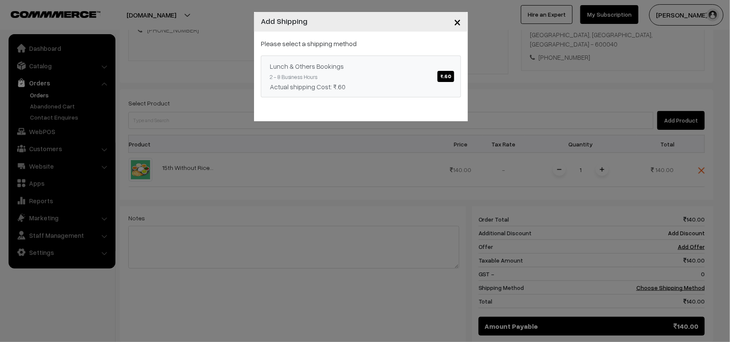
click at [379, 83] on div "Actual shipping Cost: ₹.60" at bounding box center [361, 87] width 182 height 10
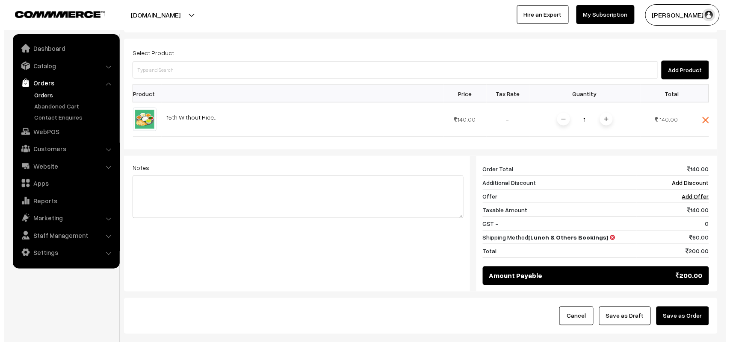
scroll to position [265, 0]
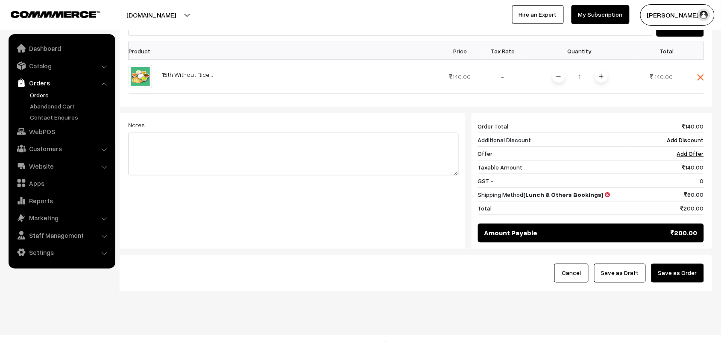
click at [678, 264] on button "Save as Order" at bounding box center [678, 273] width 53 height 19
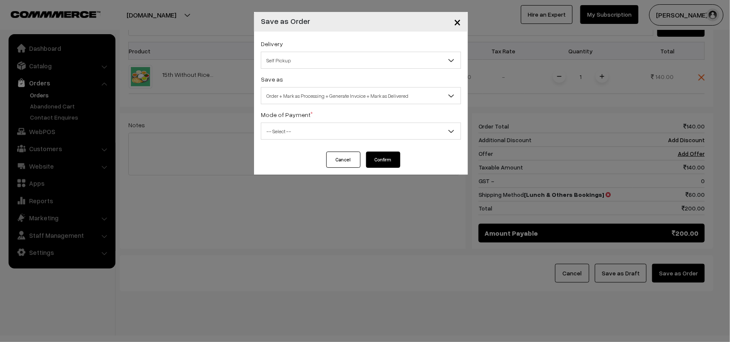
click at [292, 69] on div "Delivery Self Pickup Lunch & Others Bookings (₹60) (2 - 8 Business Hours) Self …" at bounding box center [361, 92] width 214 height 120
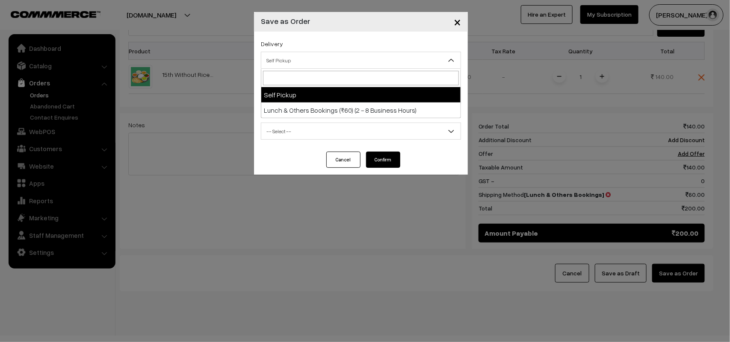
click at [302, 61] on span "Self Pickup" at bounding box center [360, 60] width 199 height 15
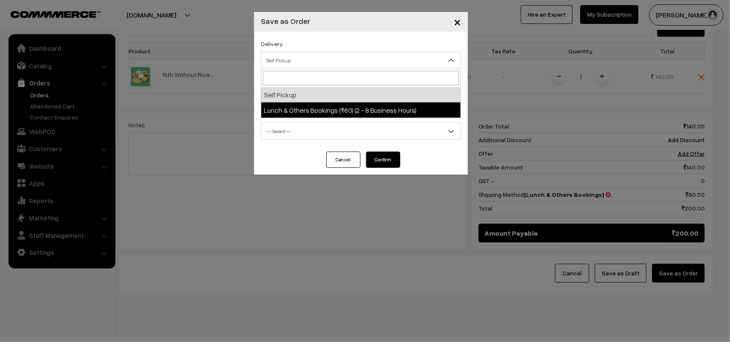
select select "LOB3"
select select "3"
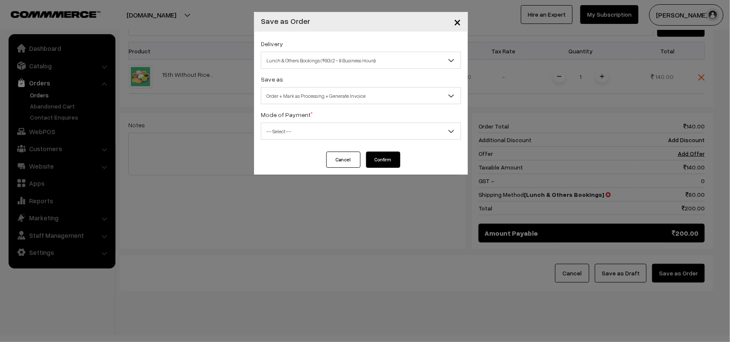
click at [324, 100] on span "Order + Mark as Processing + Generate Invoice" at bounding box center [360, 95] width 199 height 15
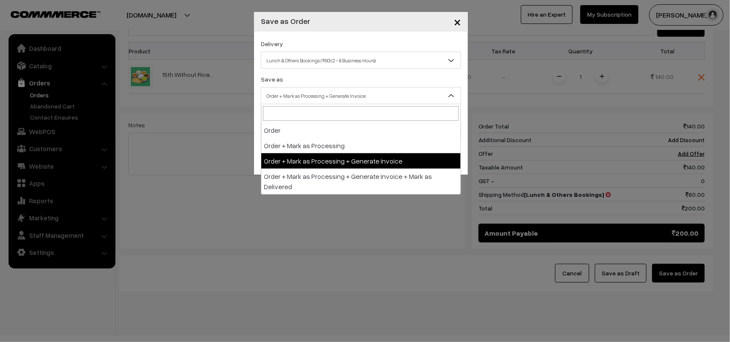
drag, startPoint x: 330, startPoint y: 154, endPoint x: 308, endPoint y: 149, distance: 22.8
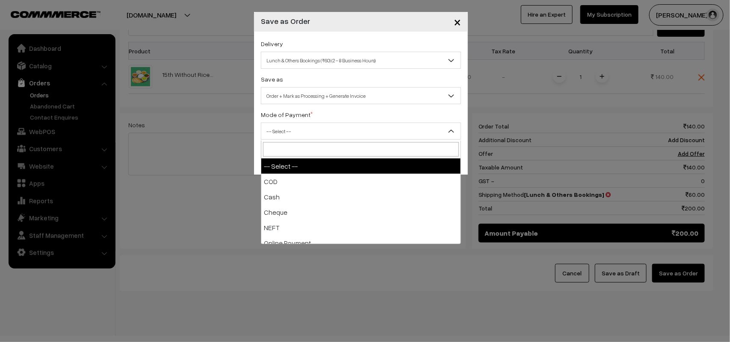
click at [284, 129] on span "-- Select --" at bounding box center [360, 131] width 199 height 15
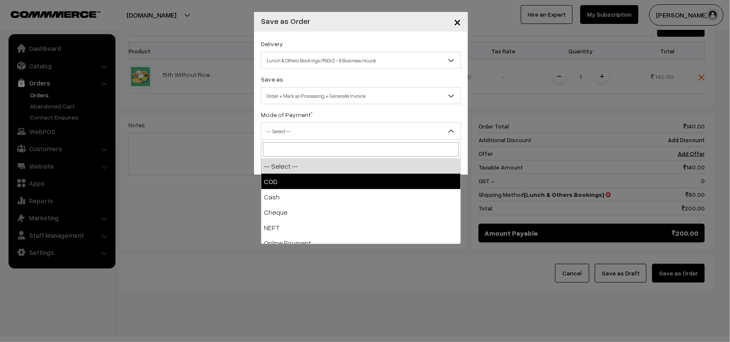
drag, startPoint x: 282, startPoint y: 178, endPoint x: 292, endPoint y: 179, distance: 9.4
select select "1"
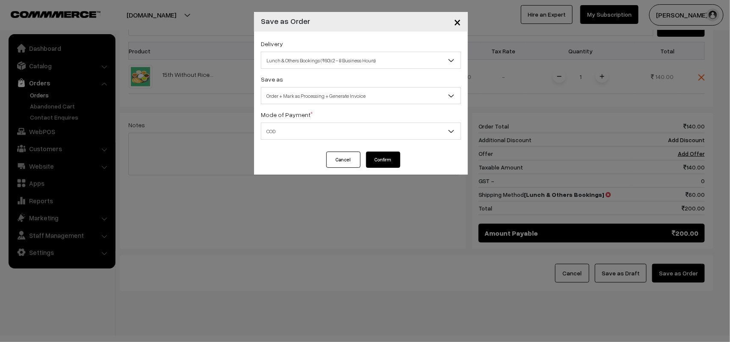
click at [396, 163] on button "Confirm" at bounding box center [383, 160] width 34 height 16
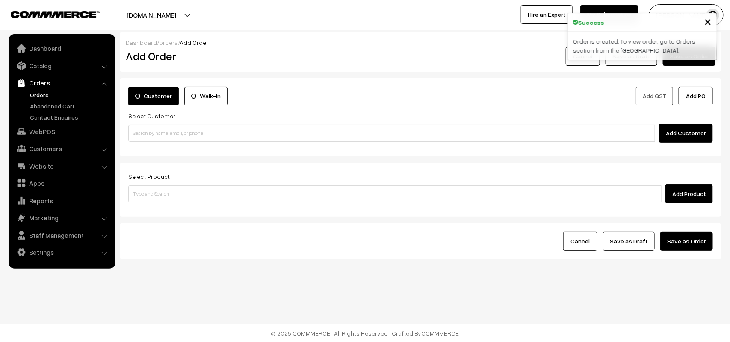
click at [29, 92] on link "Orders" at bounding box center [70, 95] width 85 height 9
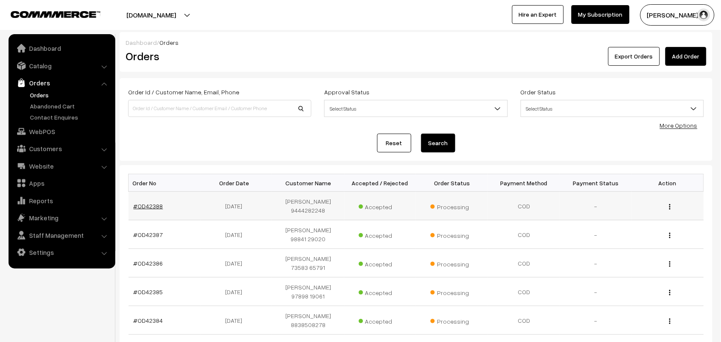
click at [150, 203] on link "#OD42388" at bounding box center [148, 206] width 29 height 7
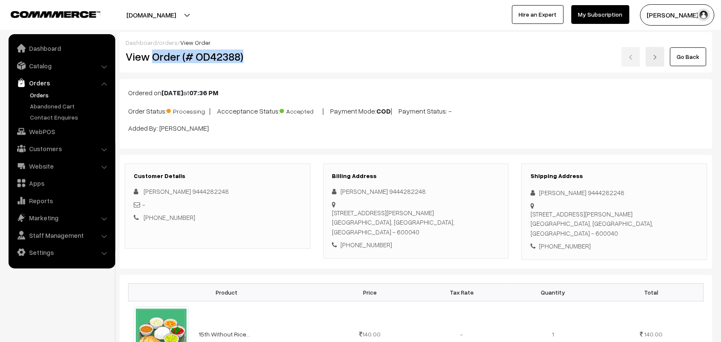
drag, startPoint x: 152, startPoint y: 52, endPoint x: 276, endPoint y: 53, distance: 124.0
click at [276, 53] on h2 "View Order (# OD42388)" at bounding box center [218, 56] width 185 height 13
copy h2 "Order (# OD42388)"
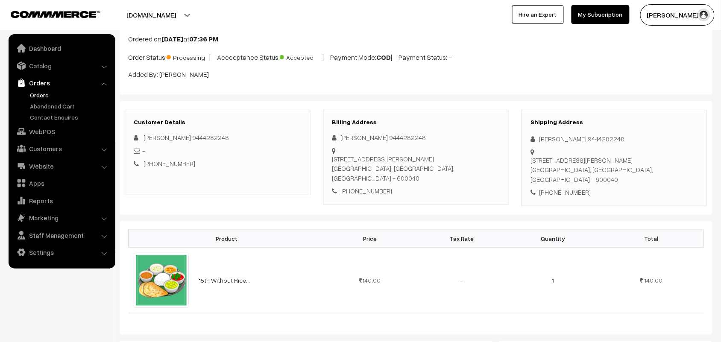
scroll to position [53, 0]
drag, startPoint x: 400, startPoint y: 177, endPoint x: 351, endPoint y: 177, distance: 48.3
click at [351, 187] on div "+91 9444282248" at bounding box center [417, 192] width 168 height 10
copy div "9444282248"
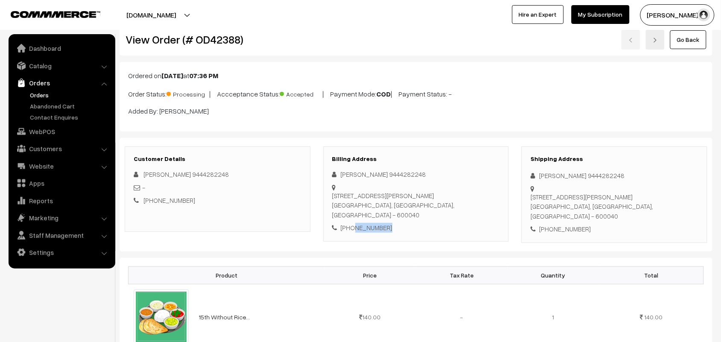
scroll to position [0, 0]
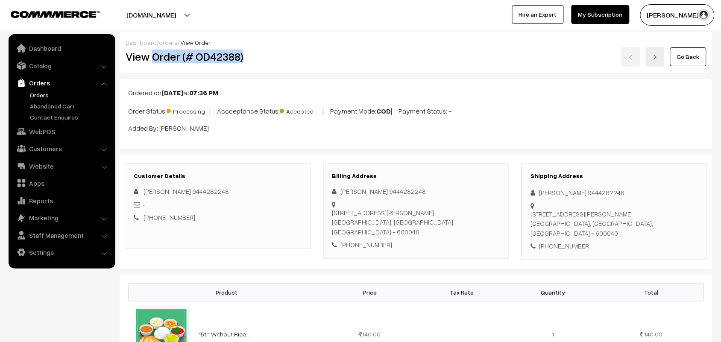
drag, startPoint x: 246, startPoint y: 58, endPoint x: 152, endPoint y: 56, distance: 94.1
click at [152, 56] on h2 "View Order (# OD42388)" at bounding box center [218, 56] width 185 height 13
copy h2 "Order (# OD42388)"
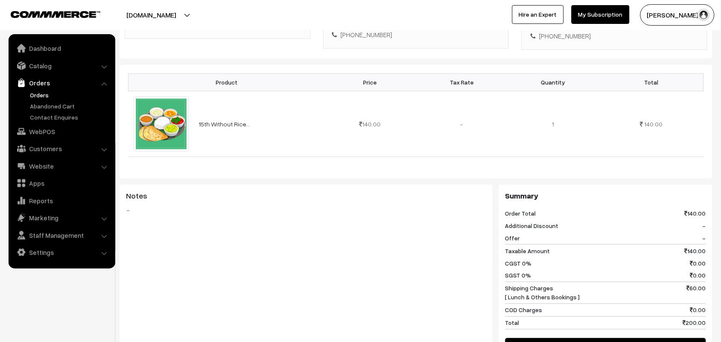
scroll to position [214, 0]
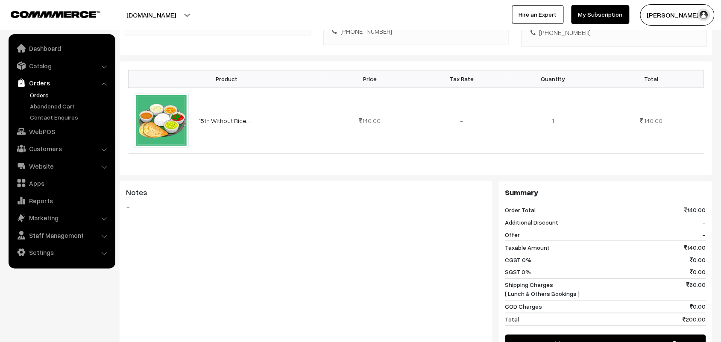
click at [33, 97] on link "Orders" at bounding box center [70, 95] width 85 height 9
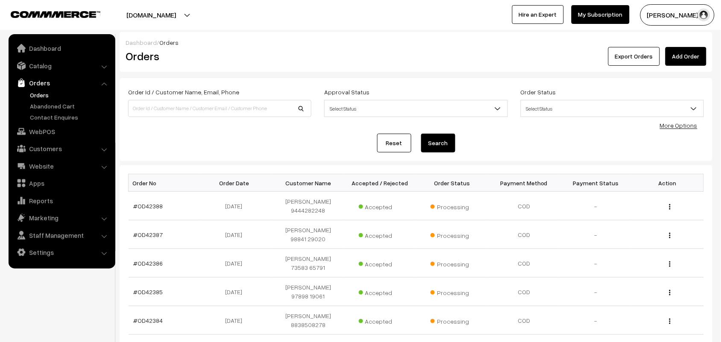
click at [45, 93] on link "Orders" at bounding box center [70, 95] width 85 height 9
click at [43, 97] on link "Orders" at bounding box center [70, 95] width 85 height 9
